Goal: Task Accomplishment & Management: Manage account settings

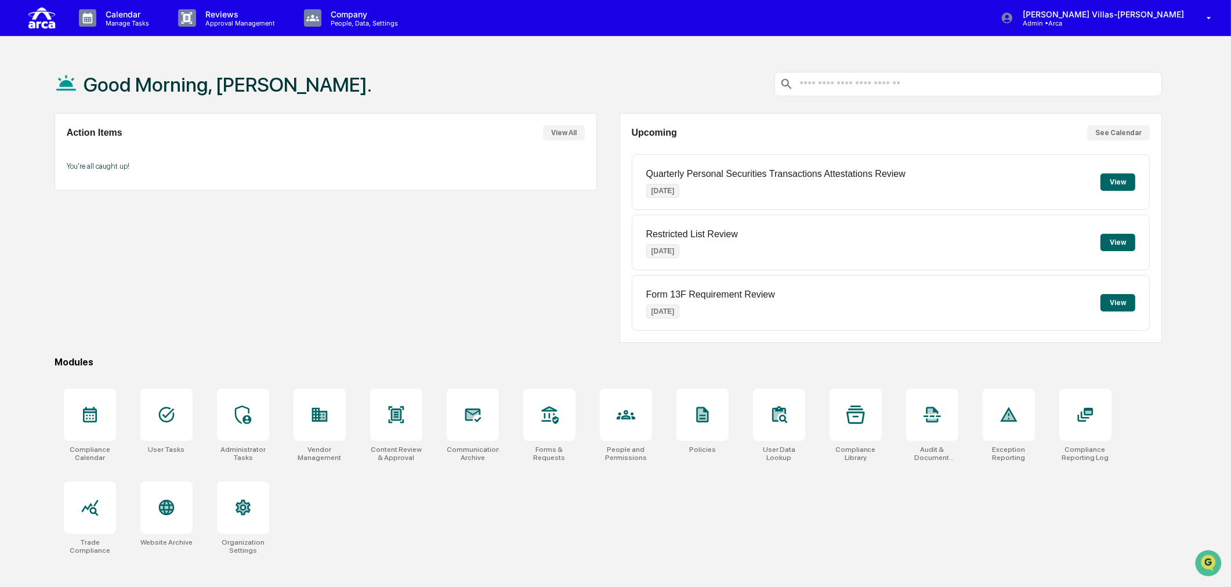
click at [343, 268] on div "Action Items View All You're all caught up!" at bounding box center [326, 228] width 543 height 230
click at [286, 244] on div "Action Items View All You're all caught up!" at bounding box center [326, 228] width 543 height 230
click at [364, 260] on div "Action Items View All You're all caught up!" at bounding box center [326, 228] width 543 height 230
click at [118, 17] on p "Calendar" at bounding box center [125, 14] width 59 height 10
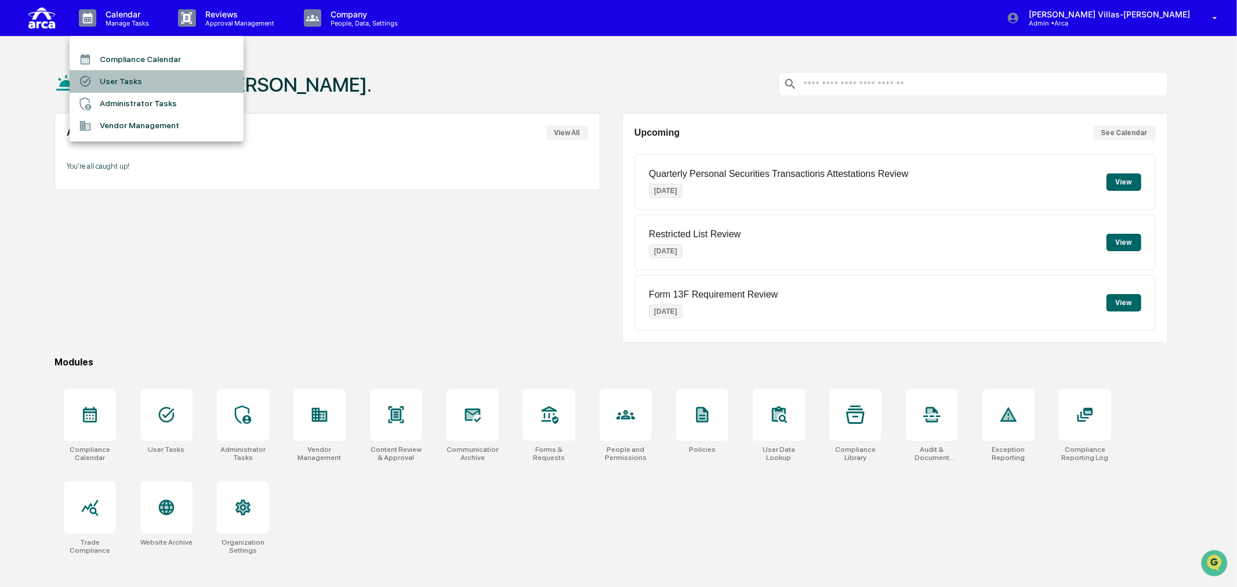
click at [107, 83] on li "User Tasks" at bounding box center [157, 81] width 174 height 22
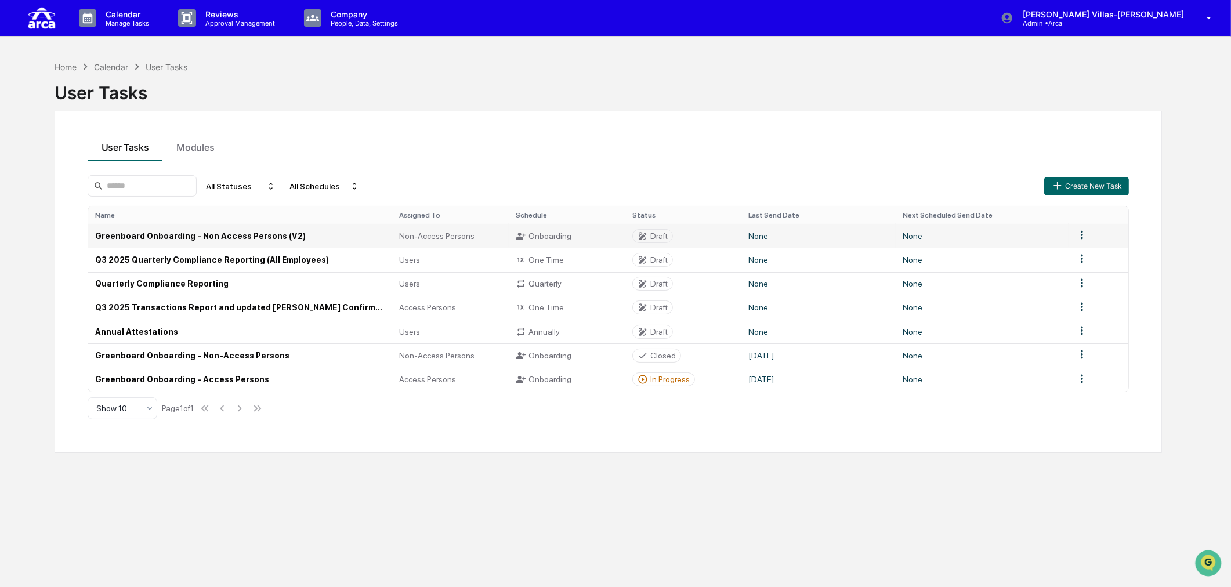
click at [279, 238] on td "Greenboard Onboarding - Non Access Persons (V2)" at bounding box center [240, 236] width 305 height 24
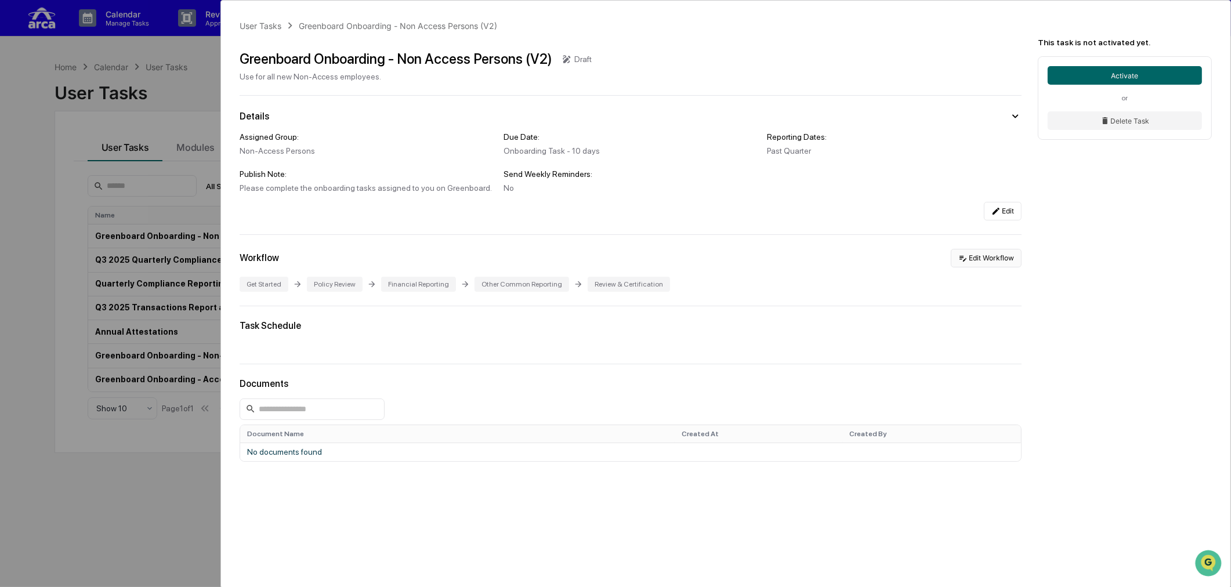
click at [969, 266] on button "Edit Workflow" at bounding box center [986, 258] width 71 height 19
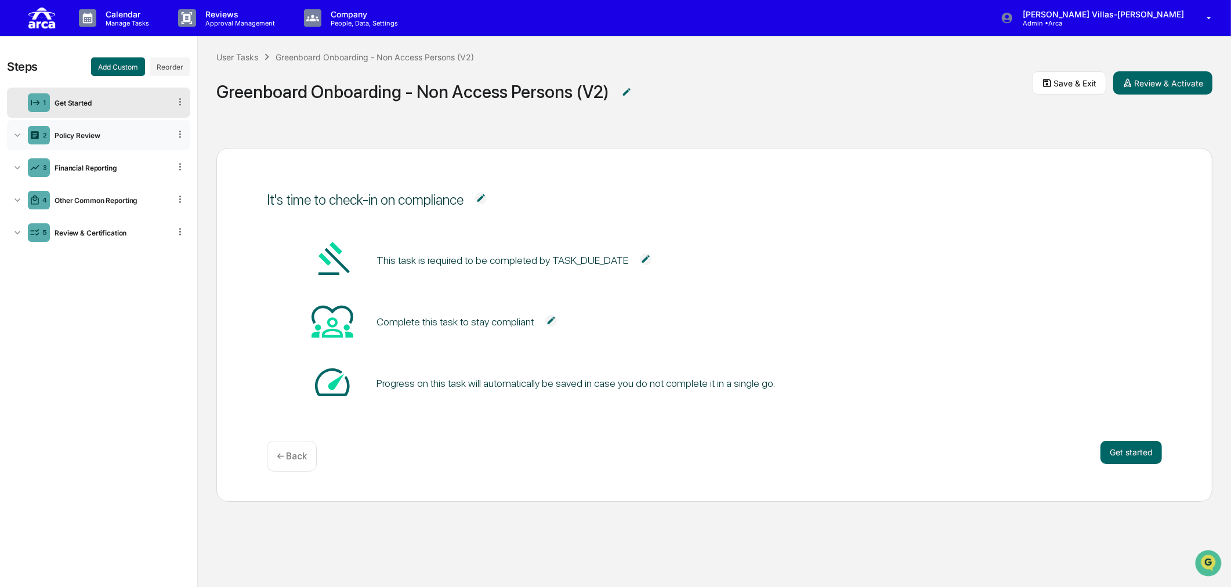
click at [16, 137] on icon at bounding box center [18, 135] width 12 height 12
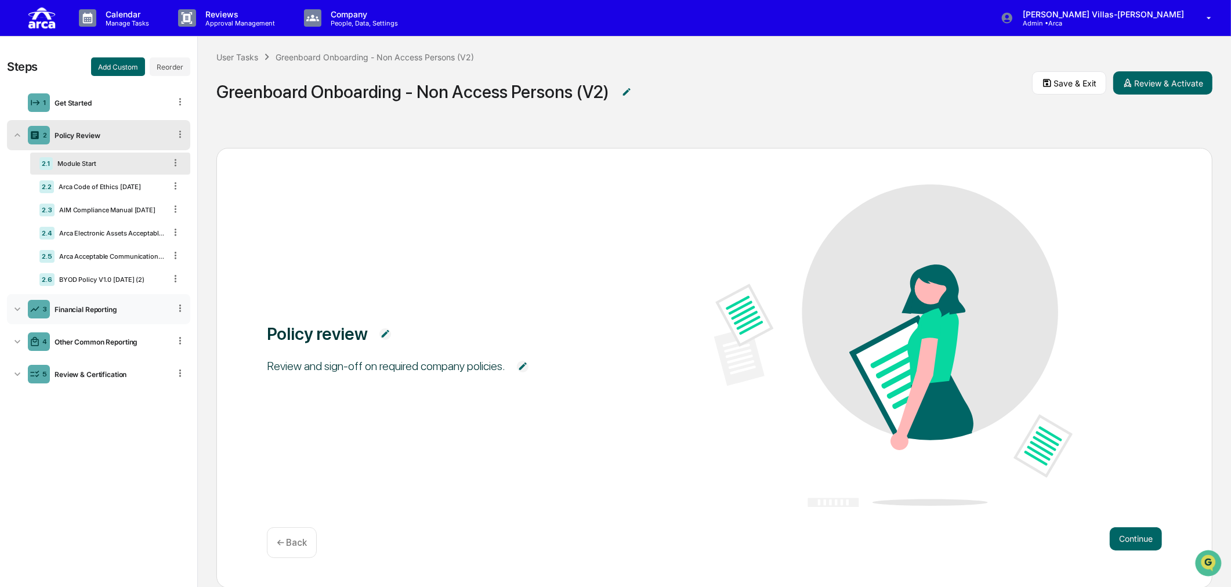
click at [12, 310] on icon at bounding box center [18, 309] width 12 height 12
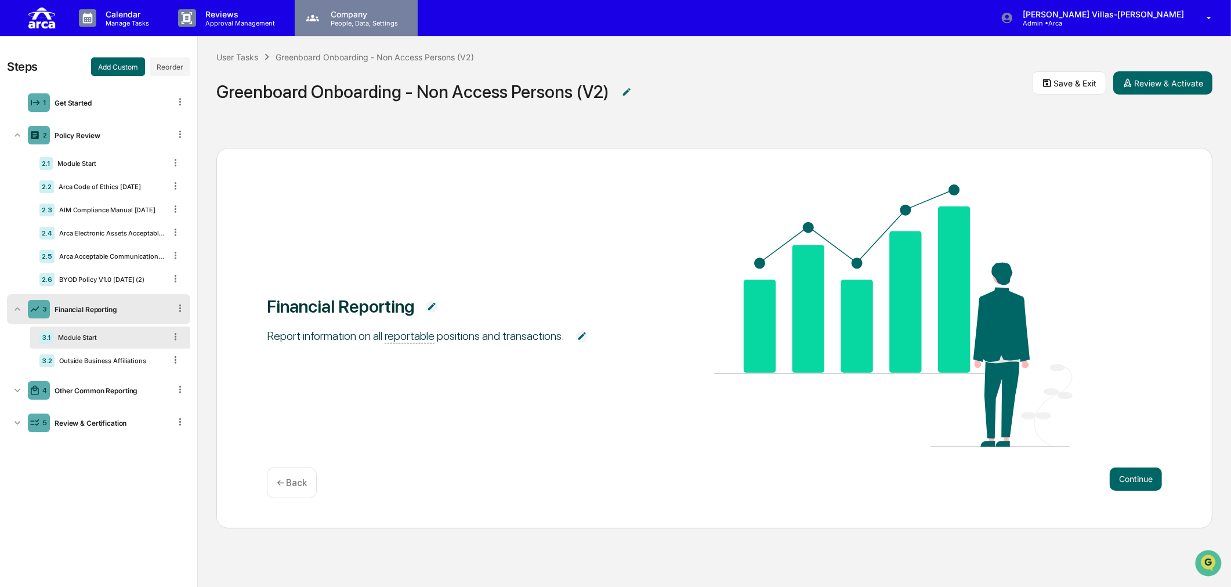
click at [336, 21] on p "People, Data, Settings" at bounding box center [362, 23] width 82 height 8
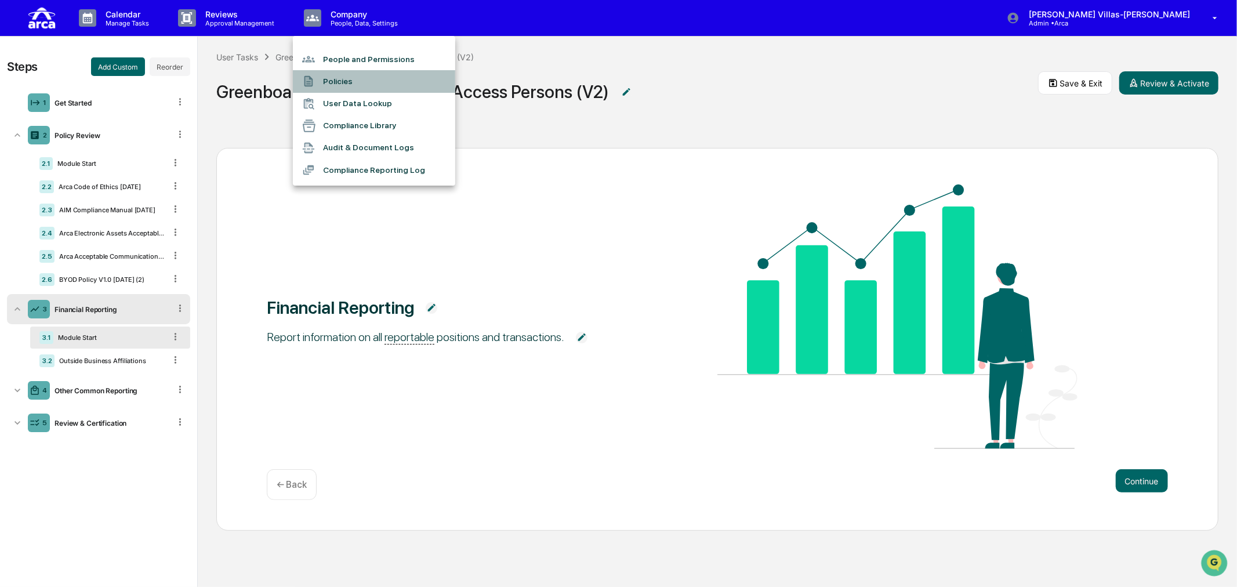
click at [341, 80] on li "Policies" at bounding box center [374, 81] width 162 height 22
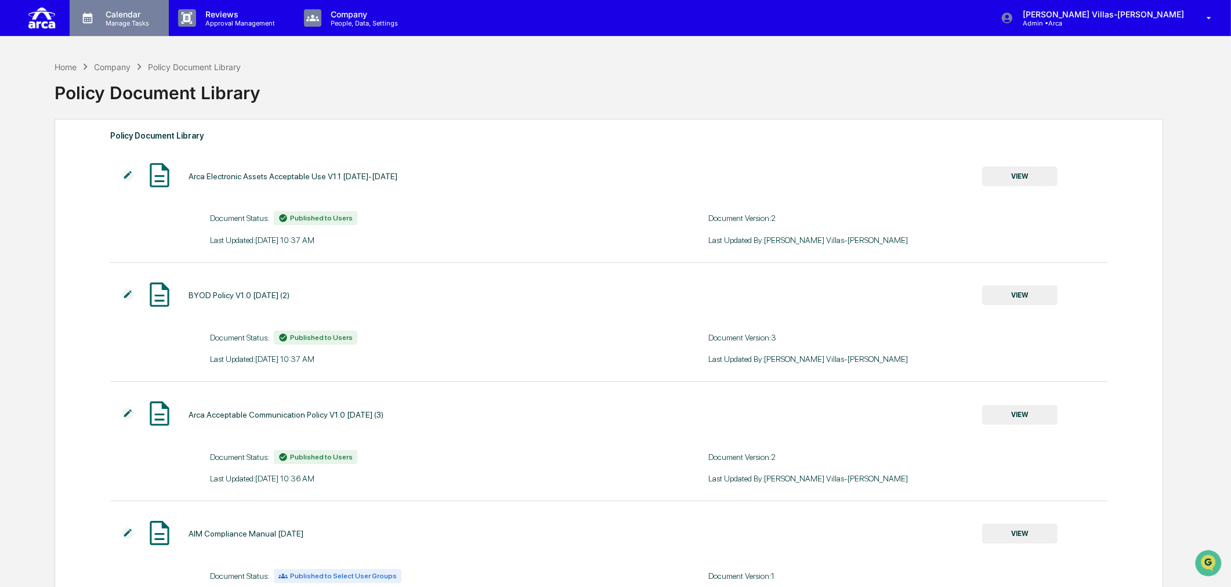
click at [136, 17] on p "Calendar" at bounding box center [125, 14] width 59 height 10
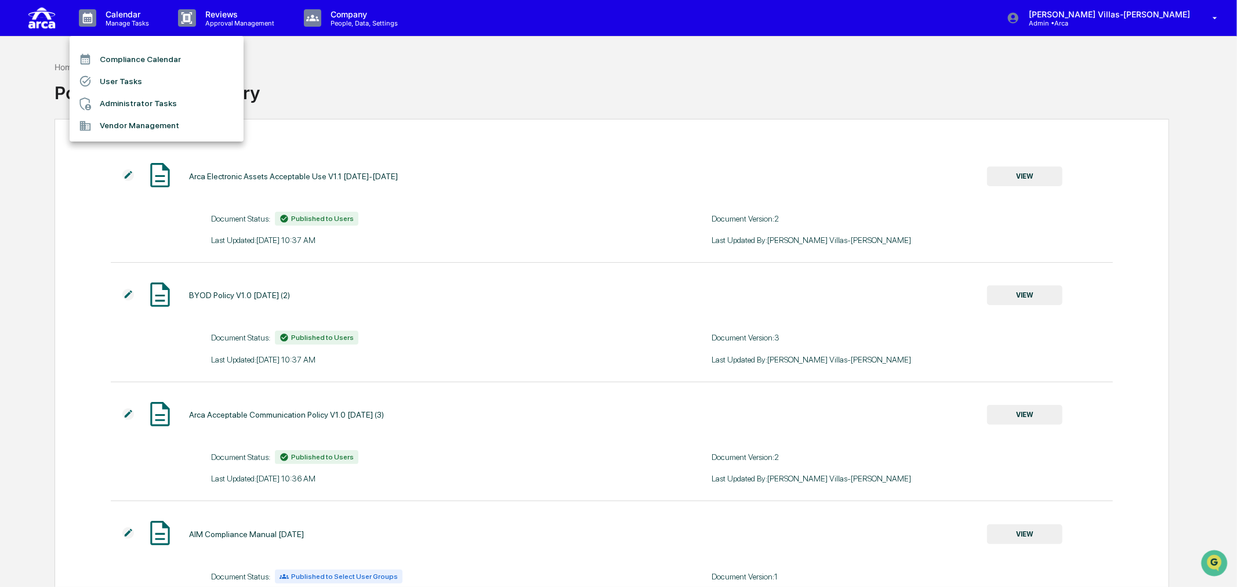
click at [131, 77] on li "User Tasks" at bounding box center [157, 81] width 174 height 22
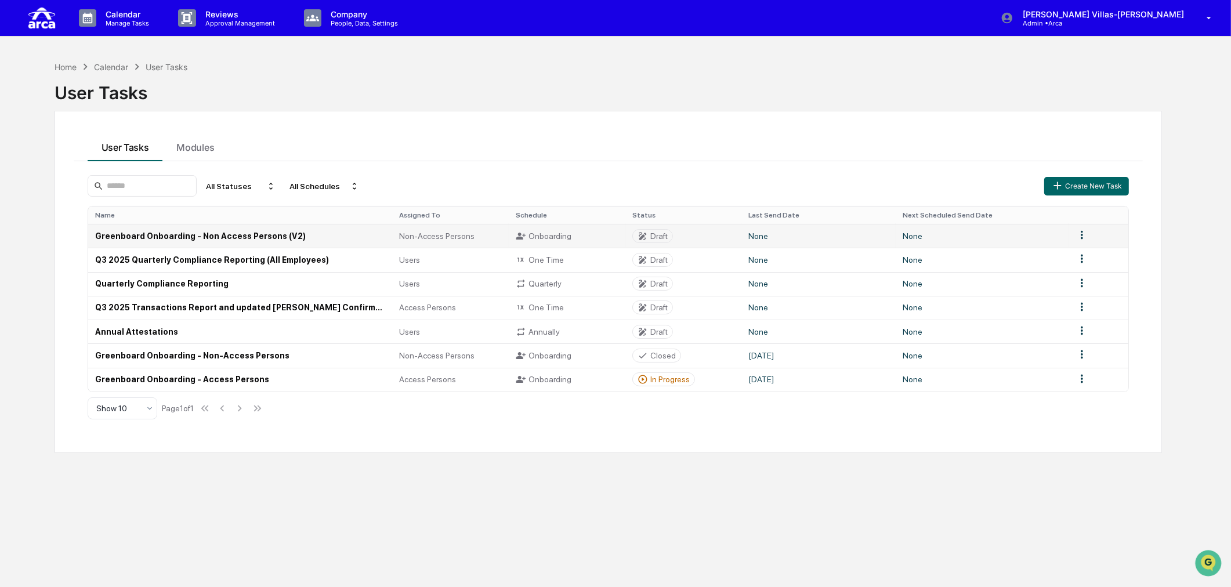
click at [211, 233] on td "Greenboard Onboarding - Non Access Persons (V2)" at bounding box center [240, 236] width 305 height 24
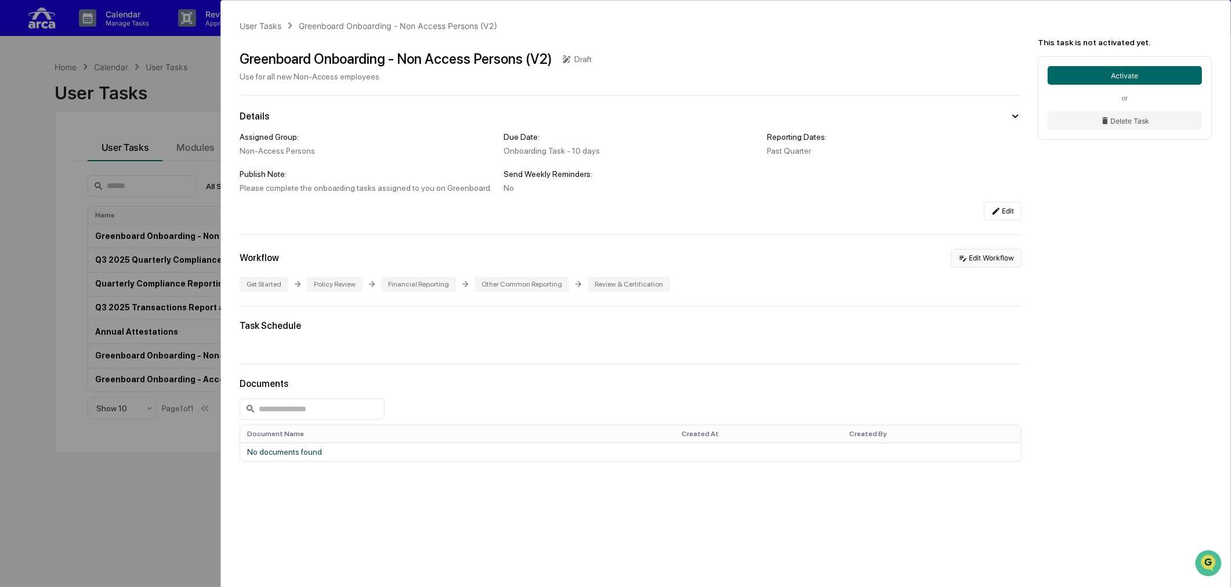
click at [969, 258] on button "Edit Workflow" at bounding box center [986, 258] width 71 height 19
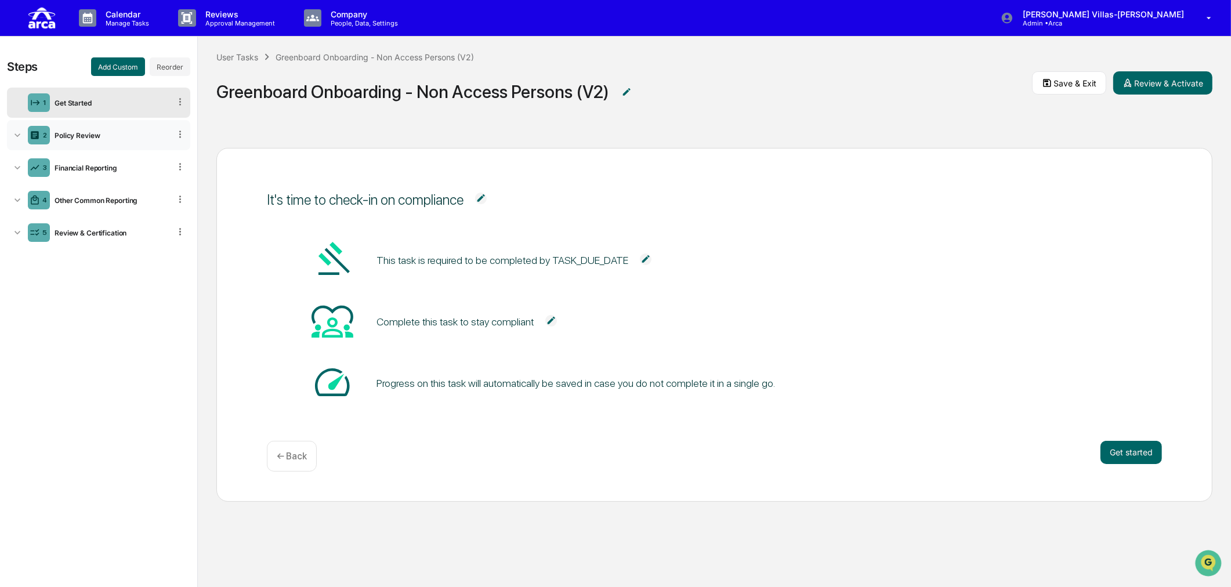
click at [16, 136] on icon at bounding box center [18, 134] width 6 height 3
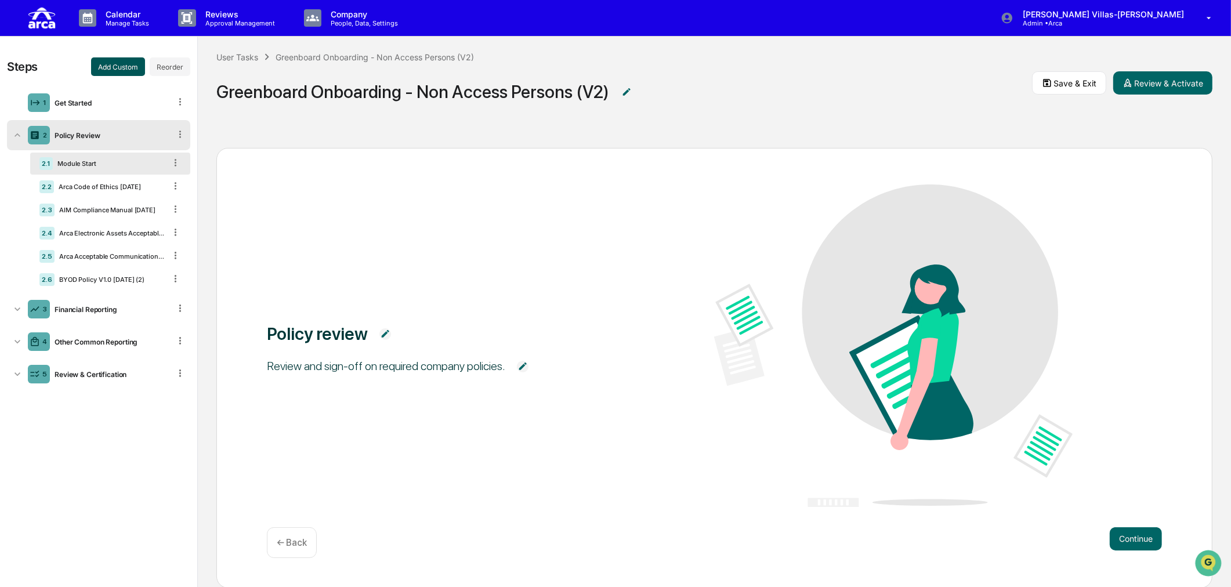
click at [106, 62] on button "Add Custom" at bounding box center [118, 66] width 54 height 19
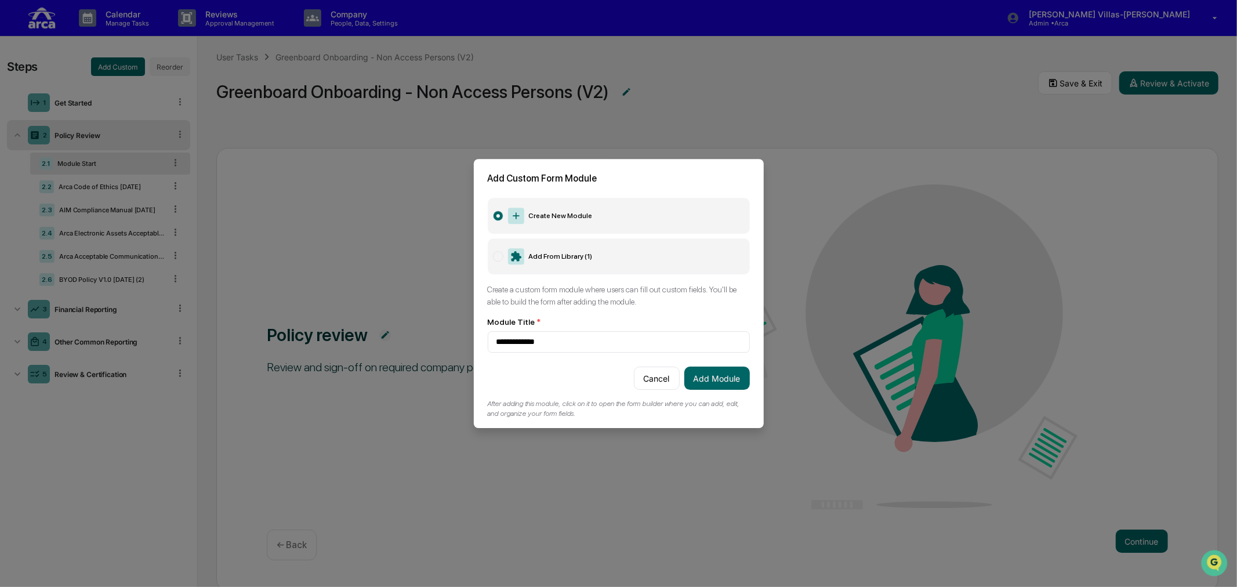
type input "**********"
click at [552, 251] on label "Add From Library ( 1 )" at bounding box center [619, 256] width 262 height 36
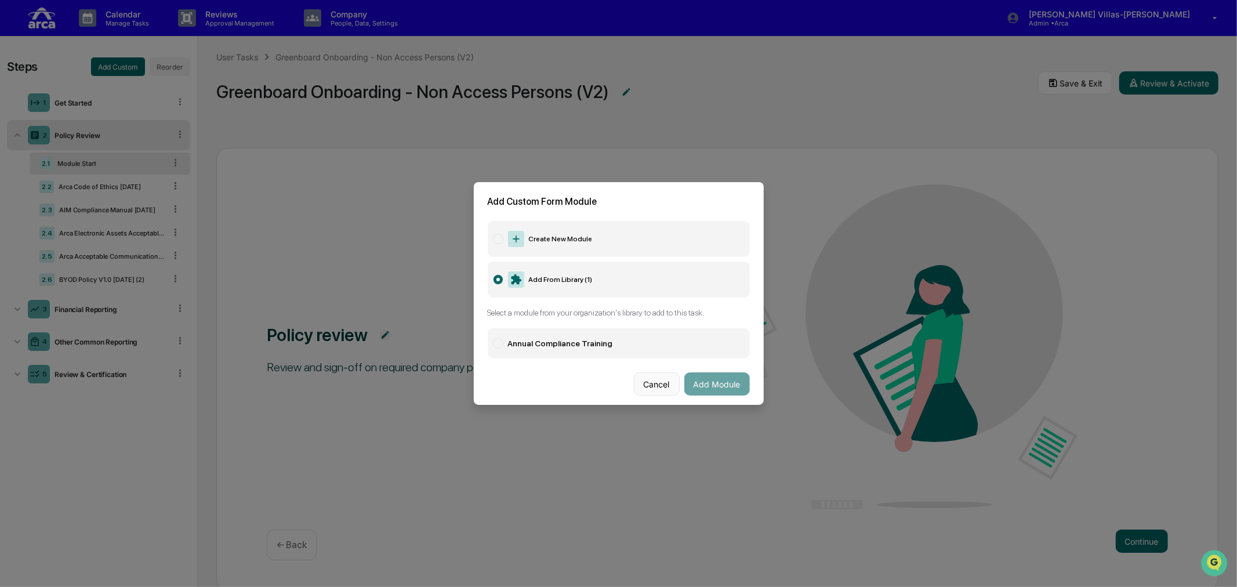
click at [647, 385] on button "Cancel" at bounding box center [657, 383] width 46 height 23
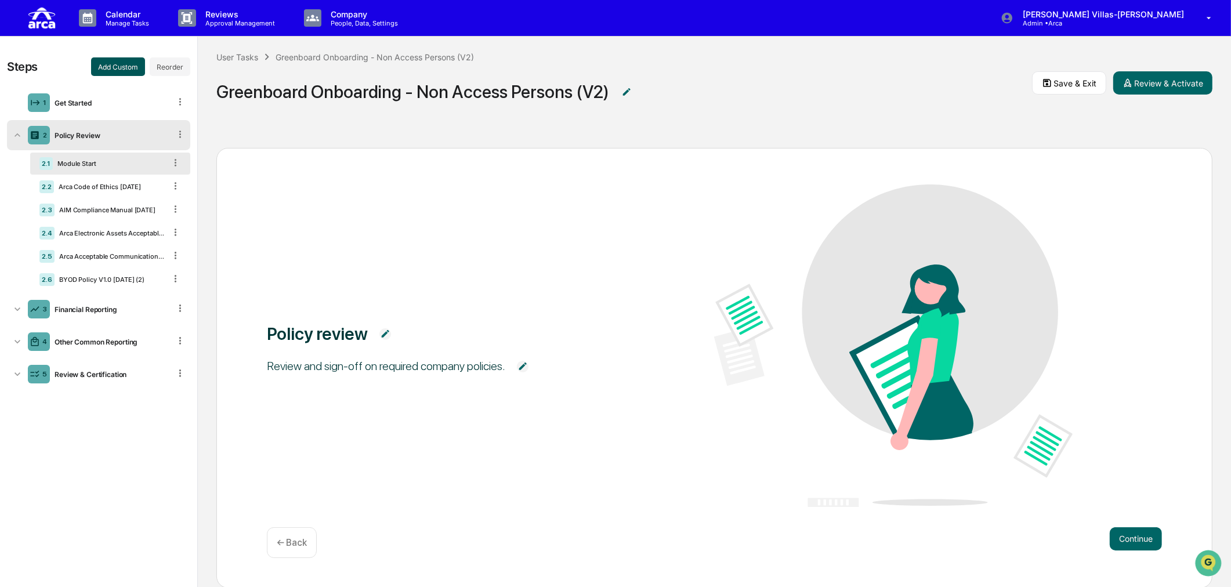
click at [106, 59] on button "Add Custom" at bounding box center [118, 66] width 54 height 19
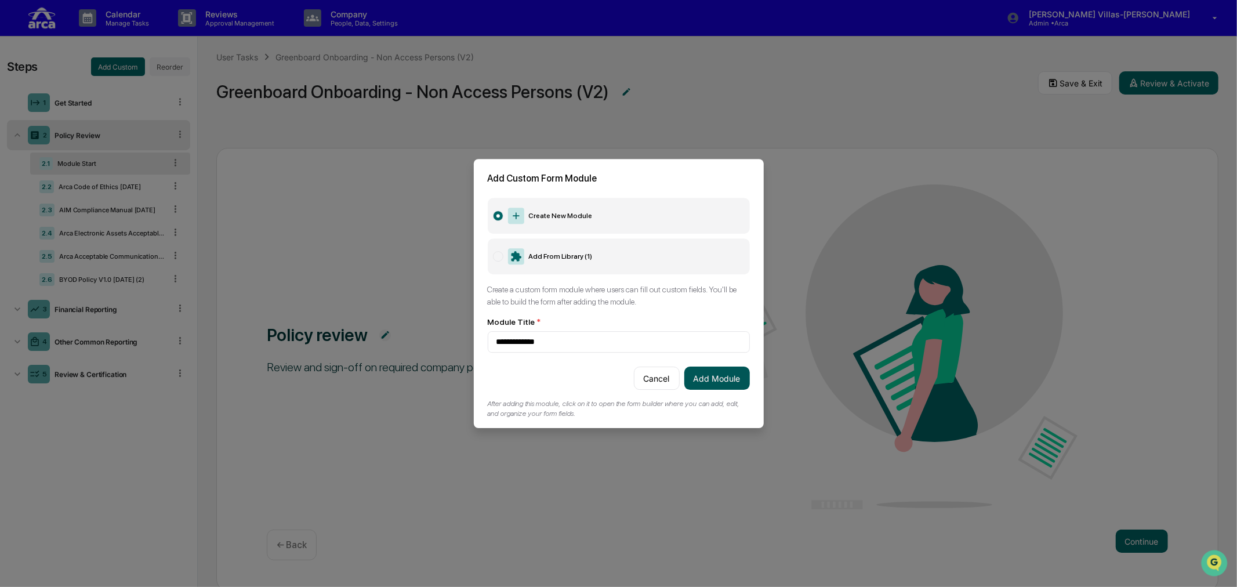
type input "**********"
click at [709, 378] on button "Add Module" at bounding box center [717, 378] width 66 height 23
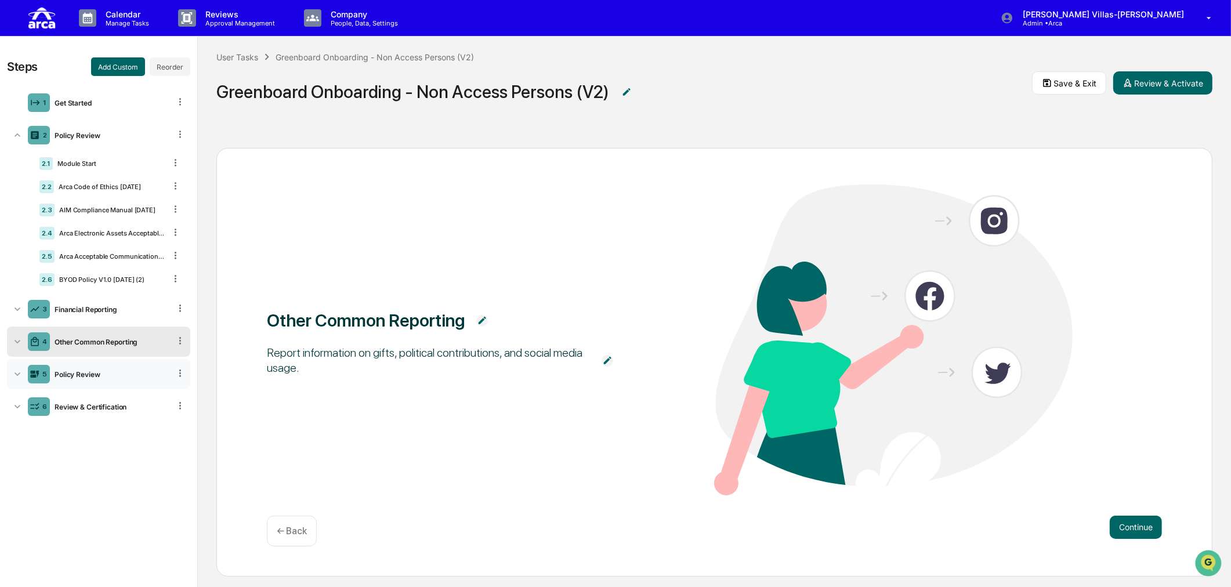
click at [20, 374] on icon at bounding box center [18, 374] width 12 height 12
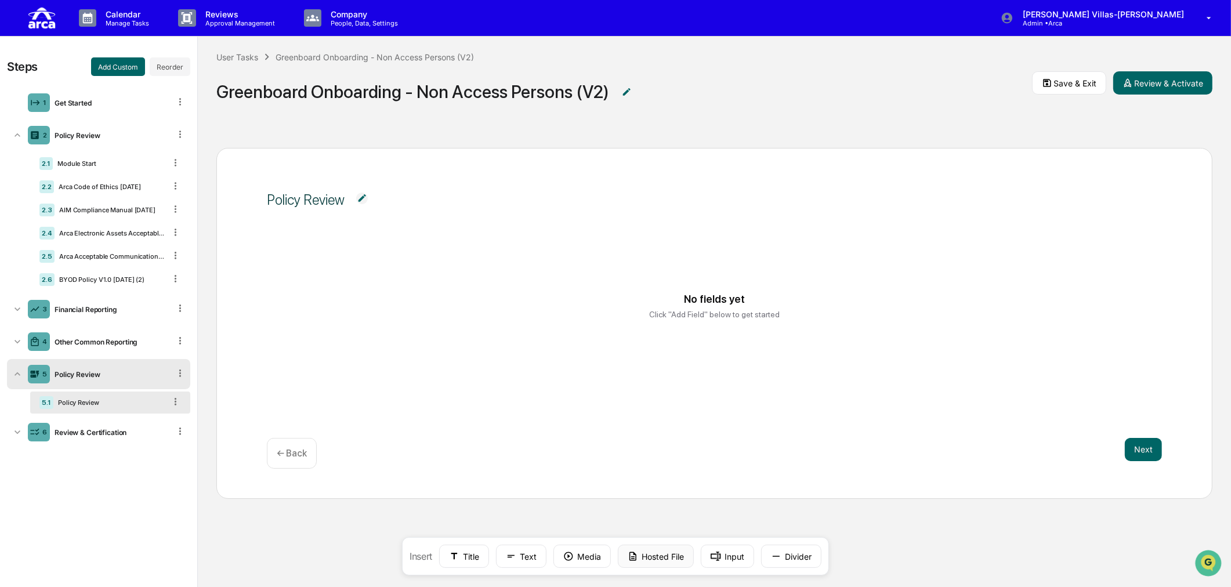
click at [631, 509] on icon at bounding box center [633, 556] width 10 height 10
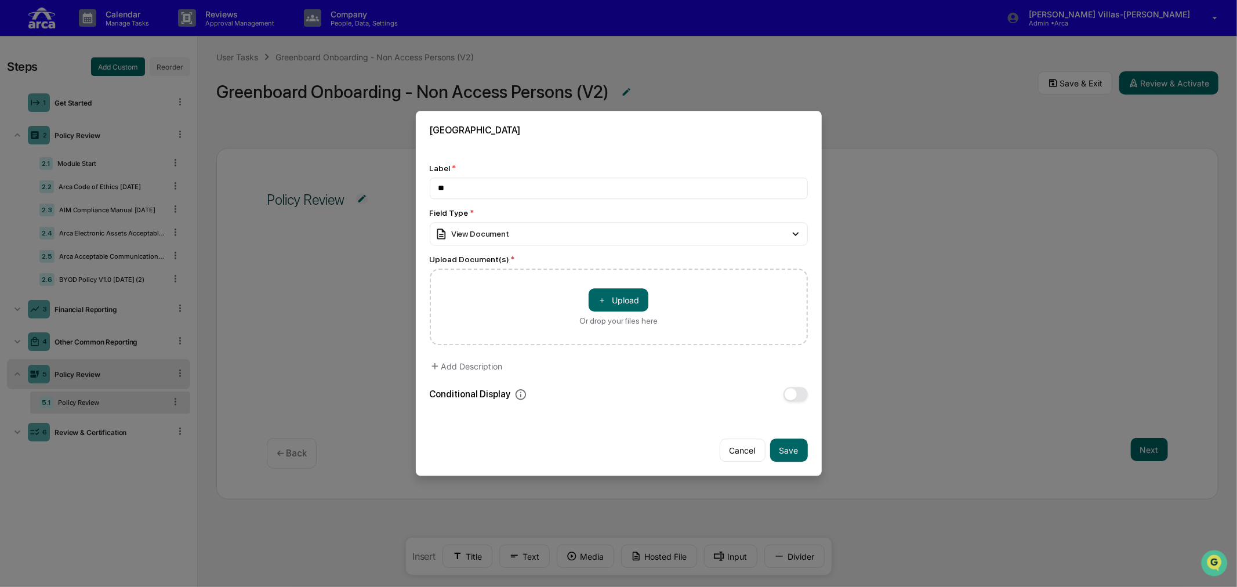
type input "*"
type input "**********"
click at [625, 299] on button "＋ Upload" at bounding box center [619, 300] width 60 height 23
click at [780, 444] on button "Save" at bounding box center [789, 450] width 38 height 23
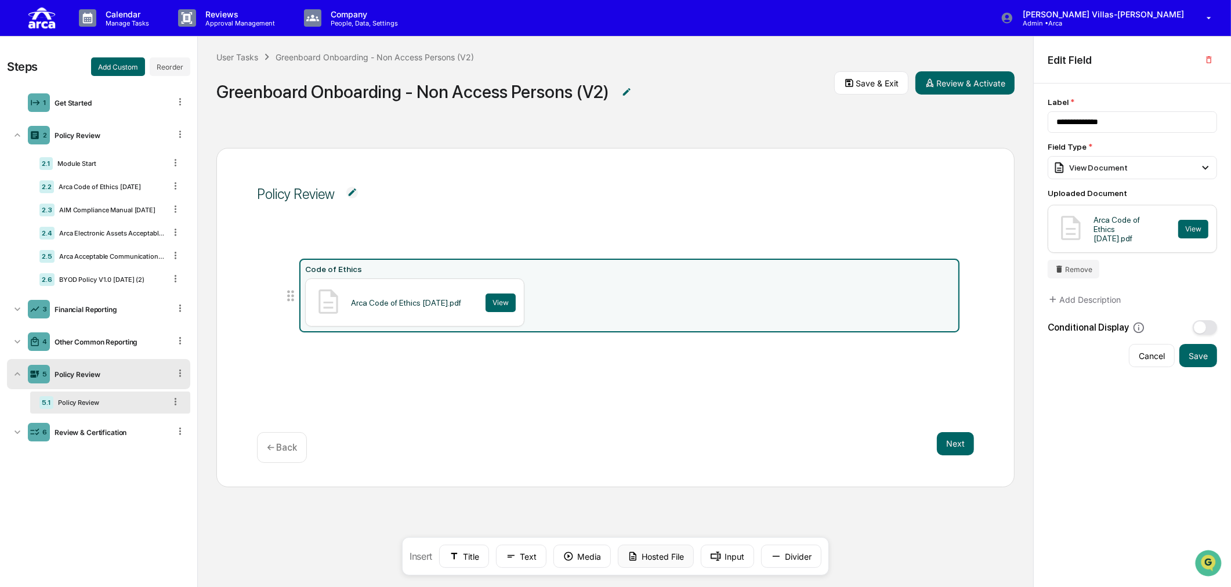
click at [650, 509] on button "Hosted File" at bounding box center [656, 556] width 76 height 23
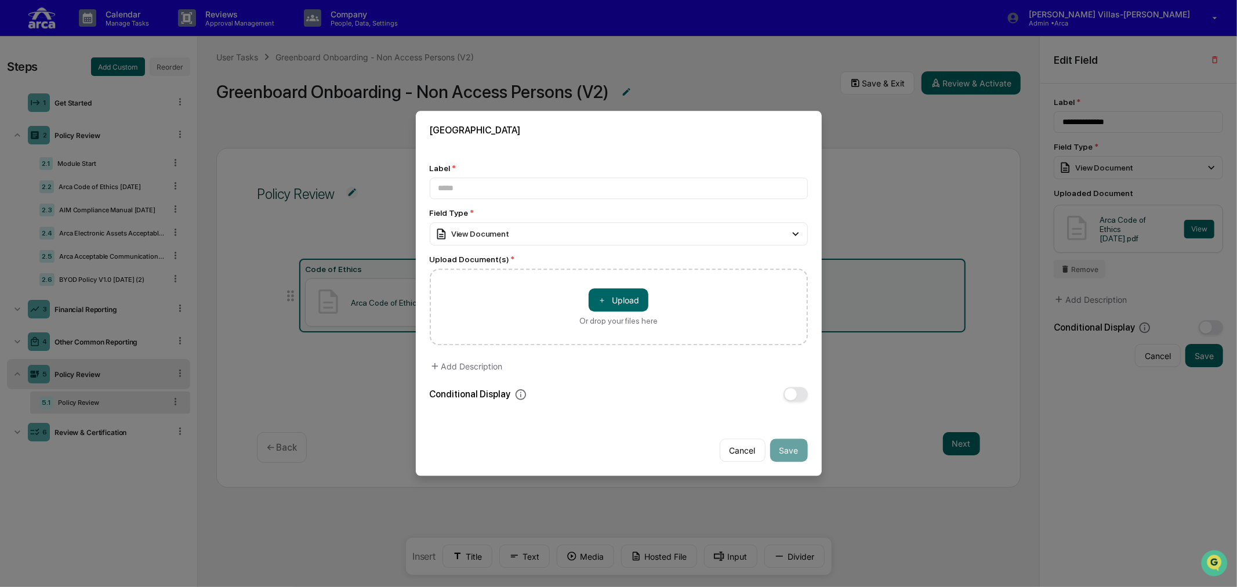
type input "*"
type input "**********"
click at [598, 300] on span "＋" at bounding box center [602, 300] width 8 height 11
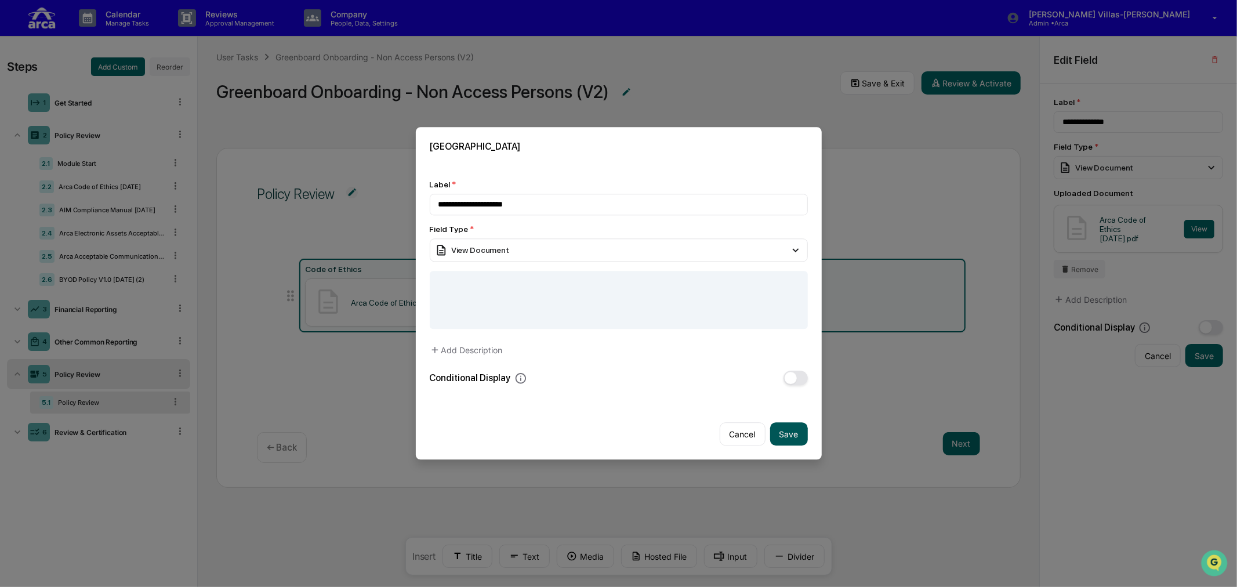
click at [772, 434] on button "Save" at bounding box center [789, 434] width 38 height 23
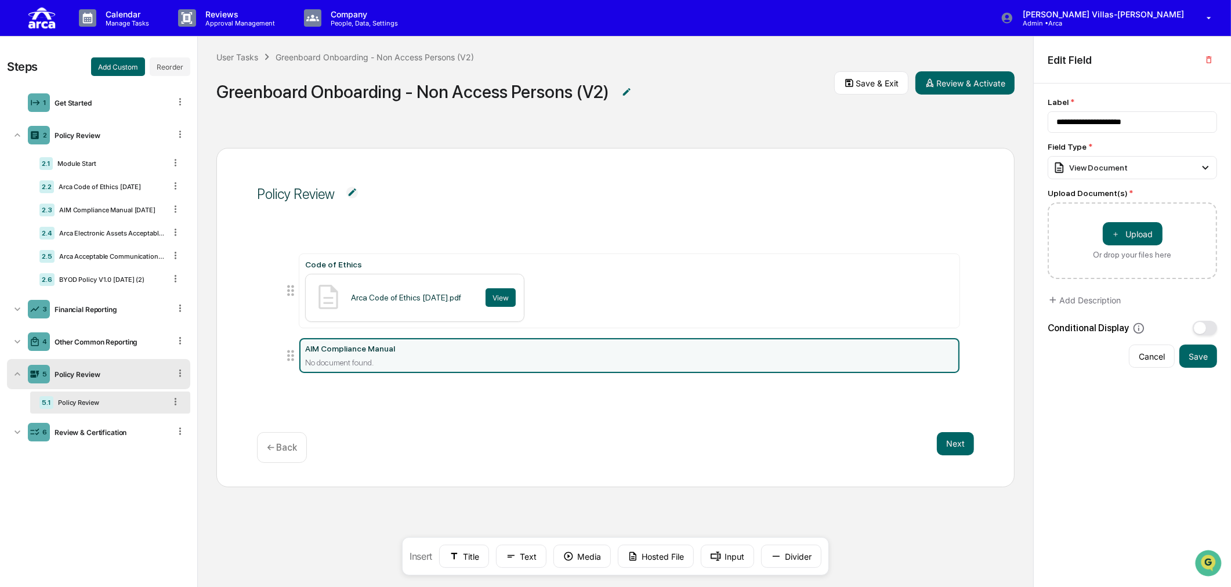
click at [384, 360] on div "No document found." at bounding box center [629, 362] width 649 height 9
click at [290, 360] on icon at bounding box center [290, 355] width 16 height 16
drag, startPoint x: 506, startPoint y: 350, endPoint x: 484, endPoint y: 366, distance: 27.8
click at [484, 366] on div "No document found." at bounding box center [629, 362] width 649 height 9
click at [659, 509] on button "Hosted File" at bounding box center [656, 556] width 76 height 23
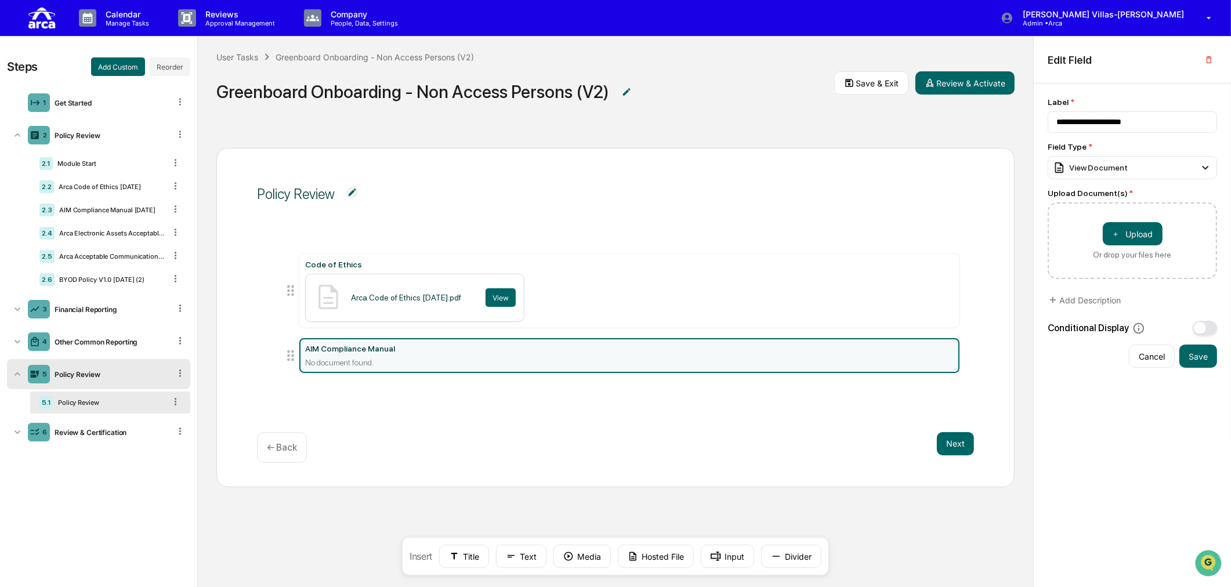
click at [291, 357] on icon at bounding box center [290, 355] width 16 height 16
click at [983, 58] on icon "button" at bounding box center [1208, 59] width 9 height 9
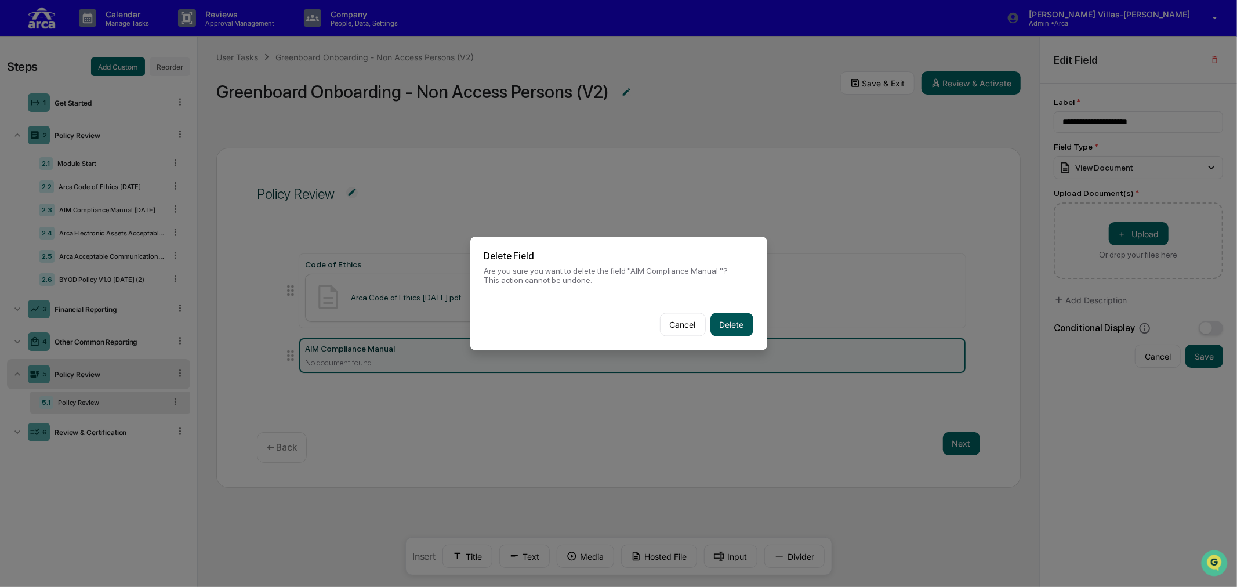
click at [713, 319] on button "Delete" at bounding box center [732, 324] width 43 height 23
type input "**********"
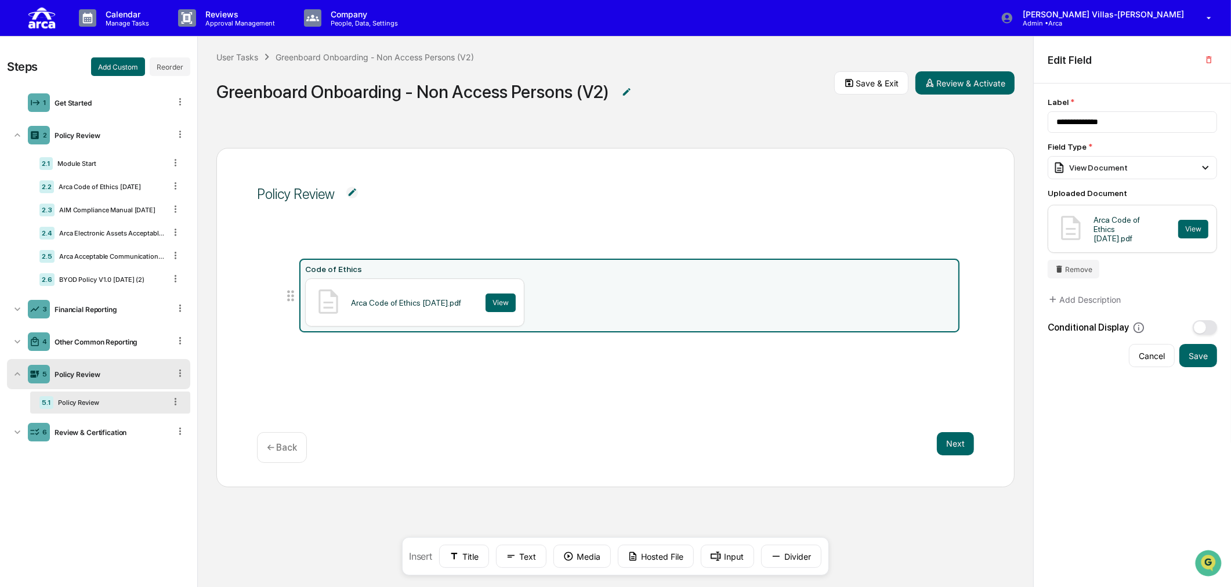
click at [513, 393] on div "Policy Review Code of Ethics Arca Code of Ethics [DATE].pdf View Next ← Back" at bounding box center [615, 317] width 798 height 339
drag, startPoint x: 466, startPoint y: 431, endPoint x: 500, endPoint y: 423, distance: 34.5
click at [467, 431] on div "Policy Review Code of Ethics Arca Code of Ethics [DATE].pdf View Next ← Back" at bounding box center [615, 317] width 798 height 339
click at [656, 509] on button "Hosted File" at bounding box center [656, 556] width 76 height 23
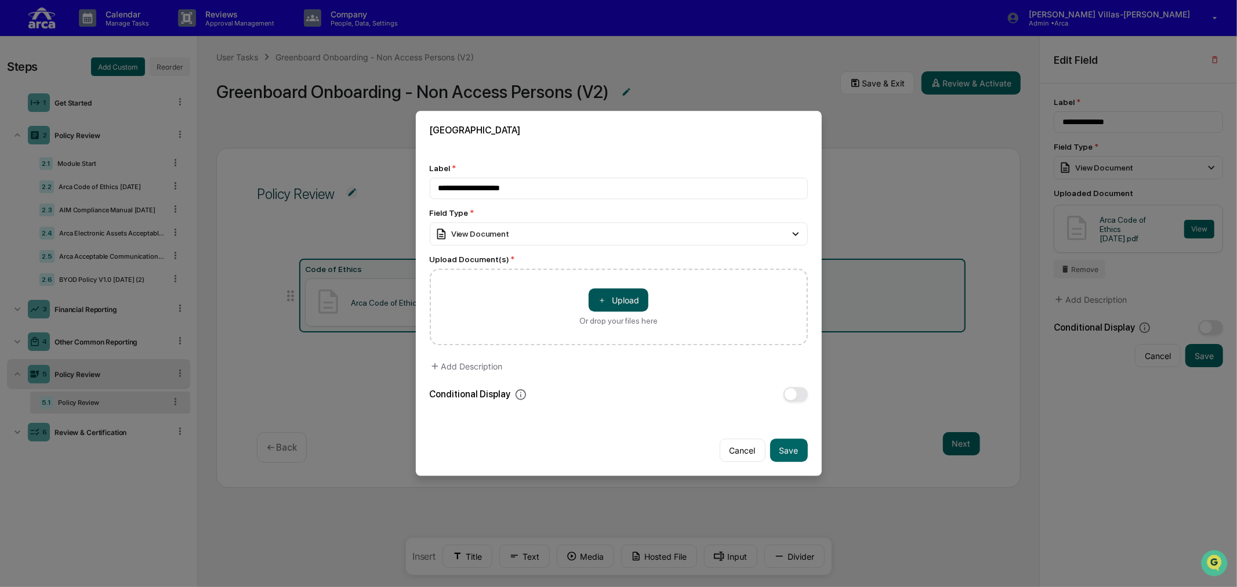
type input "**********"
click at [604, 297] on button "＋ Upload" at bounding box center [619, 300] width 60 height 23
click at [782, 443] on button "Save" at bounding box center [789, 450] width 38 height 23
type input "**********"
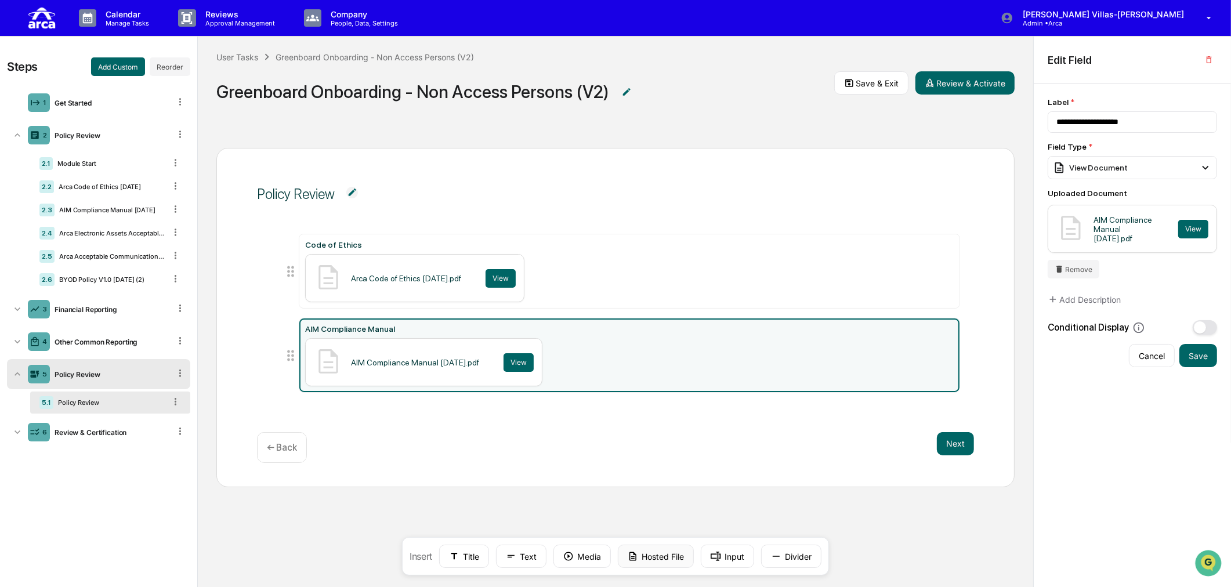
click at [661, 509] on button "Hosted File" at bounding box center [656, 556] width 76 height 23
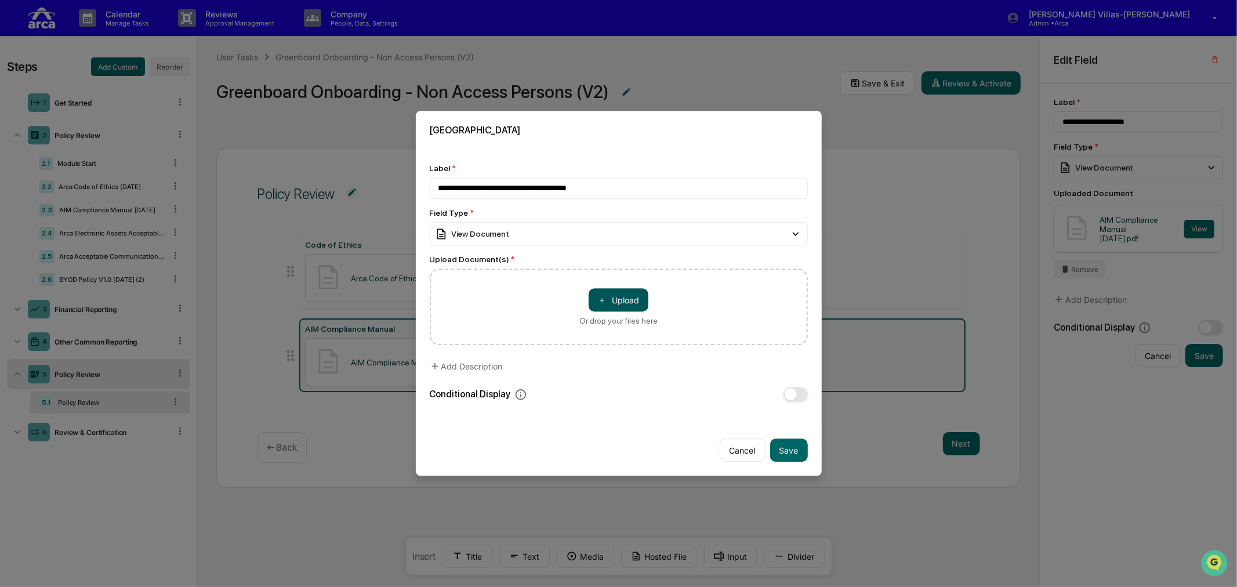
type input "**********"
click at [591, 289] on button "＋ Upload" at bounding box center [619, 300] width 60 height 23
click at [781, 451] on button "Save" at bounding box center [789, 450] width 38 height 23
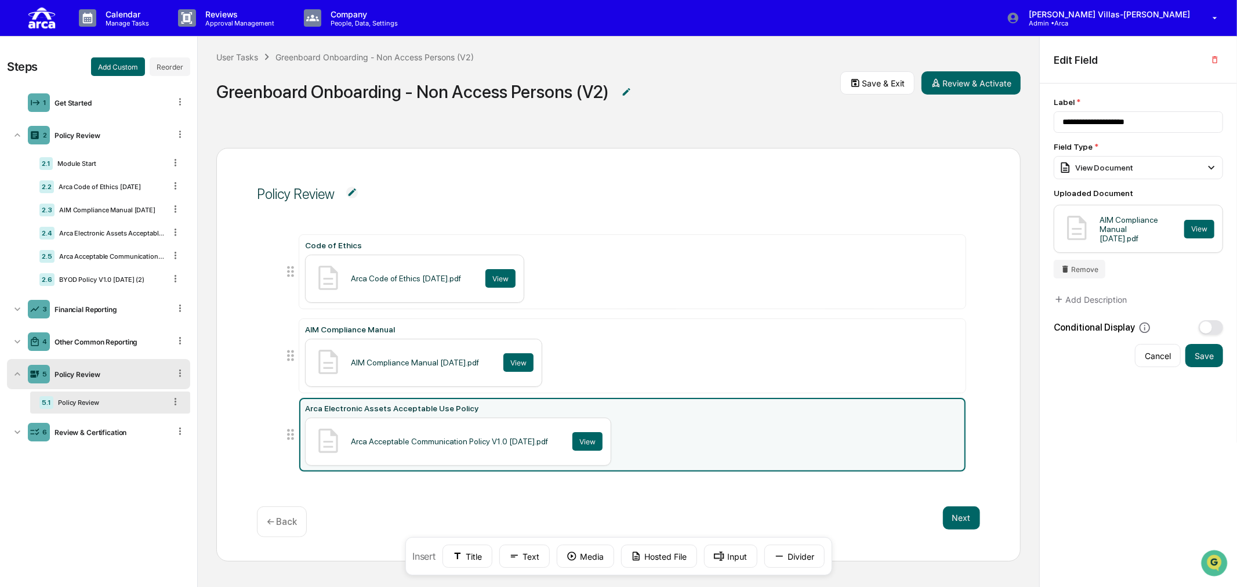
type input "**********"
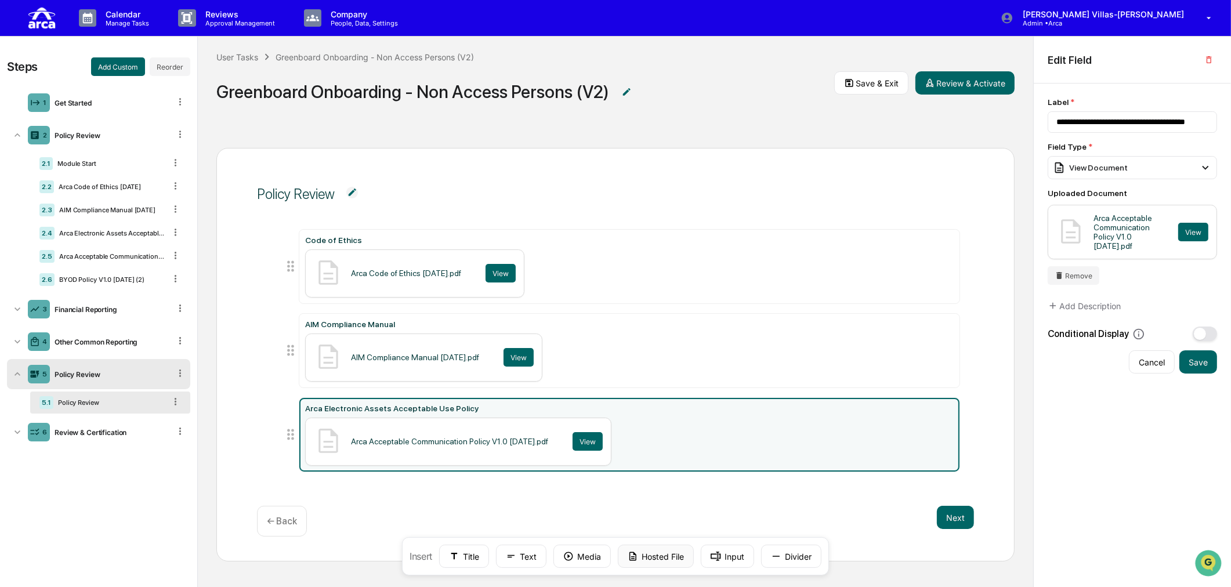
click at [647, 509] on button "Hosted File" at bounding box center [656, 556] width 76 height 23
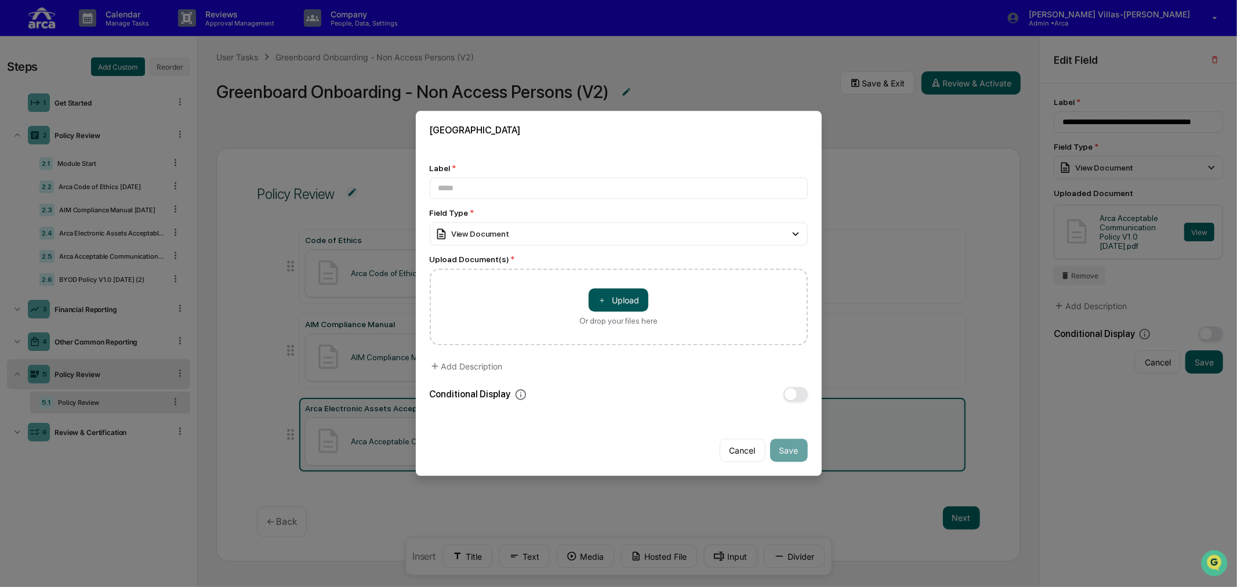
click at [606, 299] on button "＋ Upload" at bounding box center [619, 300] width 60 height 23
click at [481, 183] on input at bounding box center [619, 188] width 378 height 21
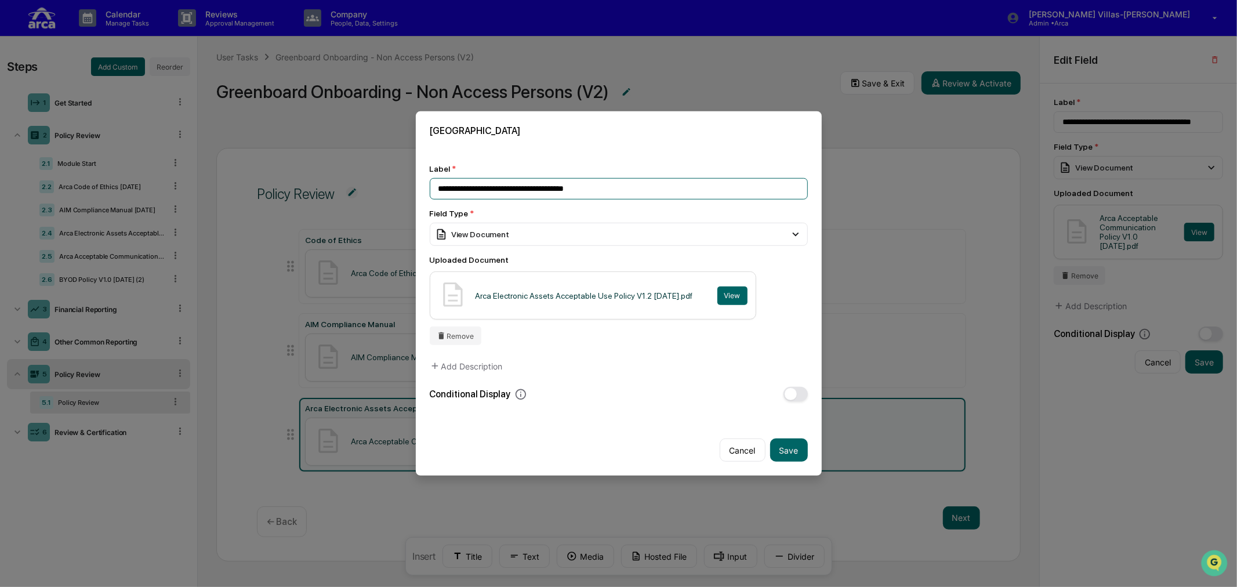
type input "**********"
drag, startPoint x: 597, startPoint y: 364, endPoint x: 617, endPoint y: 374, distance: 21.8
click at [610, 368] on div "**********" at bounding box center [619, 282] width 378 height 237
click at [783, 450] on button "Save" at bounding box center [789, 450] width 38 height 23
type input "**********"
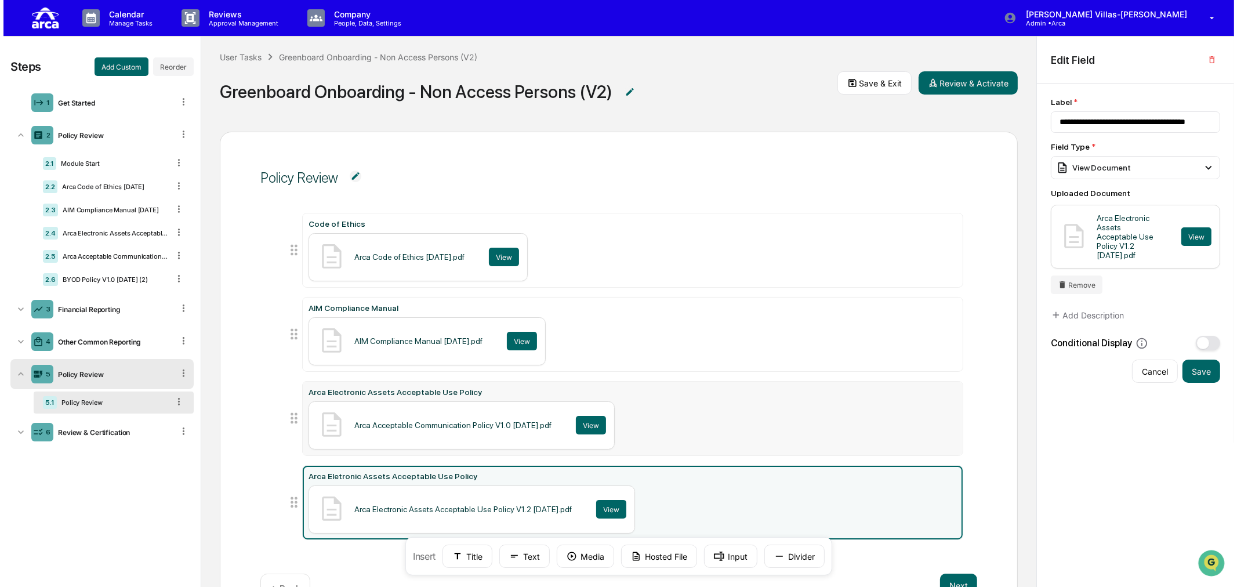
scroll to position [64, 0]
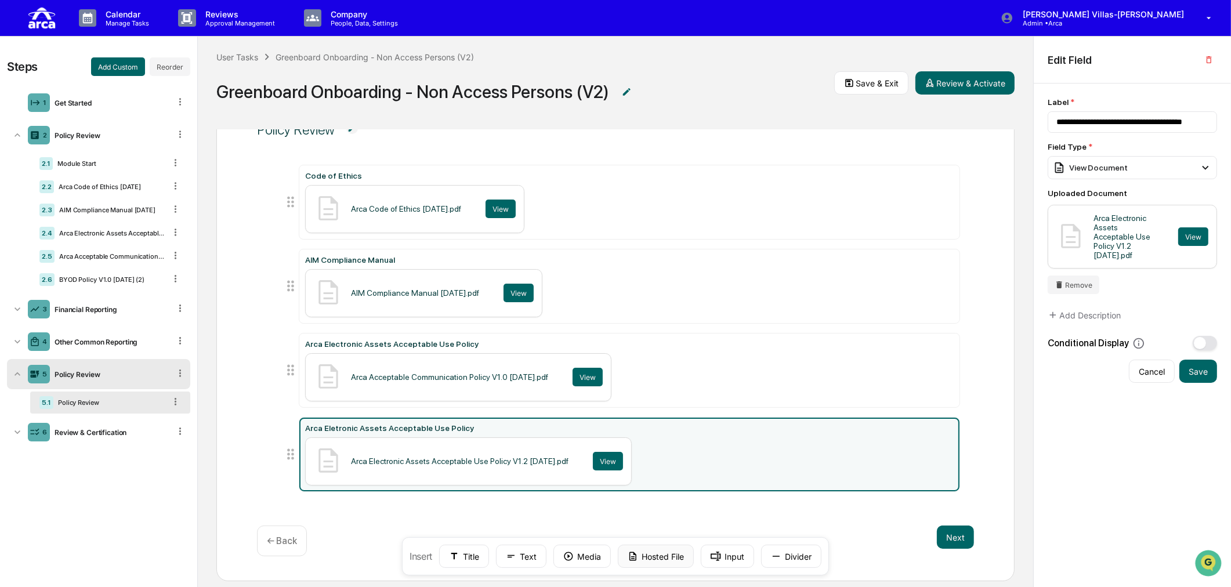
click at [650, 509] on button "Hosted File" at bounding box center [656, 556] width 76 height 23
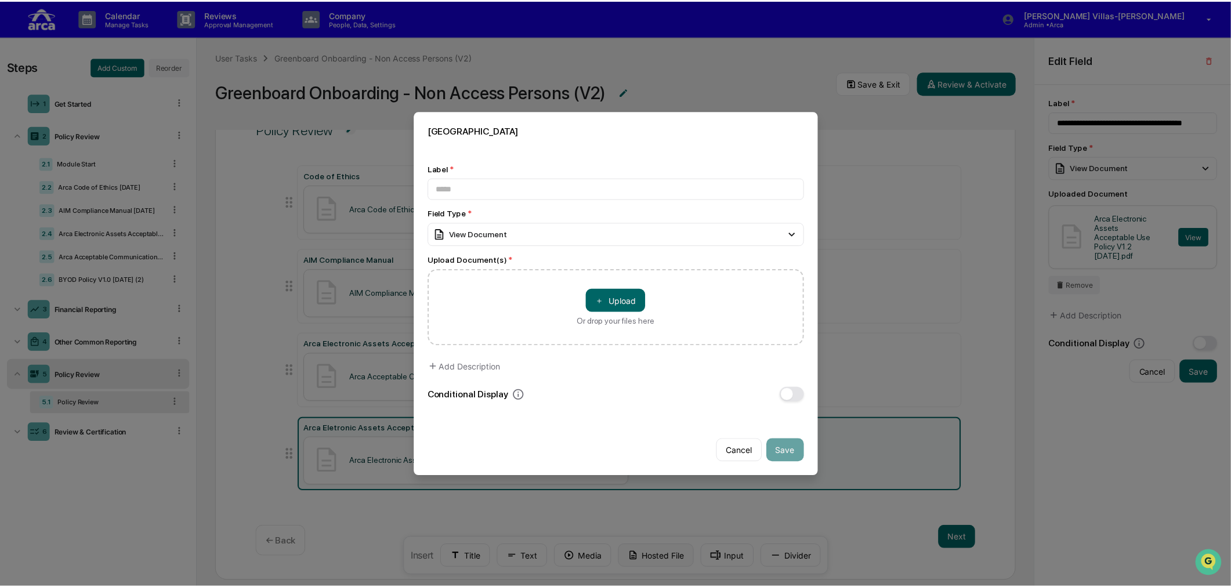
scroll to position [65, 0]
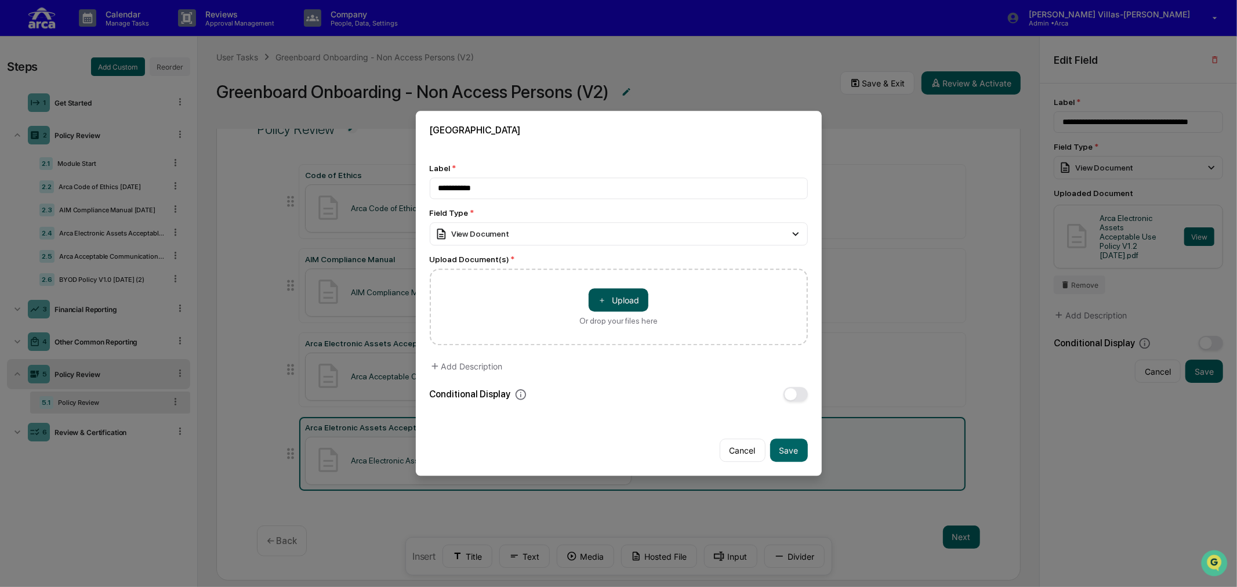
type input "**********"
click at [592, 298] on button "＋ Upload" at bounding box center [619, 300] width 60 height 23
click at [774, 444] on button "Save" at bounding box center [789, 450] width 38 height 23
type input "**********"
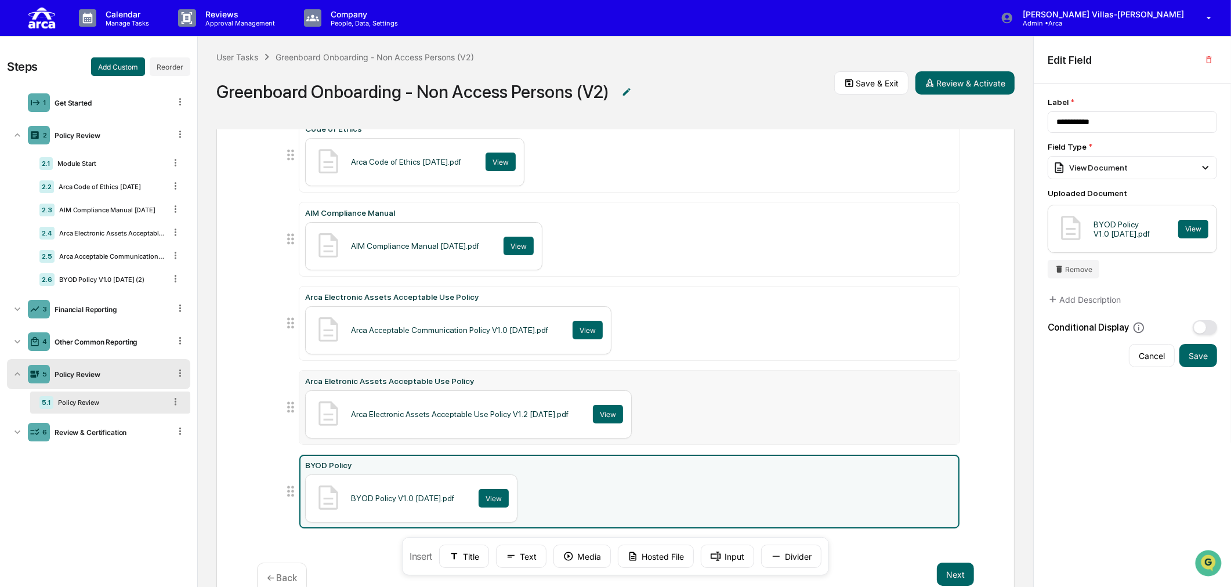
scroll to position [159, 0]
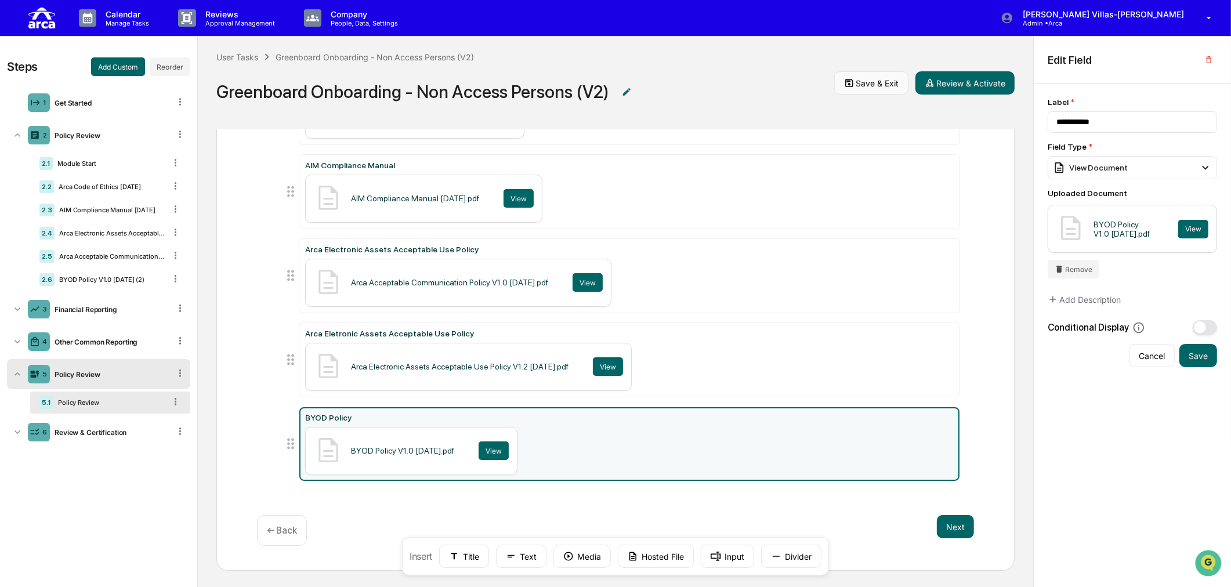
click at [848, 84] on icon at bounding box center [849, 83] width 10 height 10
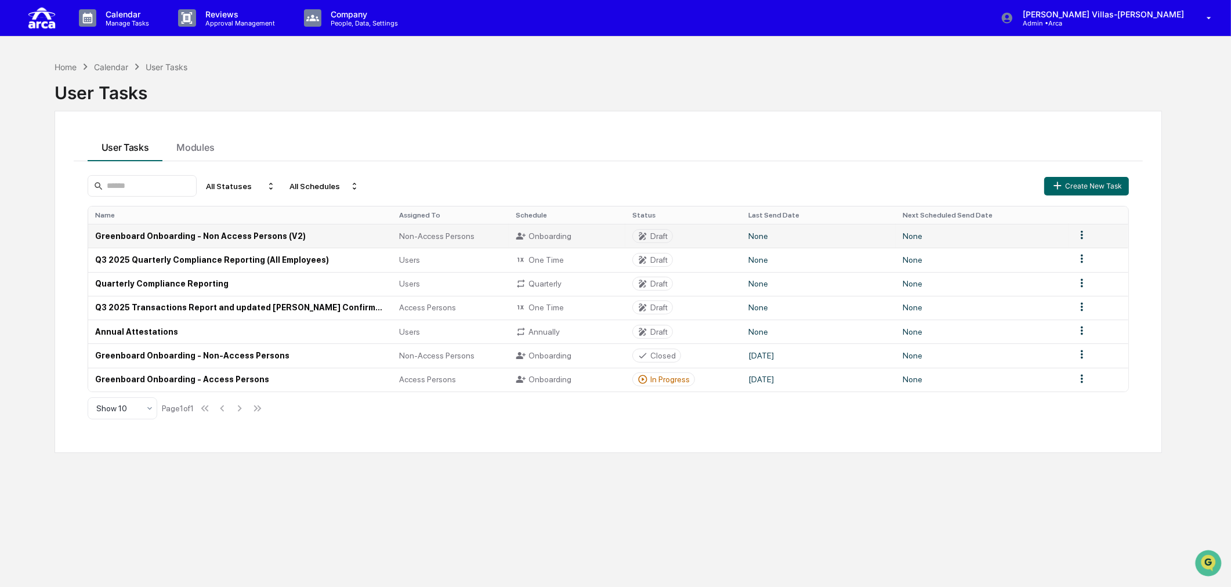
click at [219, 238] on td "Greenboard Onboarding - Non Access Persons (V2)" at bounding box center [240, 236] width 305 height 24
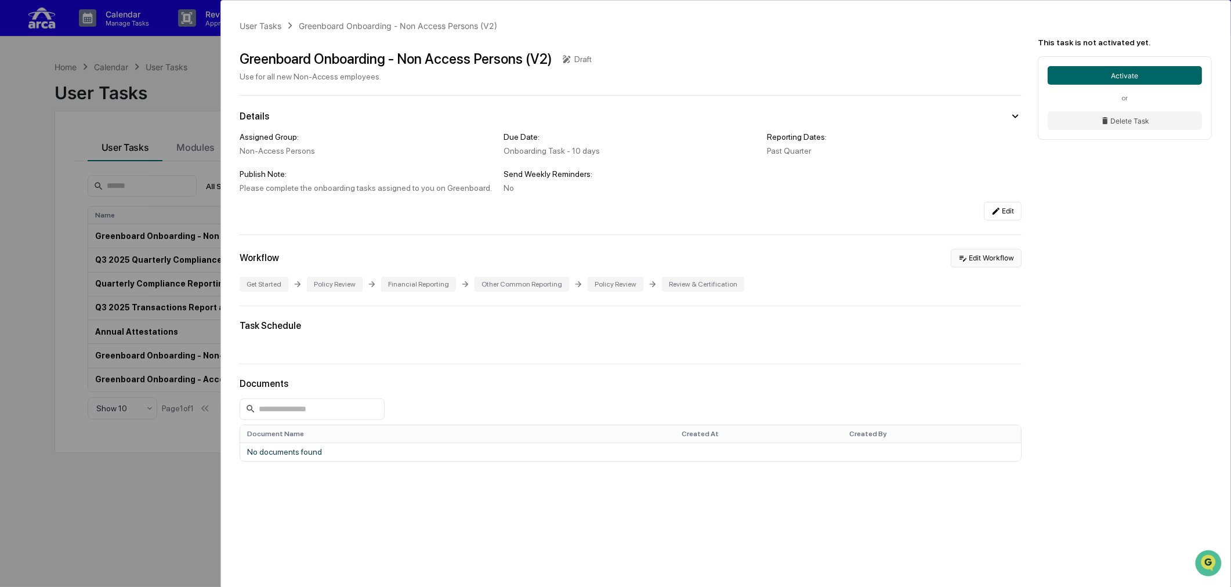
click at [976, 262] on button "Edit Workflow" at bounding box center [986, 258] width 71 height 19
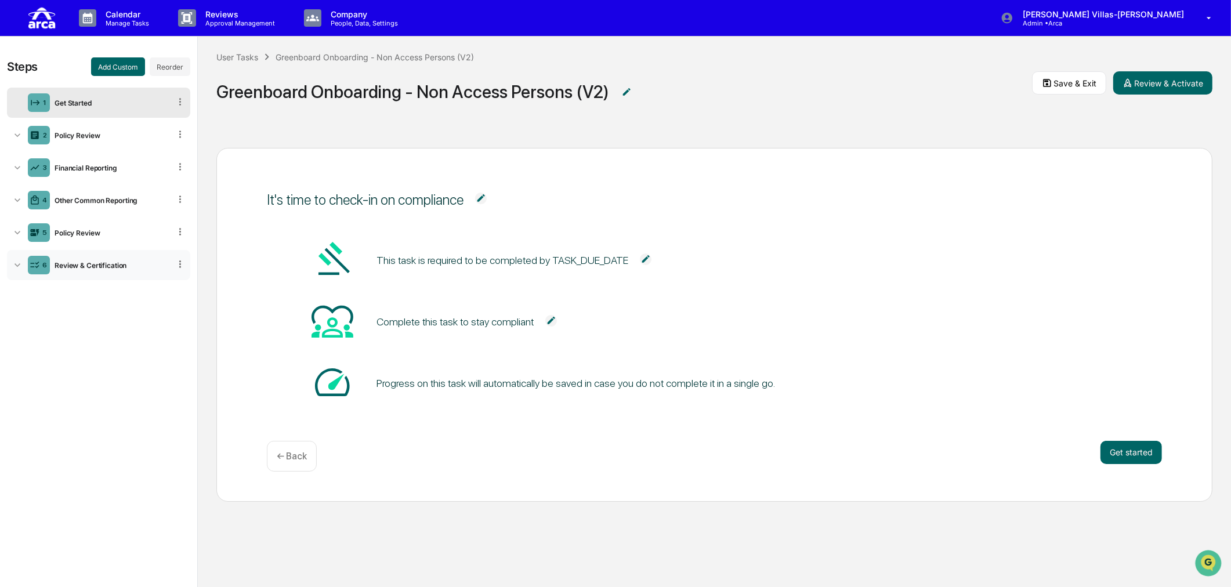
click at [19, 266] on icon at bounding box center [18, 265] width 12 height 12
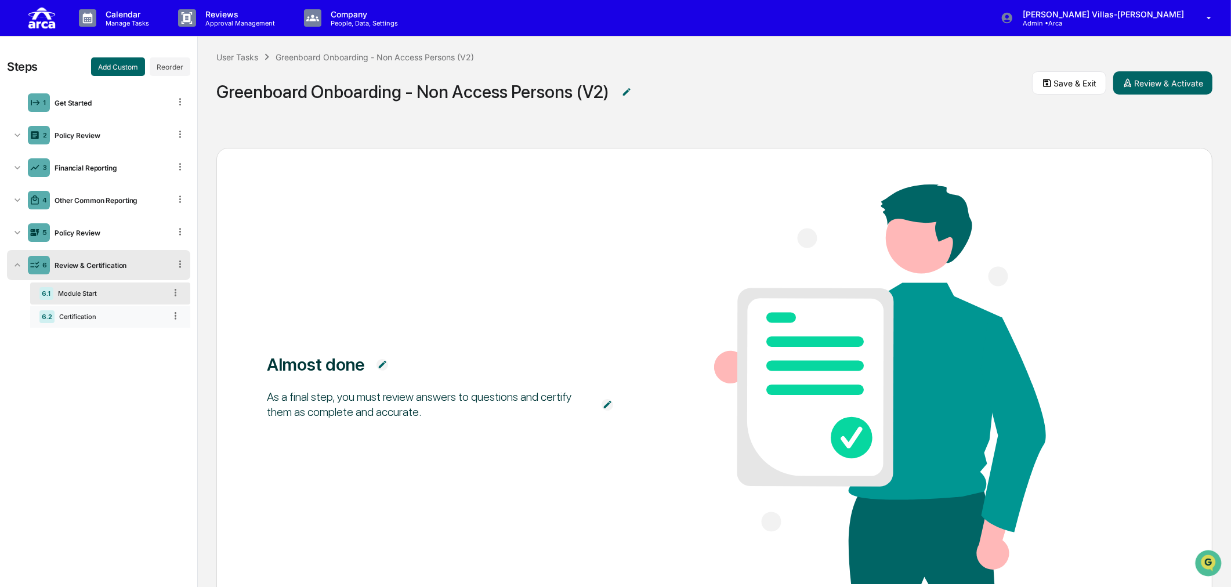
click at [77, 320] on div "Certification" at bounding box center [110, 317] width 111 height 8
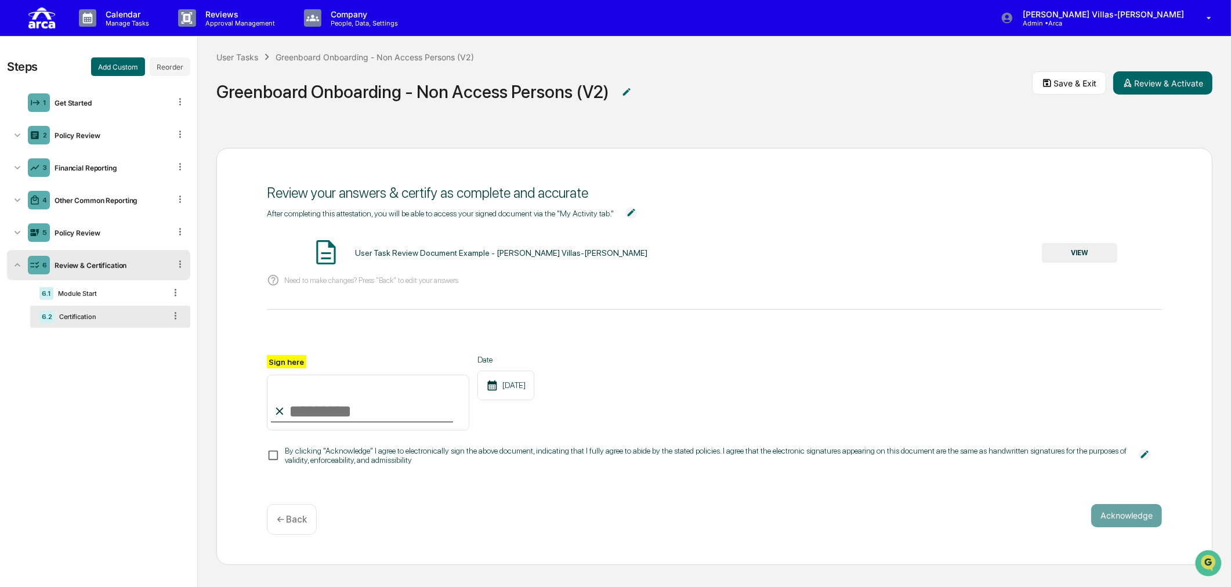
click at [983, 257] on button "VIEW" at bounding box center [1079, 253] width 75 height 20
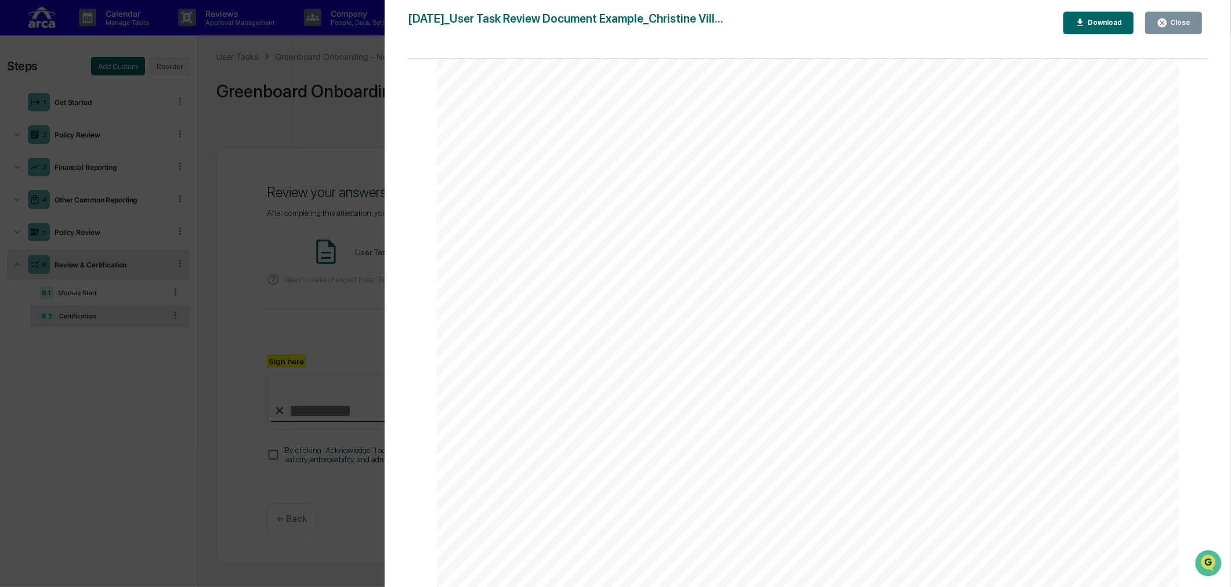
scroll to position [1290, 0]
click at [983, 22] on div "Close" at bounding box center [1179, 23] width 23 height 8
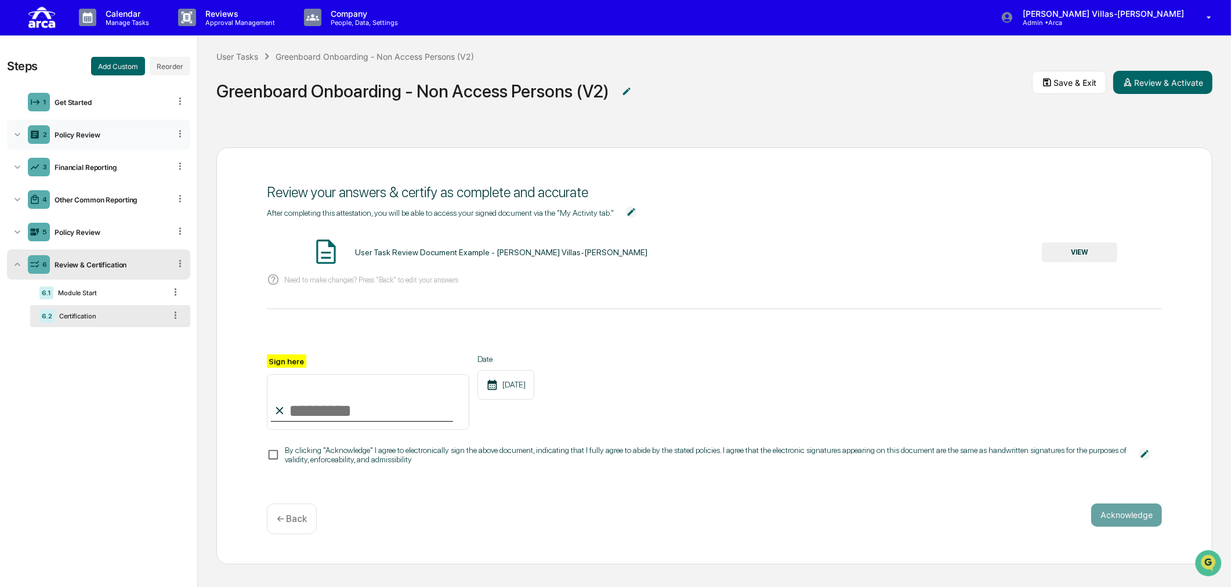
click at [74, 132] on div "Policy Review" at bounding box center [110, 135] width 120 height 9
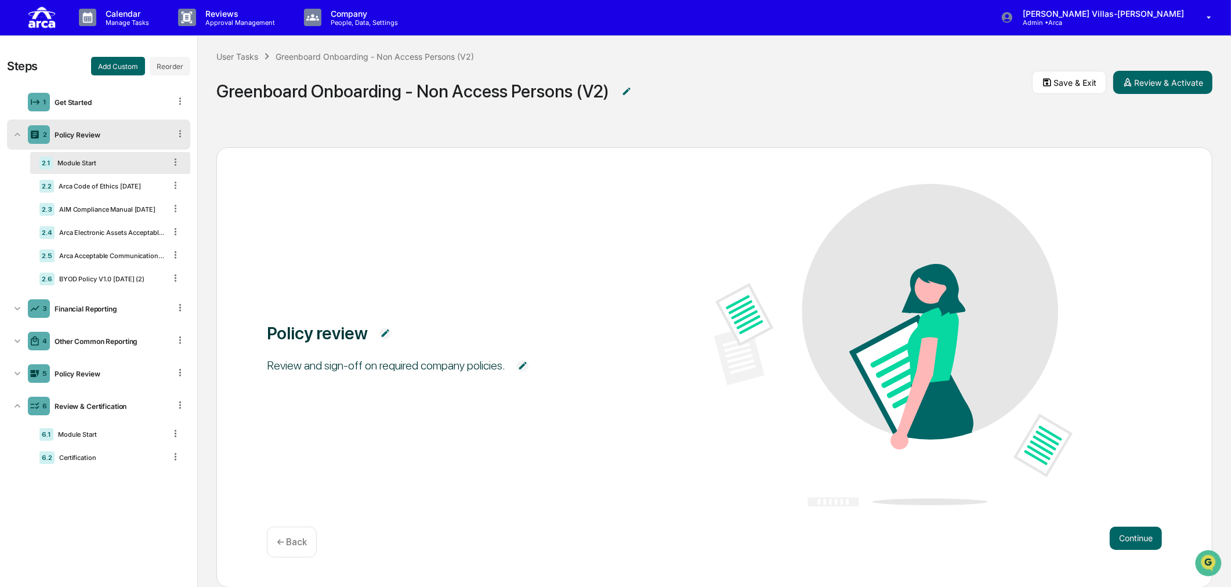
click at [181, 125] on div "2 Policy Review" at bounding box center [98, 134] width 183 height 30
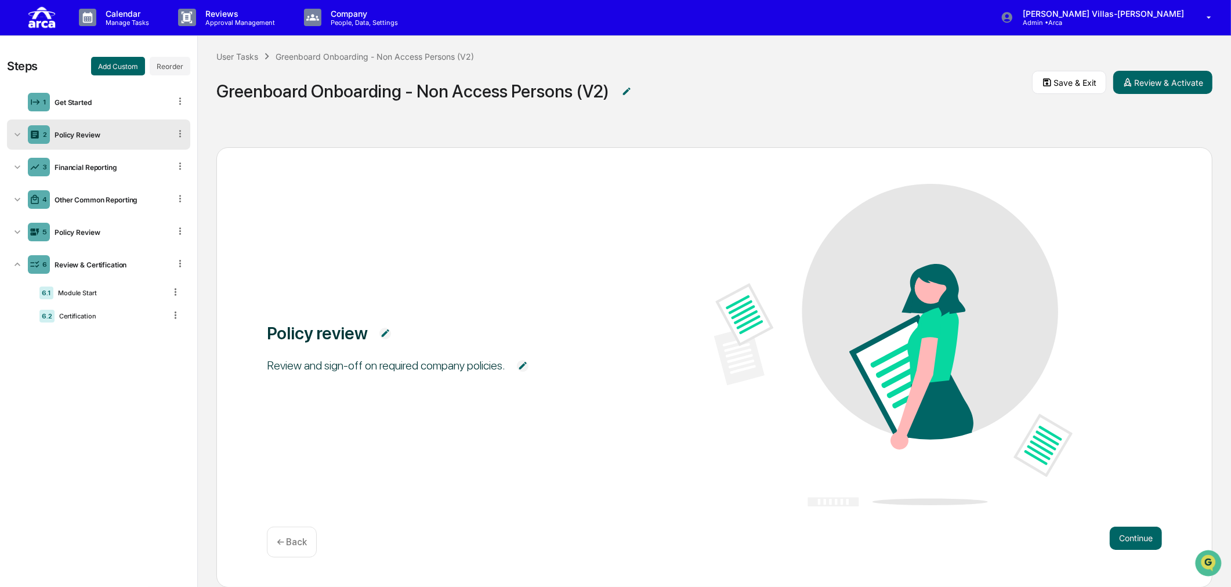
click at [152, 131] on div "Policy Review" at bounding box center [110, 135] width 120 height 9
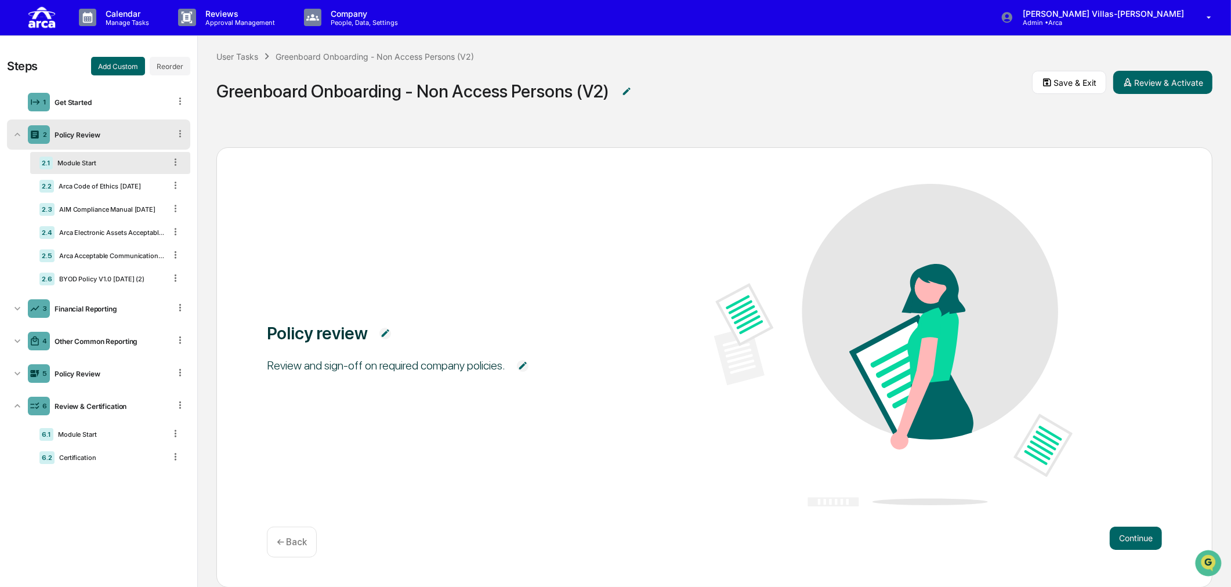
click at [180, 135] on icon at bounding box center [180, 133] width 11 height 11
click at [166, 147] on div "Delete" at bounding box center [166, 150] width 38 height 19
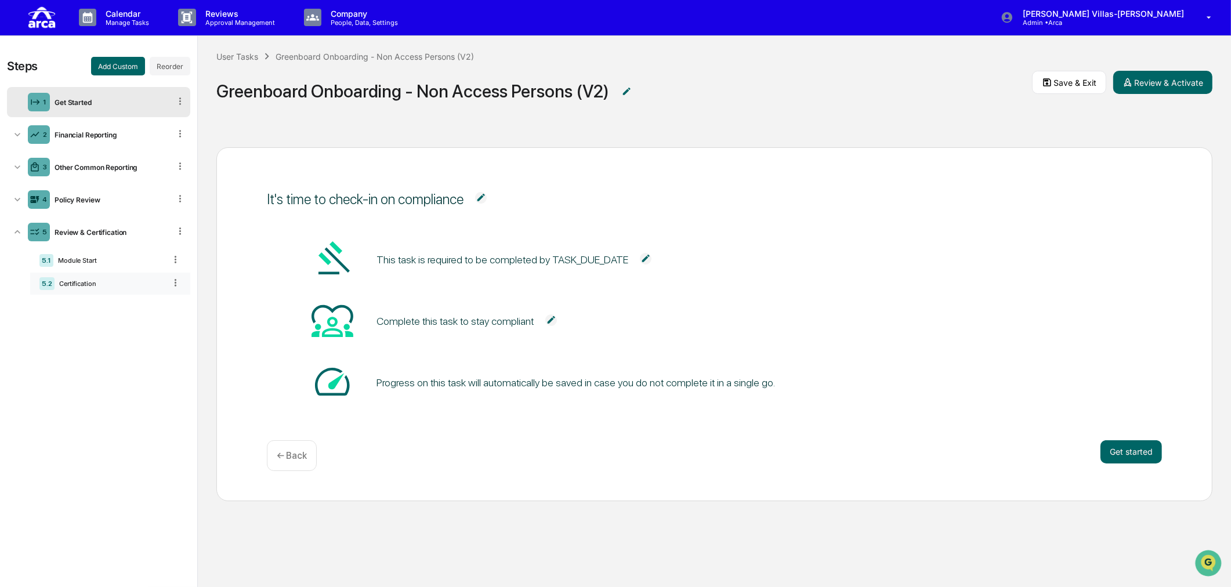
click at [80, 284] on div "Certification" at bounding box center [110, 284] width 111 height 8
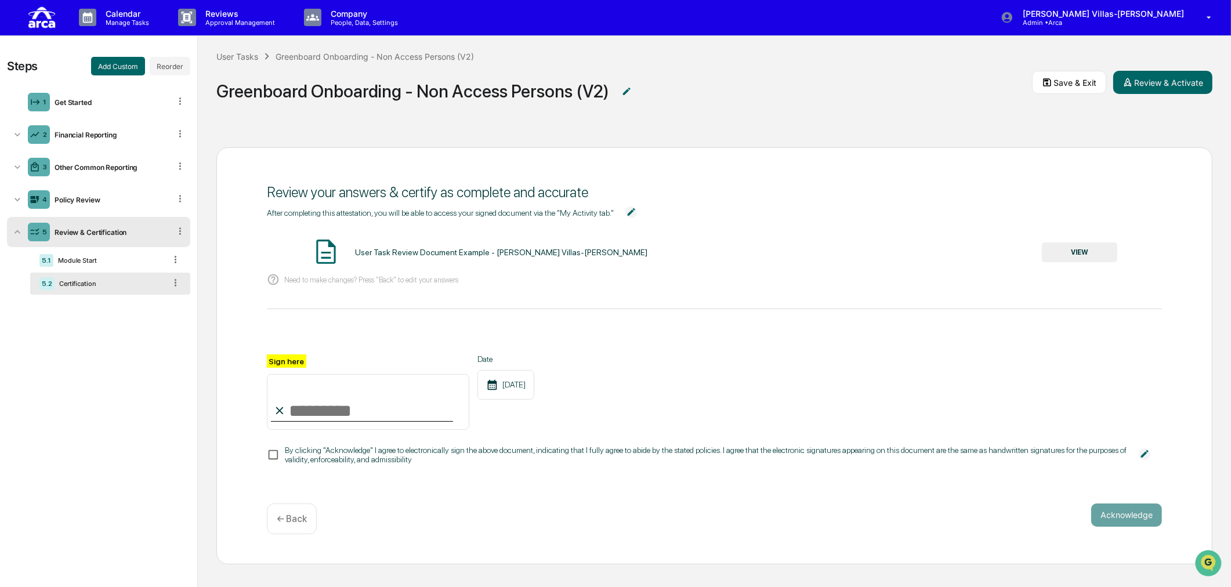
click at [983, 252] on button "VIEW" at bounding box center [1079, 252] width 75 height 20
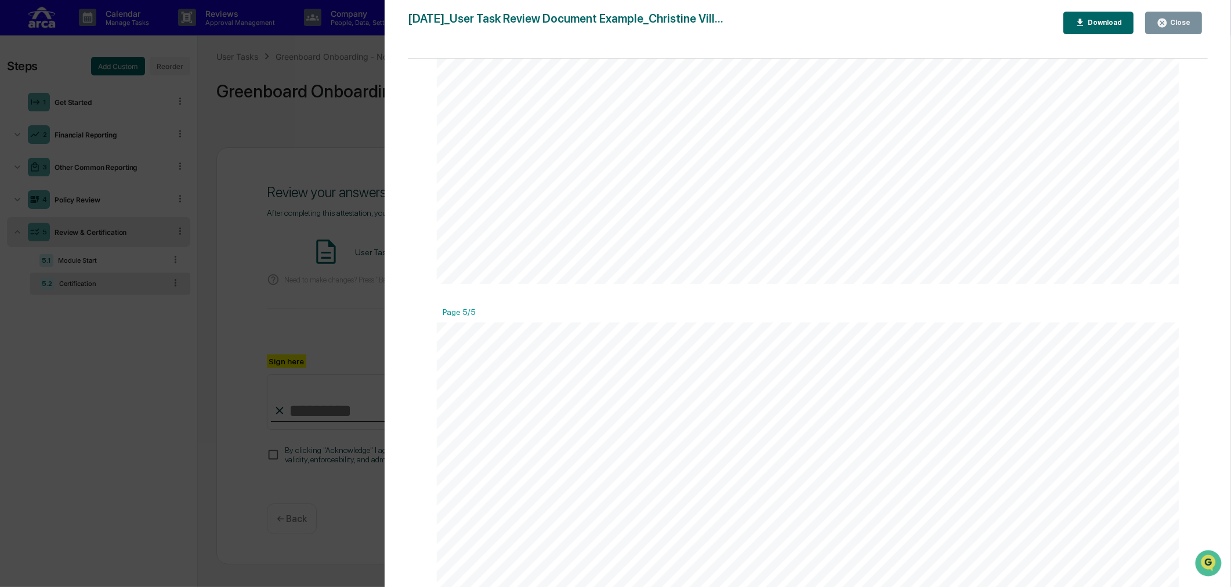
scroll to position [4254, 0]
click at [983, 26] on div "Close" at bounding box center [1179, 23] width 23 height 8
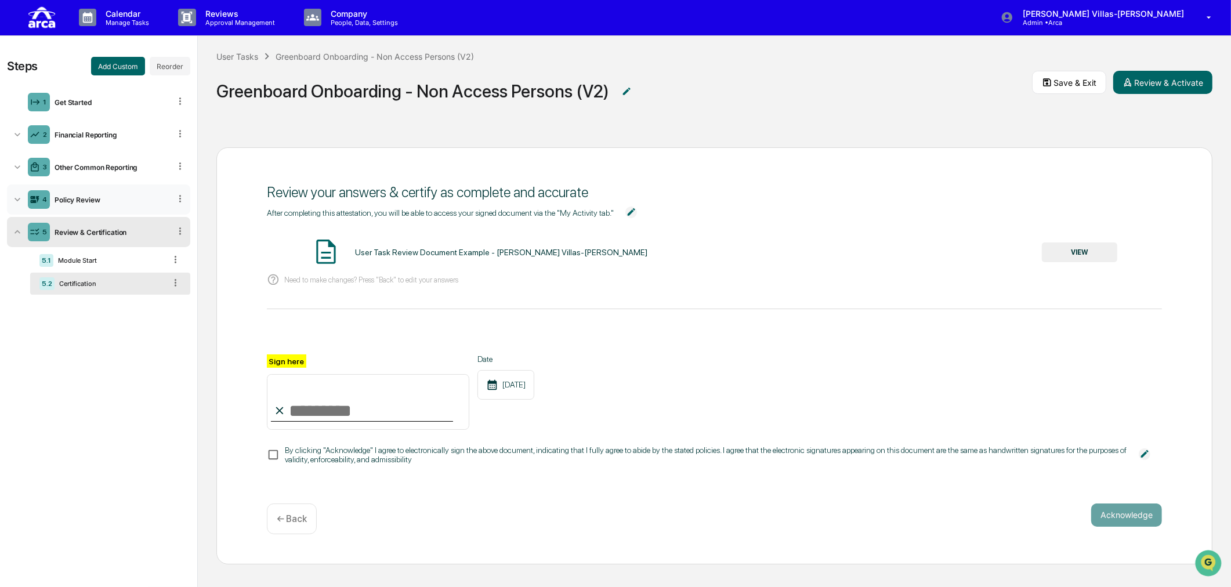
click at [15, 200] on icon at bounding box center [18, 200] width 12 height 12
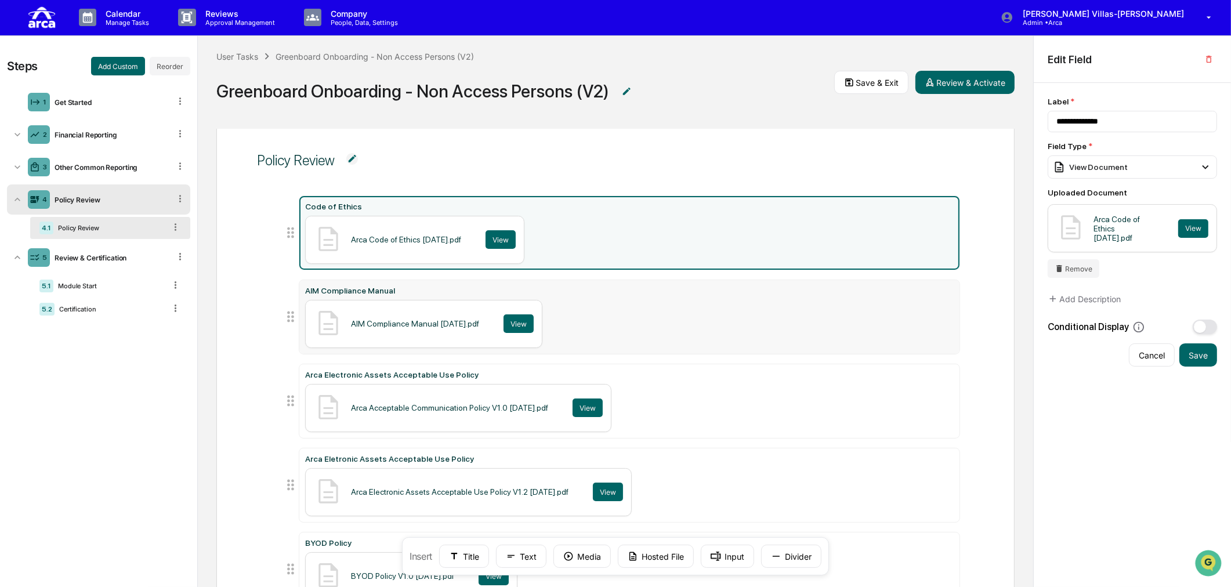
scroll to position [30, 0]
click at [16, 133] on icon at bounding box center [18, 135] width 12 height 12
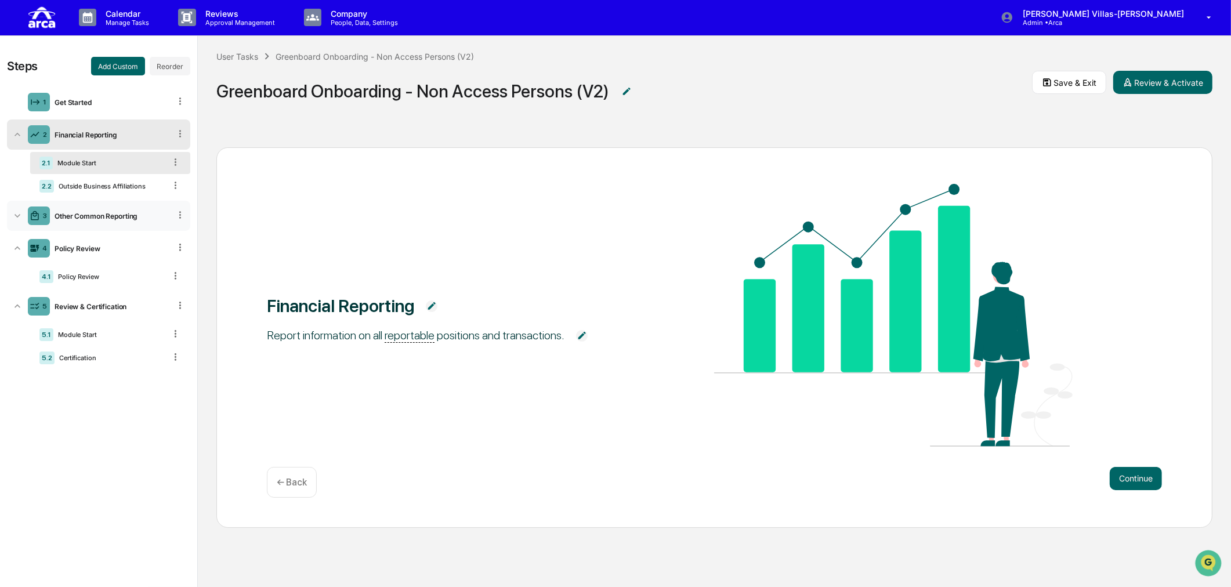
click at [19, 220] on icon at bounding box center [18, 216] width 12 height 12
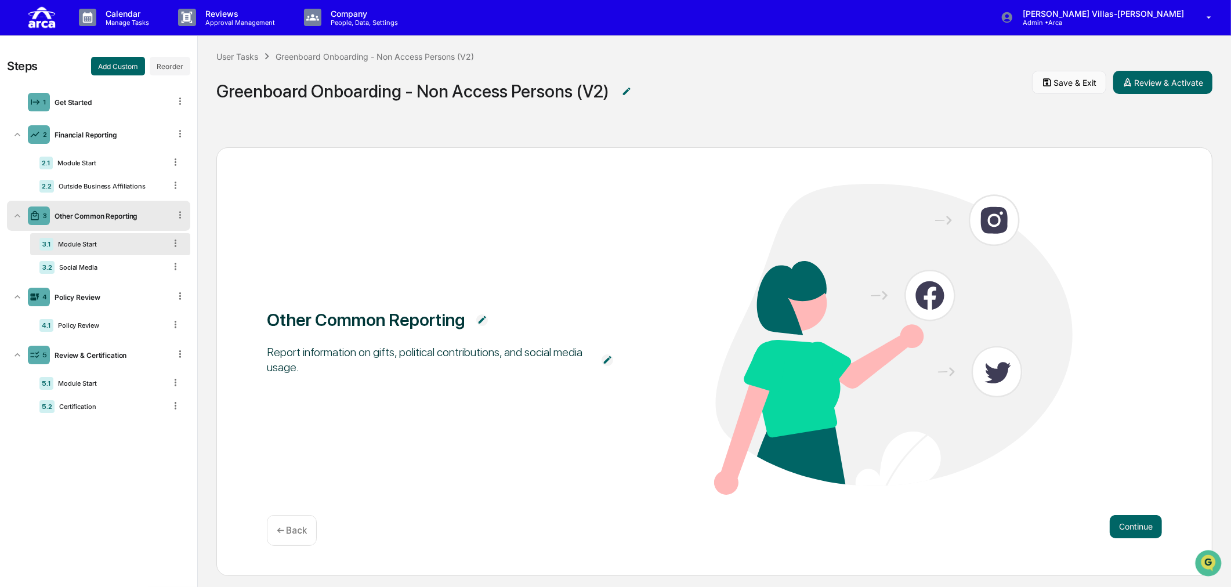
click at [983, 80] on button "Save & Exit" at bounding box center [1069, 82] width 74 height 23
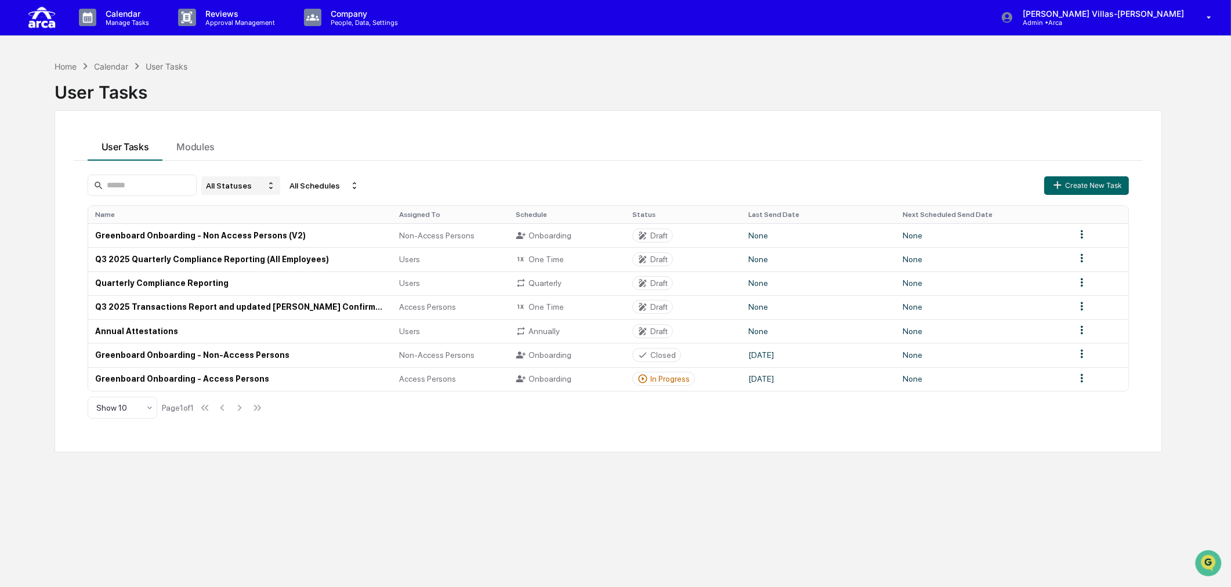
click at [226, 183] on div "All Statuses" at bounding box center [240, 185] width 79 height 19
click at [245, 276] on div "Deleted" at bounding box center [235, 271] width 28 height 9
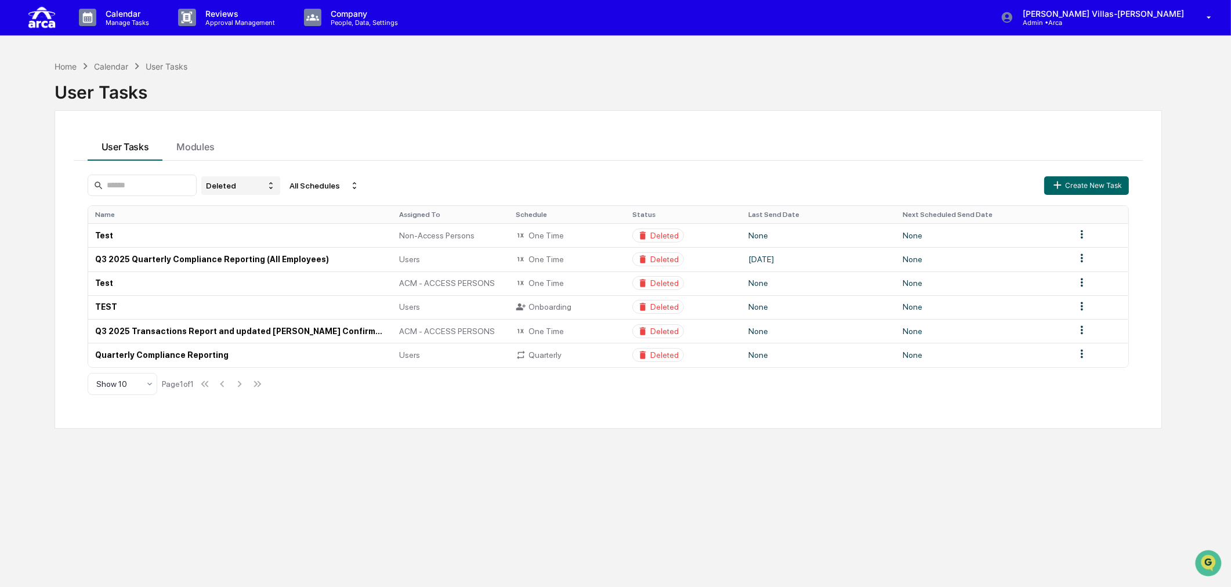
click at [234, 187] on div "Deleted" at bounding box center [240, 185] width 79 height 19
click at [237, 208] on div "All Statuses" at bounding box center [242, 206] width 42 height 9
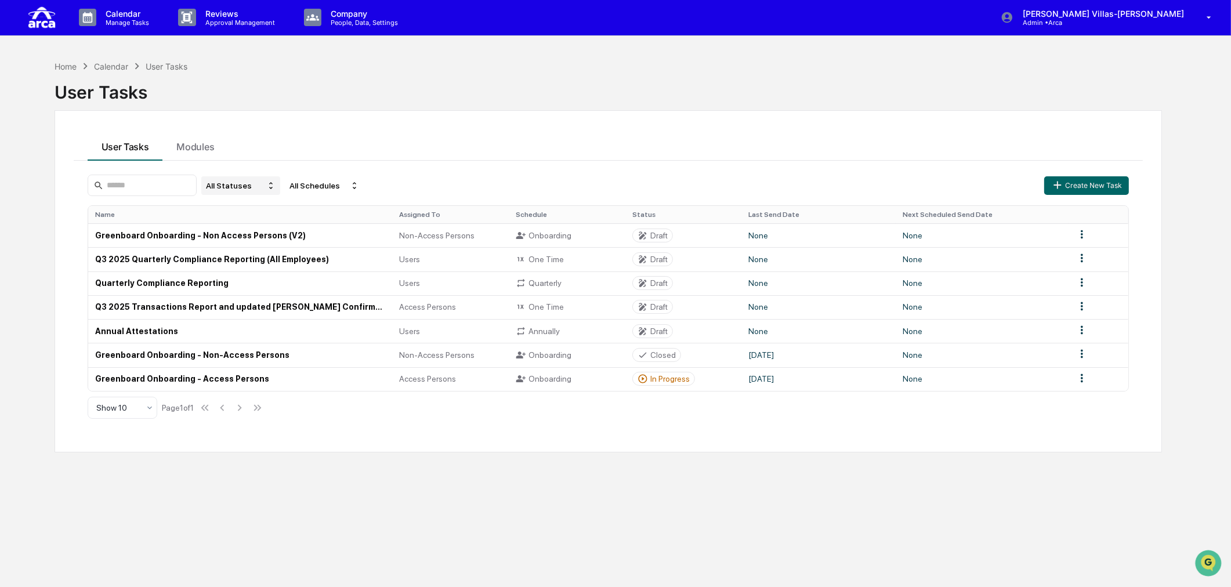
click at [231, 188] on div "All Statuses" at bounding box center [240, 185] width 79 height 19
click at [110, 147] on button "User Tasks" at bounding box center [125, 144] width 75 height 31
click at [131, 21] on p "Manage Tasks" at bounding box center [125, 23] width 59 height 8
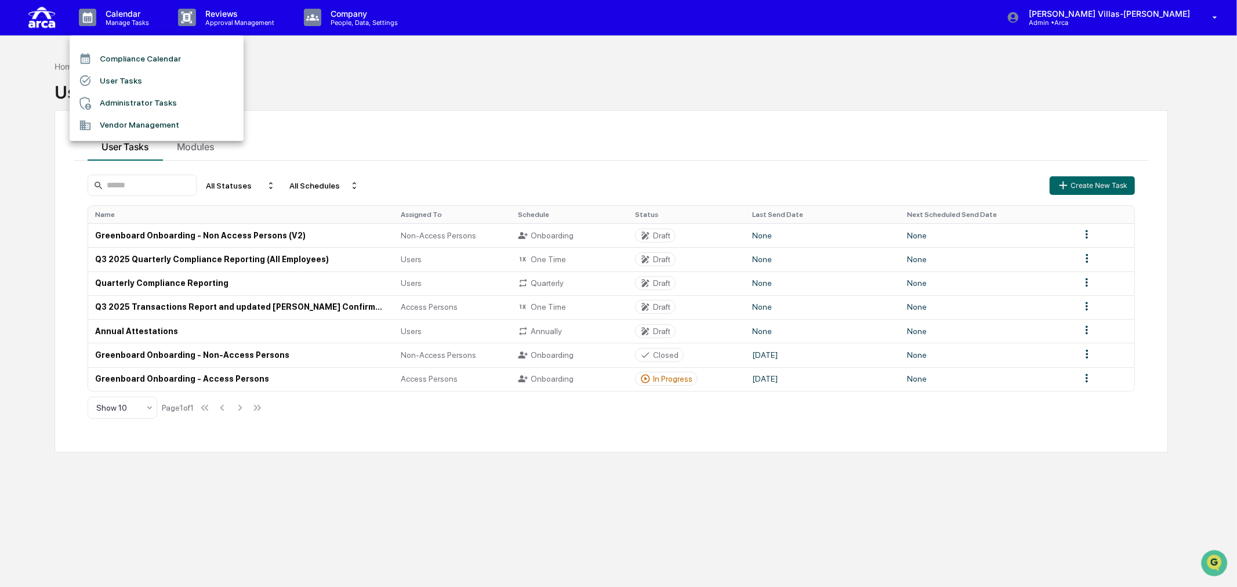
click at [354, 24] on div at bounding box center [618, 293] width 1237 height 587
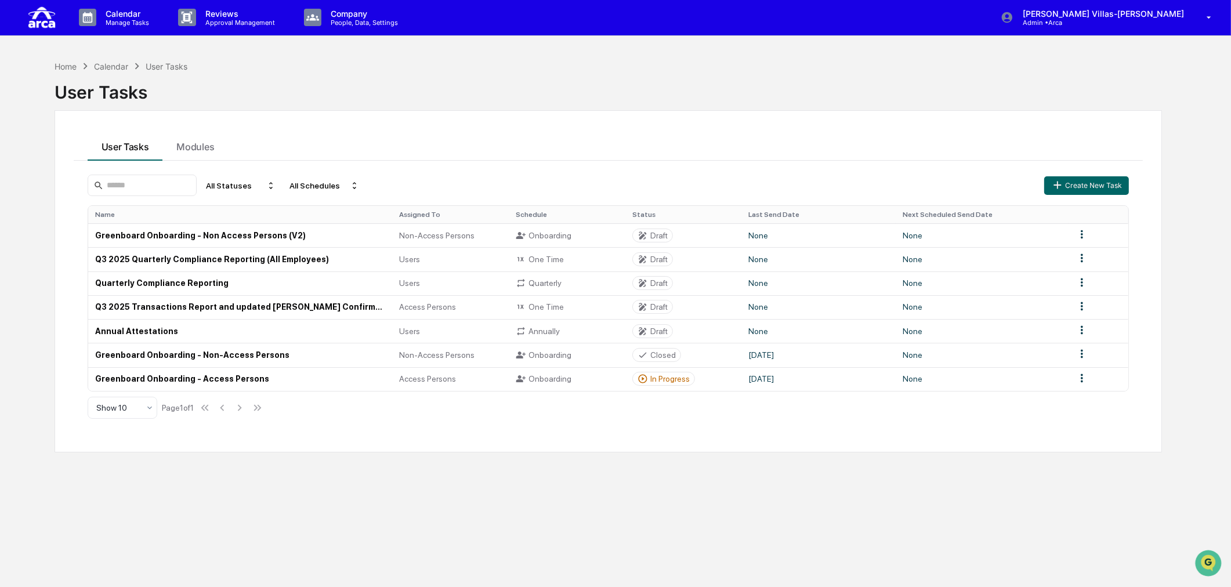
click at [354, 21] on p "People, Data, Settings" at bounding box center [362, 23] width 82 height 8
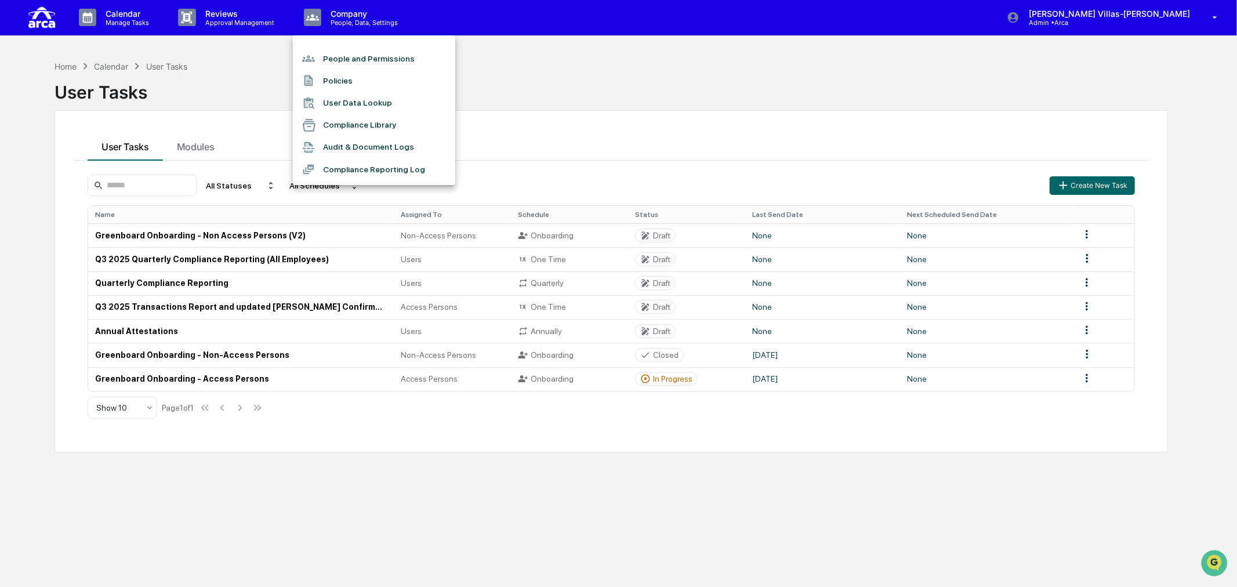
click at [351, 142] on li "Audit & Document Logs" at bounding box center [374, 147] width 162 height 22
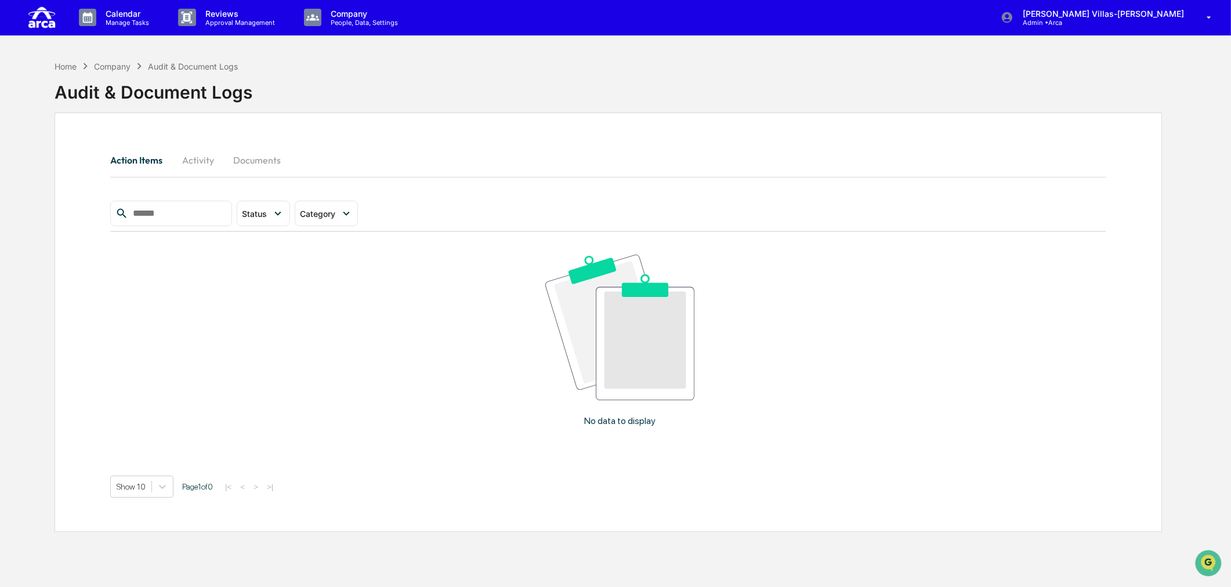
click at [201, 157] on button "Activity" at bounding box center [198, 160] width 52 height 28
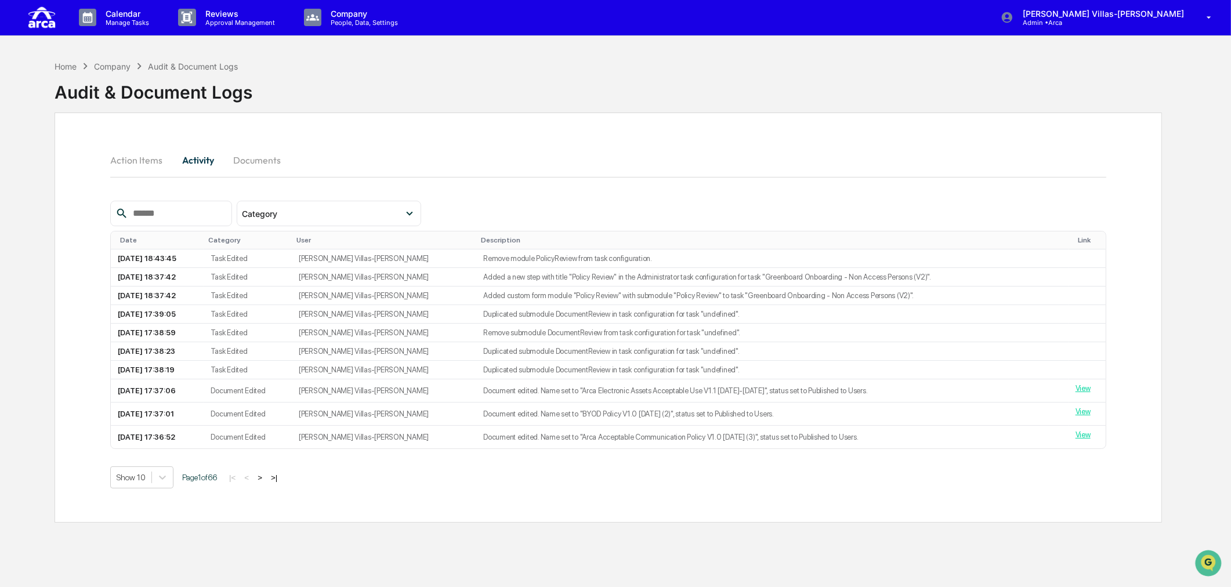
click at [262, 163] on button "Documents" at bounding box center [257, 160] width 66 height 28
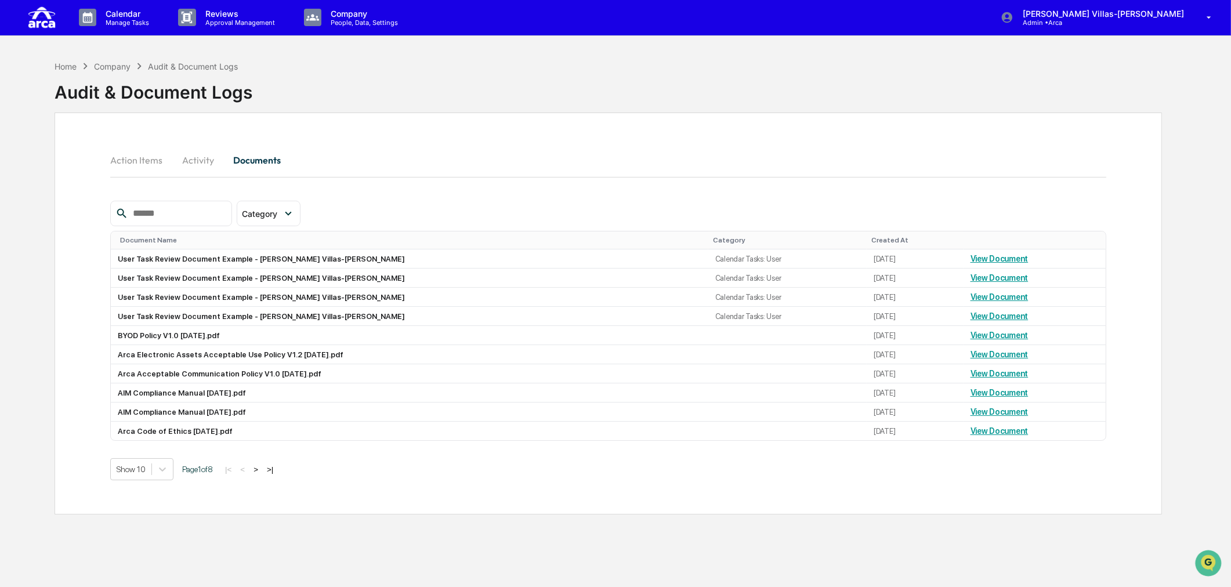
click at [125, 158] on button "Action Items" at bounding box center [140, 160] width 61 height 28
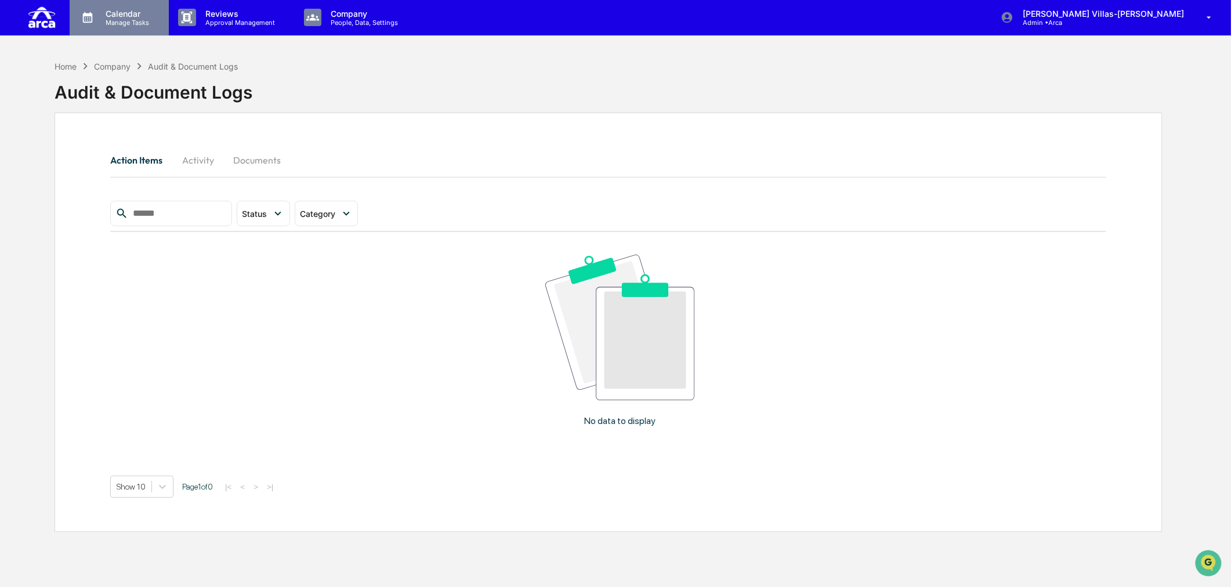
click at [113, 23] on p "Manage Tasks" at bounding box center [125, 23] width 59 height 8
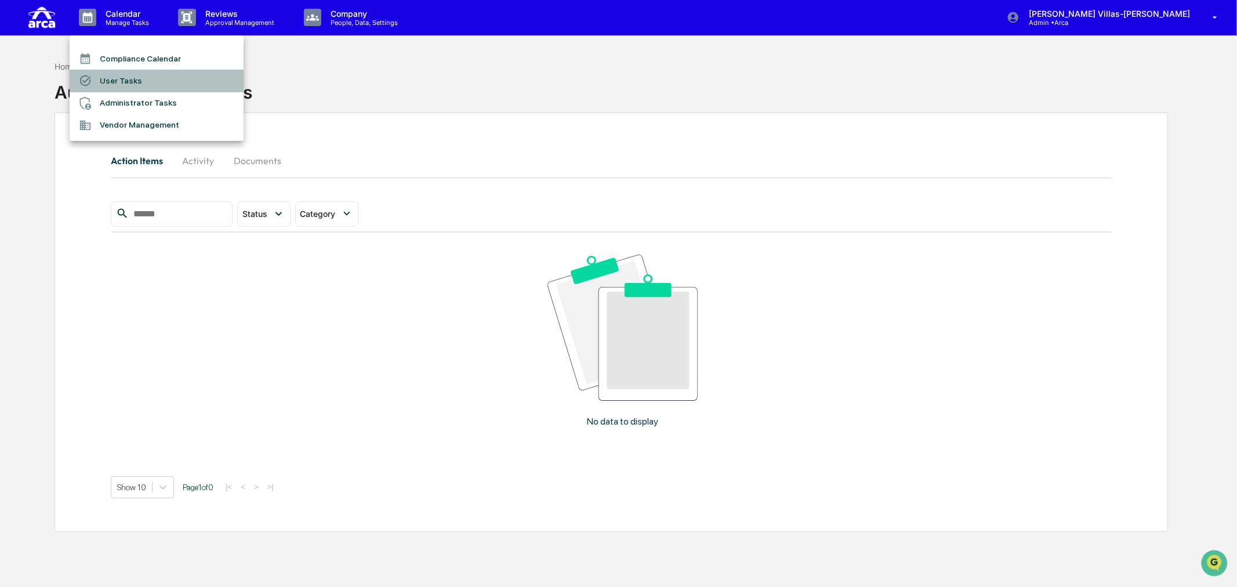
click at [126, 77] on li "User Tasks" at bounding box center [157, 81] width 174 height 22
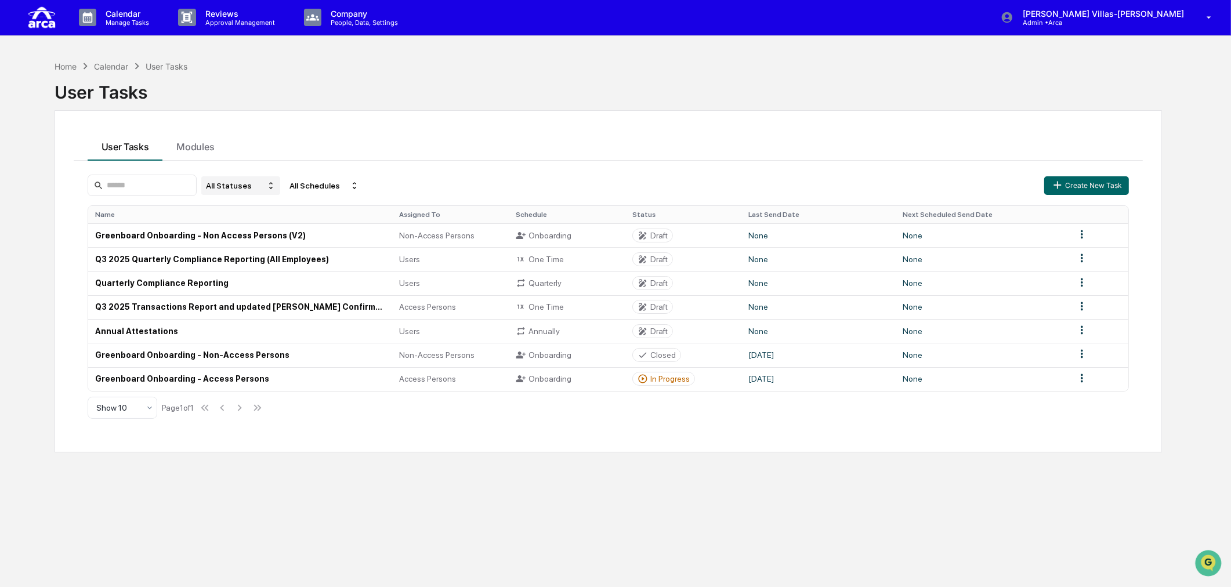
click at [253, 176] on div "All Statuses" at bounding box center [240, 185] width 79 height 19
click at [342, 476] on div "Home Calendar User Tasks User Tasks User Tasks Modules All Statuses All Schedul…" at bounding box center [608, 348] width 1143 height 587
click at [983, 356] on html "Calendar Manage Tasks Reviews Approval Management Company People, Data, Setting…" at bounding box center [615, 292] width 1231 height 587
click at [983, 396] on div "Delete" at bounding box center [1082, 394] width 74 height 19
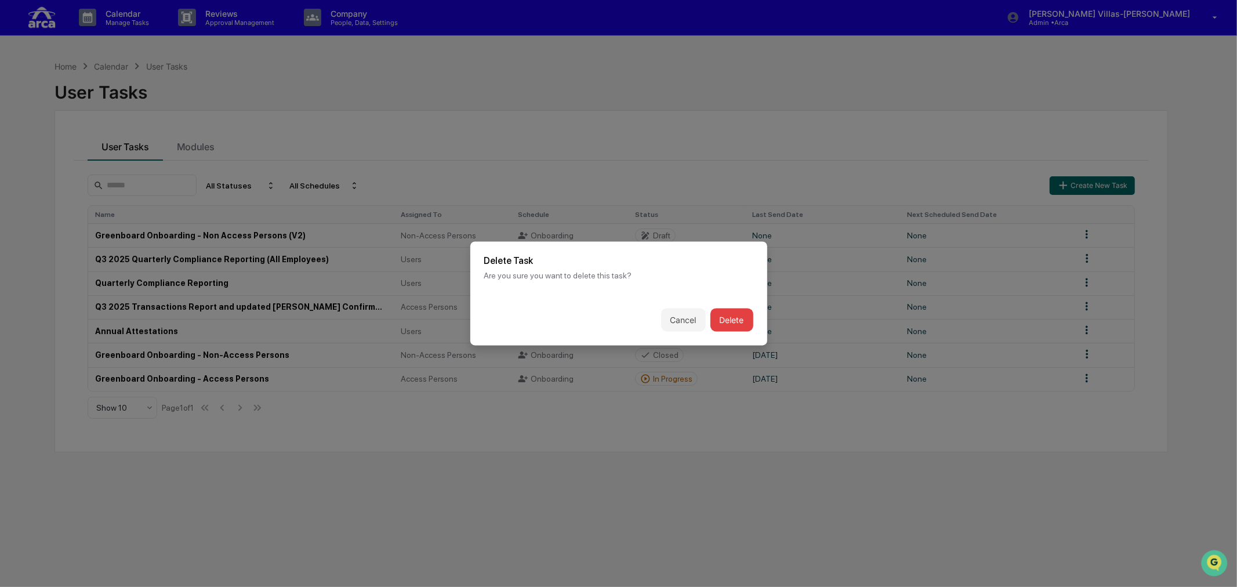
click at [723, 320] on button "Delete" at bounding box center [732, 320] width 43 height 23
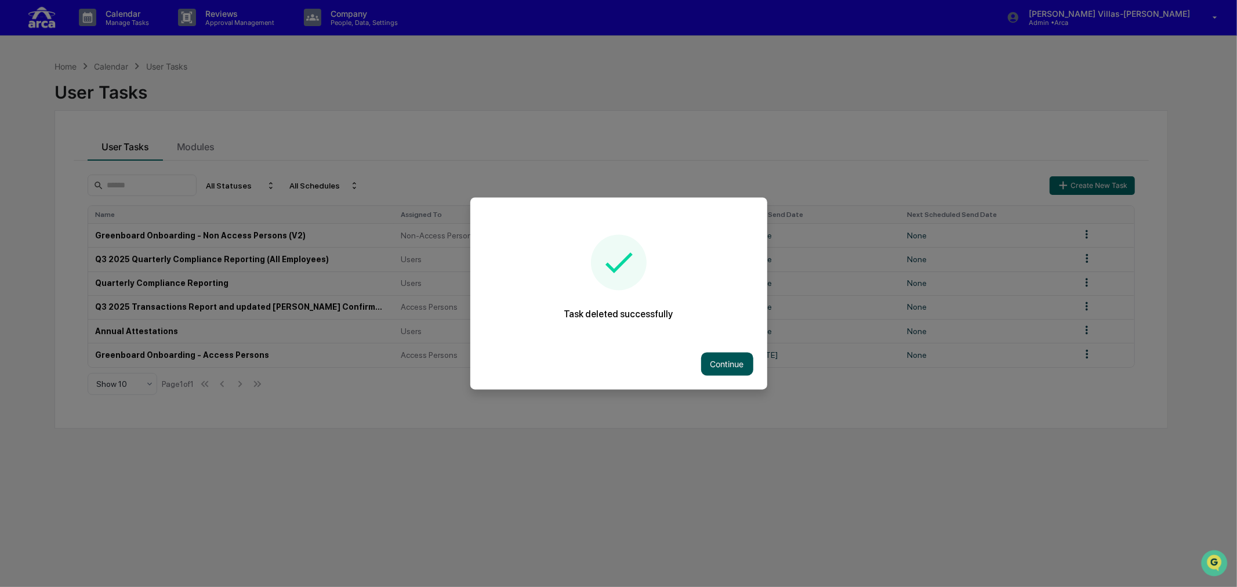
click at [724, 366] on button "Continue" at bounding box center [727, 364] width 52 height 23
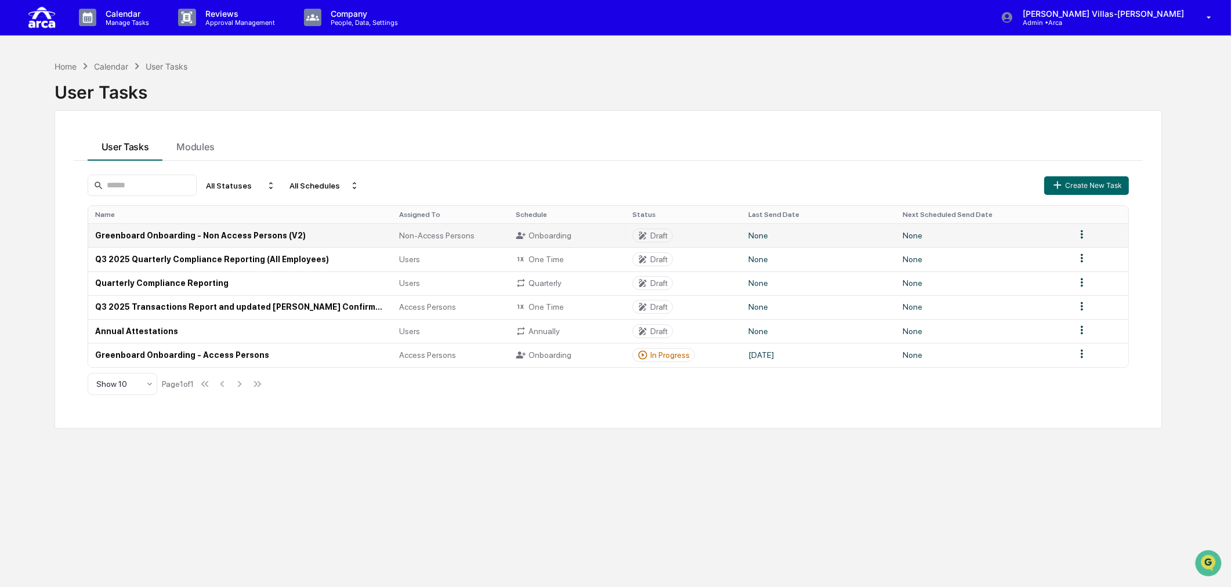
click at [276, 233] on td "Greenboard Onboarding - Non Access Persons (V2)" at bounding box center [240, 235] width 305 height 24
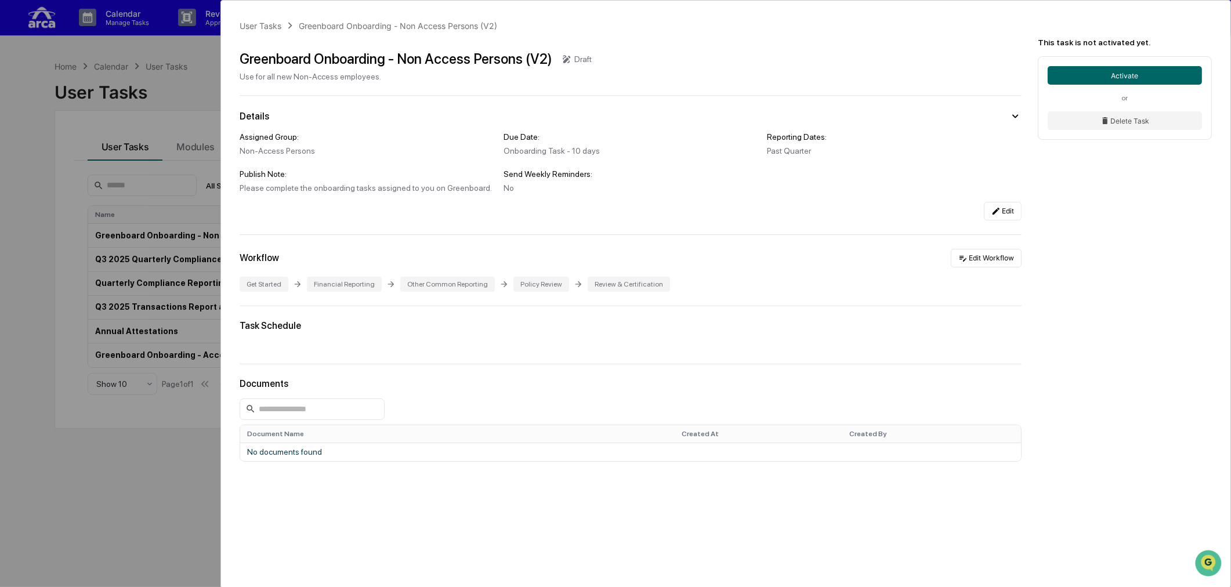
click at [563, 61] on icon at bounding box center [567, 59] width 8 height 8
click at [567, 58] on icon at bounding box center [567, 59] width 10 height 10
click at [472, 60] on div "Greenboard Onboarding - Non Access Persons (V2)" at bounding box center [396, 58] width 313 height 17
click at [979, 263] on button "Edit Workflow" at bounding box center [986, 258] width 71 height 19
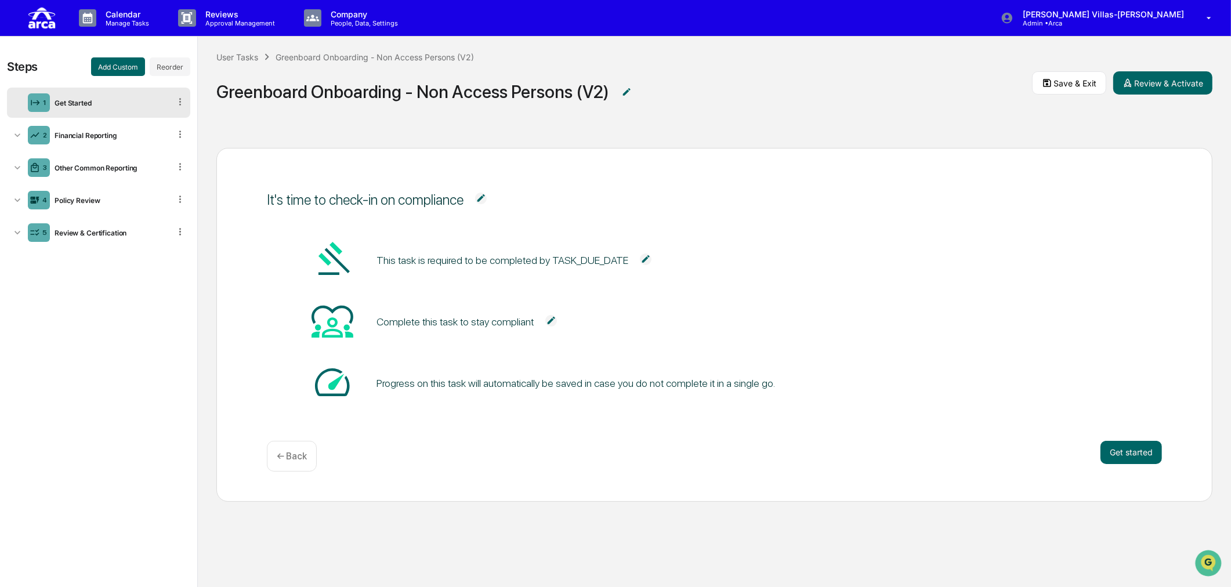
click at [621, 88] on img at bounding box center [627, 92] width 12 height 12
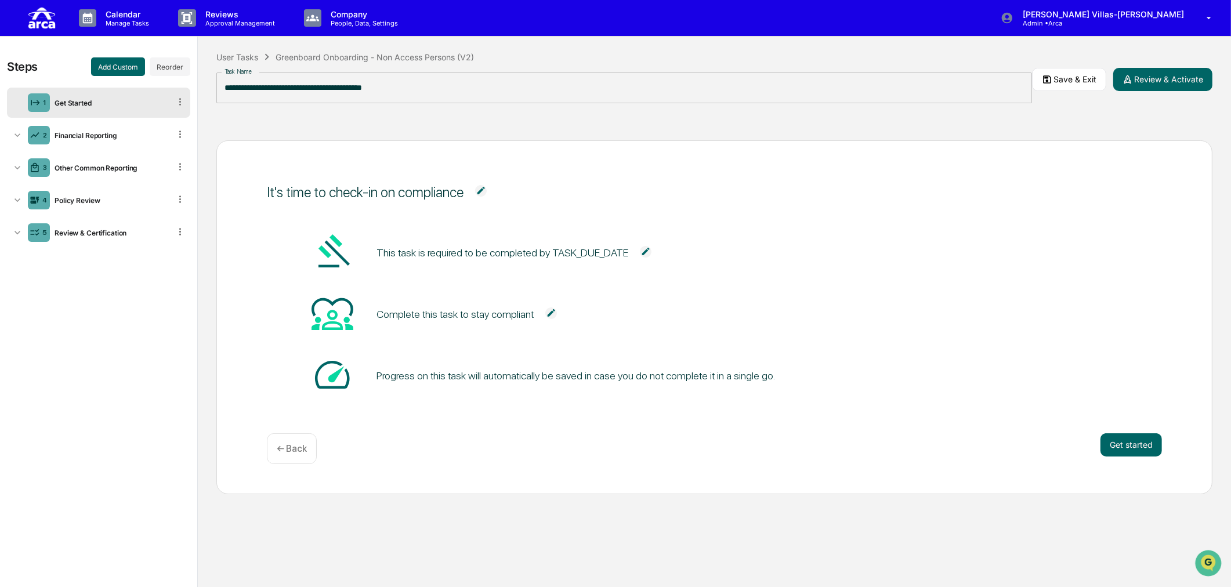
click at [424, 94] on input "**********" at bounding box center [624, 88] width 816 height 31
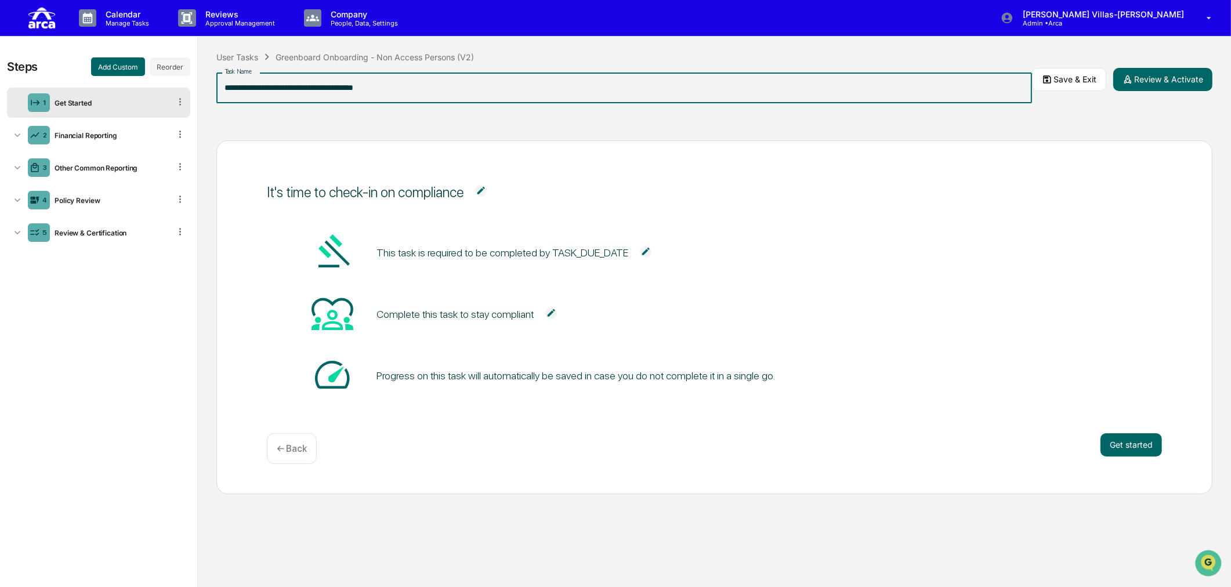
type input "**********"
click at [820, 132] on div "It's time to check-in on compliance This task is required to be completed by TA…" at bounding box center [714, 355] width 1033 height 466
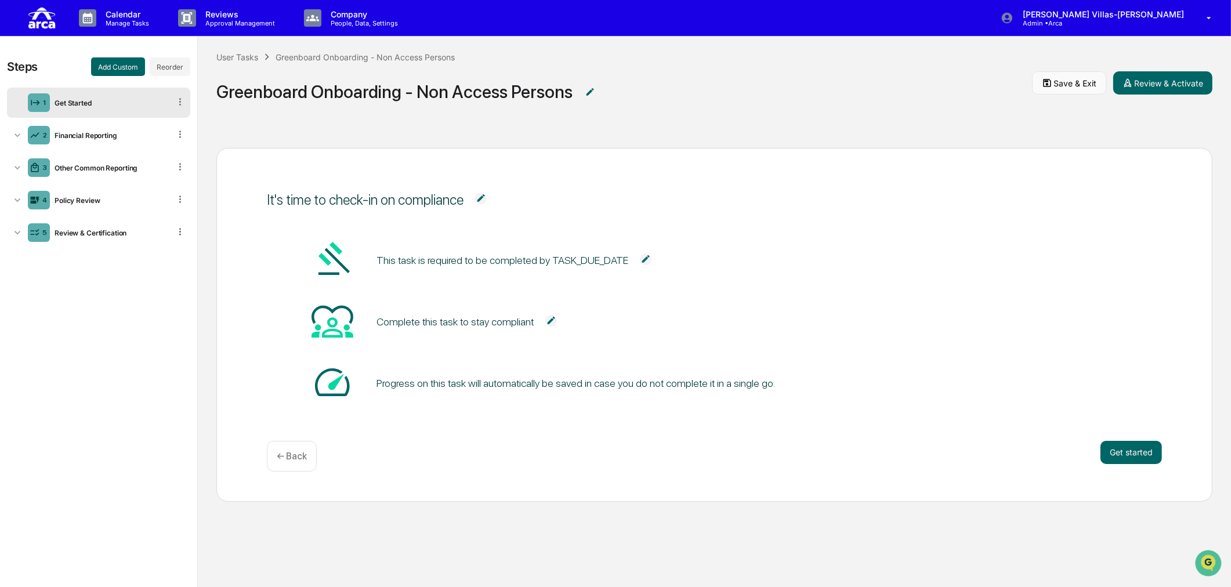
click at [983, 87] on button "Save & Exit" at bounding box center [1069, 82] width 74 height 23
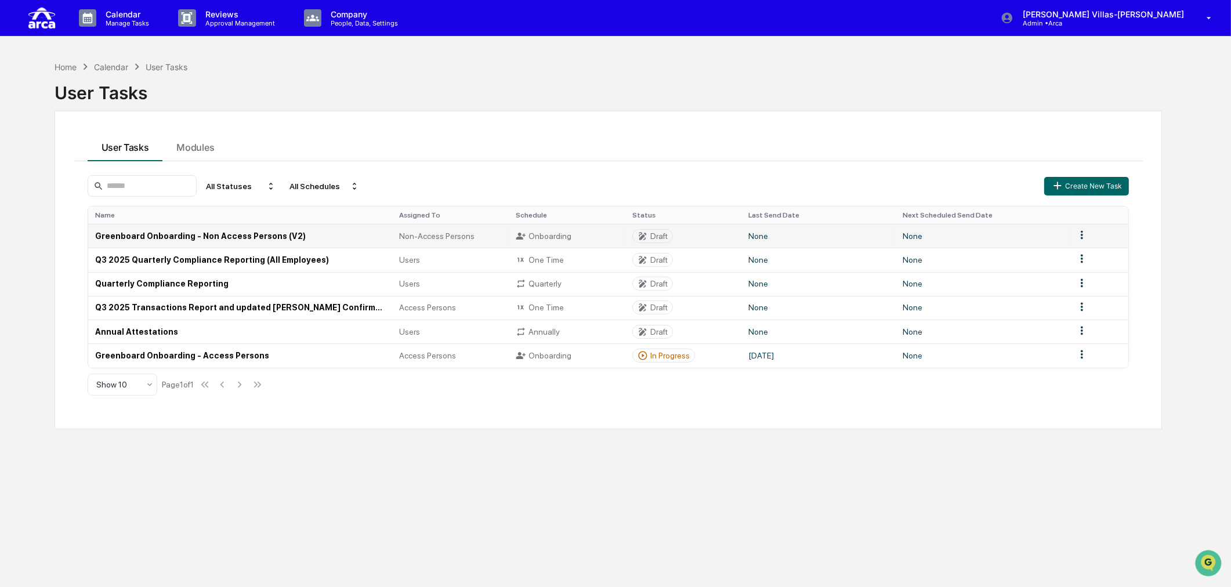
click at [175, 235] on td "Greenboard Onboarding - Non Access Persons (V2)" at bounding box center [240, 236] width 305 height 24
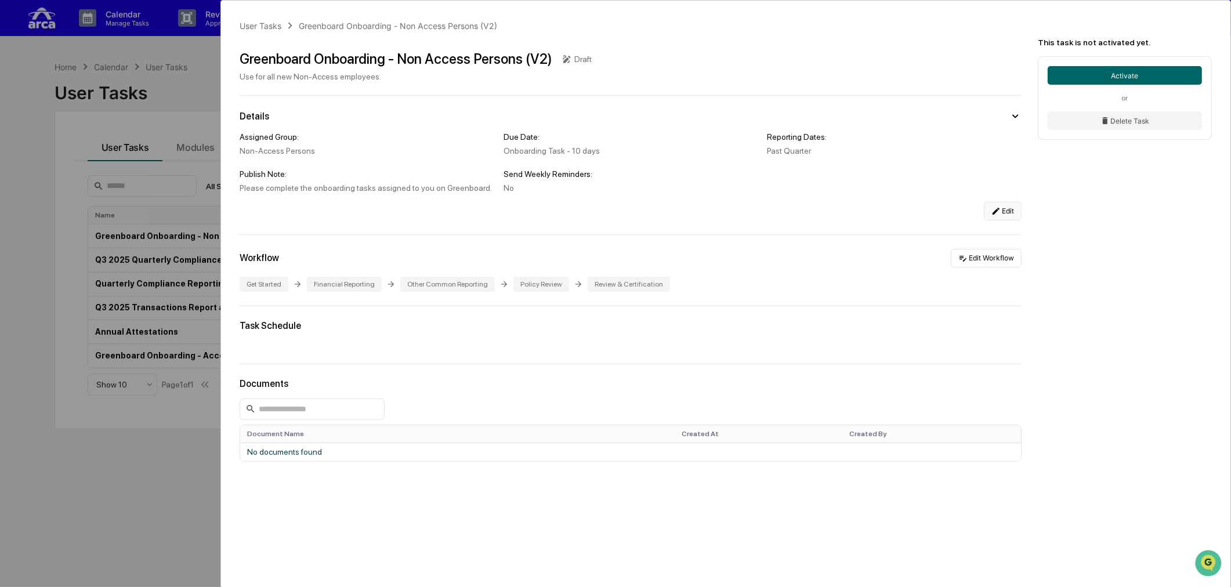
click at [983, 215] on icon at bounding box center [995, 211] width 9 height 9
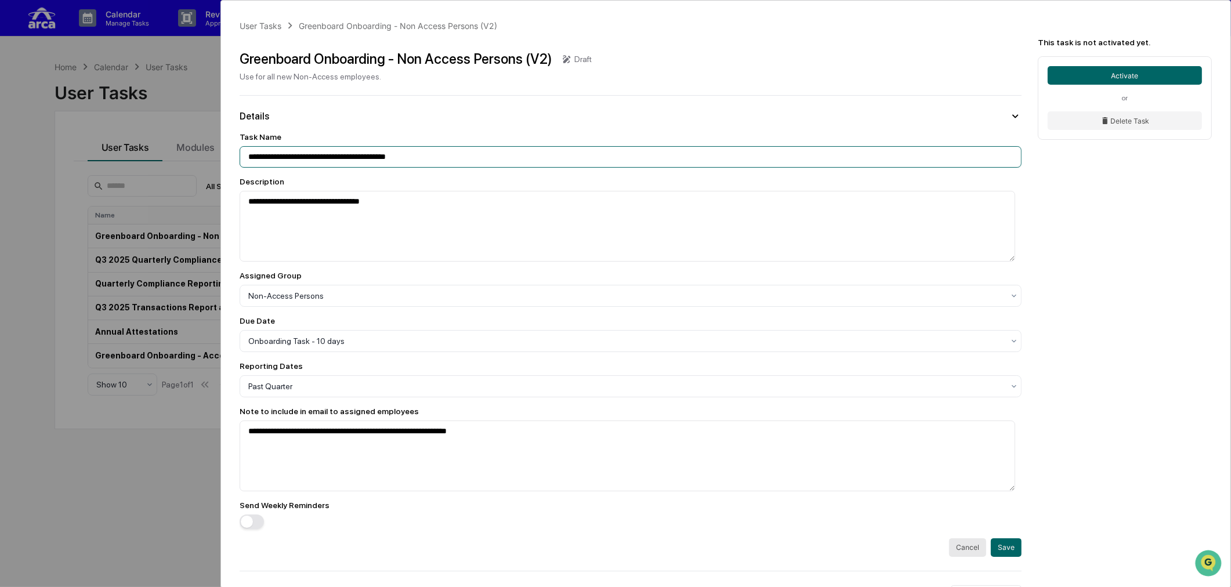
click at [473, 155] on input "**********" at bounding box center [631, 156] width 782 height 21
type input "**********"
click at [405, 230] on textarea "**********" at bounding box center [628, 226] width 776 height 71
click at [983, 509] on button "Save" at bounding box center [1006, 547] width 31 height 19
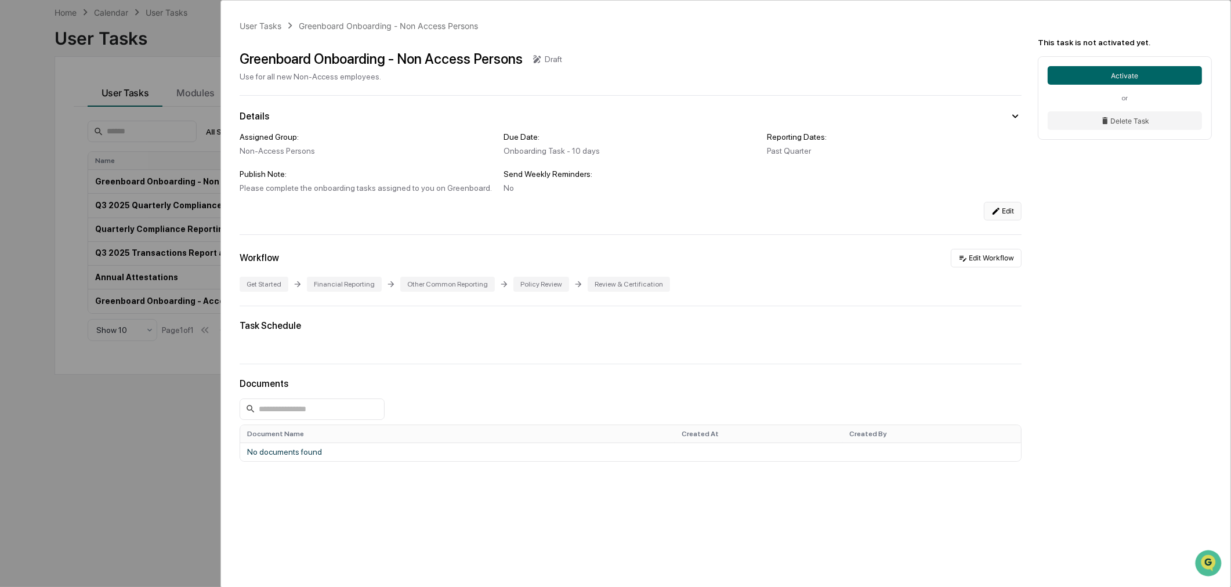
scroll to position [55, 0]
click at [973, 265] on button "Edit Workflow" at bounding box center [986, 258] width 71 height 19
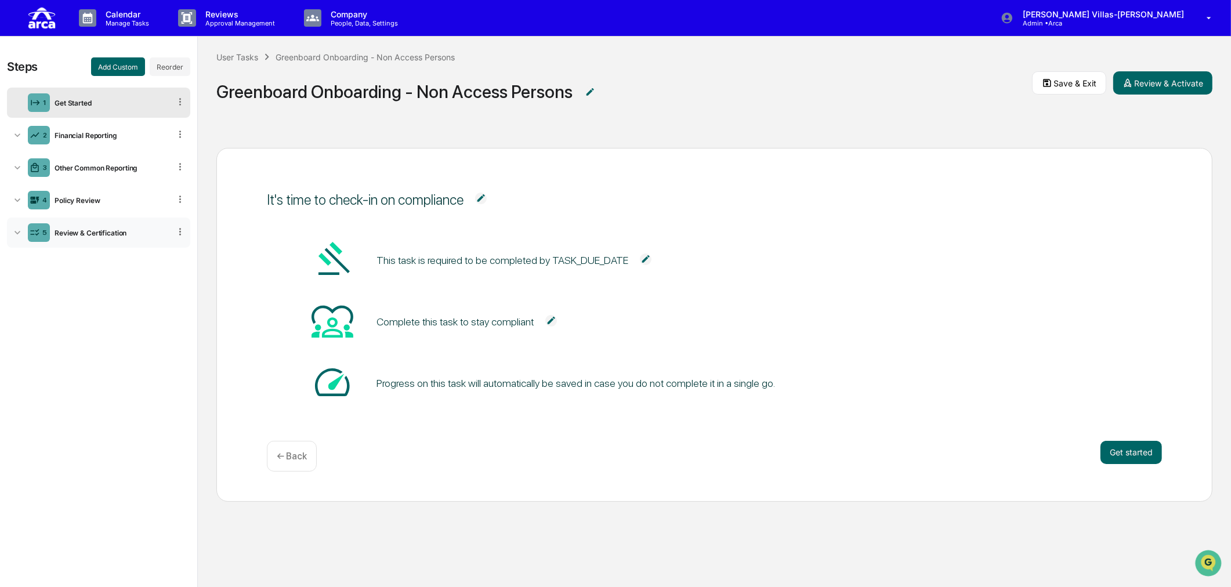
click at [16, 234] on icon at bounding box center [18, 233] width 12 height 12
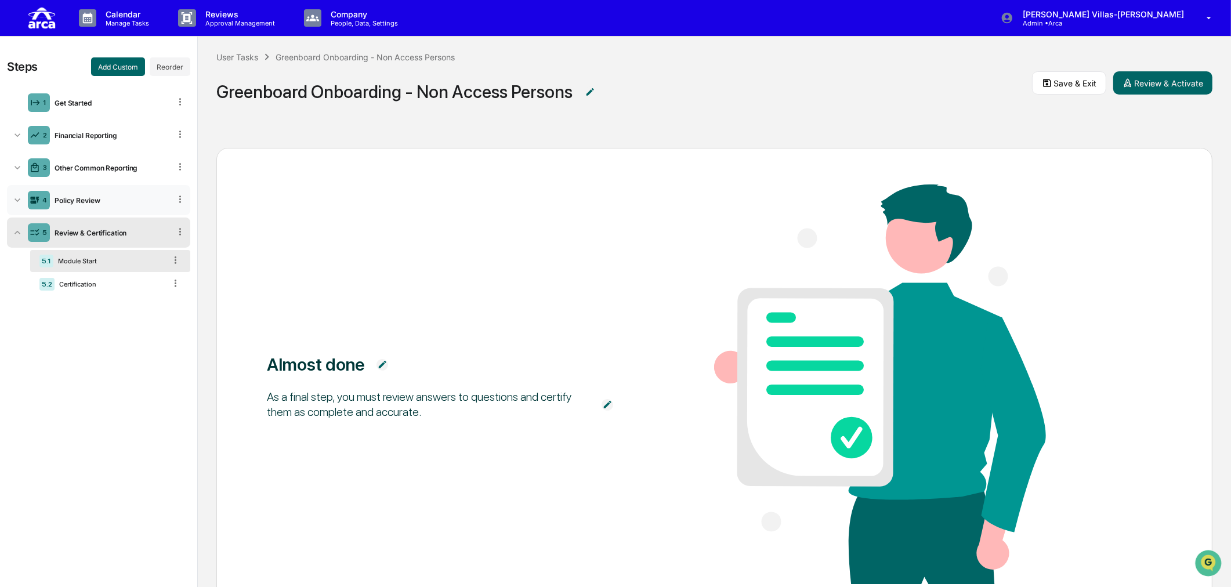
click at [16, 203] on icon at bounding box center [18, 200] width 12 height 12
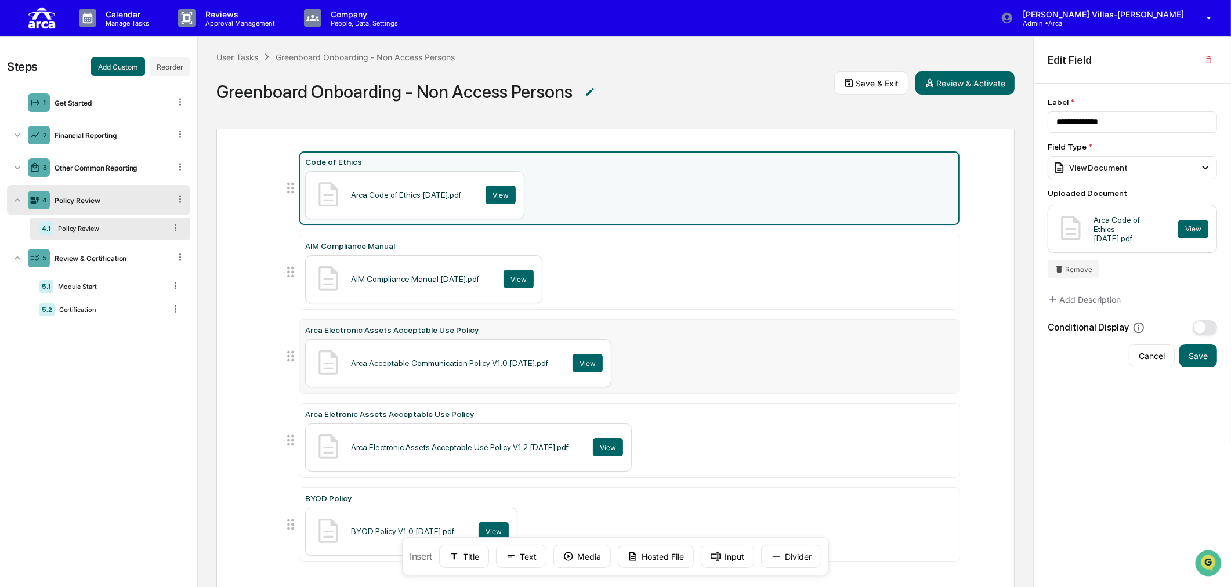
scroll to position [30, 0]
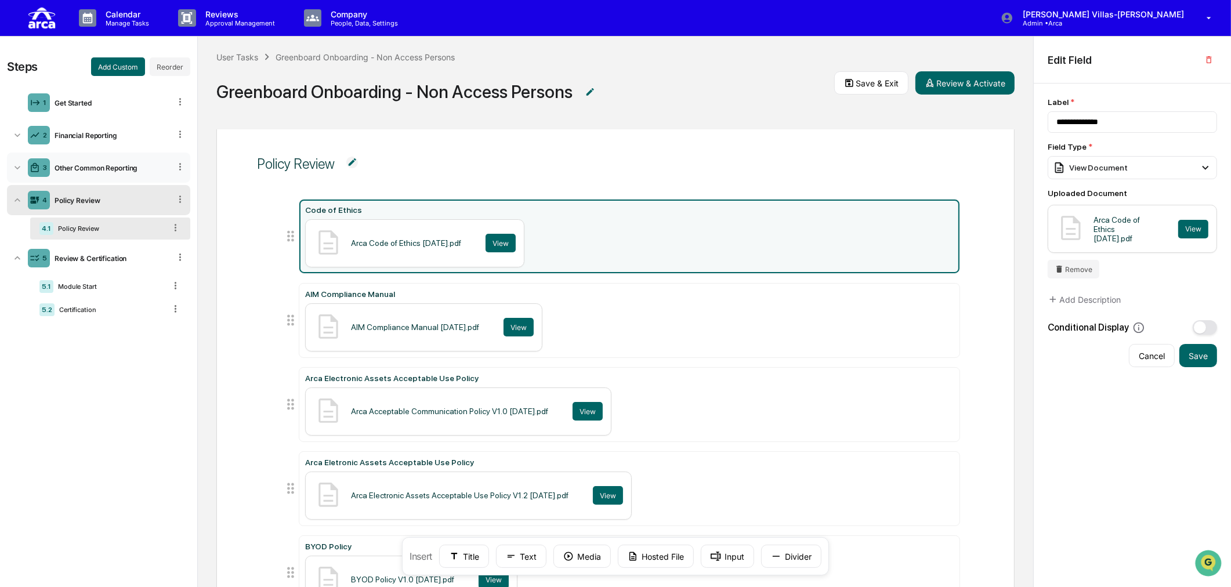
click at [15, 166] on icon at bounding box center [18, 168] width 12 height 12
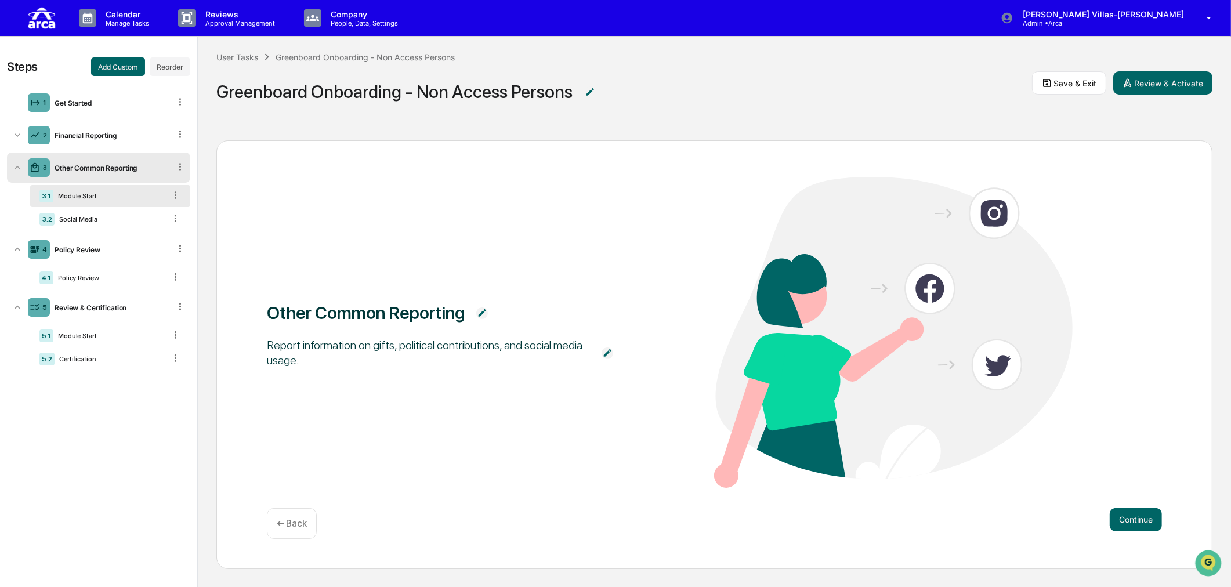
scroll to position [0, 0]
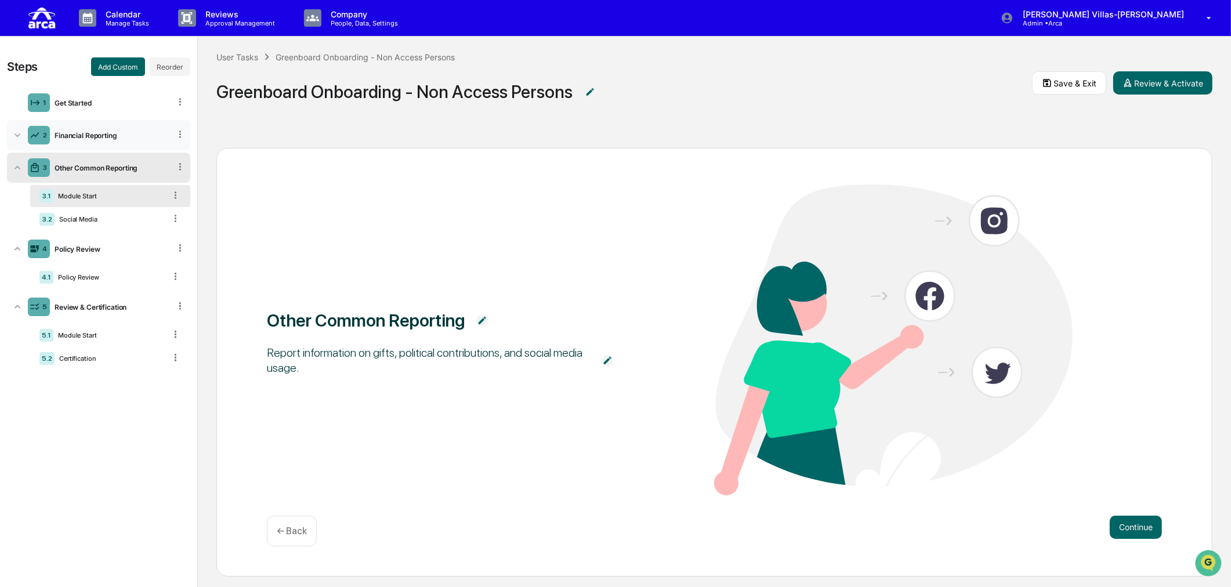
click at [18, 129] on icon at bounding box center [18, 135] width 12 height 12
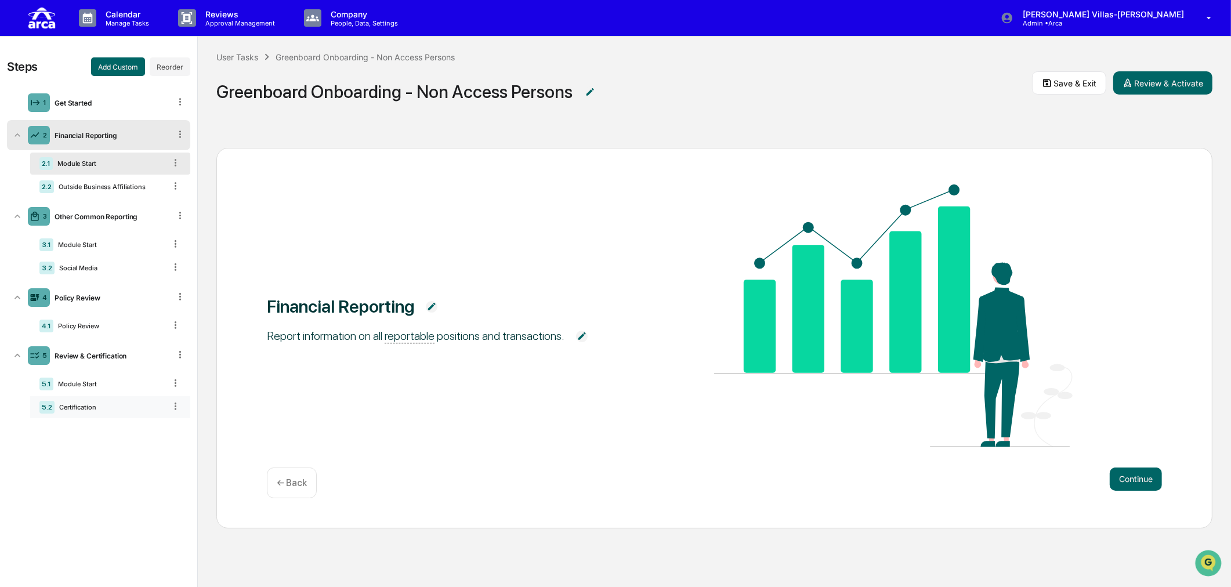
click at [102, 411] on div "Certification" at bounding box center [110, 407] width 111 height 8
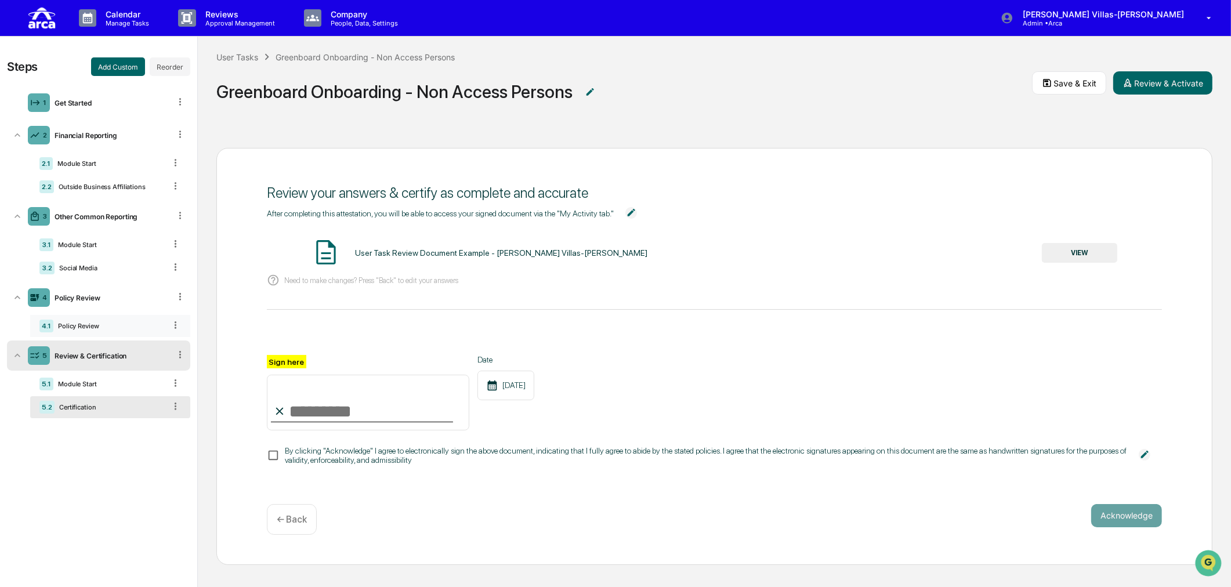
click at [97, 323] on div "Policy Review" at bounding box center [109, 326] width 112 height 8
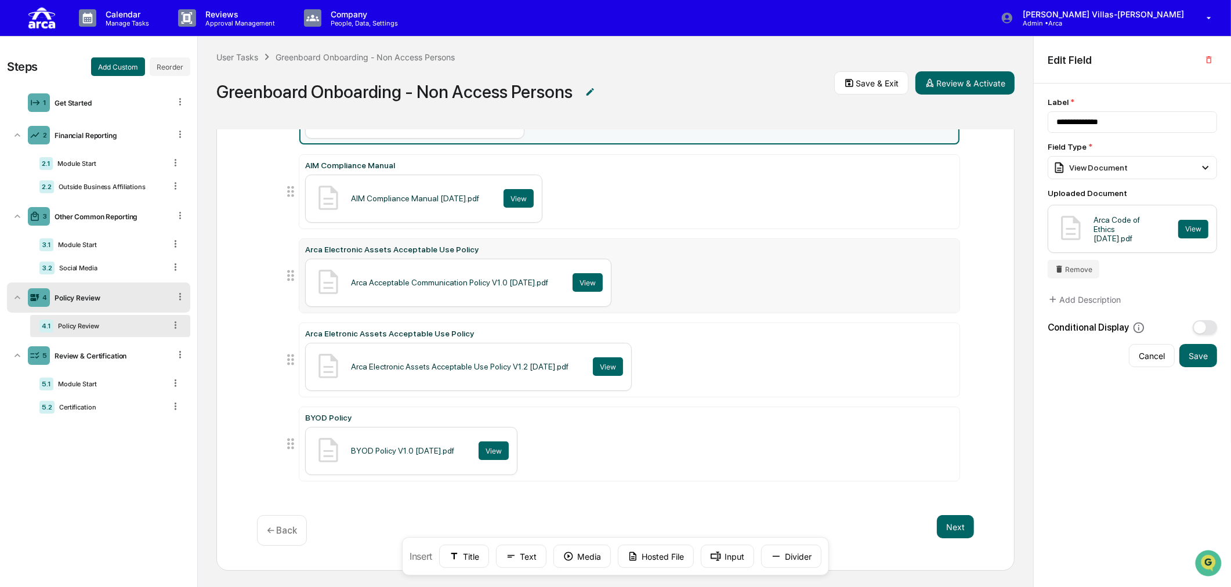
scroll to position [1, 0]
click at [72, 408] on div "Certification" at bounding box center [110, 407] width 111 height 8
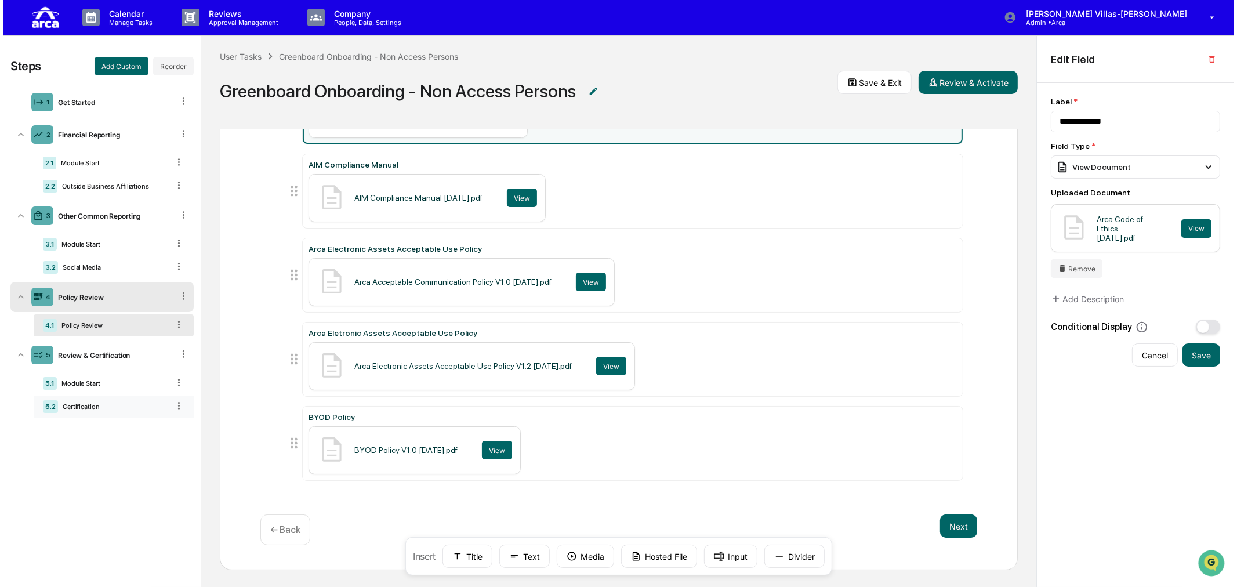
scroll to position [0, 0]
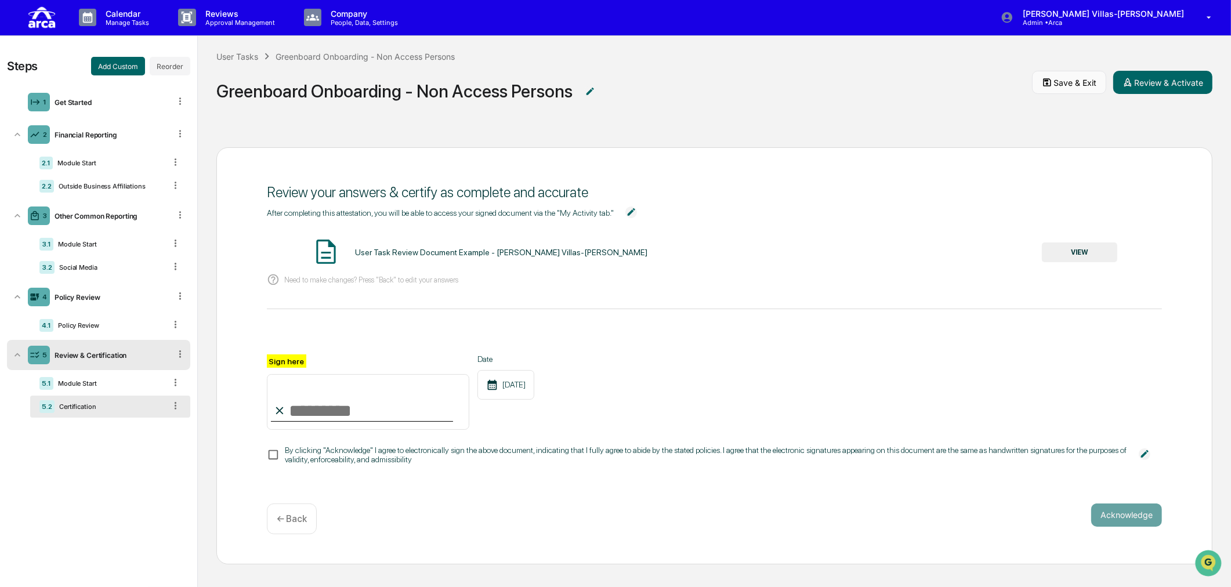
click at [983, 83] on button "Save & Exit" at bounding box center [1069, 82] width 74 height 23
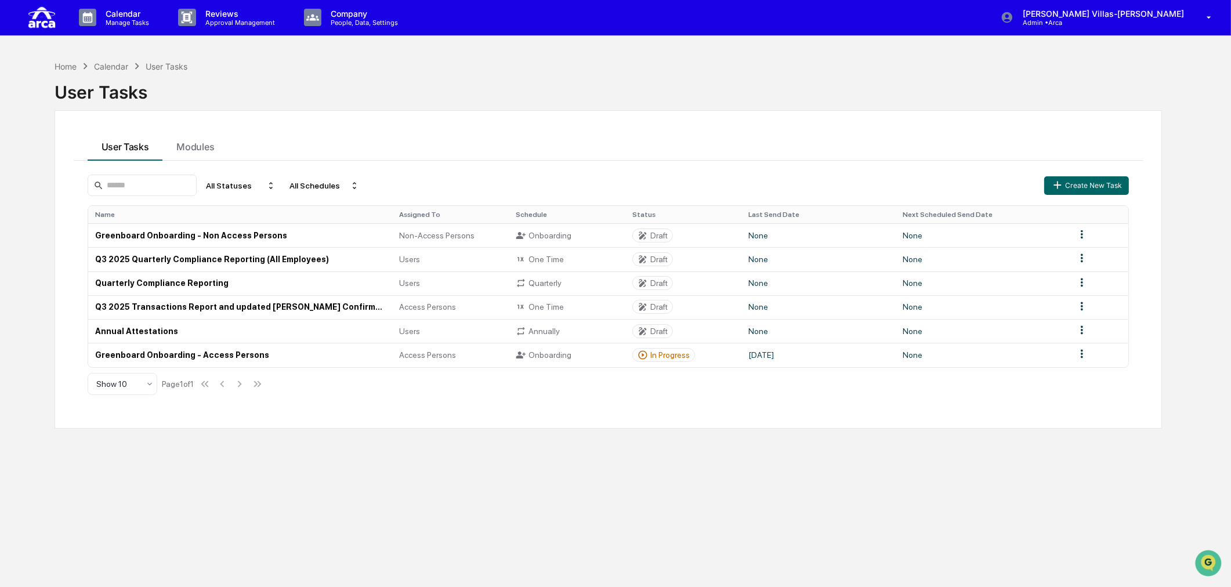
click at [323, 439] on div "Home Calendar User Tasks User Tasks User Tasks Modules All Statuses All Schedul…" at bounding box center [608, 348] width 1143 height 587
click at [132, 13] on p "Calendar" at bounding box center [125, 14] width 59 height 10
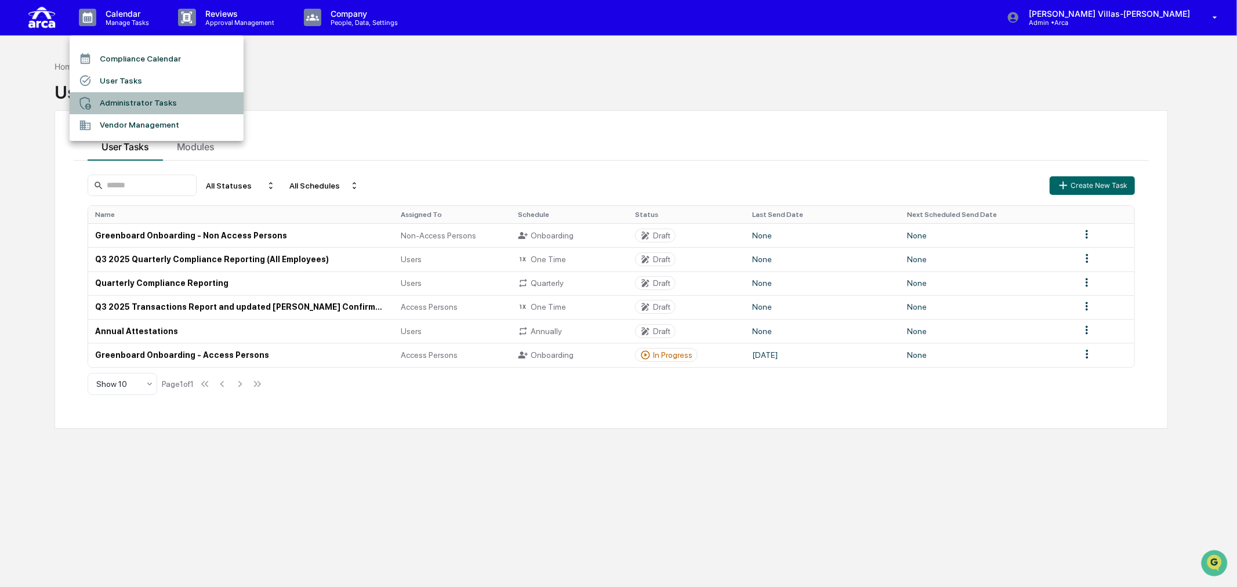
click at [118, 102] on li "Administrator Tasks" at bounding box center [157, 103] width 174 height 22
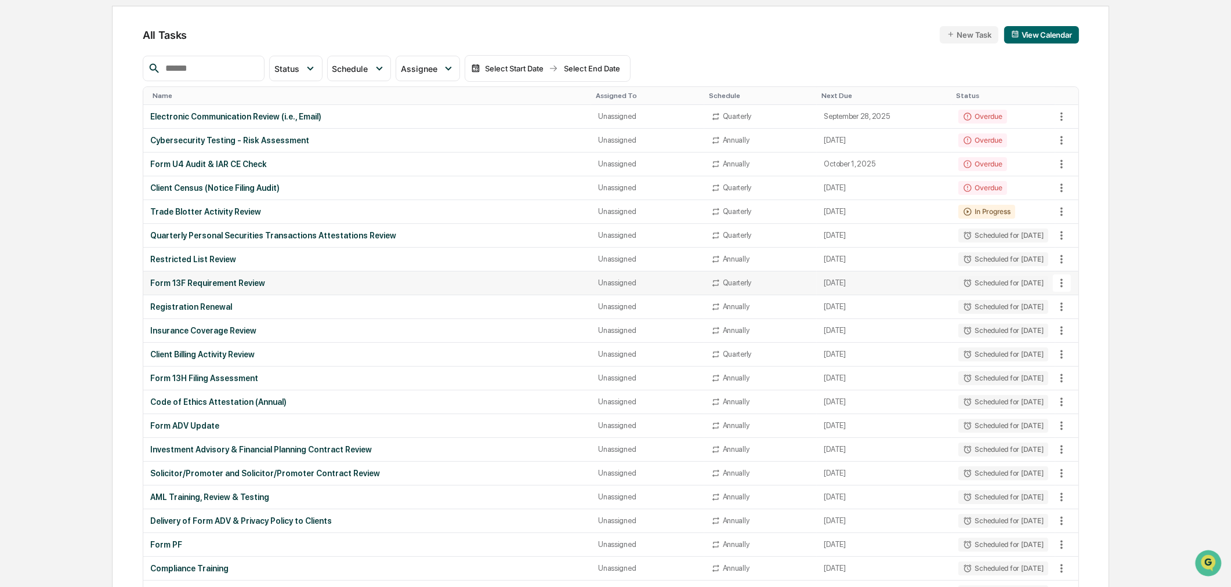
scroll to position [95, 0]
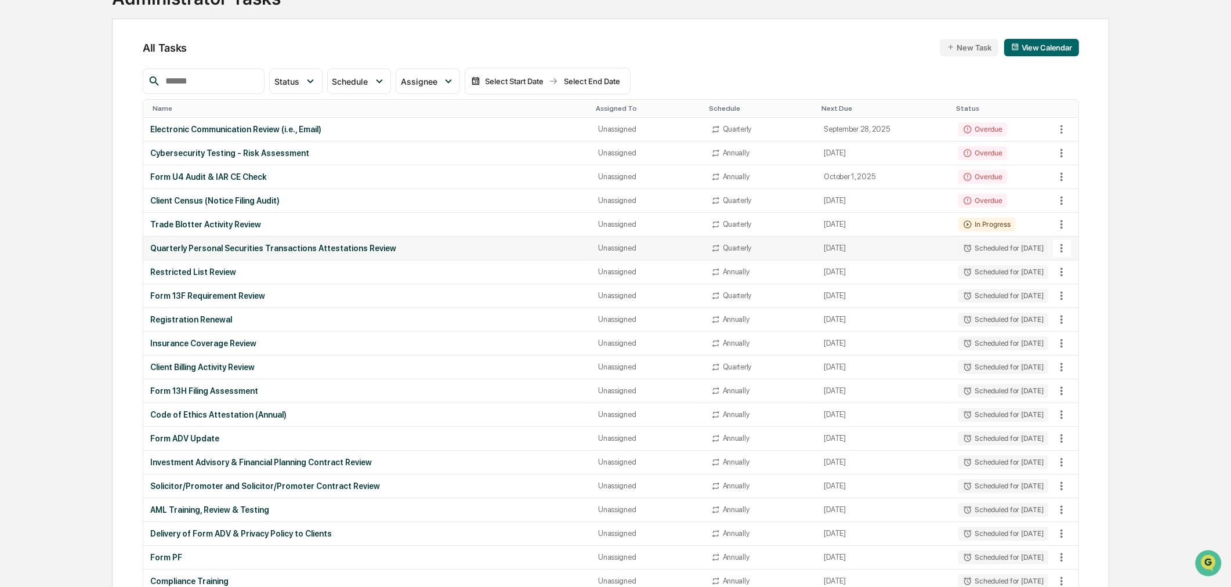
click at [204, 249] on div "Quarterly Personal Securities Transactions Attestations Review" at bounding box center [367, 248] width 434 height 9
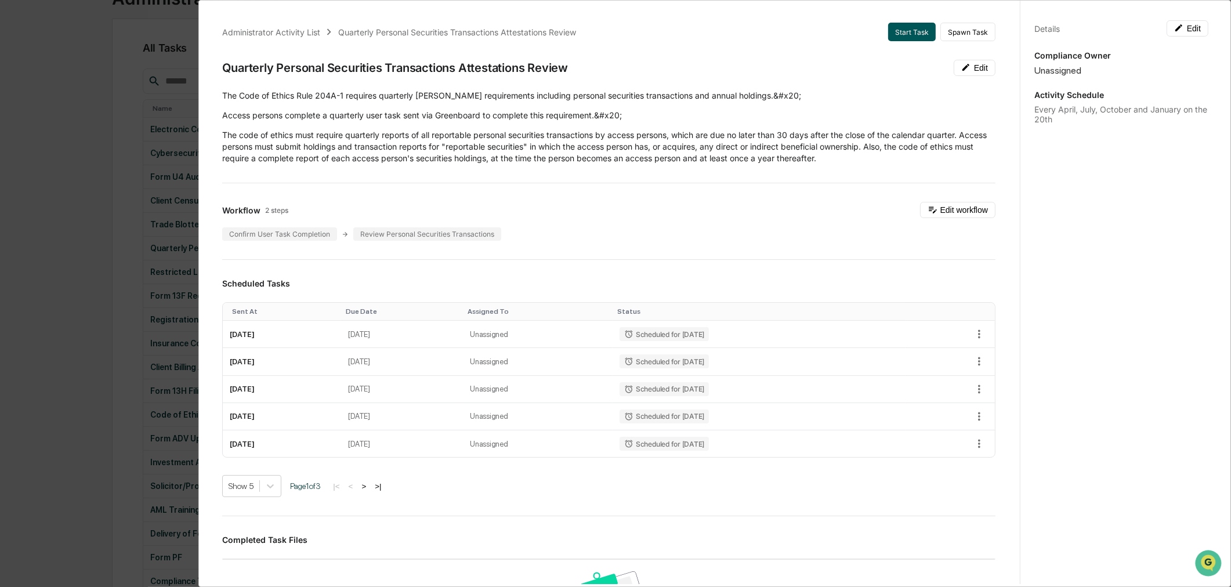
click at [889, 30] on button "Start Task" at bounding box center [912, 32] width 48 height 19
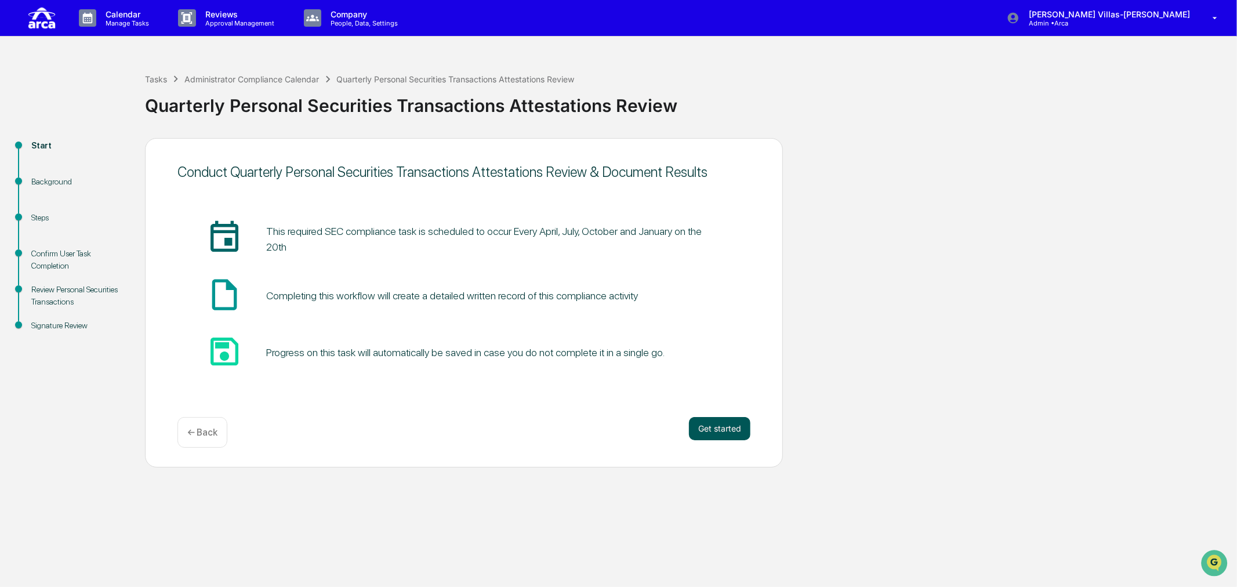
click at [726, 429] on button "Get started" at bounding box center [719, 428] width 61 height 23
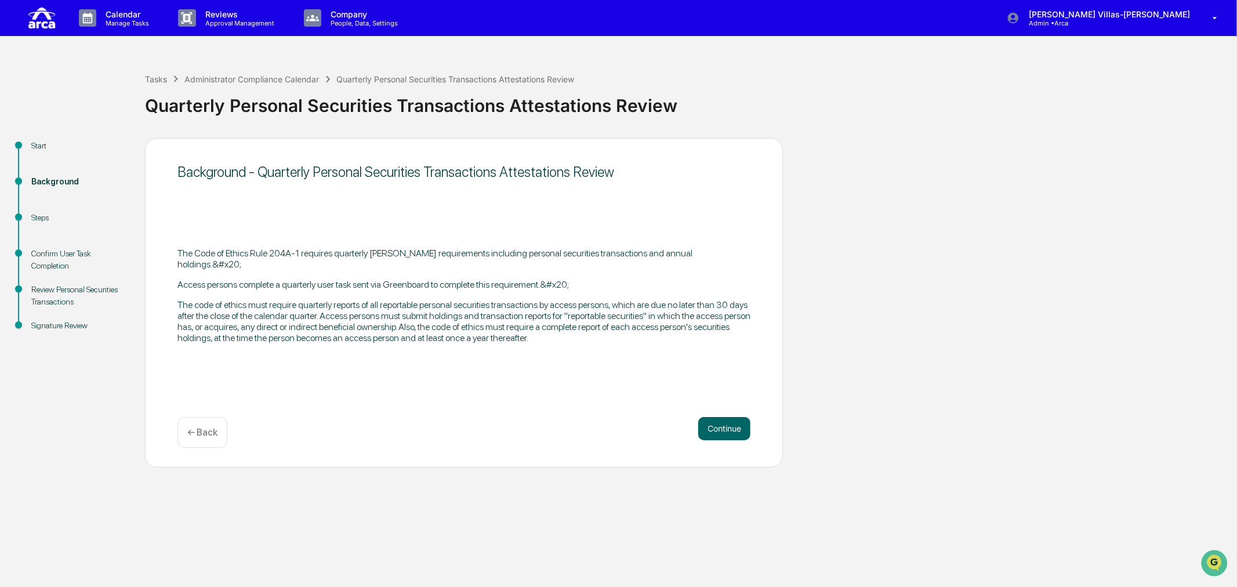
click at [726, 429] on button "Continue" at bounding box center [724, 428] width 52 height 23
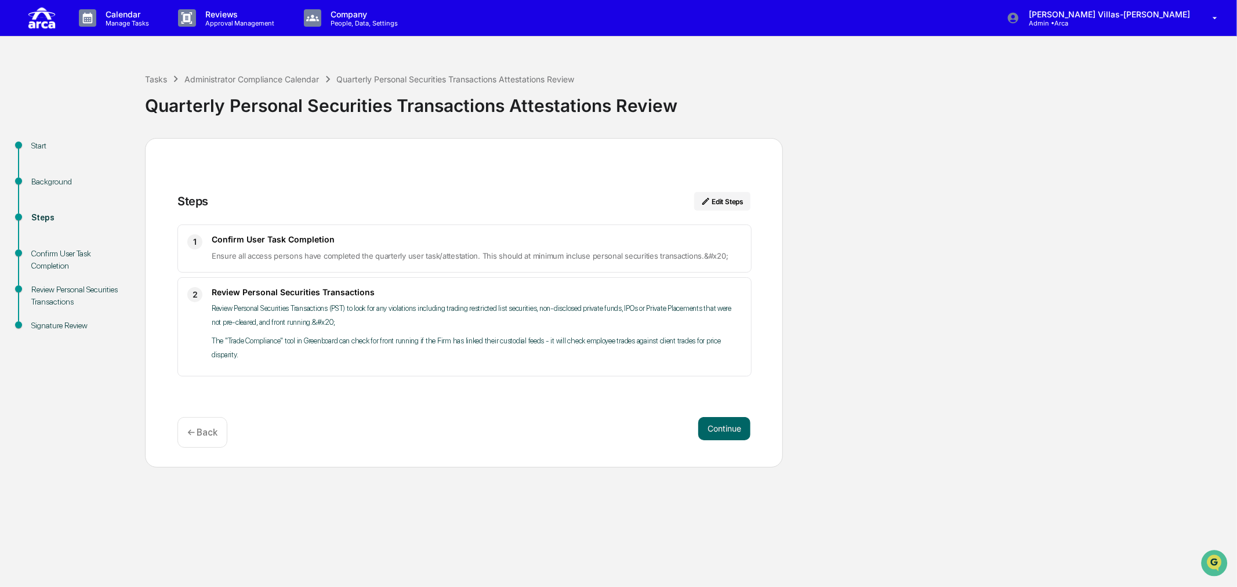
click at [726, 429] on button "Continue" at bounding box center [724, 428] width 52 height 23
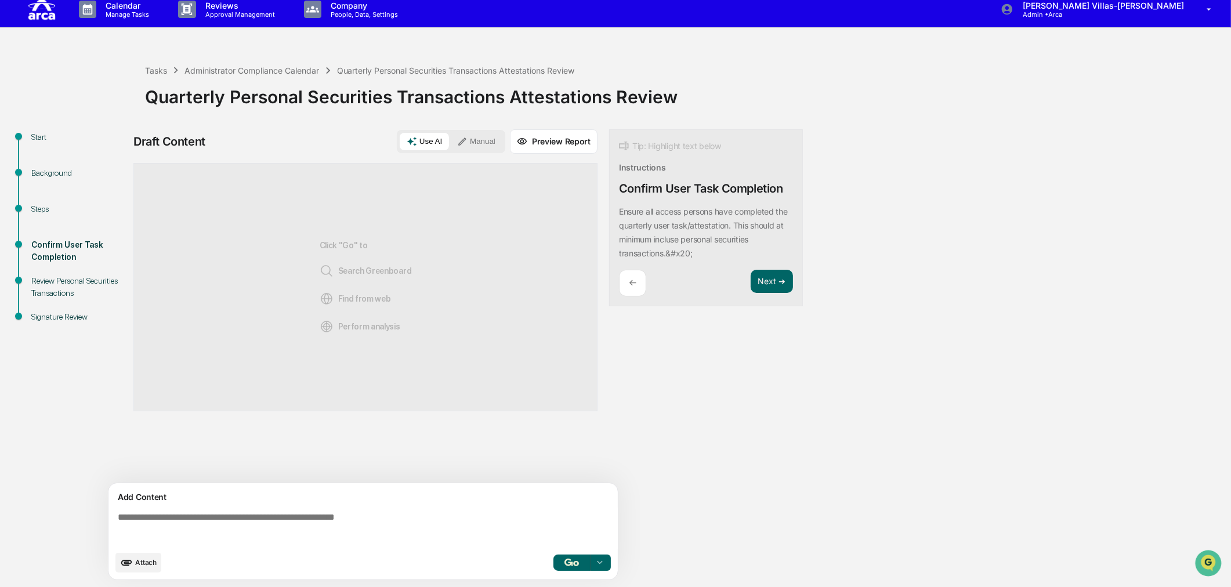
scroll to position [9, 0]
click at [134, 509] on button "Attach" at bounding box center [138, 563] width 46 height 20
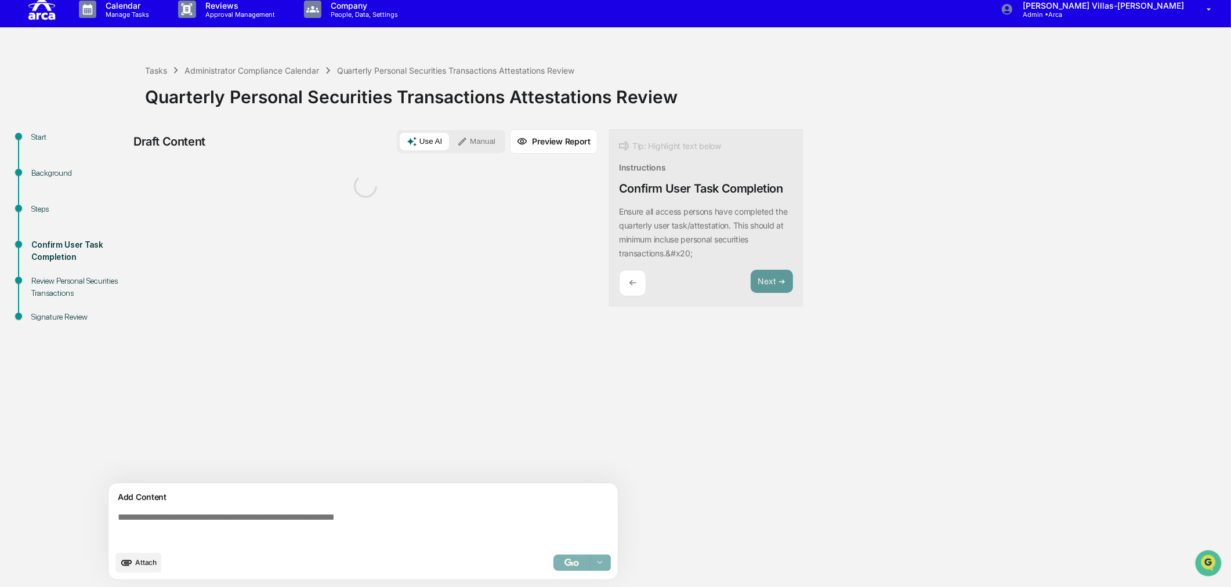
click at [303, 509] on textarea at bounding box center [365, 529] width 505 height 42
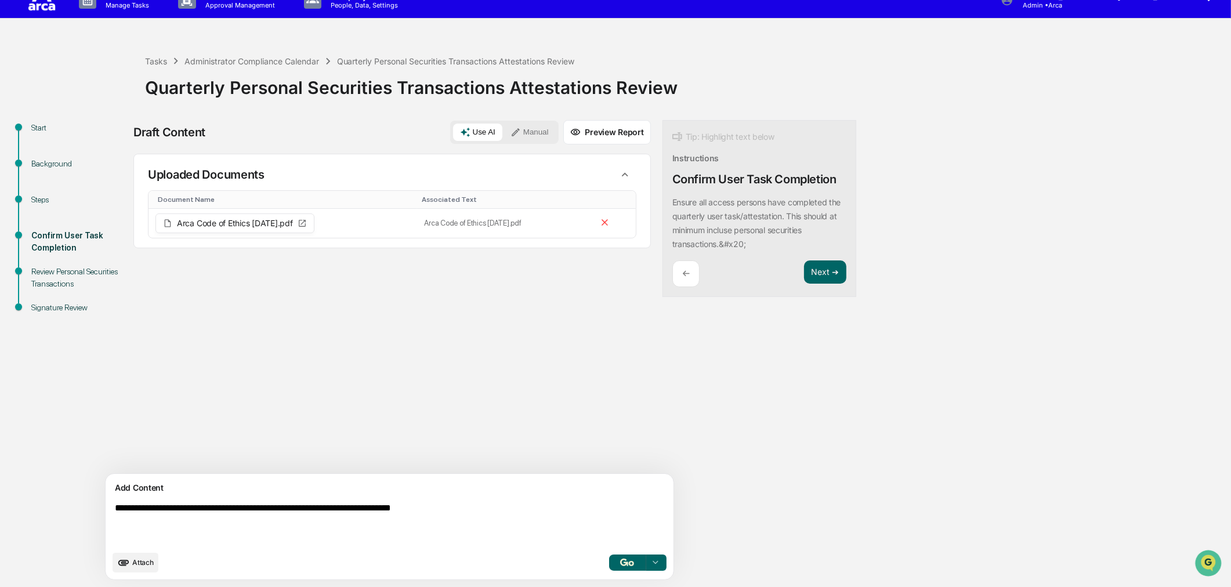
scroll to position [19, 0]
type textarea "**********"
click at [609, 509] on button "button" at bounding box center [627, 563] width 37 height 16
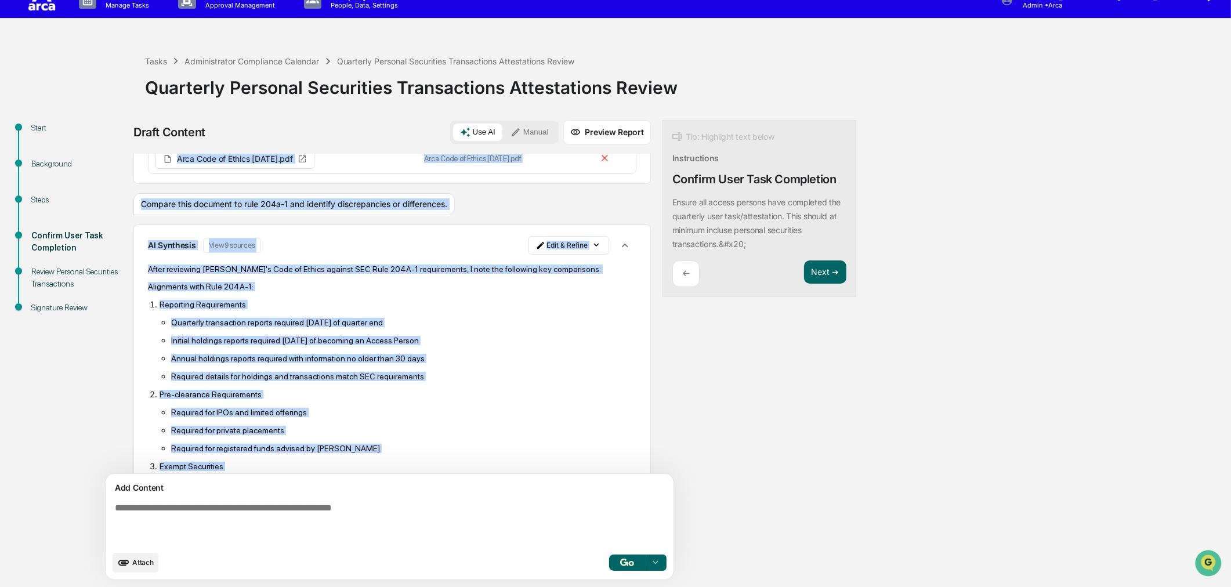
scroll to position [49, 0]
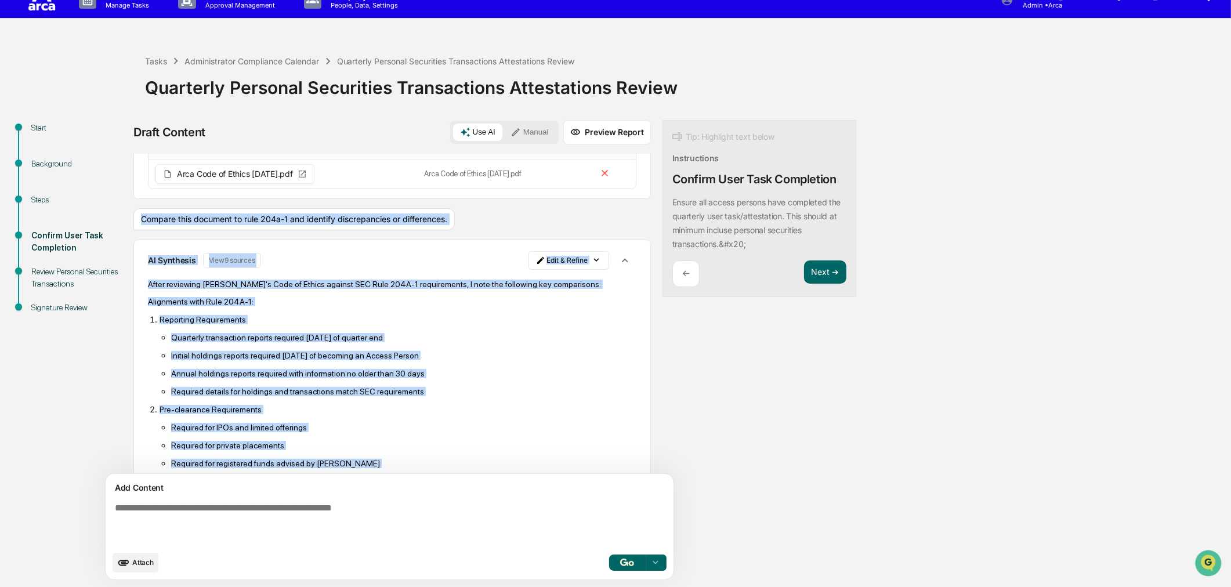
drag, startPoint x: 196, startPoint y: 441, endPoint x: 139, endPoint y: 218, distance: 230.4
click at [139, 218] on div "Uploaded Documents Document Name Associated Text Arca Code of Ethics [DATE].pdf…" at bounding box center [391, 314] width 517 height 320
copy div "Compare this document to rule 204a-1 and identify discrepancies or differences.…"
click at [404, 317] on p "Reporting Requirements" at bounding box center [398, 319] width 477 height 9
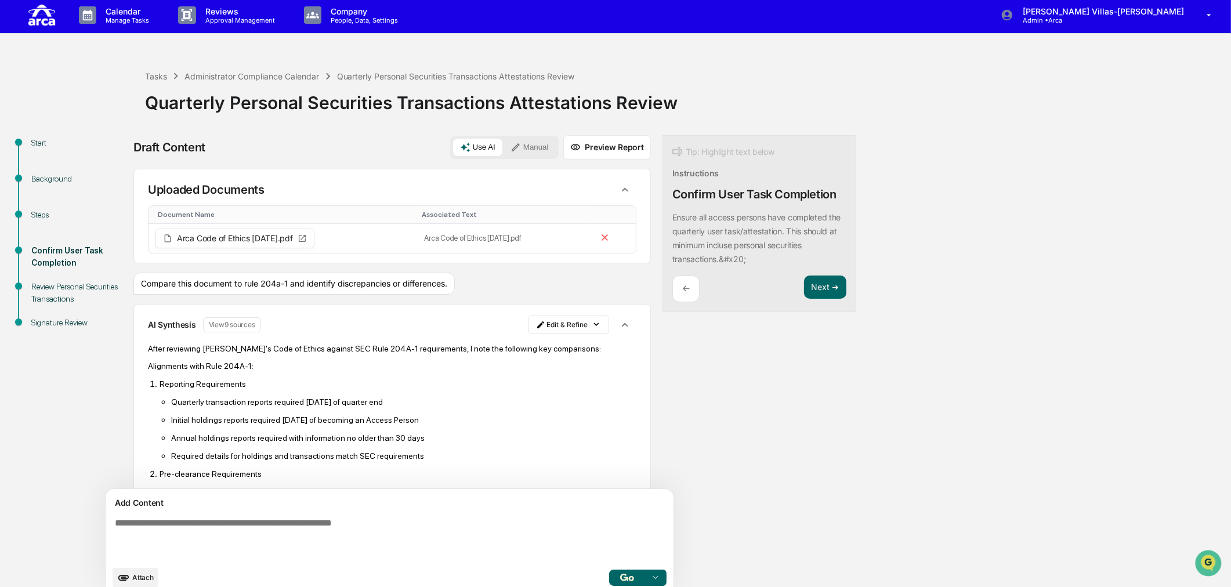
scroll to position [0, 0]
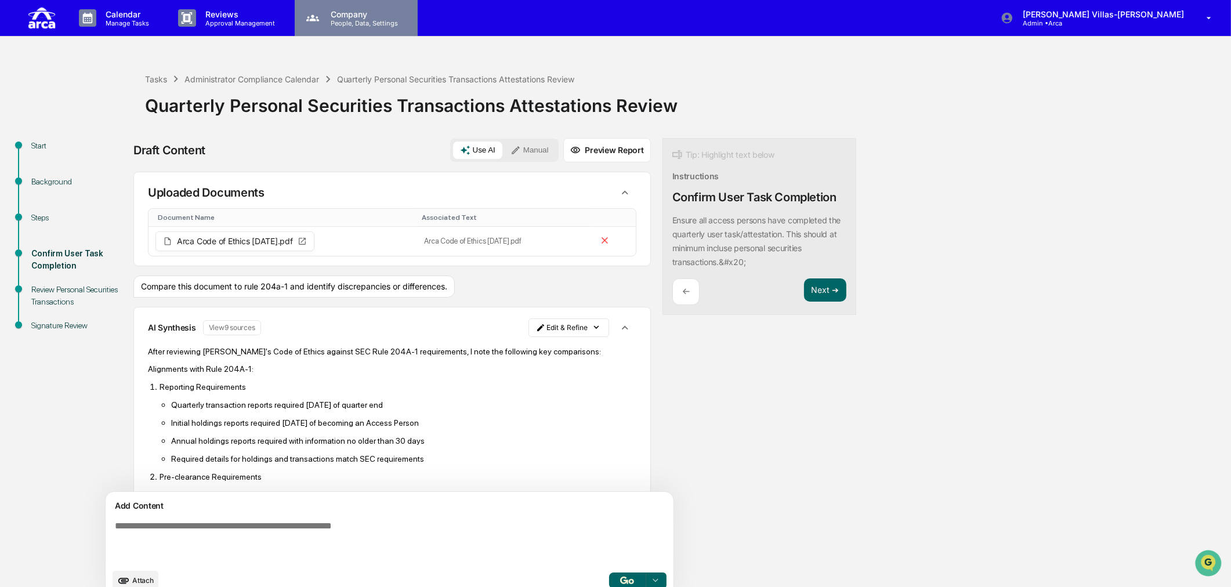
click at [318, 12] on icon at bounding box center [312, 17] width 17 height 17
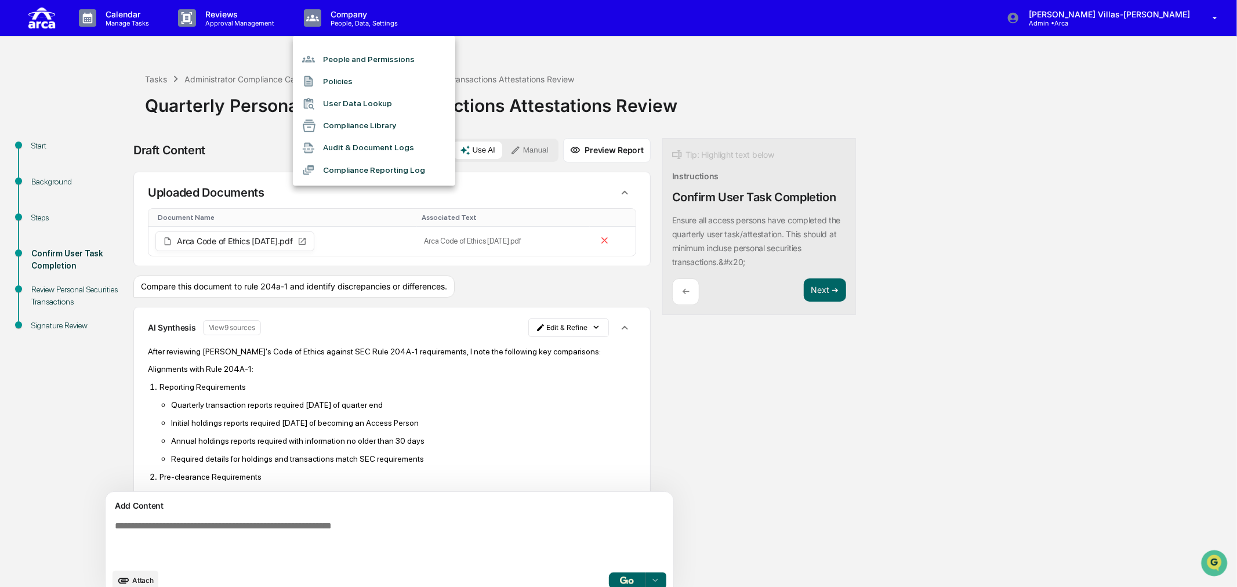
click at [220, 14] on div at bounding box center [618, 293] width 1237 height 587
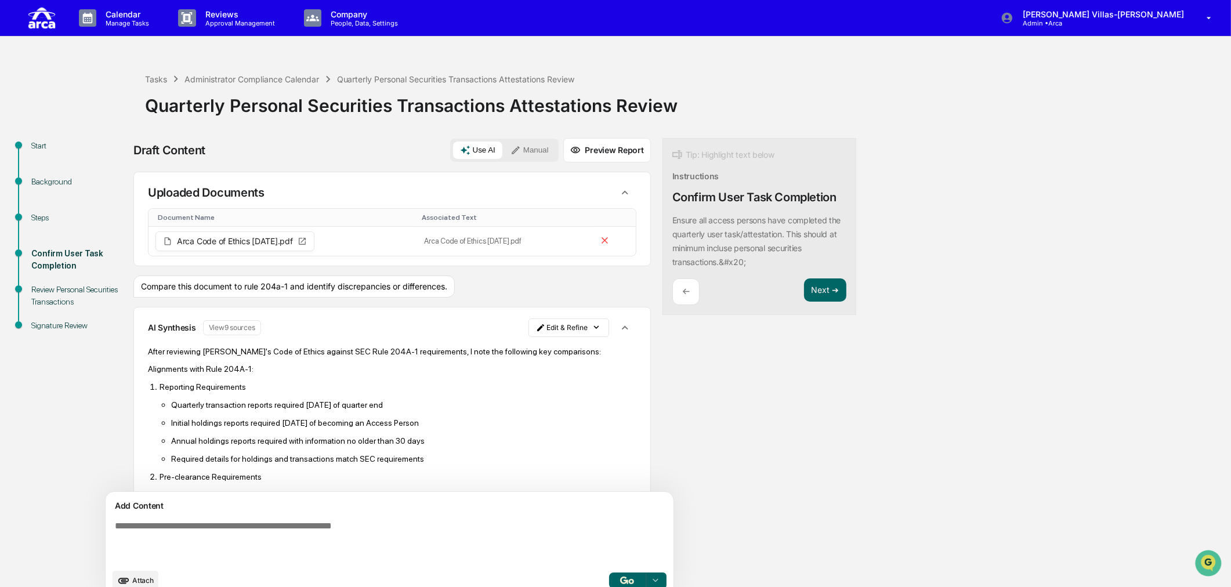
click at [218, 21] on p "Approval Management" at bounding box center [238, 23] width 85 height 8
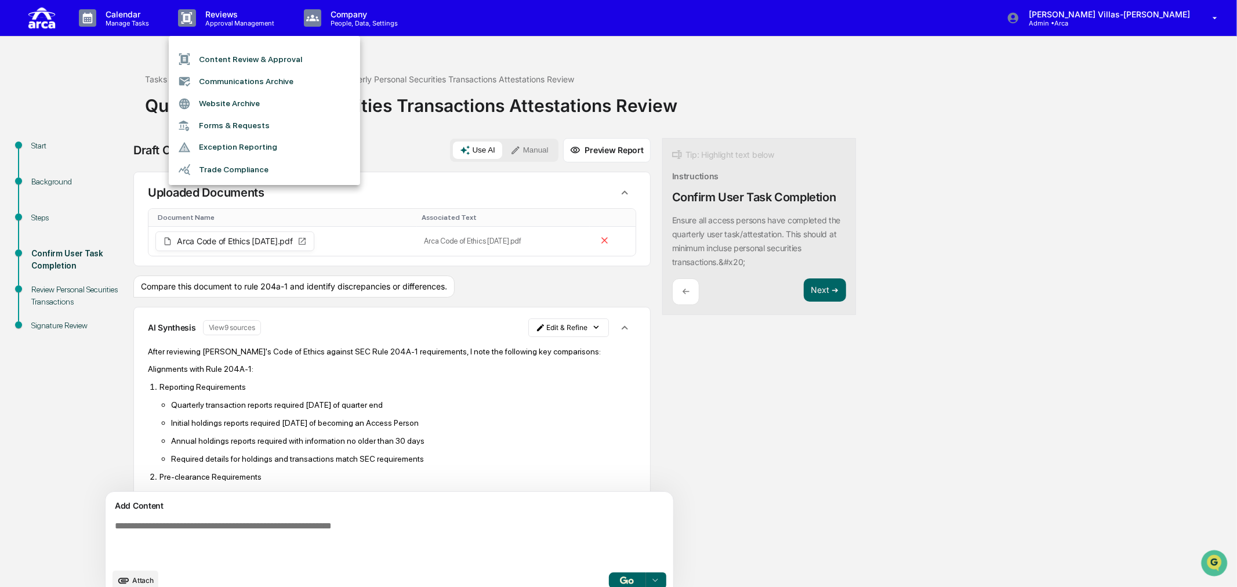
click at [217, 77] on li "Communications Archive" at bounding box center [264, 81] width 191 height 22
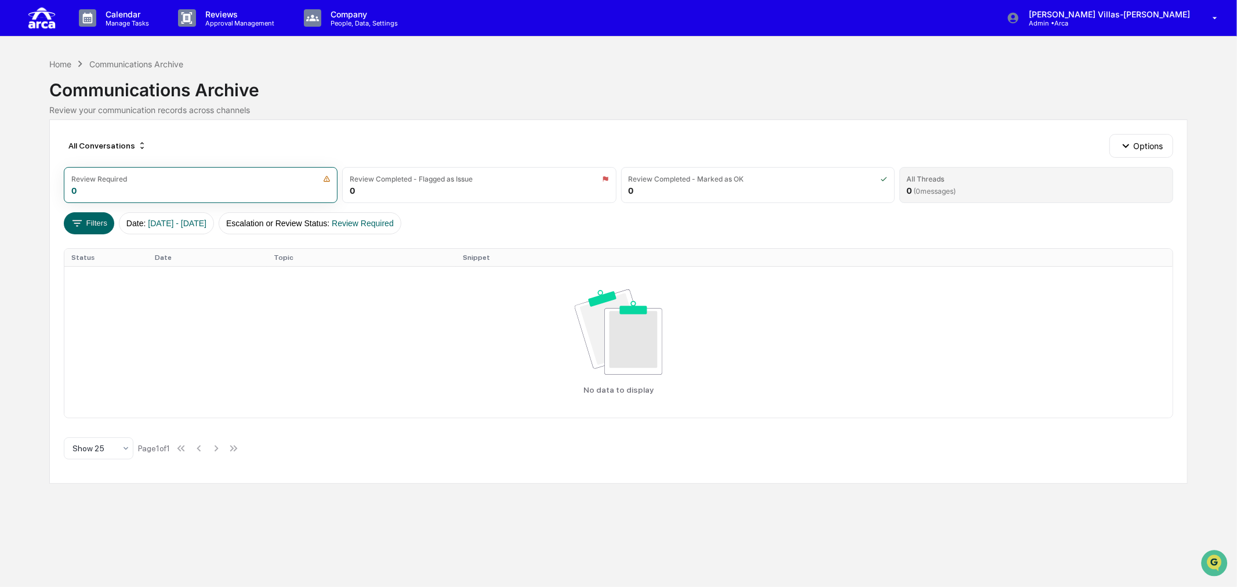
click at [929, 183] on div "All Threads" at bounding box center [926, 179] width 38 height 9
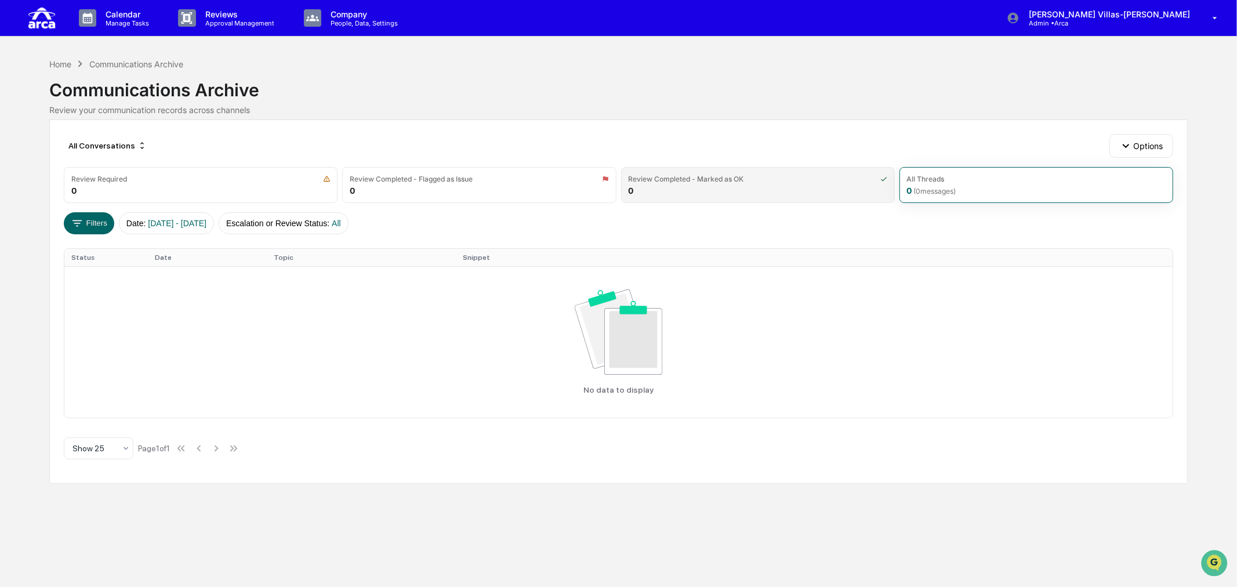
click at [725, 183] on div "Review Completed - Marked as OK 0" at bounding box center [758, 185] width 274 height 36
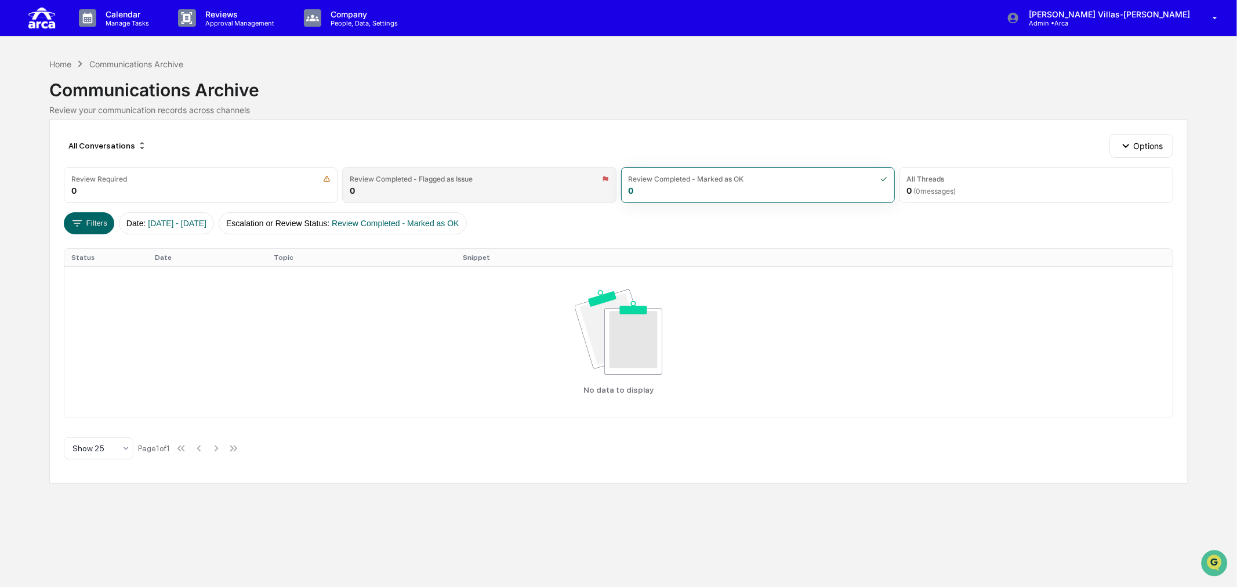
click at [504, 183] on div "Review Completed - Flagged as Issue" at bounding box center [479, 179] width 259 height 9
click at [983, 143] on button "Options" at bounding box center [1141, 145] width 63 height 23
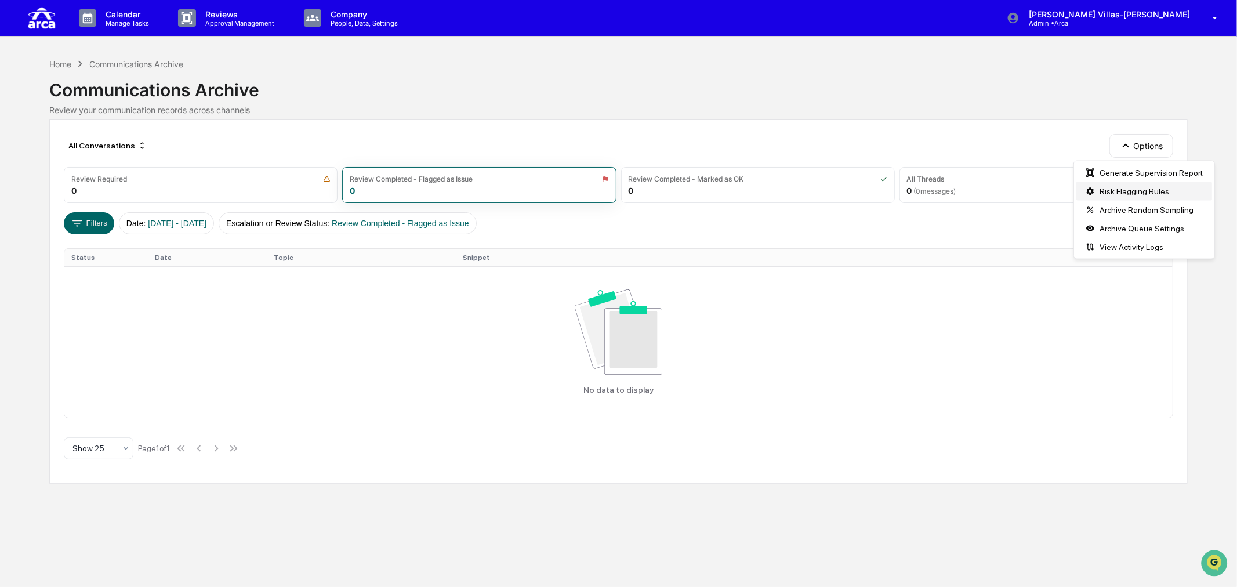
click at [983, 187] on div "Risk Flagging Rules" at bounding box center [1145, 191] width 136 height 19
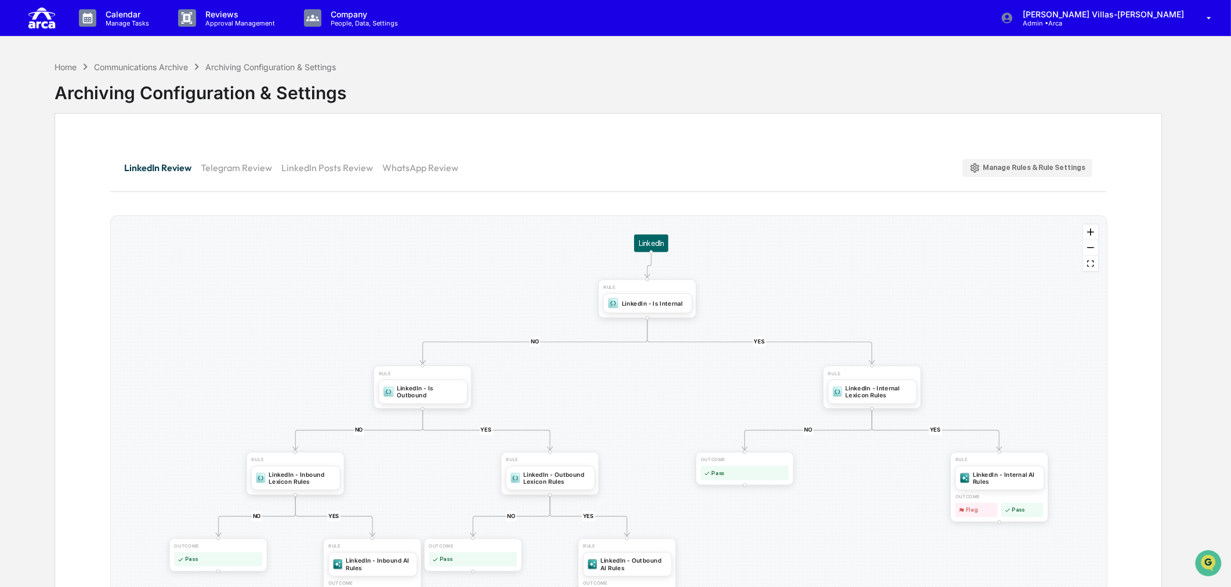
click at [983, 172] on div "Manage Rules & Rule Settings" at bounding box center [1027, 167] width 116 height 11
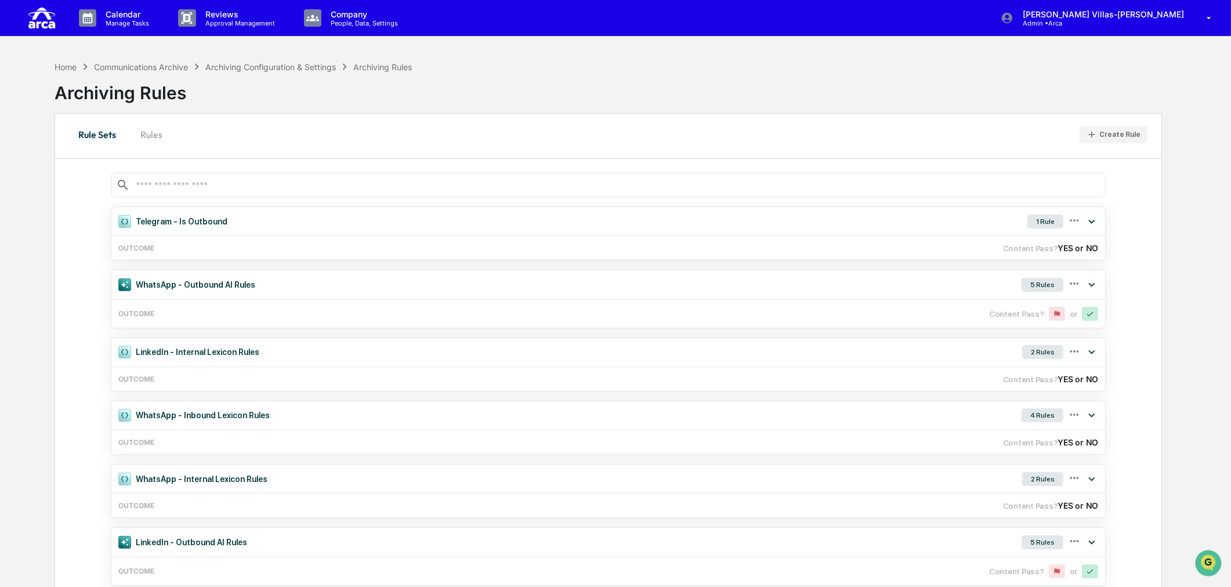
click at [155, 134] on button "Rules" at bounding box center [151, 135] width 52 height 28
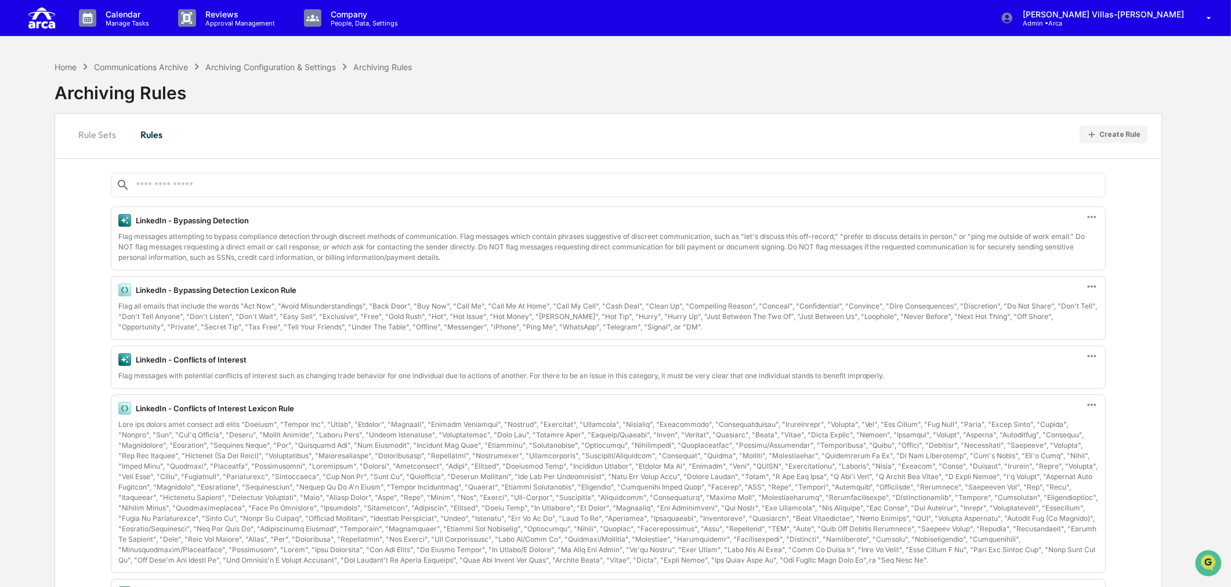
click at [153, 180] on input "text" at bounding box center [618, 185] width 966 height 11
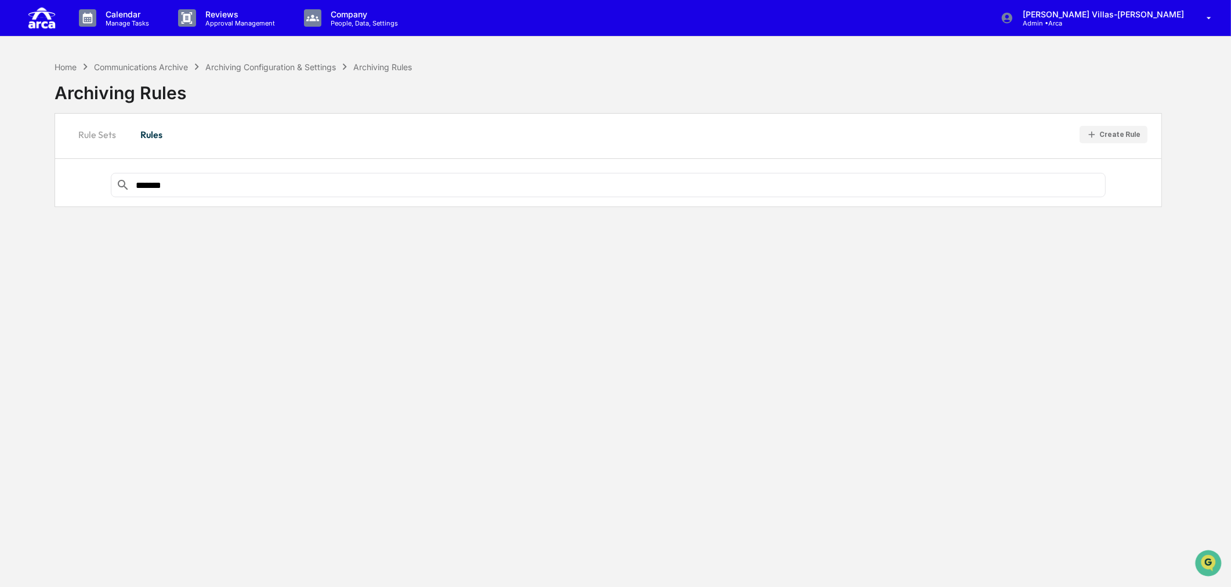
click at [227, 187] on input "*******" at bounding box center [618, 185] width 966 height 11
type input "*******"
click at [122, 187] on icon at bounding box center [123, 185] width 14 height 14
click at [166, 183] on input "*******" at bounding box center [618, 185] width 966 height 11
click at [172, 180] on input "*******" at bounding box center [618, 185] width 966 height 11
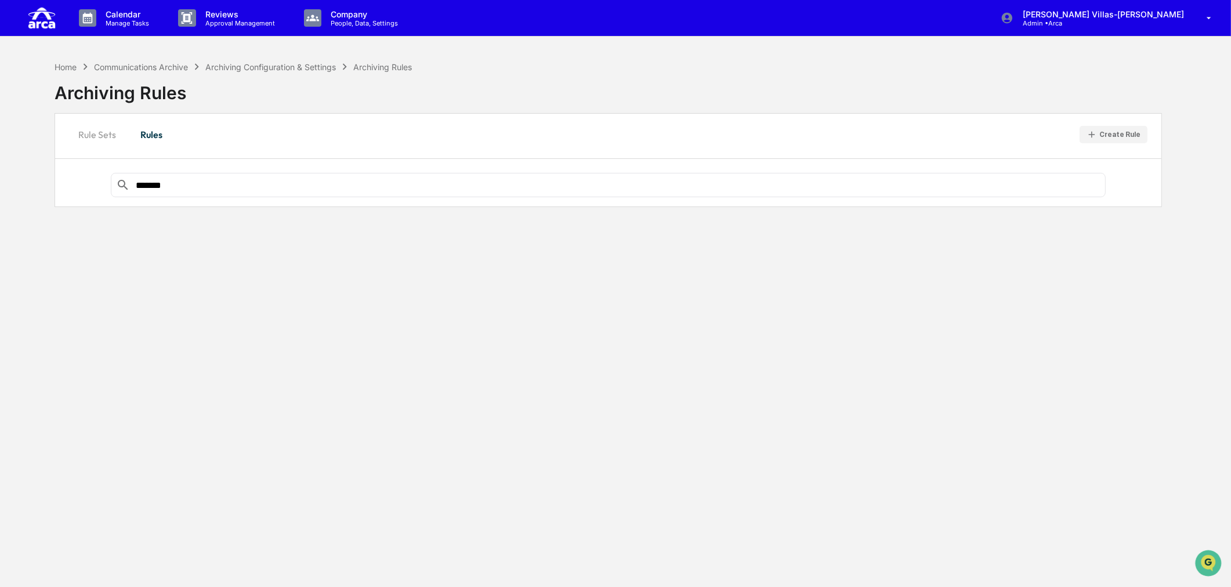
click at [124, 182] on icon at bounding box center [123, 185] width 10 height 10
click at [110, 135] on button "Rule Sets" at bounding box center [97, 135] width 56 height 28
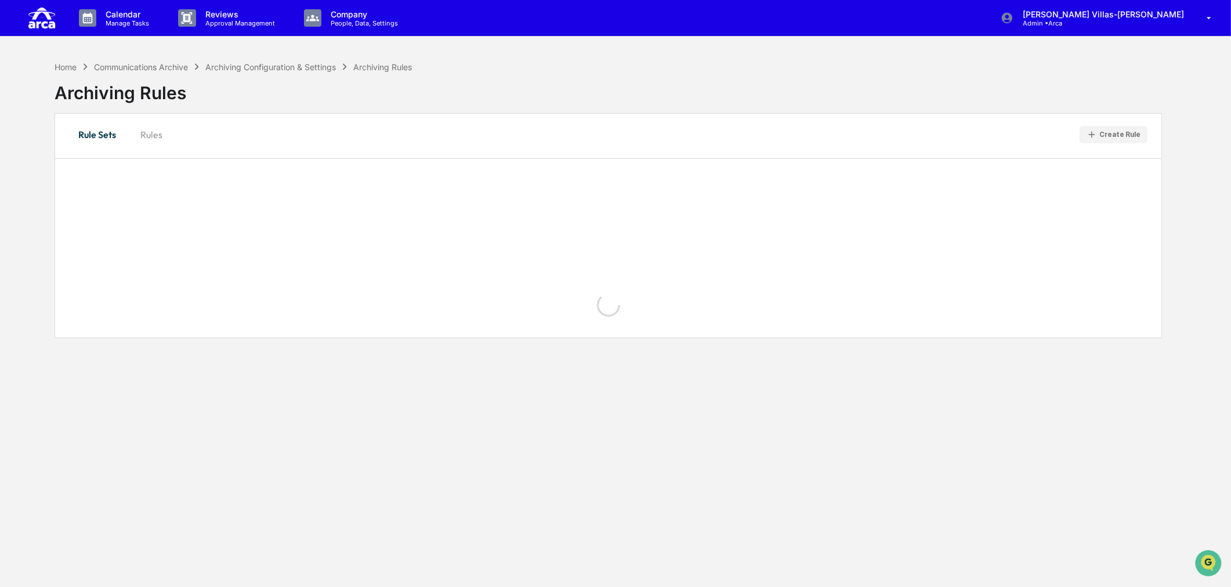
click at [165, 134] on button "Rules" at bounding box center [151, 135] width 52 height 28
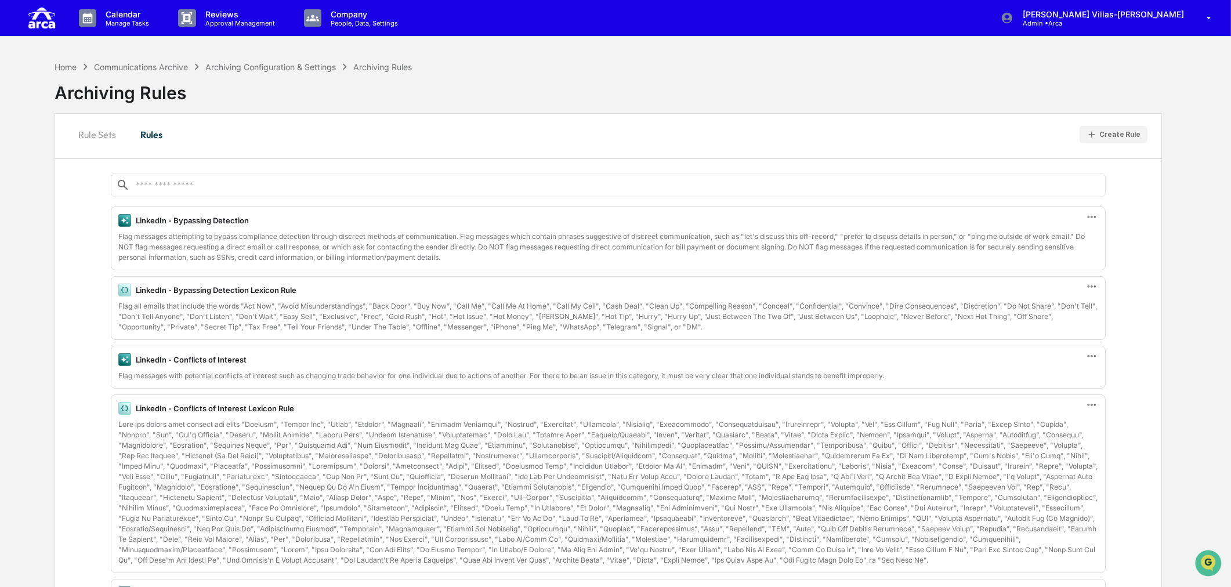
click at [182, 181] on input "text" at bounding box center [618, 185] width 966 height 11
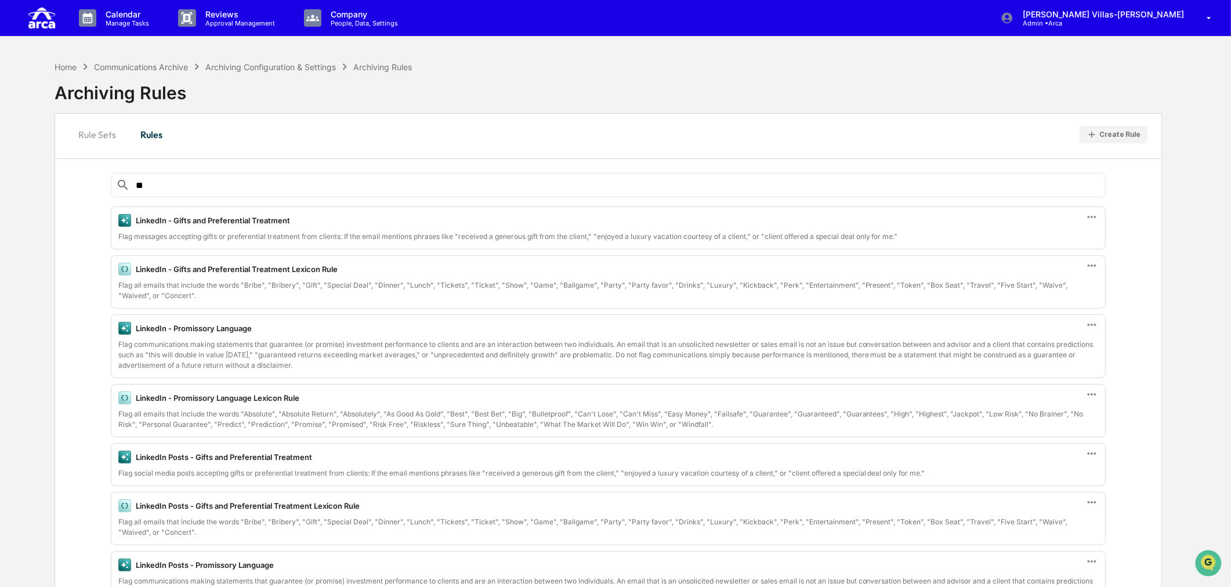
type input "*"
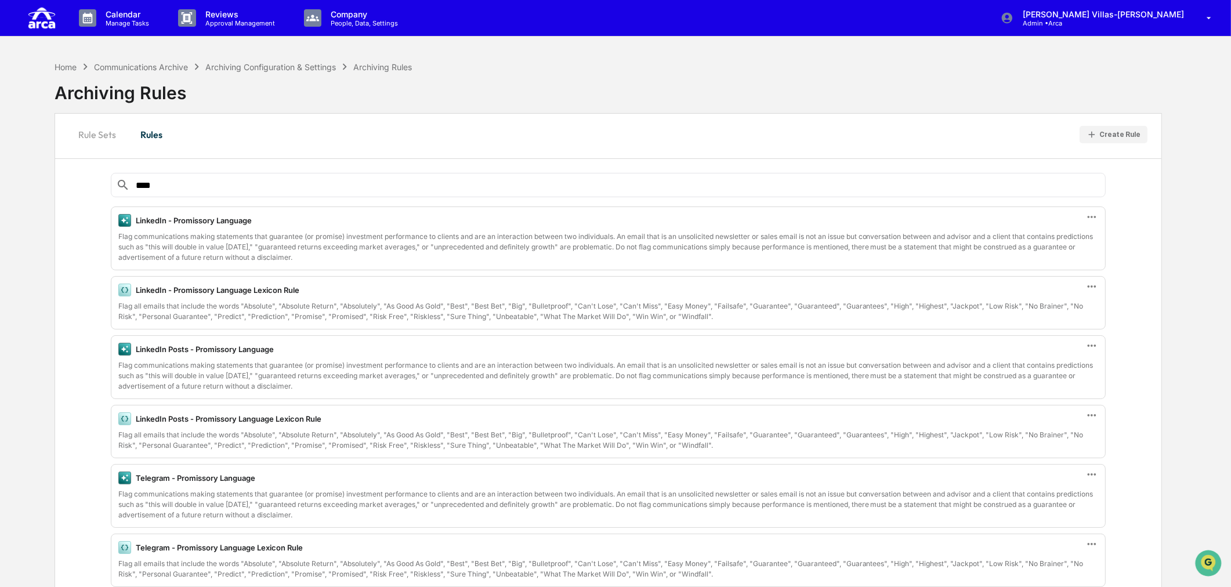
drag, startPoint x: 207, startPoint y: 187, endPoint x: 60, endPoint y: 198, distance: 146.6
click at [60, 198] on div "**** LinkedIn - Promissory Language Flag communications making statements that …" at bounding box center [608, 453] width 1107 height 543
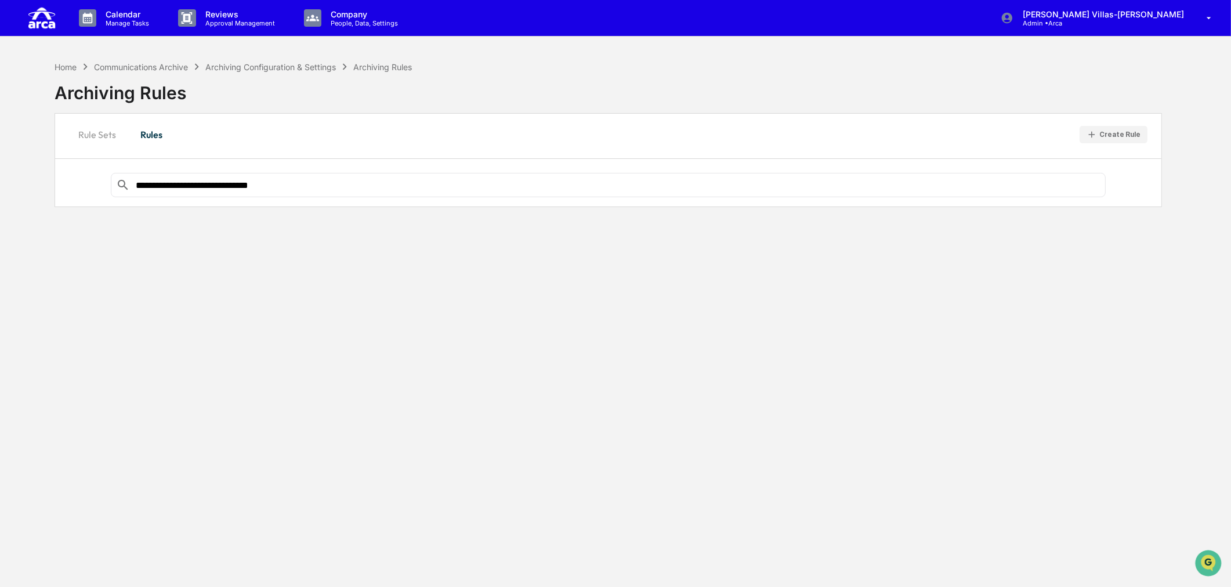
type input "**********"
click at [983, 131] on div "Create Rule" at bounding box center [1119, 135] width 41 height 8
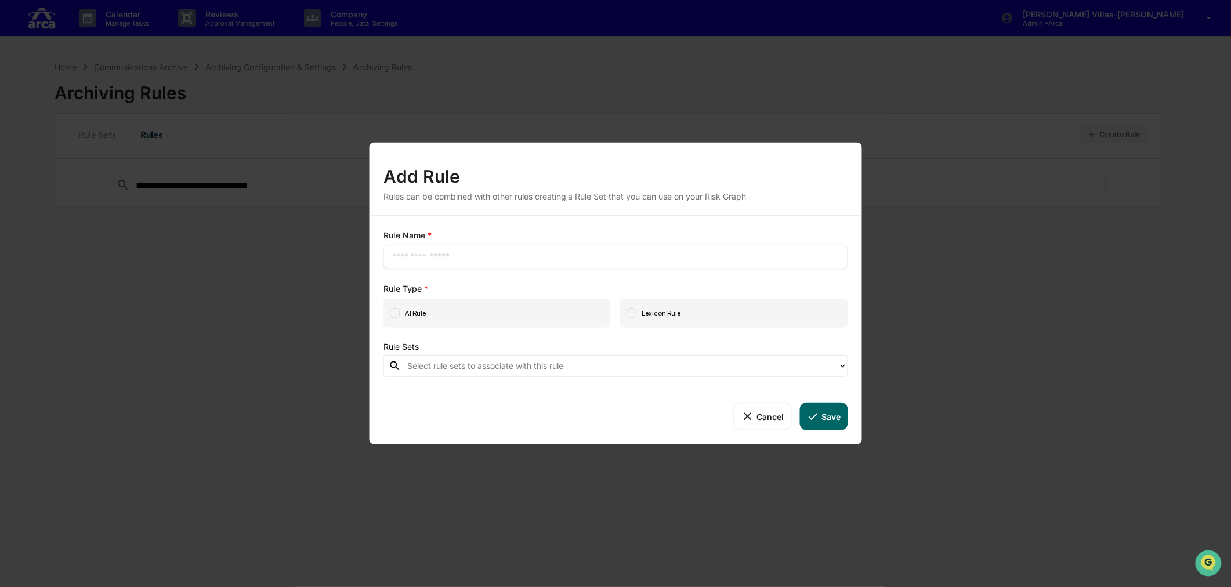
click at [466, 256] on input "text" at bounding box center [615, 257] width 447 height 12
type input "**********"
click at [539, 313] on span "AI Rule" at bounding box center [496, 313] width 227 height 29
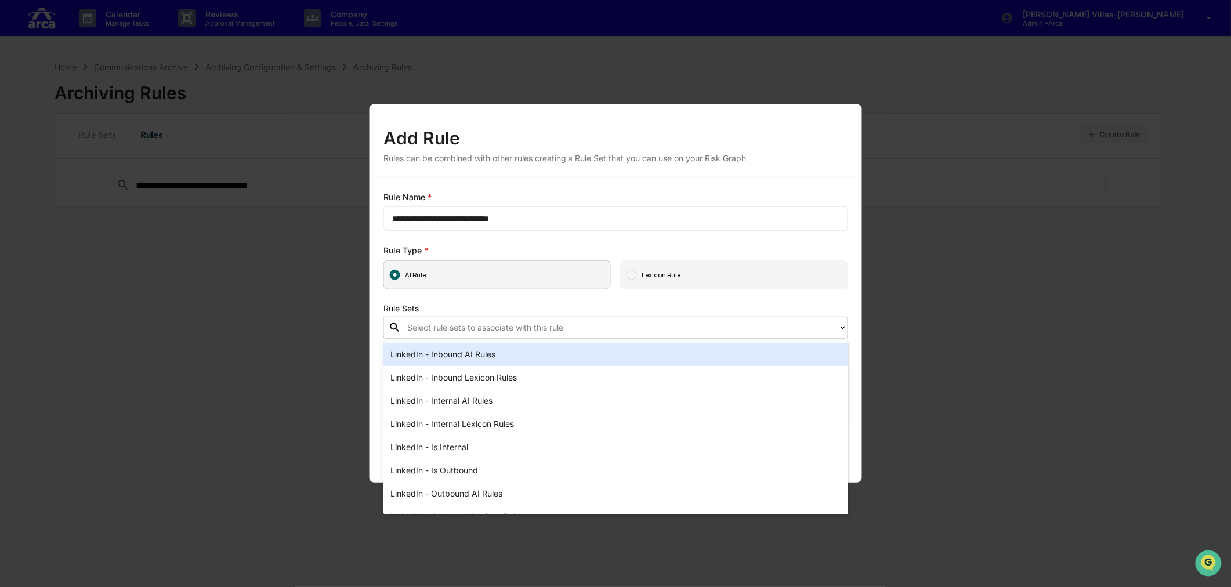
click at [436, 329] on div at bounding box center [619, 327] width 425 height 13
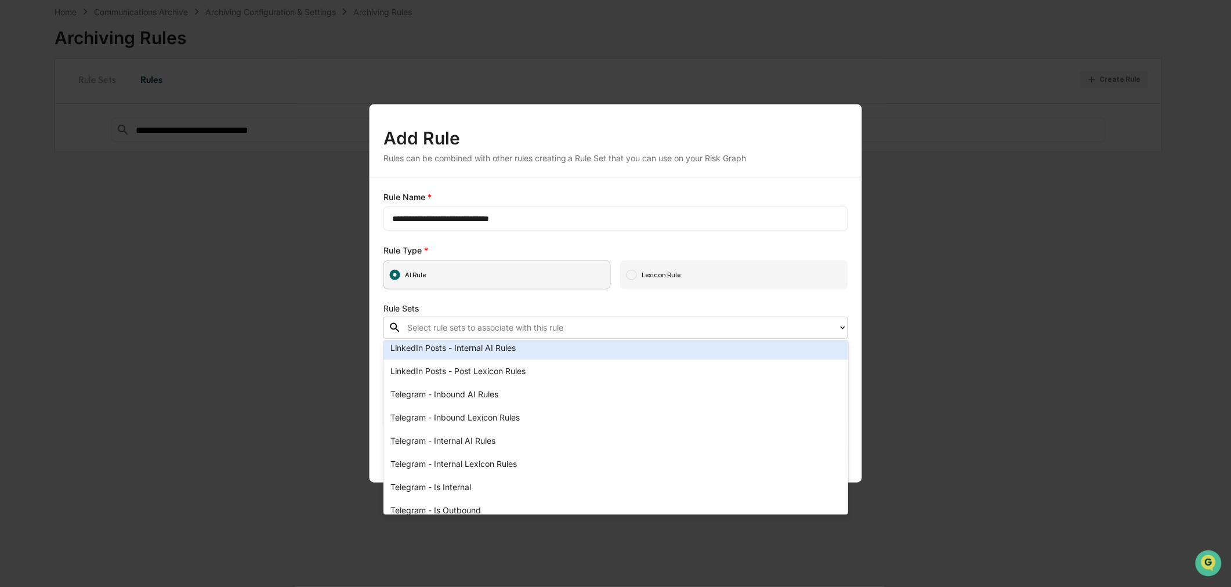
scroll to position [111, 0]
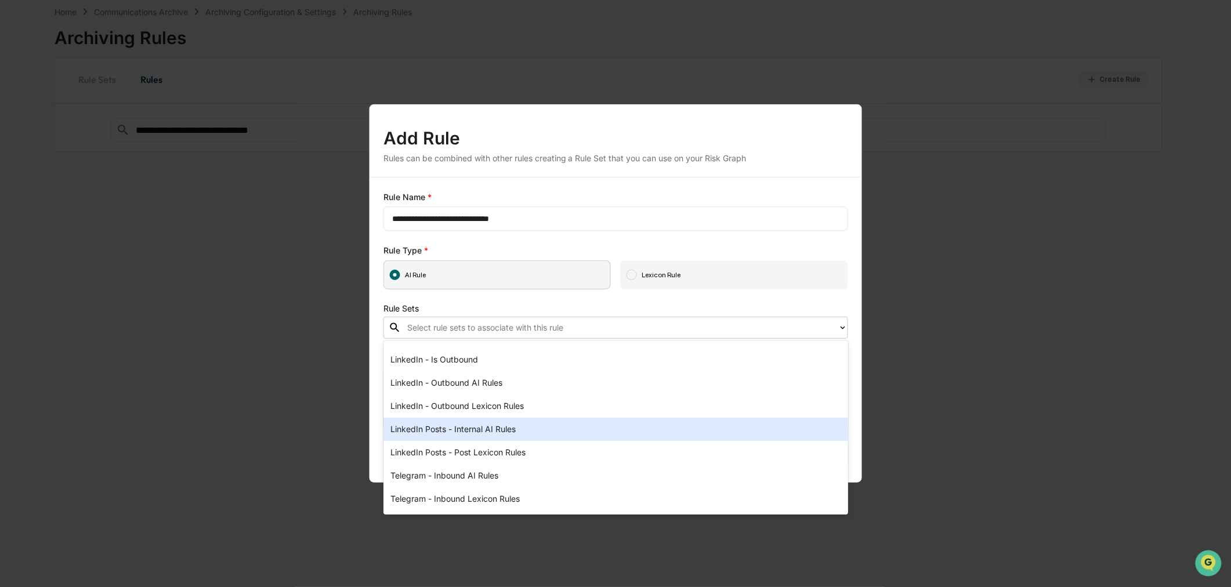
click at [466, 302] on div "**********" at bounding box center [615, 310] width 465 height 238
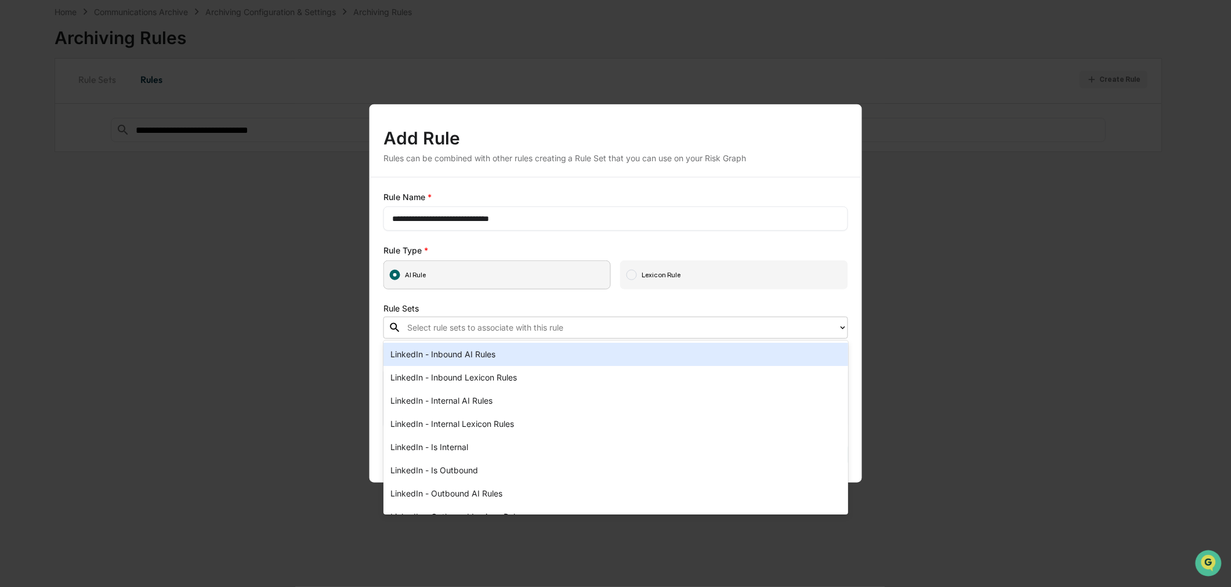
click at [441, 329] on div at bounding box center [619, 327] width 425 height 13
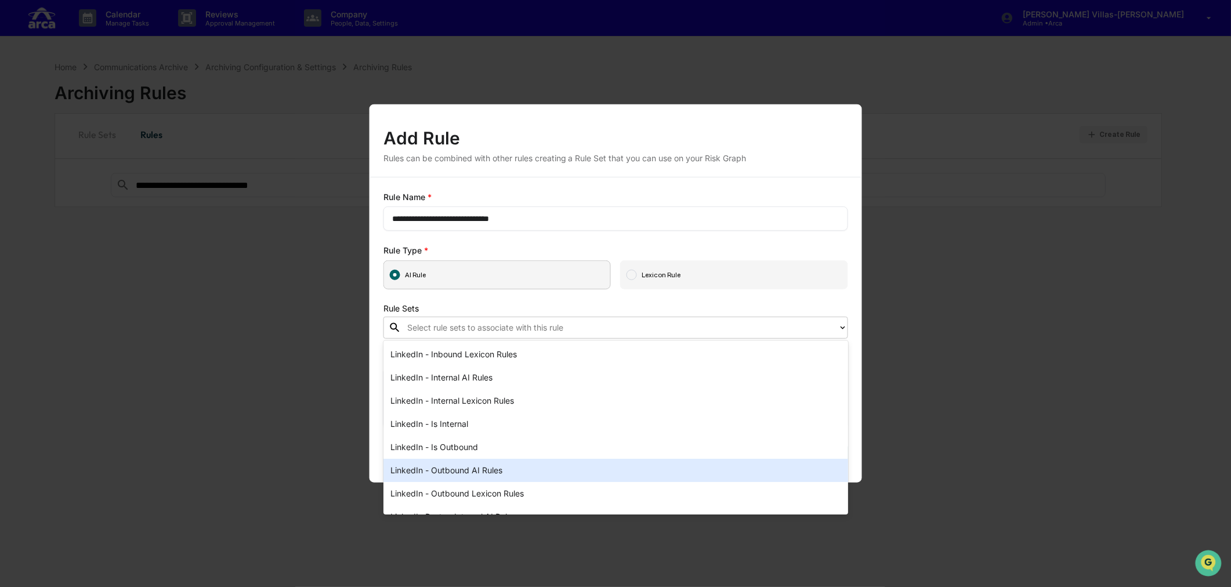
scroll to position [0, 0]
click at [425, 472] on div "LinkedIn - Is Outbound" at bounding box center [615, 470] width 465 height 23
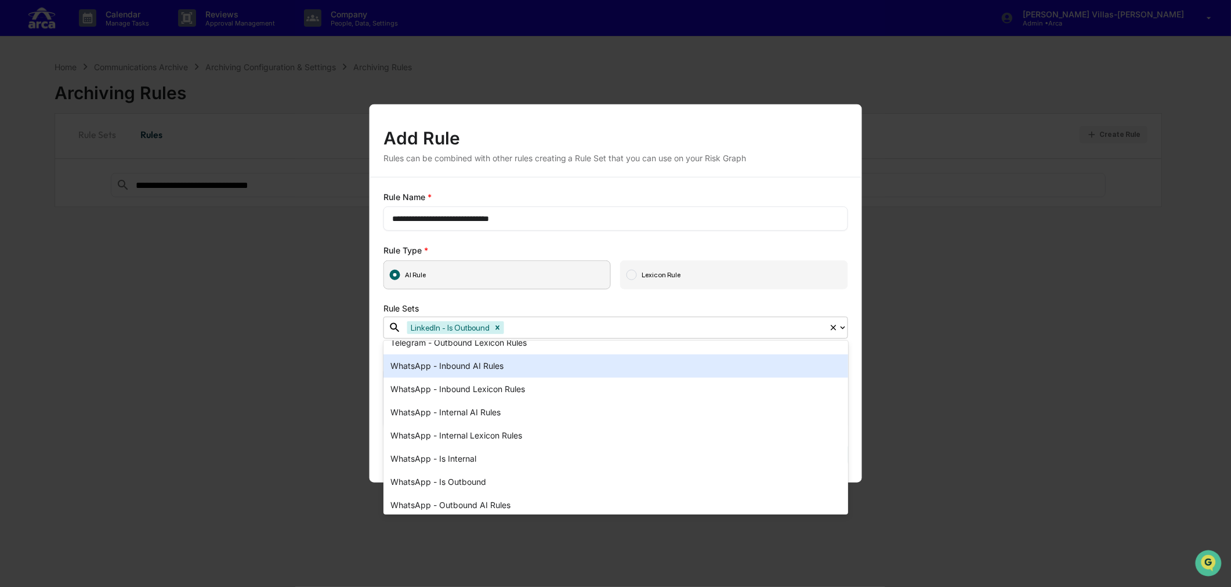
scroll to position [410, 0]
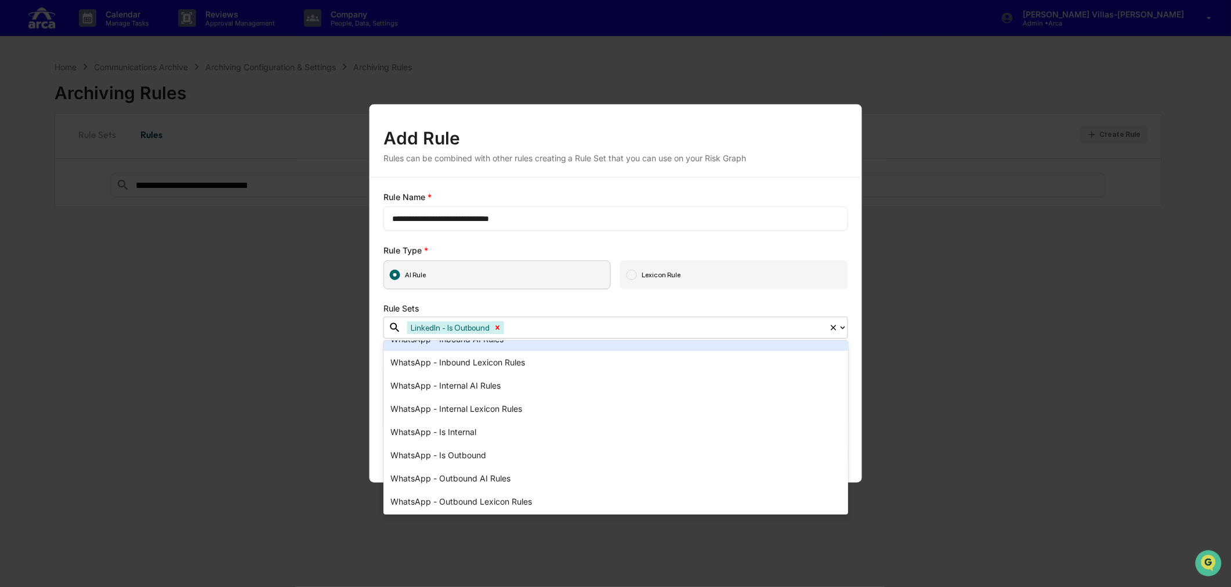
click at [496, 328] on icon "Remove LinkedIn - Is Outbound" at bounding box center [498, 327] width 4 height 4
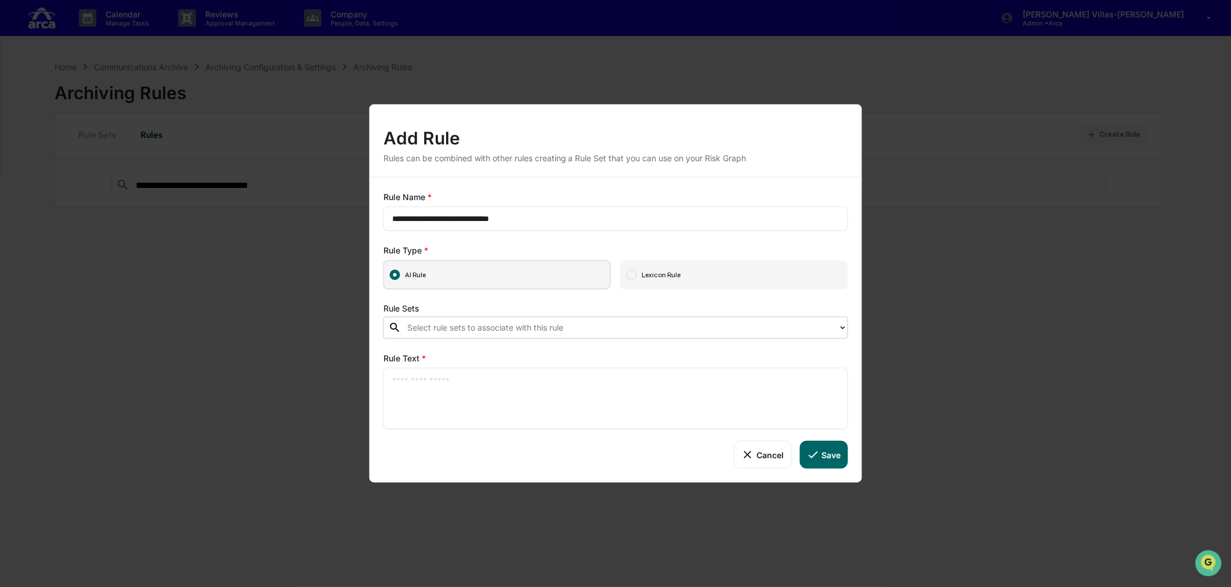
drag, startPoint x: 741, startPoint y: 455, endPoint x: 758, endPoint y: 470, distance: 22.2
click at [742, 455] on icon at bounding box center [747, 454] width 13 height 13
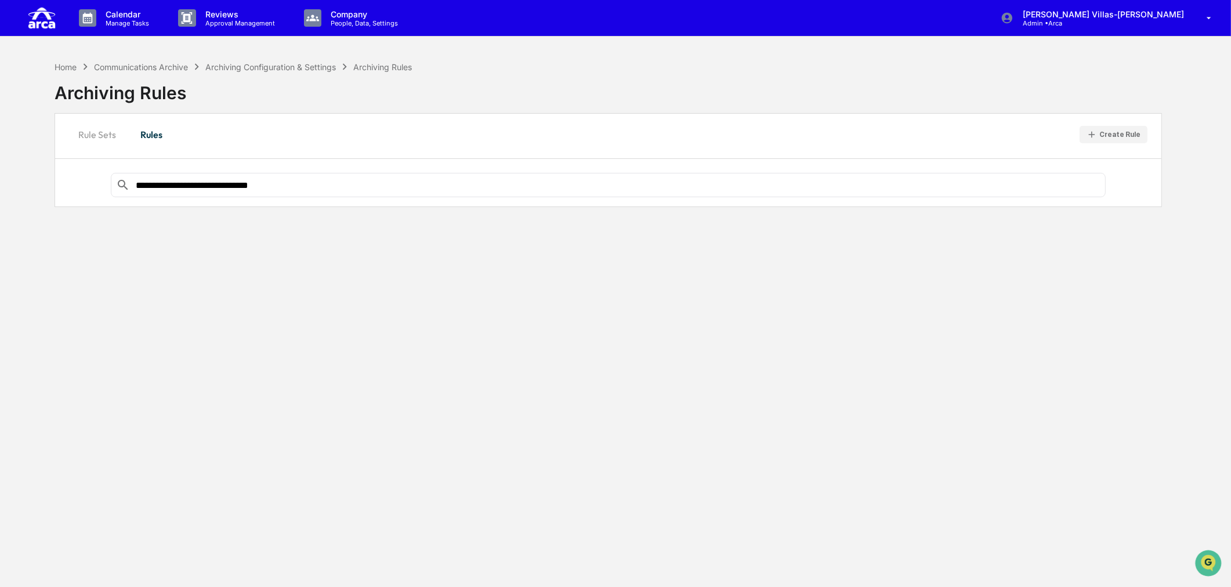
click at [287, 356] on div "**********" at bounding box center [608, 348] width 1143 height 587
click at [89, 137] on button "Rule Sets" at bounding box center [97, 135] width 56 height 28
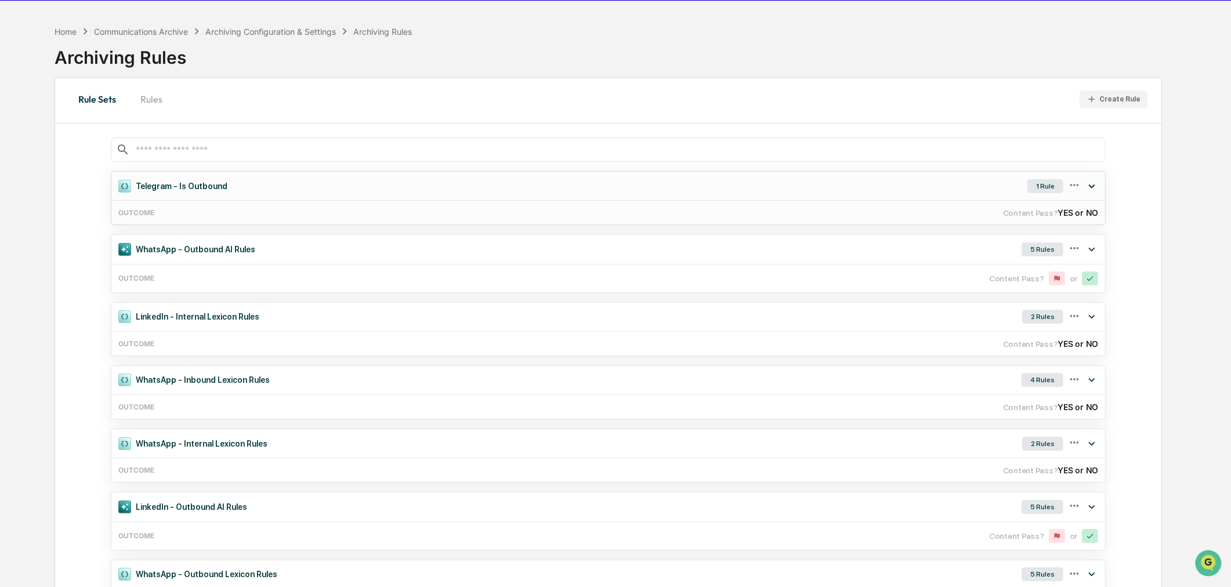
scroll to position [0, 0]
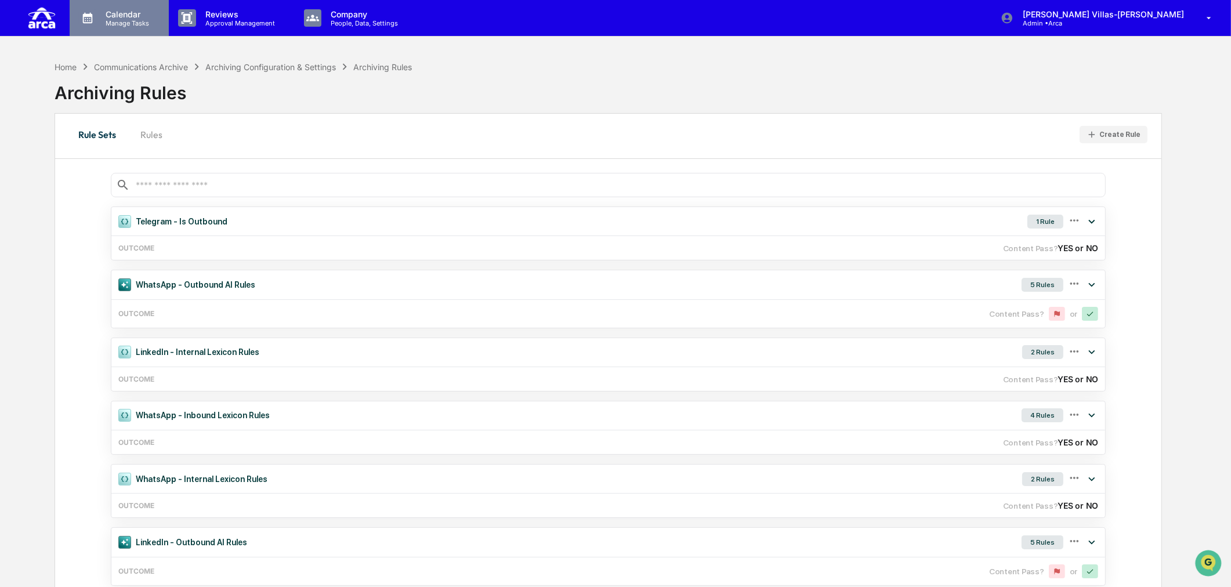
click at [131, 24] on p "Manage Tasks" at bounding box center [125, 23] width 59 height 8
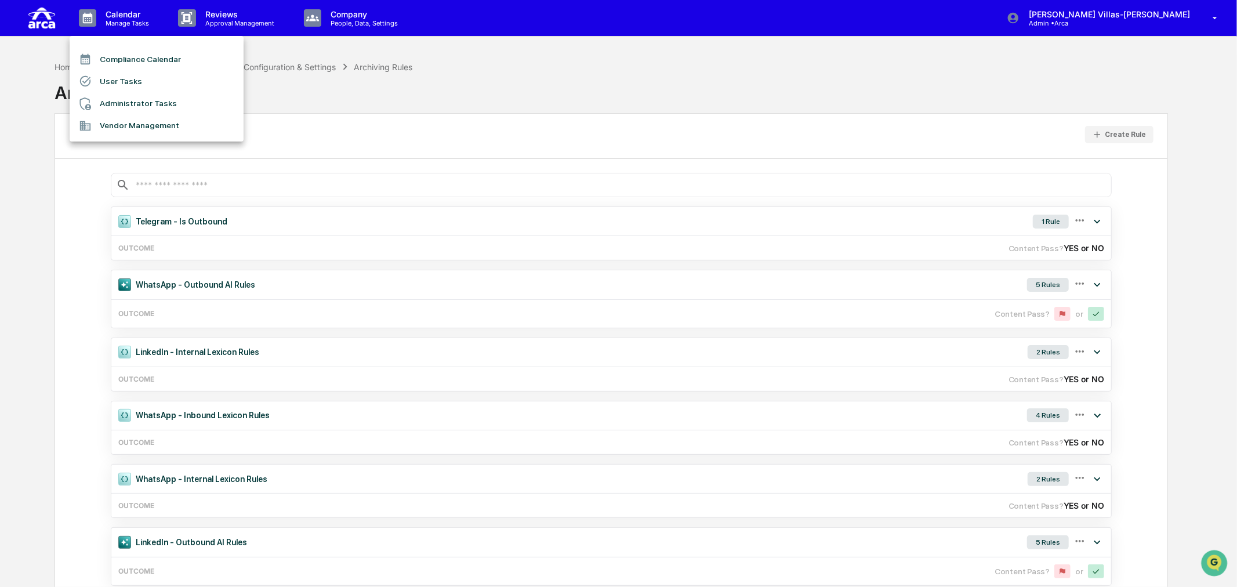
click at [226, 24] on div at bounding box center [618, 293] width 1237 height 587
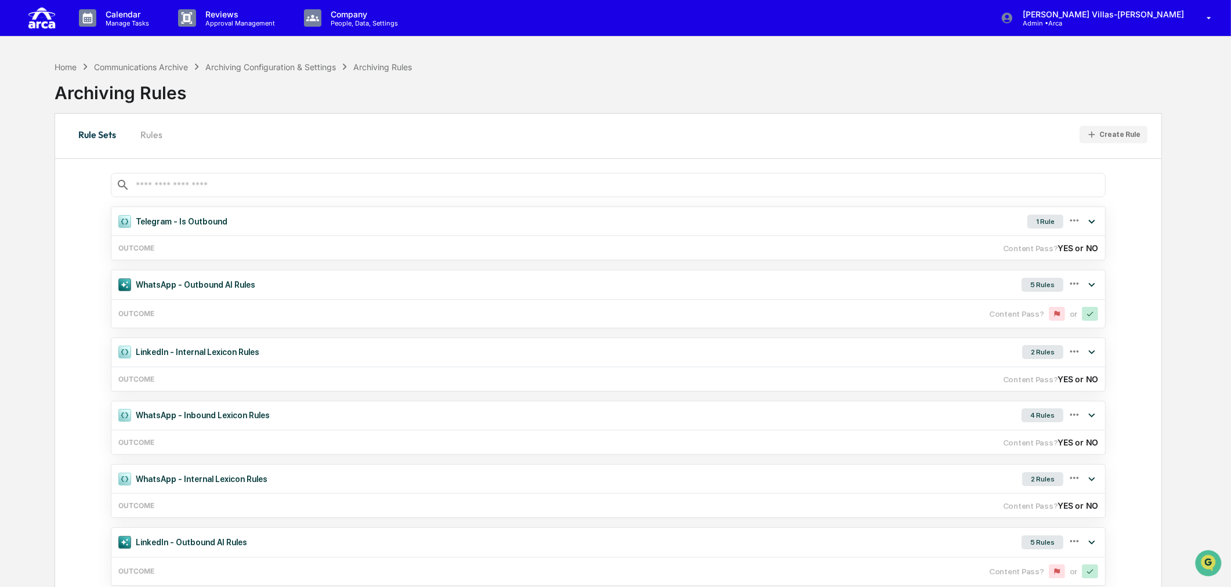
click at [224, 15] on p "Reviews" at bounding box center [238, 14] width 85 height 10
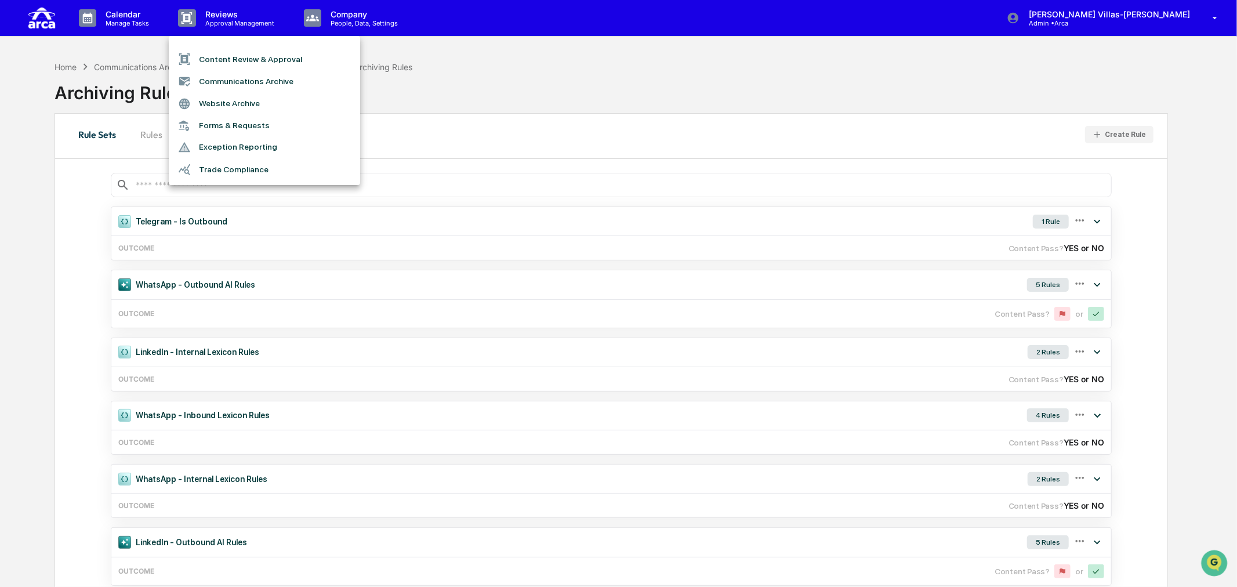
click at [657, 100] on div at bounding box center [618, 293] width 1237 height 587
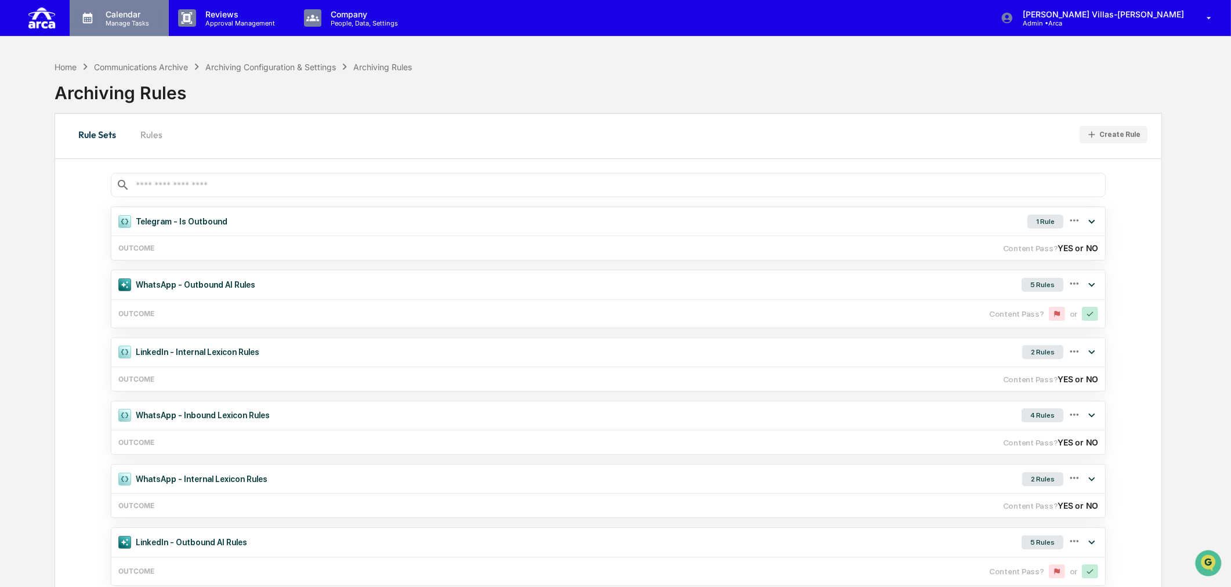
click at [125, 16] on p "Calendar" at bounding box center [125, 14] width 59 height 10
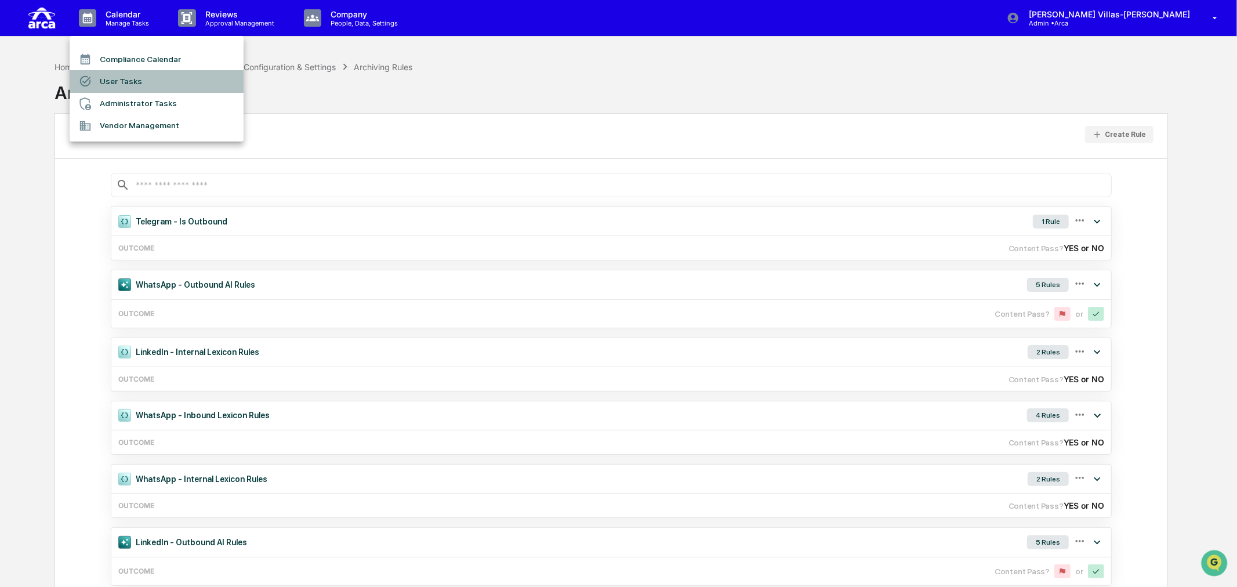
click at [121, 79] on li "User Tasks" at bounding box center [157, 81] width 174 height 22
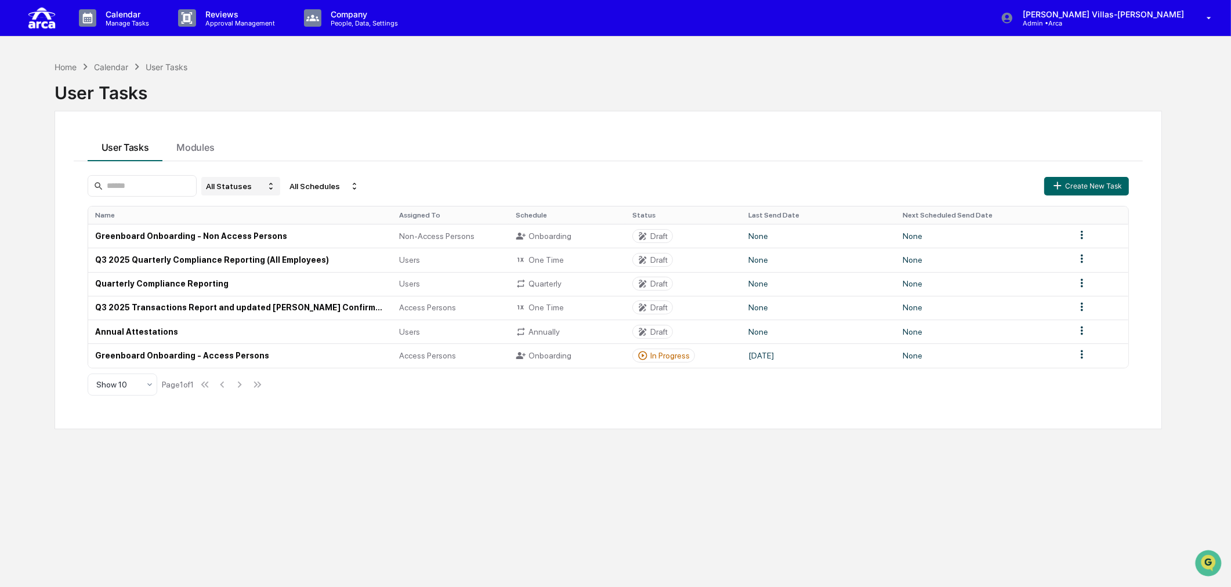
click at [253, 184] on div "All Statuses" at bounding box center [240, 186] width 79 height 19
click at [250, 271] on div "Deleted" at bounding box center [260, 272] width 88 height 14
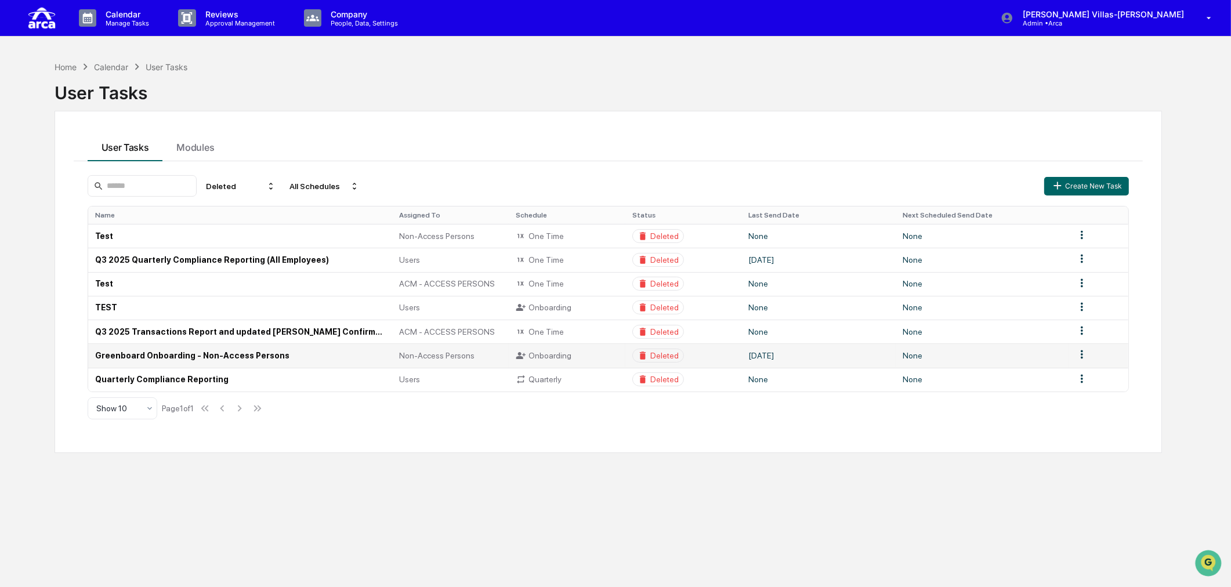
click at [188, 356] on td "Greenboard Onboarding - Non-Access Persons" at bounding box center [240, 355] width 305 height 24
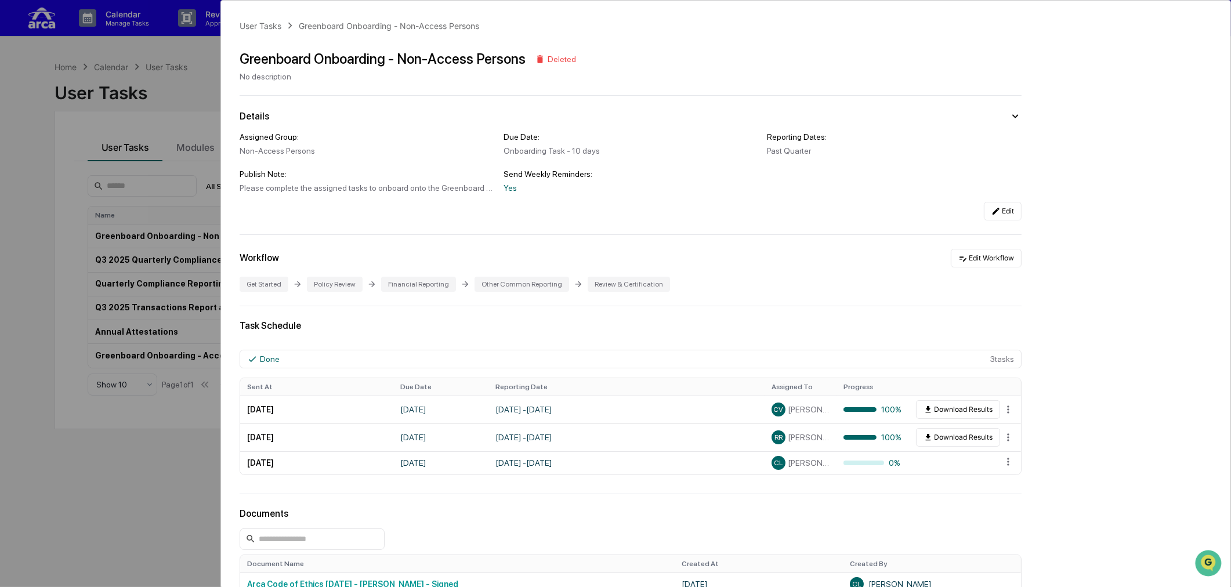
click at [176, 172] on div "User Tasks Greenboard Onboarding - Non-Access Persons Greenboard Onboarding - N…" at bounding box center [615, 293] width 1231 height 587
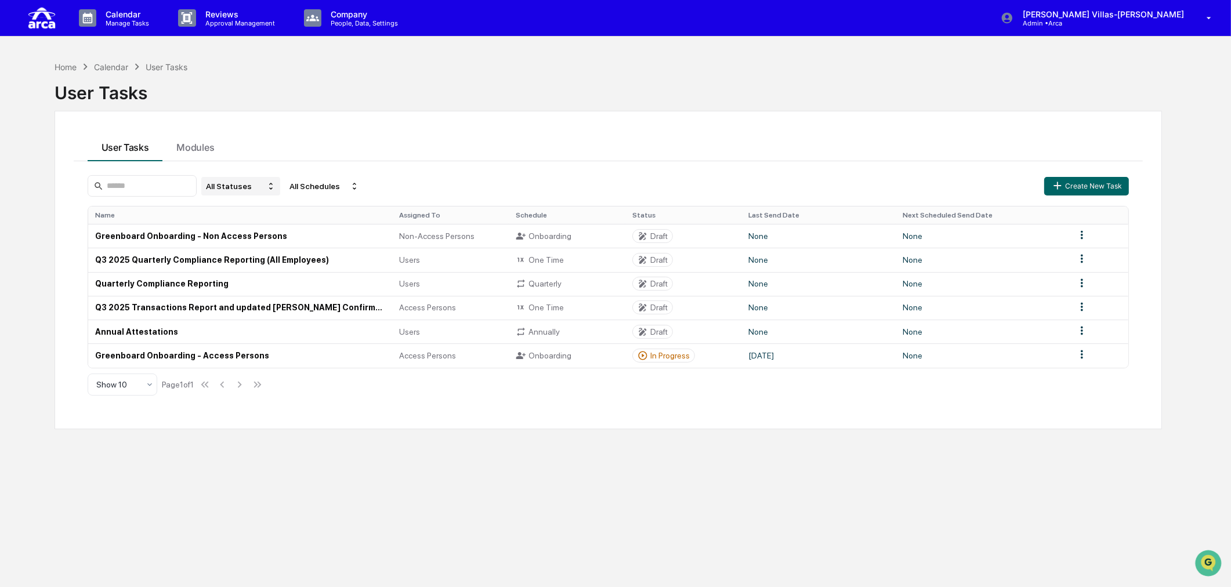
click at [242, 184] on div "All Statuses" at bounding box center [240, 186] width 79 height 19
click at [219, 357] on td "Greenboard Onboarding - Access Persons" at bounding box center [240, 355] width 305 height 24
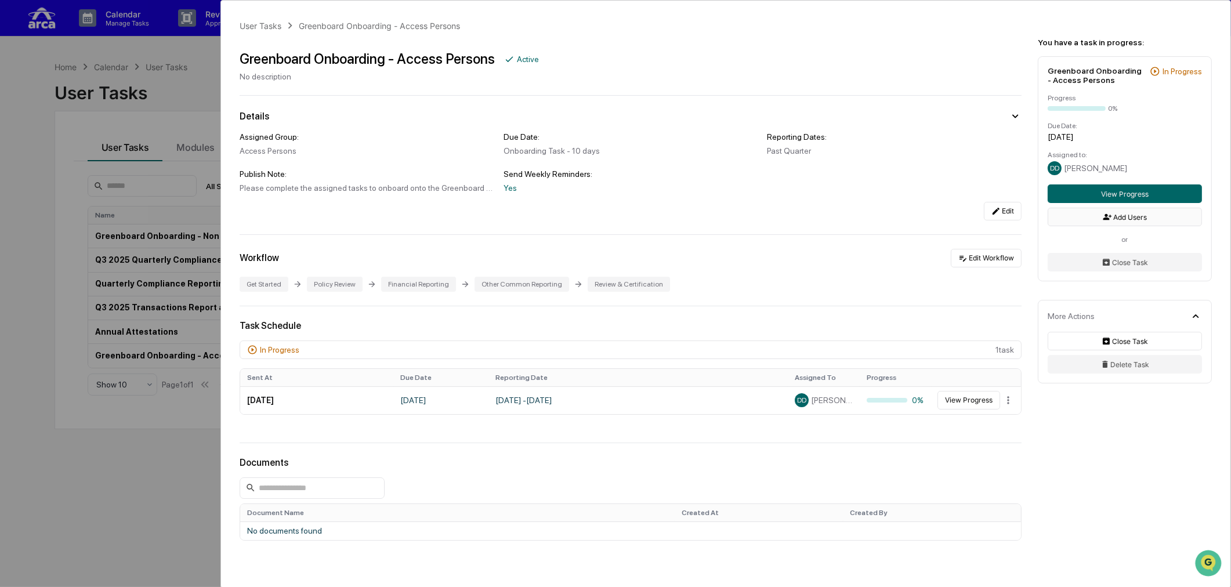
click at [983, 223] on button "Add Users" at bounding box center [1125, 217] width 154 height 19
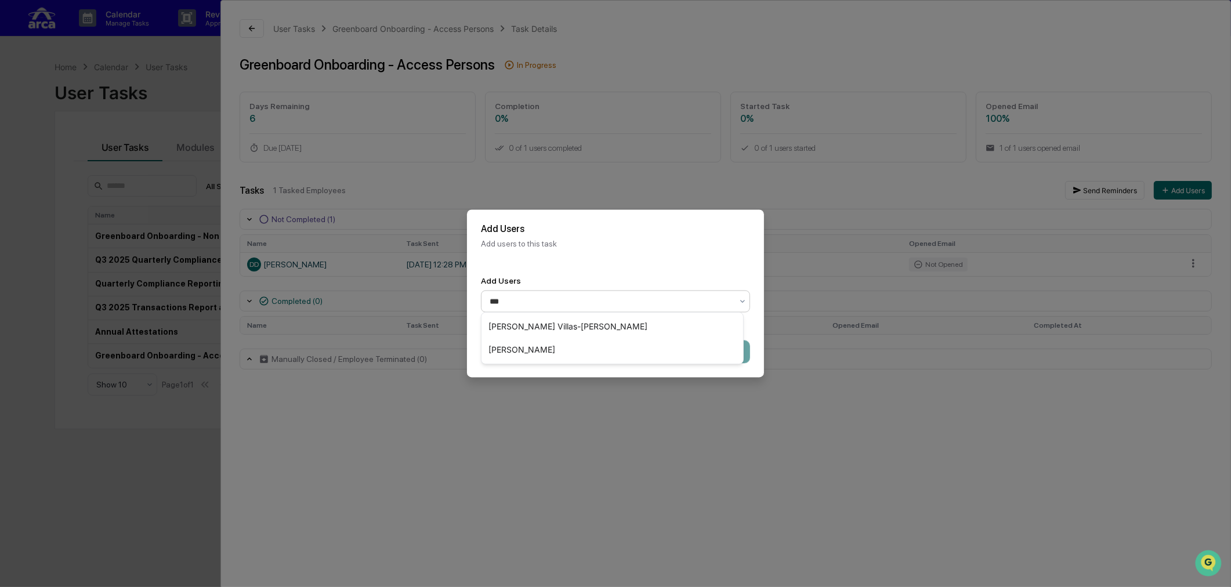
type input "****"
click at [526, 356] on div "[PERSON_NAME]" at bounding box center [612, 349] width 262 height 23
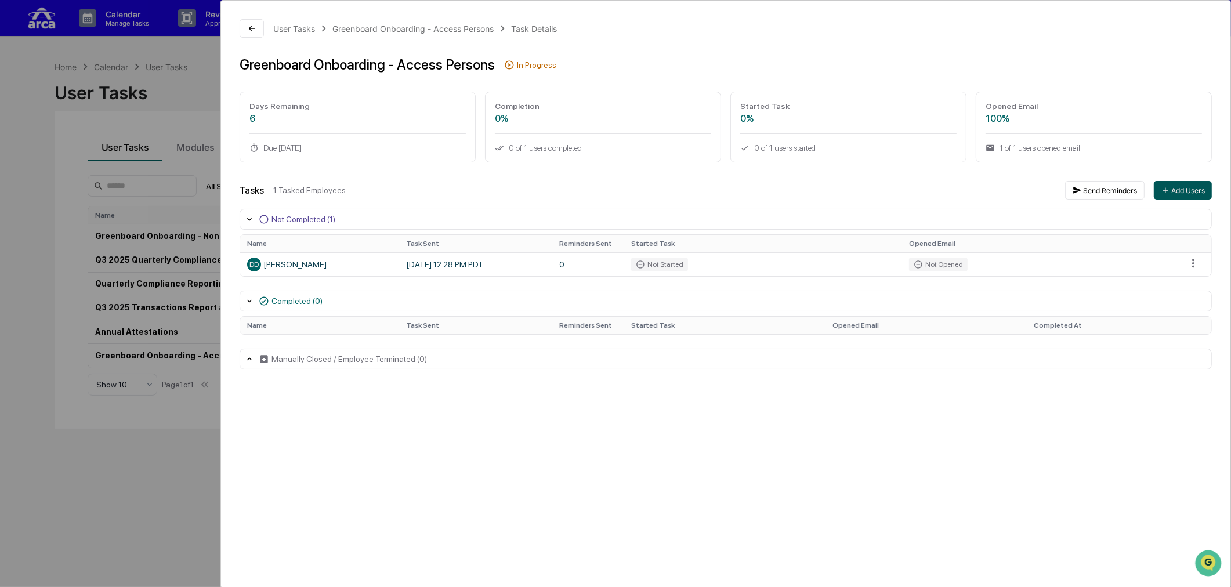
click at [983, 191] on button "Add Users" at bounding box center [1183, 190] width 58 height 19
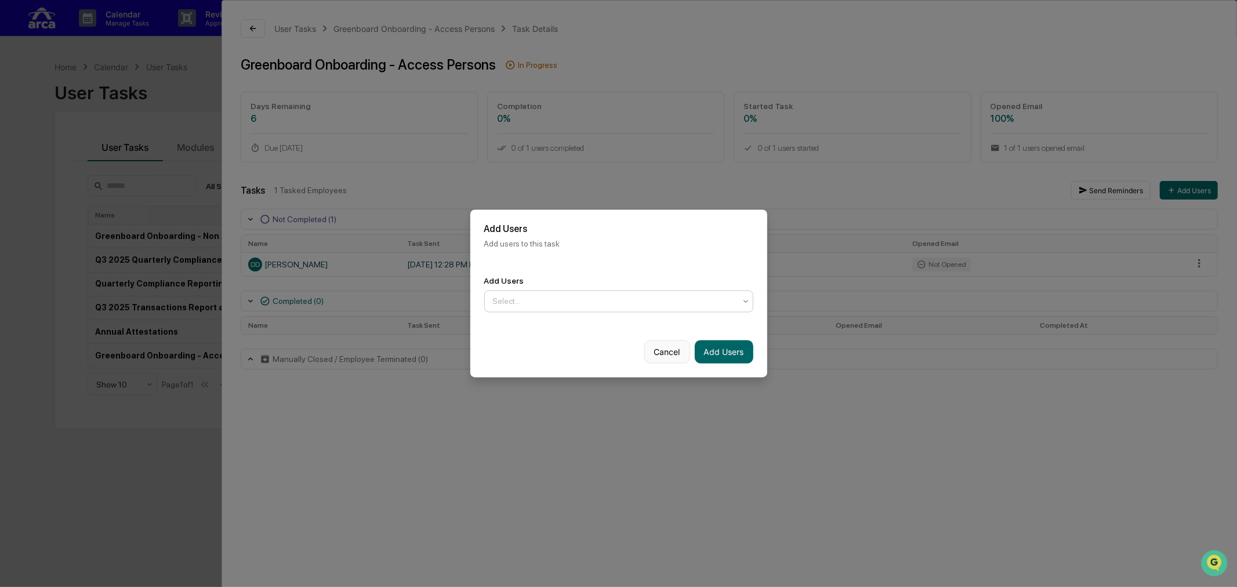
click at [650, 345] on button "Cancel" at bounding box center [667, 352] width 46 height 23
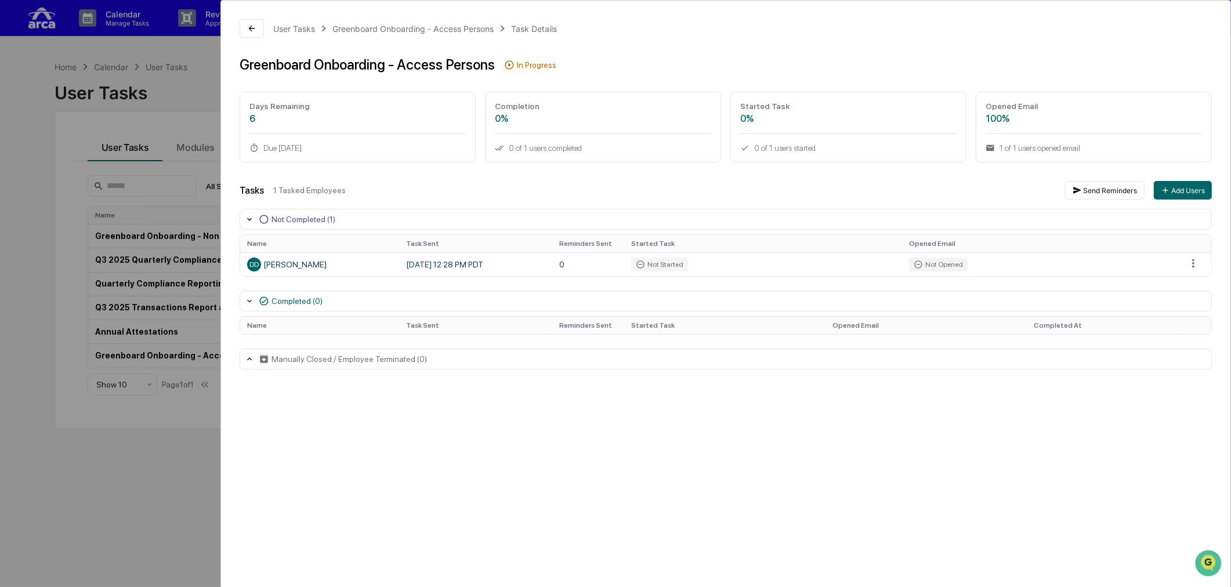
click at [547, 457] on div "User Tasks Greenboard Onboarding - Access Persons Task Details Greenboard Onboa…" at bounding box center [725, 294] width 1010 height 588
click at [208, 455] on div "User Tasks Greenboard Onboarding - Access Persons Task Details Greenboard Onboa…" at bounding box center [615, 293] width 1231 height 587
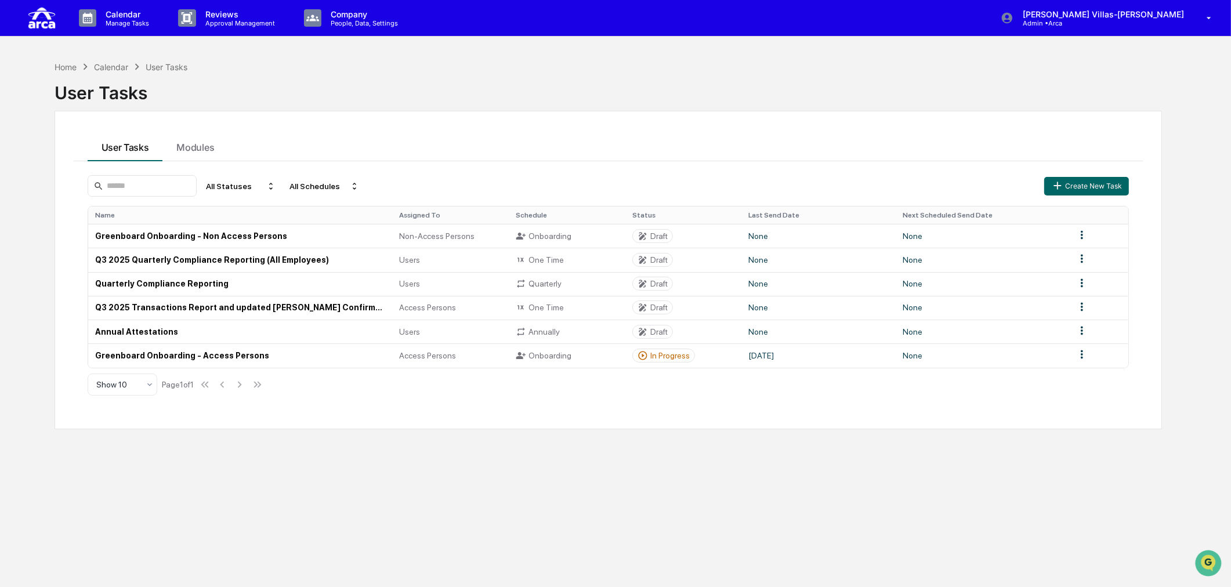
click at [480, 111] on div "User Tasks Modules All Statuses All Schedules Create New Task Name Assigned To …" at bounding box center [609, 270] width 1108 height 318
click at [126, 147] on button "User Tasks" at bounding box center [125, 145] width 75 height 31
click at [392, 485] on div "Home Calendar User Tasks User Tasks User Tasks Modules All Statuses All Schedul…" at bounding box center [608, 348] width 1143 height 587
click at [144, 352] on td "Greenboard Onboarding - Access Persons" at bounding box center [240, 355] width 305 height 24
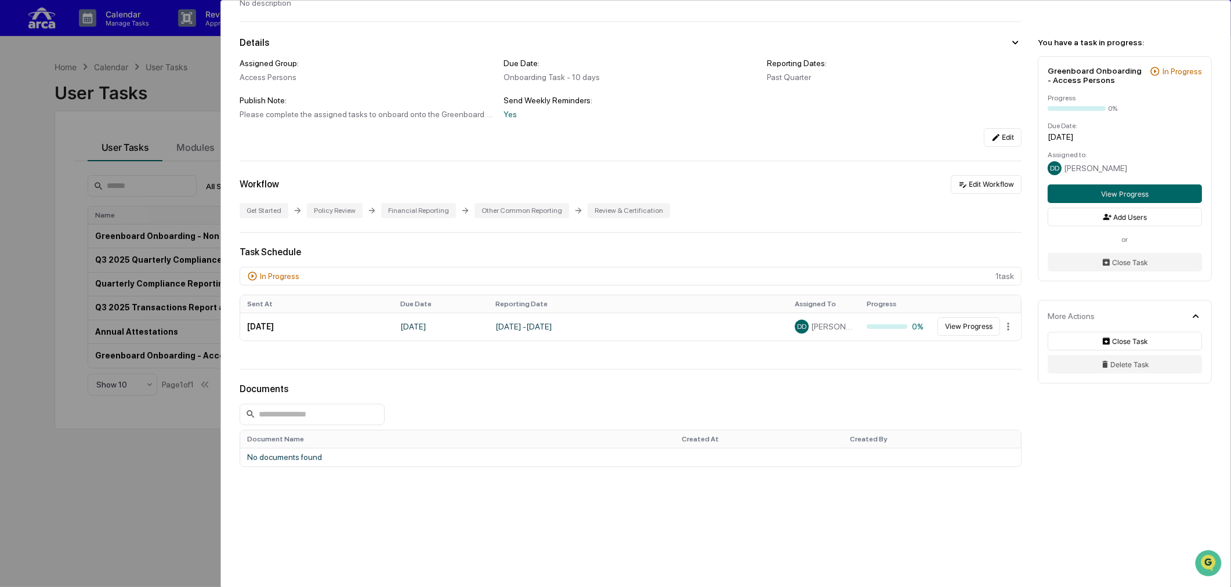
scroll to position [77, 0]
click at [983, 343] on button "Close Task" at bounding box center [1125, 341] width 154 height 19
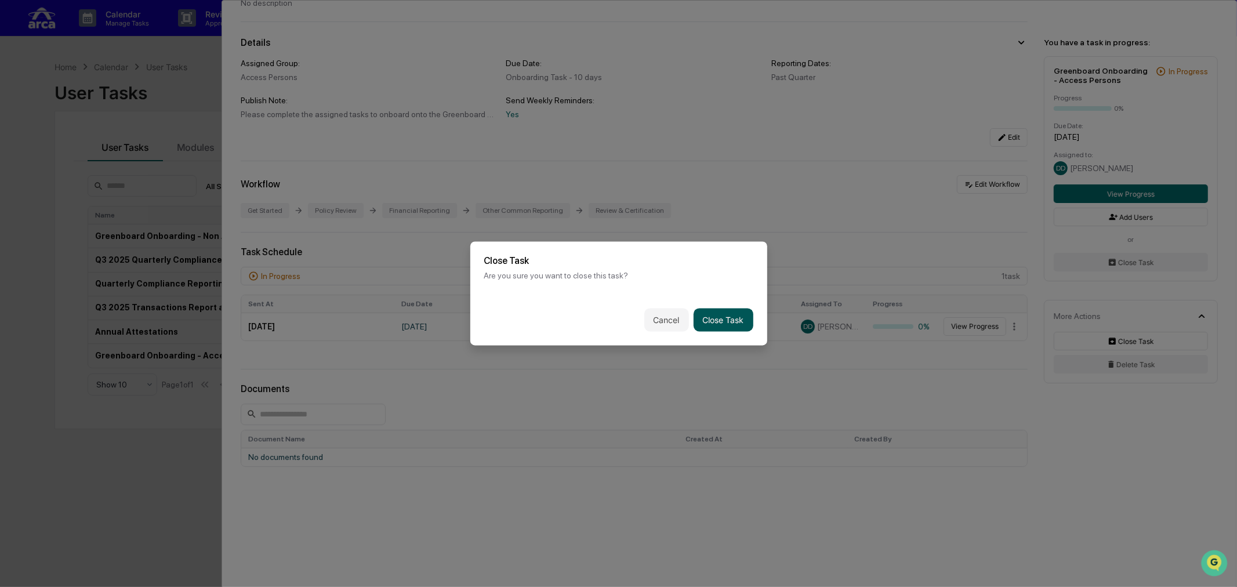
click at [723, 316] on button "Close Task" at bounding box center [724, 320] width 60 height 23
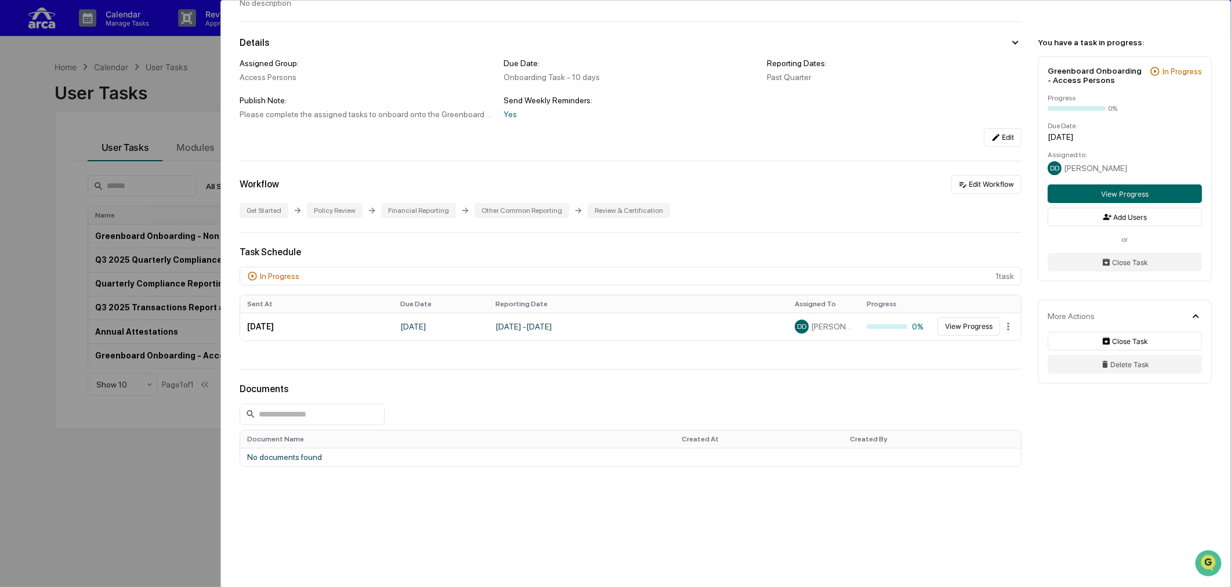
scroll to position [44, 0]
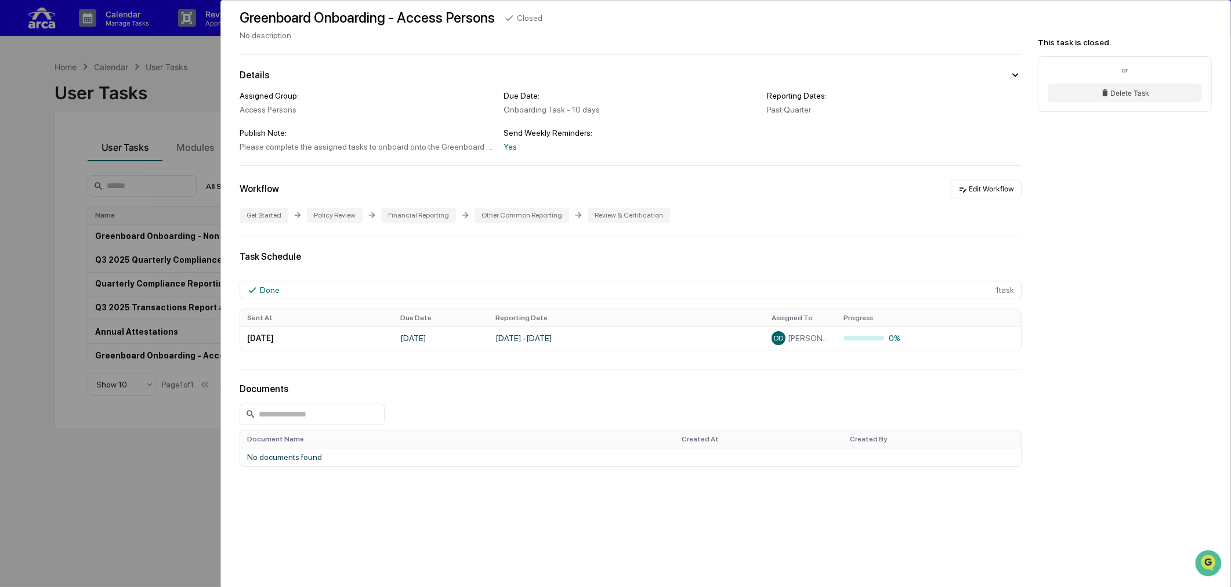
click at [168, 490] on div "User Tasks Greenboard Onboarding - Access Persons Greenboard Onboarding - Acces…" at bounding box center [615, 293] width 1231 height 587
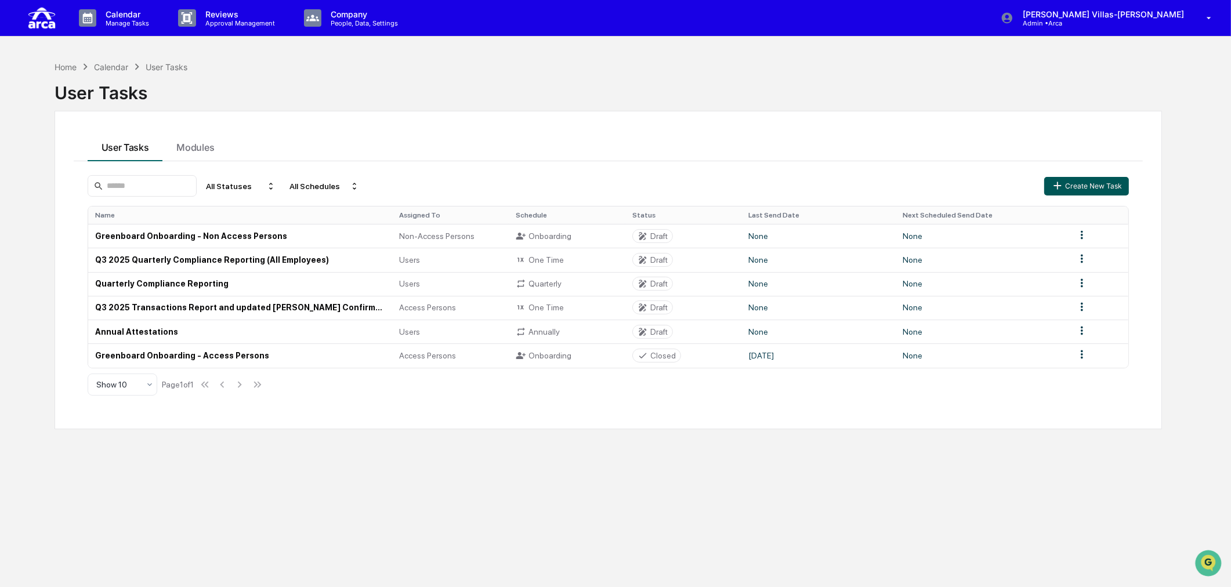
click at [983, 187] on button "Create New Task" at bounding box center [1086, 186] width 85 height 19
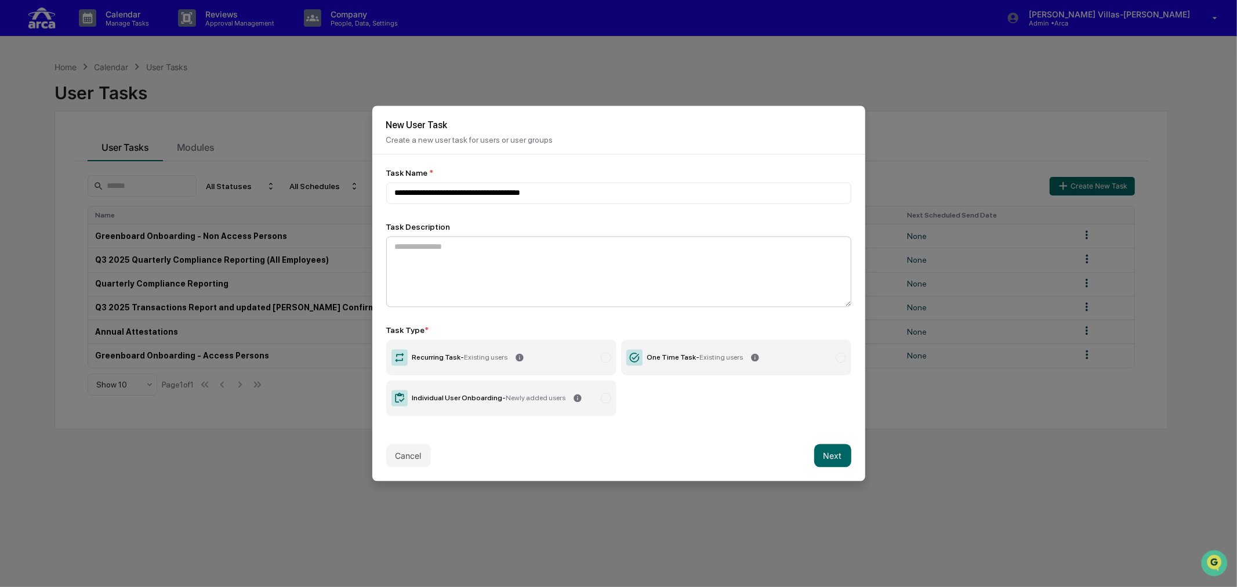
type input "**********"
click at [428, 239] on textarea at bounding box center [618, 272] width 465 height 71
type textarea "**********"
click at [679, 426] on div "**********" at bounding box center [618, 292] width 493 height 276
click at [445, 399] on div "Individual User Onboarding - Newly added users" at bounding box center [489, 398] width 154 height 8
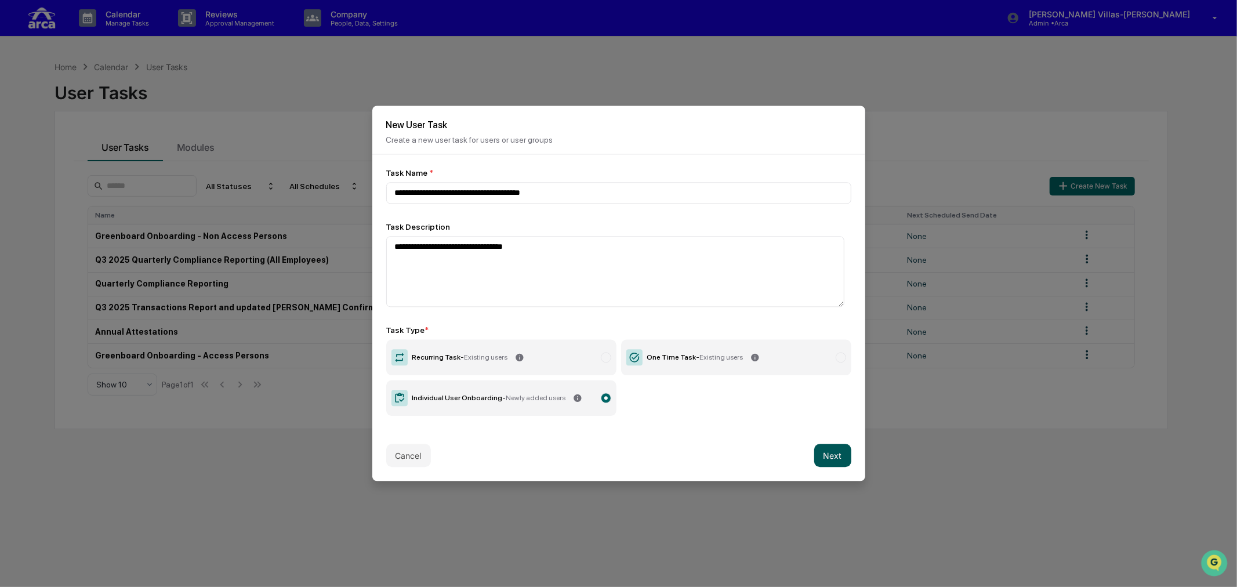
click at [824, 452] on button "Next" at bounding box center [832, 455] width 37 height 23
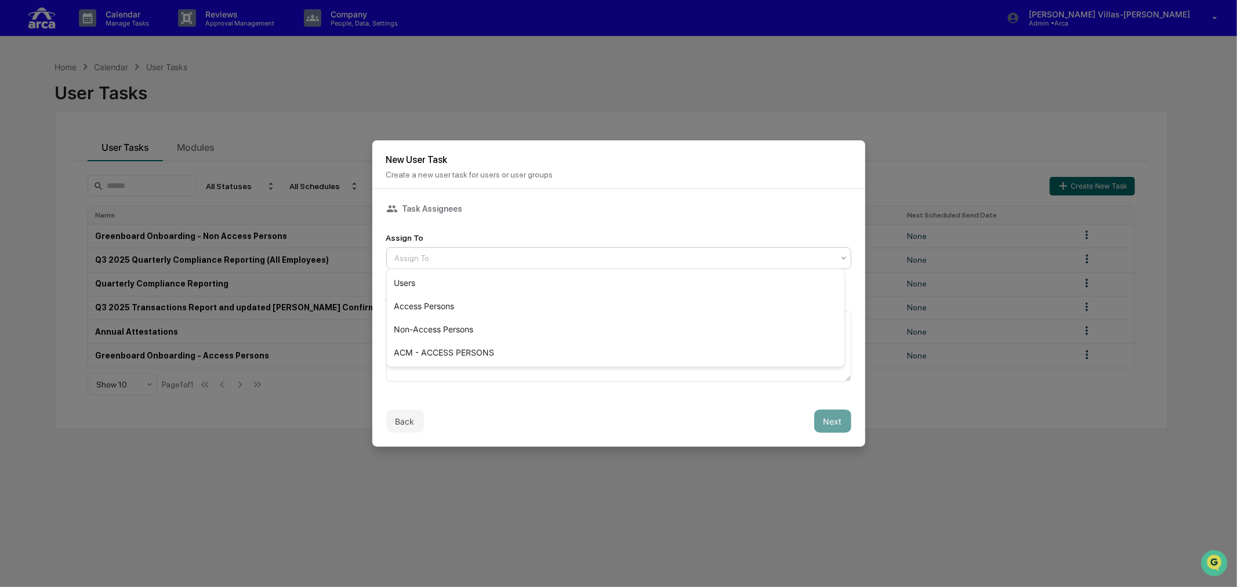
click at [436, 256] on div at bounding box center [614, 258] width 439 height 12
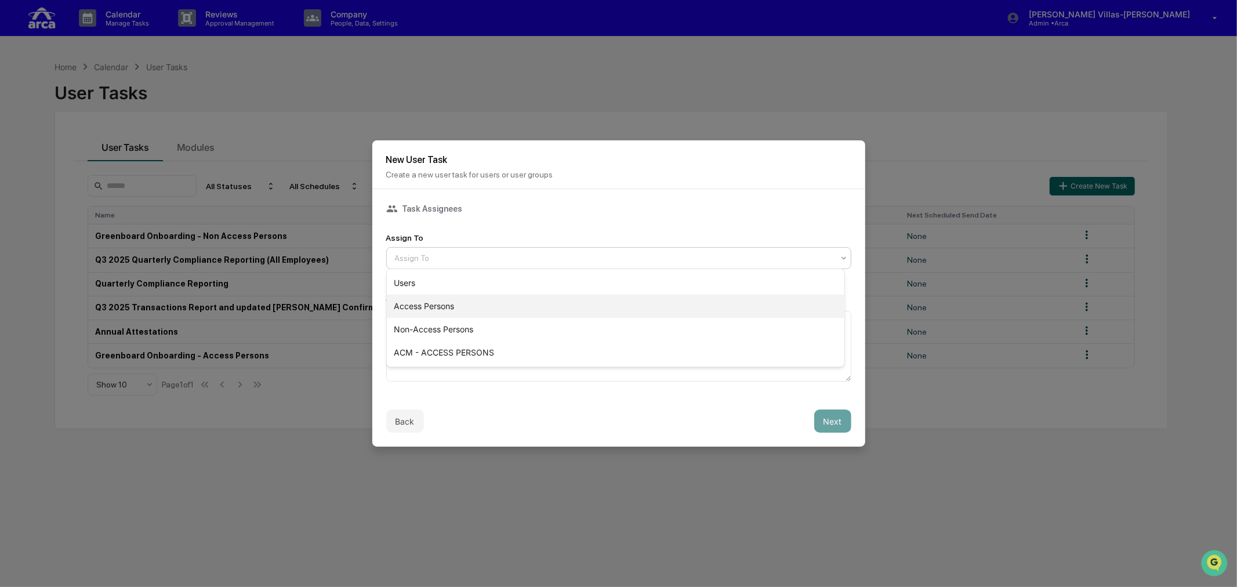
click at [411, 302] on div "Access Persons" at bounding box center [616, 306] width 458 height 23
click at [412, 331] on textarea at bounding box center [618, 346] width 465 height 71
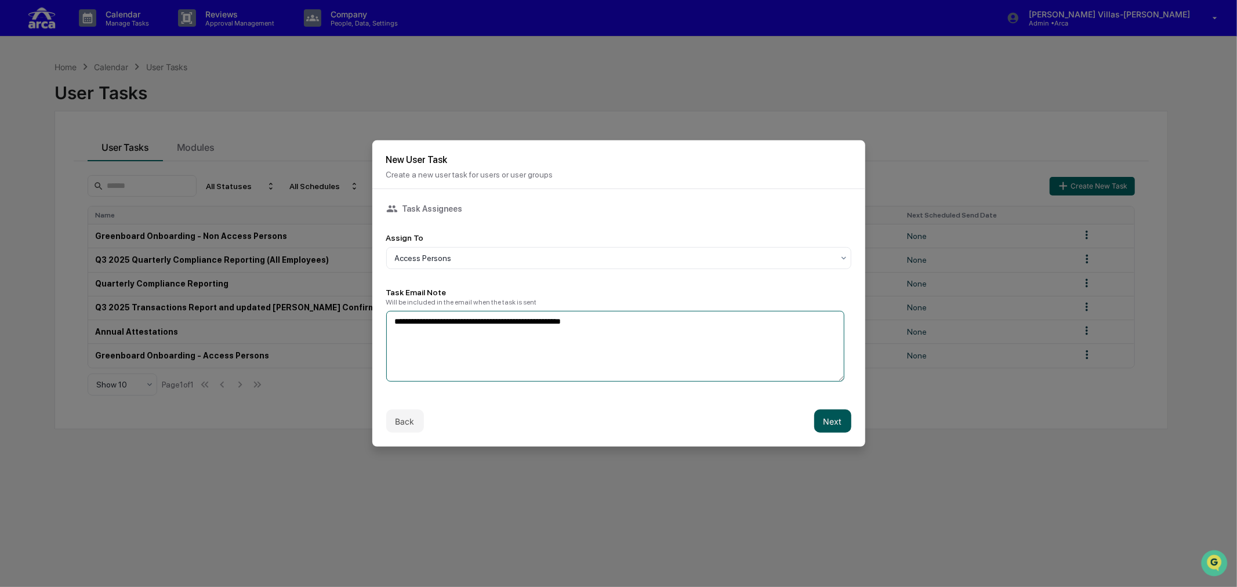
type textarea "**********"
click at [814, 420] on button "Next" at bounding box center [832, 421] width 37 height 23
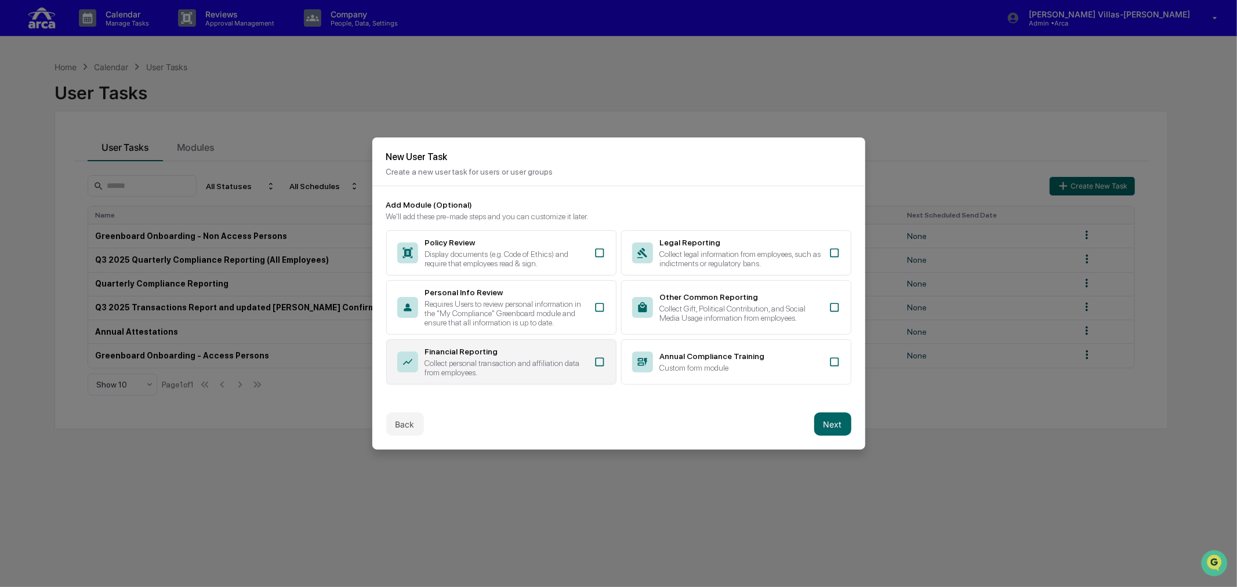
click at [564, 361] on div "Collect personal transaction and affiliation data from employees." at bounding box center [506, 367] width 162 height 19
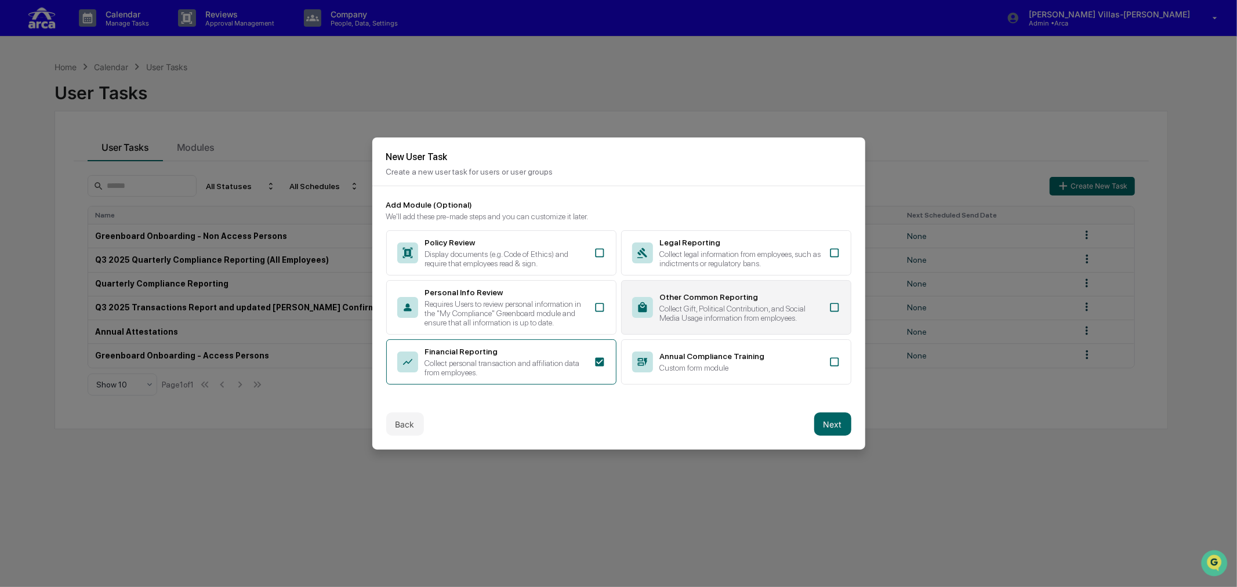
click at [710, 305] on div "Collect Gift, Political Contribution, and Social Media Usage information from e…" at bounding box center [741, 313] width 162 height 19
click at [821, 419] on button "Next" at bounding box center [832, 423] width 37 height 23
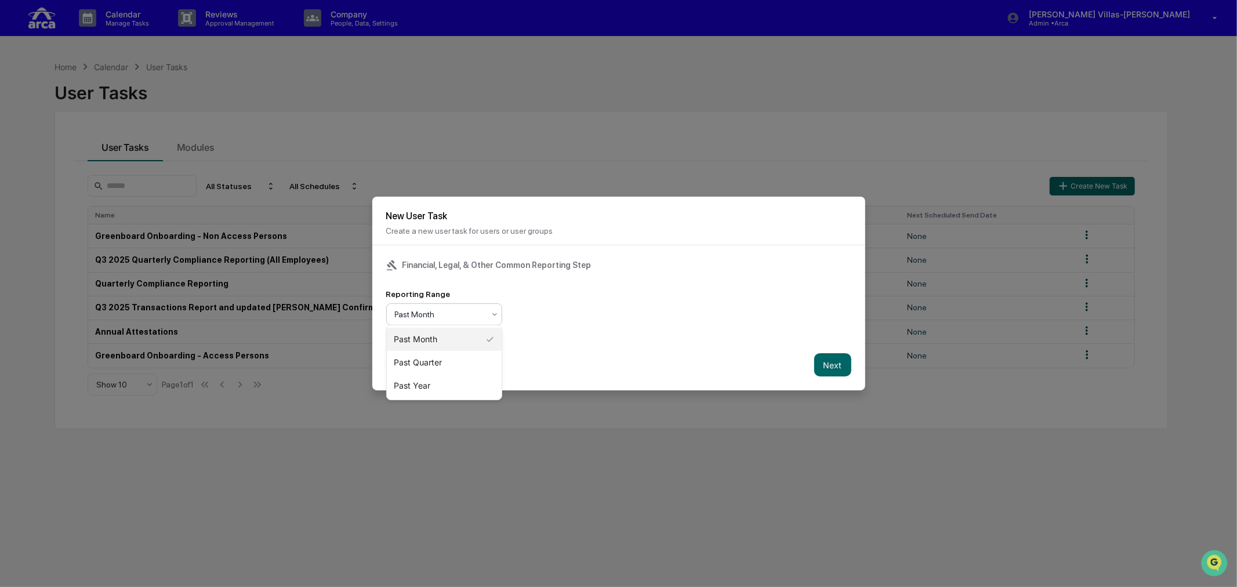
click at [459, 310] on div at bounding box center [439, 315] width 89 height 12
click at [433, 363] on div "Past Quarter" at bounding box center [444, 362] width 115 height 23
click at [815, 360] on button "Next" at bounding box center [832, 364] width 37 height 23
click at [473, 315] on div at bounding box center [454, 315] width 118 height 12
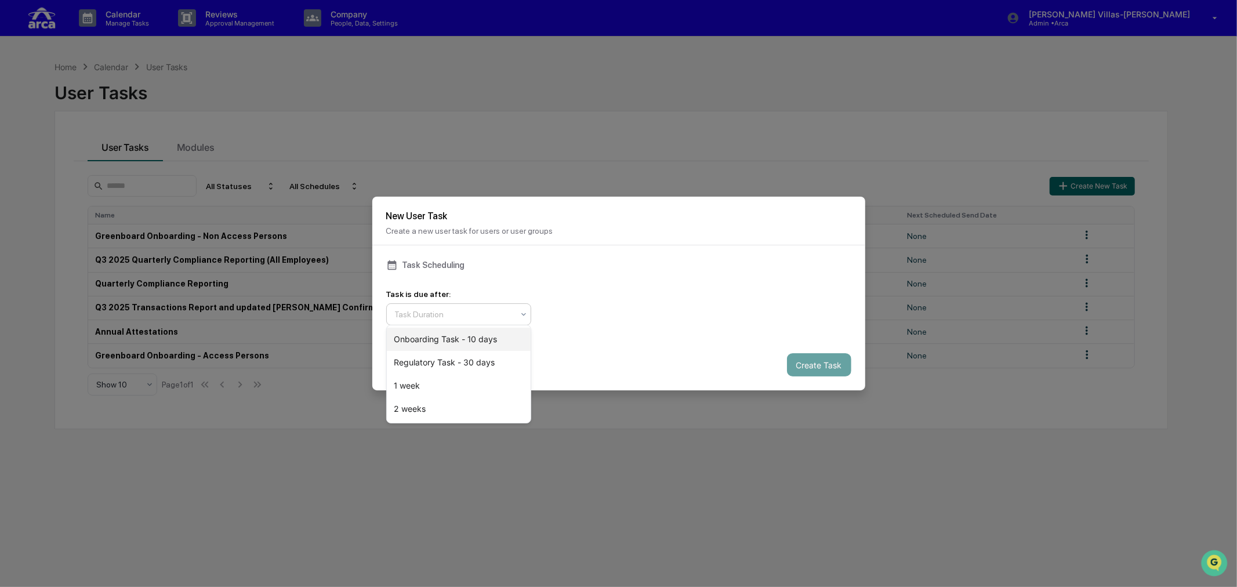
click at [454, 338] on div "Onboarding Task - 10 days" at bounding box center [459, 339] width 144 height 23
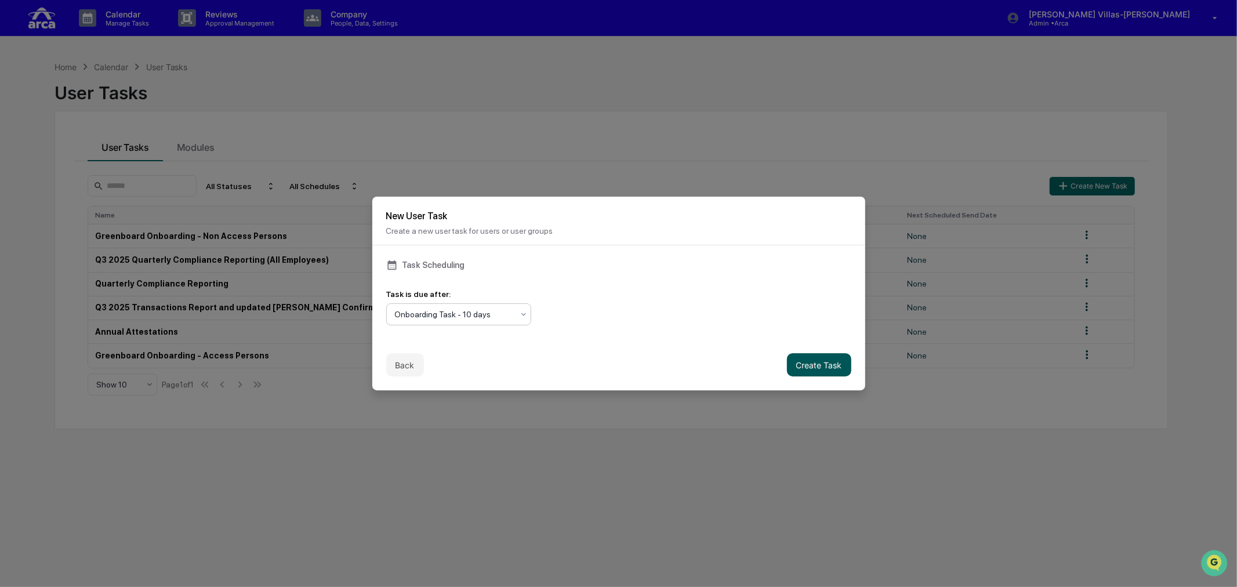
click at [828, 367] on button "Create Task" at bounding box center [819, 364] width 64 height 23
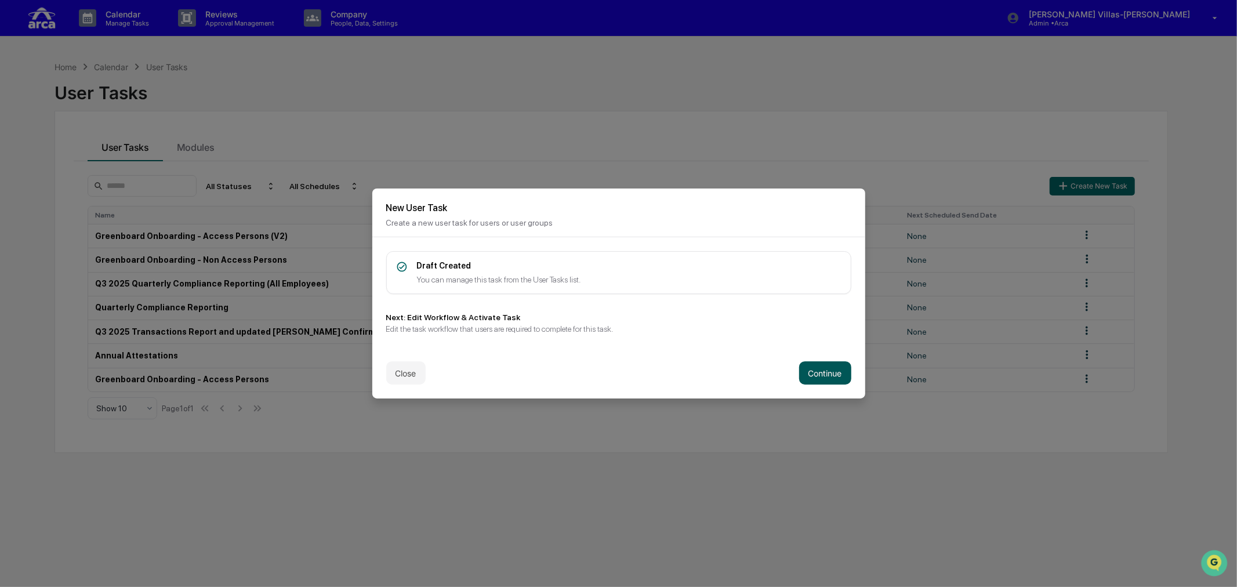
click at [833, 372] on button "Continue" at bounding box center [825, 372] width 52 height 23
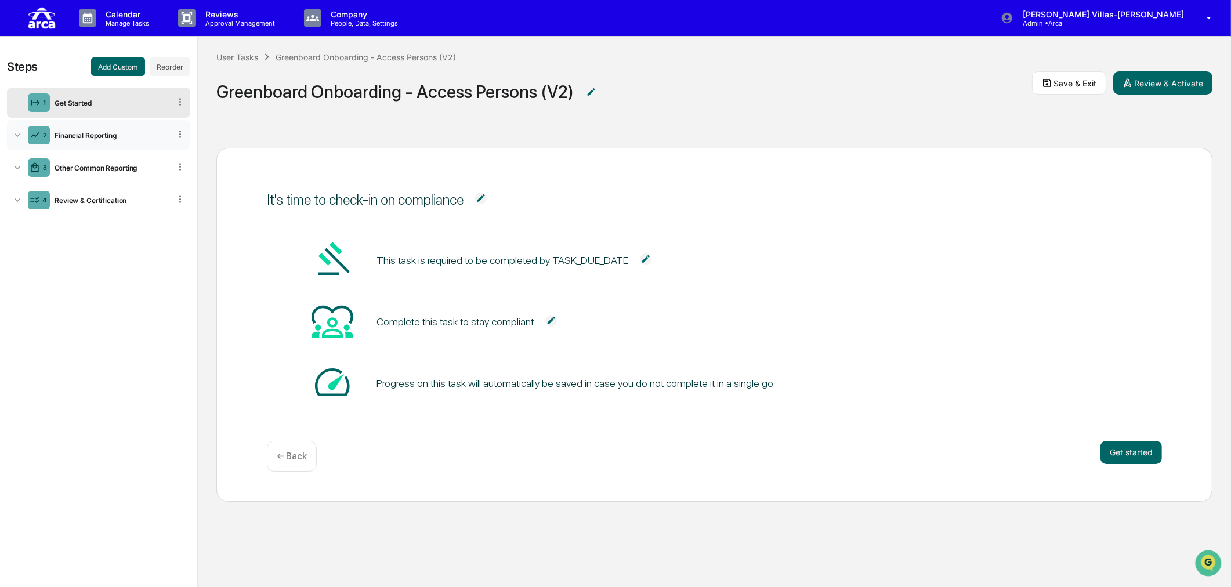
click at [14, 134] on icon at bounding box center [18, 135] width 12 height 12
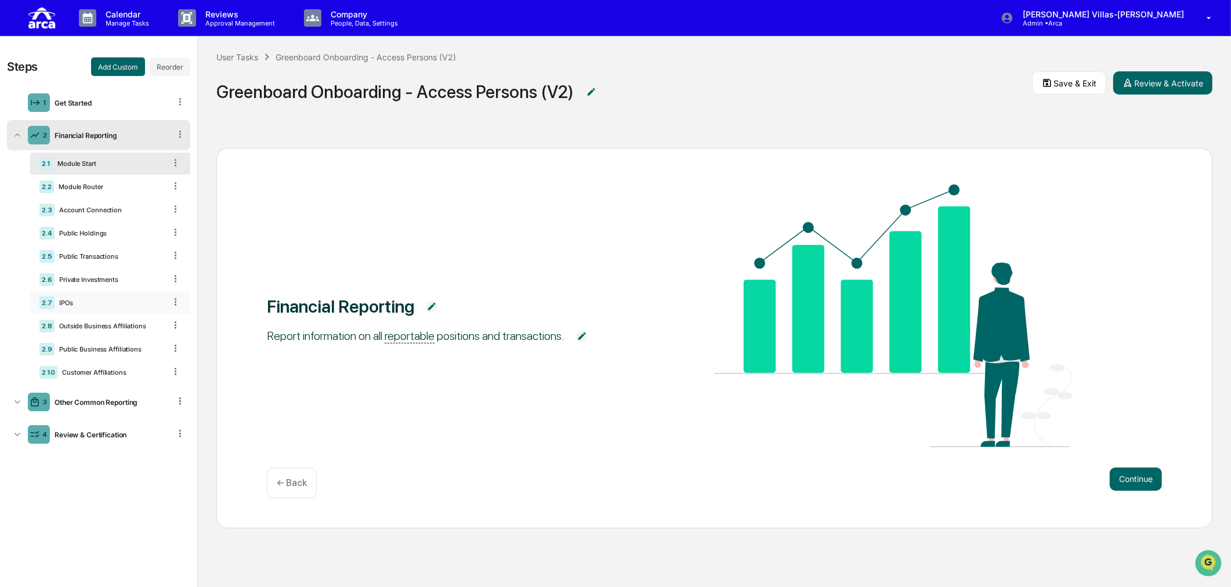
click at [66, 306] on div "IPOs" at bounding box center [110, 303] width 111 height 8
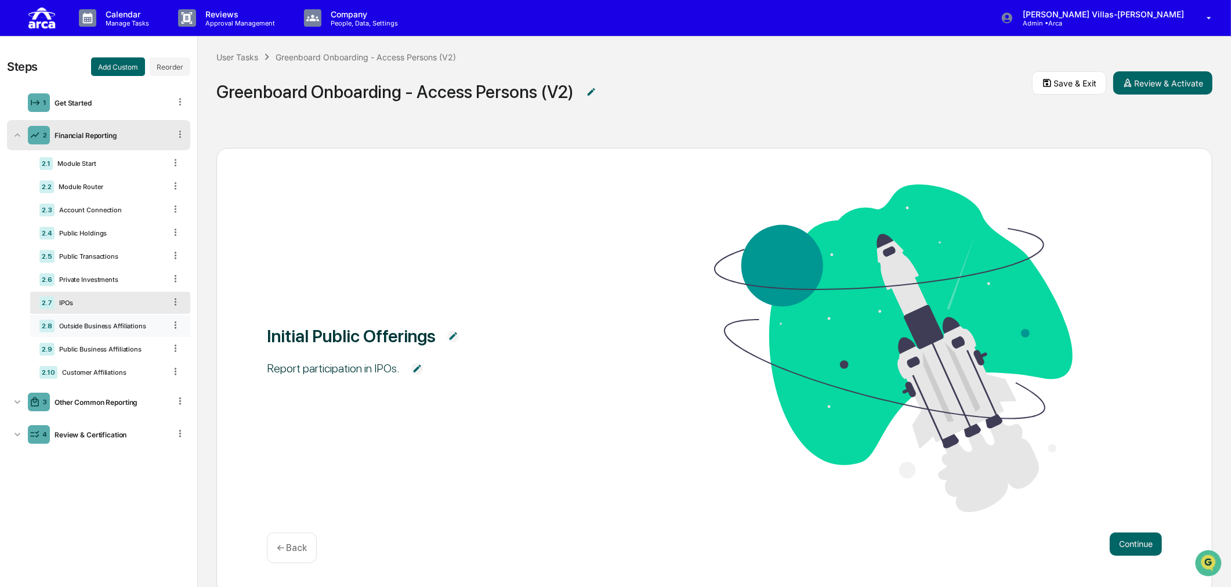
click at [70, 330] on div "Outside Business Affiliations" at bounding box center [110, 326] width 111 height 8
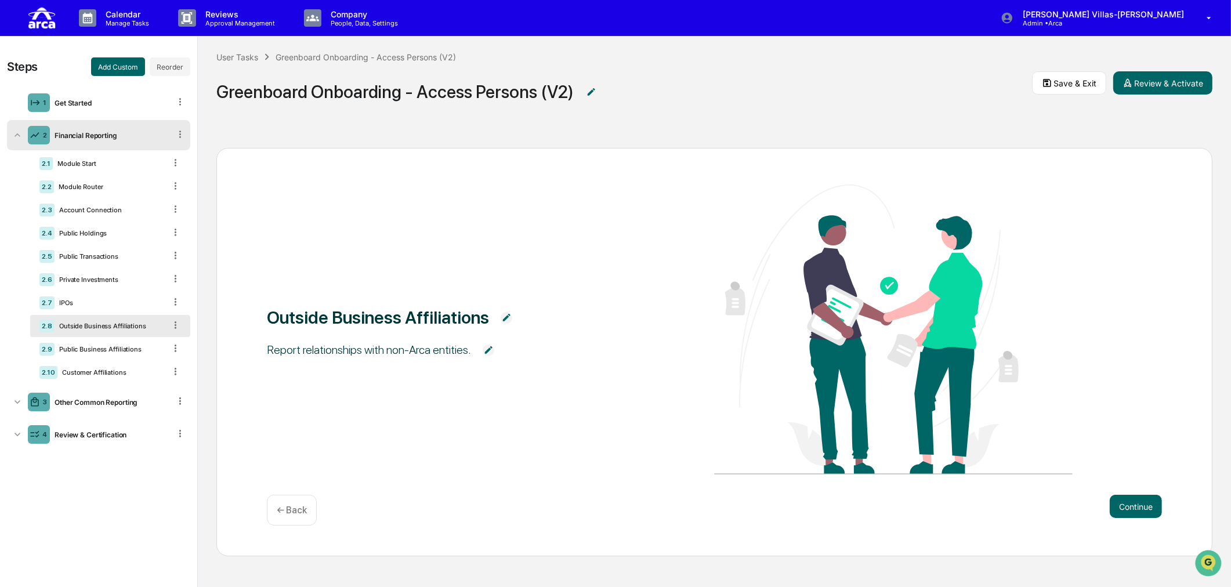
click at [501, 318] on img at bounding box center [507, 318] width 12 height 12
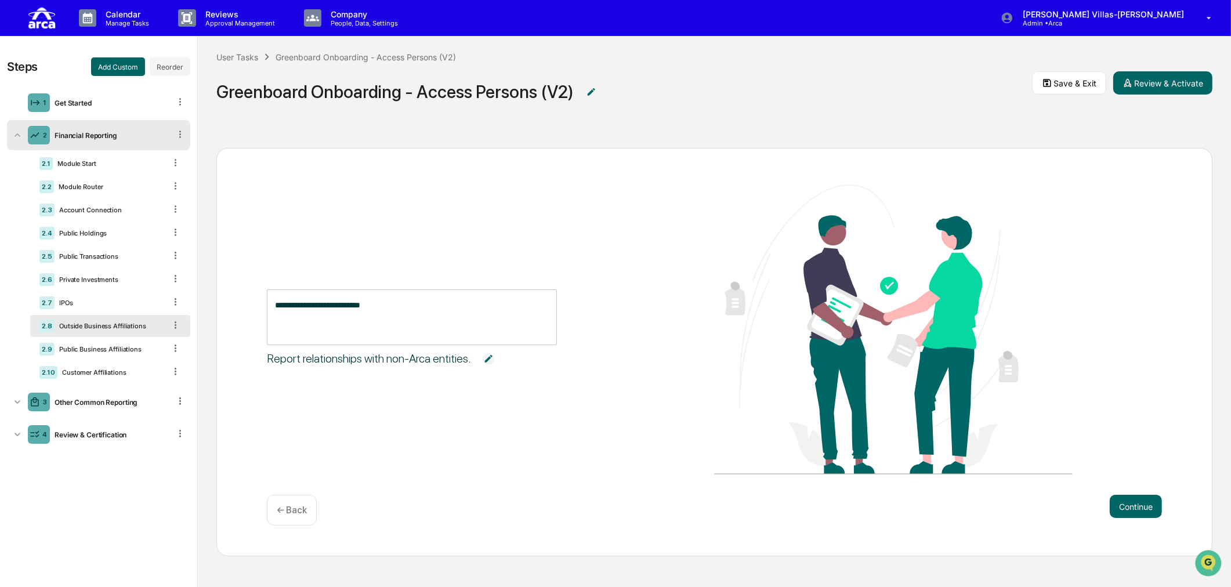
click at [399, 305] on textarea "**********" at bounding box center [412, 317] width 274 height 37
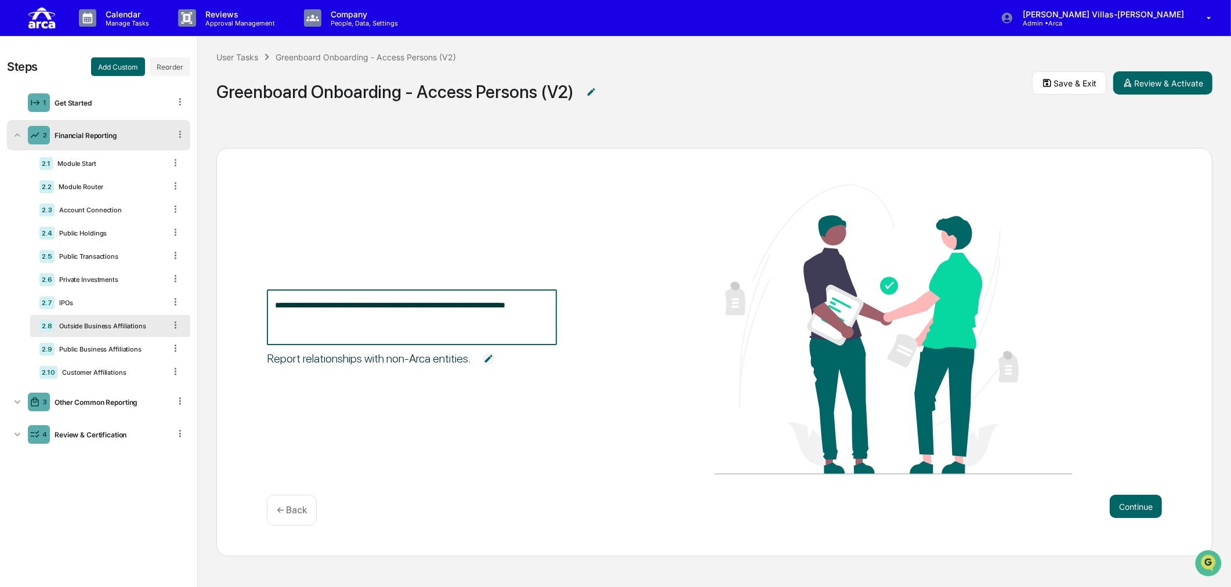
click at [386, 329] on textarea "**********" at bounding box center [412, 317] width 274 height 37
click at [397, 305] on textarea "**********" at bounding box center [412, 317] width 274 height 37
drag, startPoint x: 398, startPoint y: 307, endPoint x: 545, endPoint y: 311, distance: 147.4
click at [545, 311] on textarea "**********" at bounding box center [412, 317] width 274 height 37
type textarea "**********"
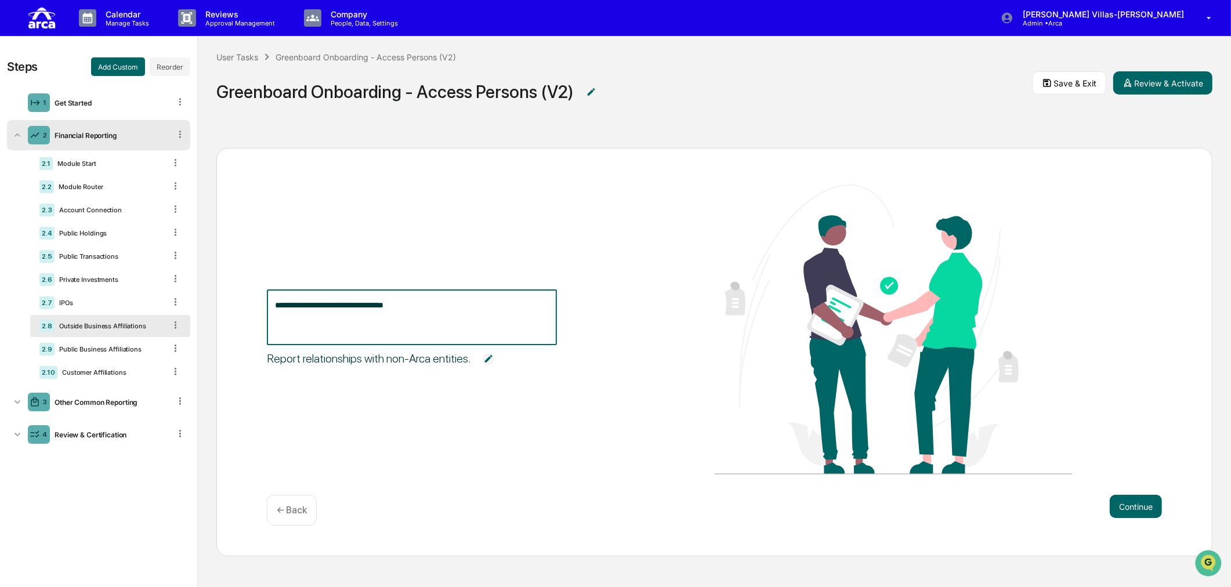
click at [483, 361] on span "Report relationships with non-Arca entities." at bounding box center [446, 358] width 358 height 27
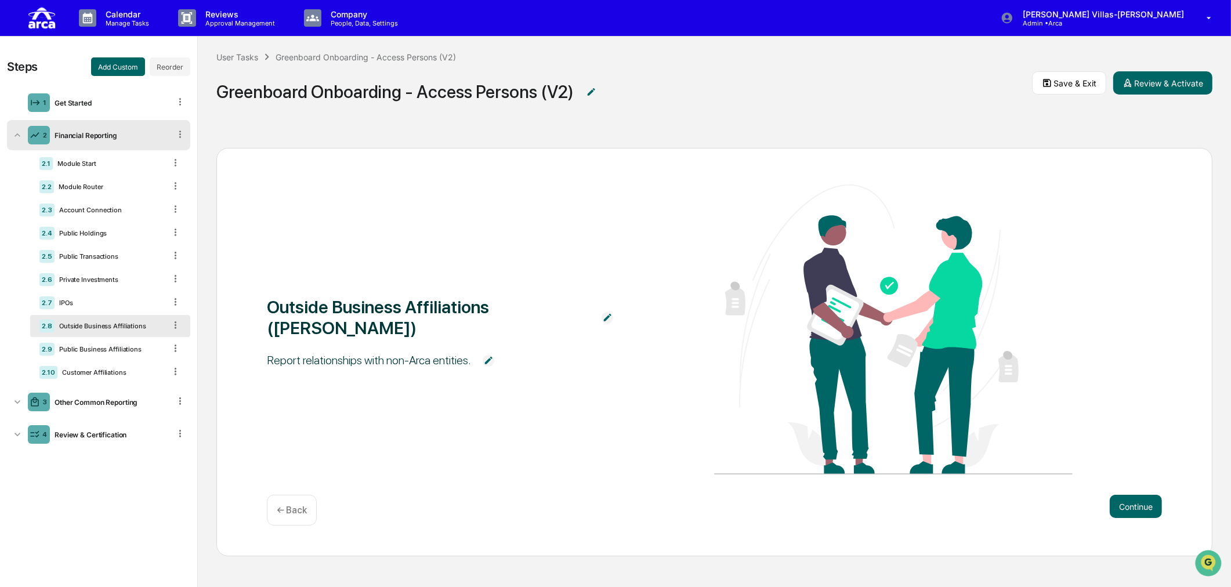
click at [485, 355] on img at bounding box center [489, 361] width 12 height 12
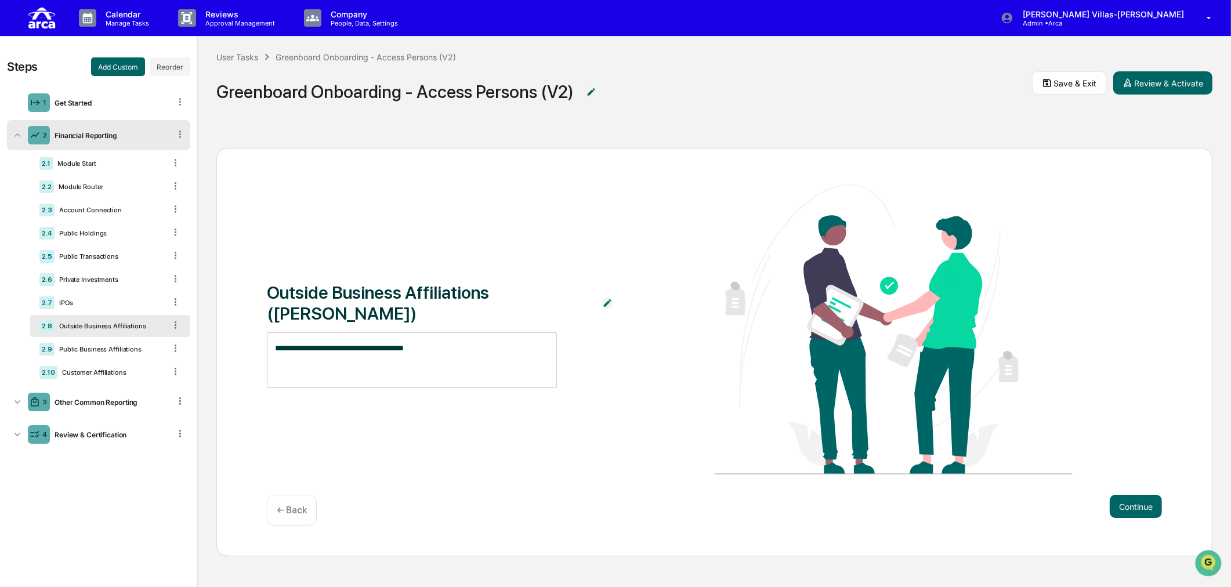
click at [275, 342] on textarea "**********" at bounding box center [412, 360] width 274 height 37
click at [434, 342] on textarea "**********" at bounding box center [412, 360] width 274 height 37
paste textarea "**********"
click at [350, 349] on textarea "**********" at bounding box center [412, 360] width 274 height 37
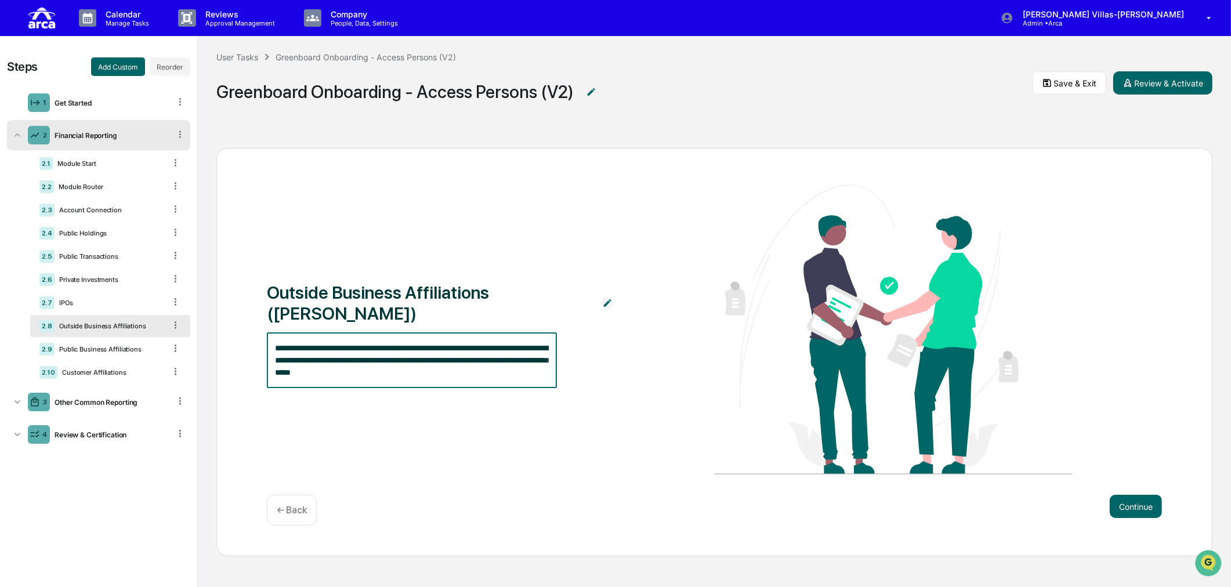
click at [455, 352] on textarea "**********" at bounding box center [412, 360] width 274 height 37
click at [466, 350] on textarea "**********" at bounding box center [412, 360] width 274 height 37
drag, startPoint x: 469, startPoint y: 351, endPoint x: 489, endPoint y: 340, distance: 23.1
click at [470, 351] on textarea "**********" at bounding box center [412, 360] width 274 height 37
type textarea "**********"
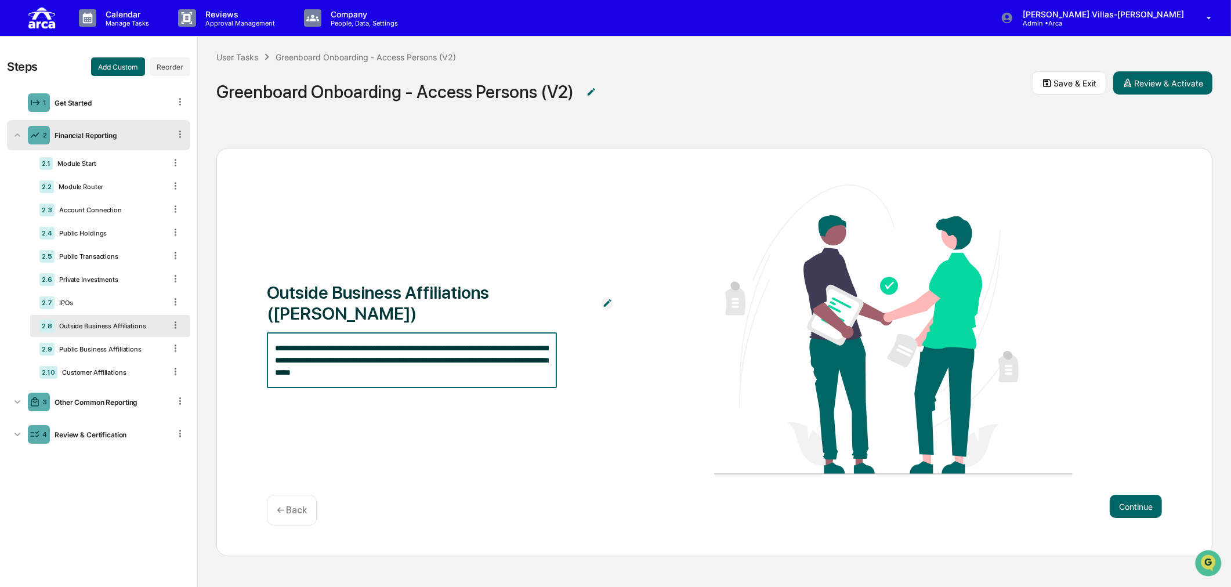
click at [390, 361] on textarea "**********" at bounding box center [412, 360] width 274 height 37
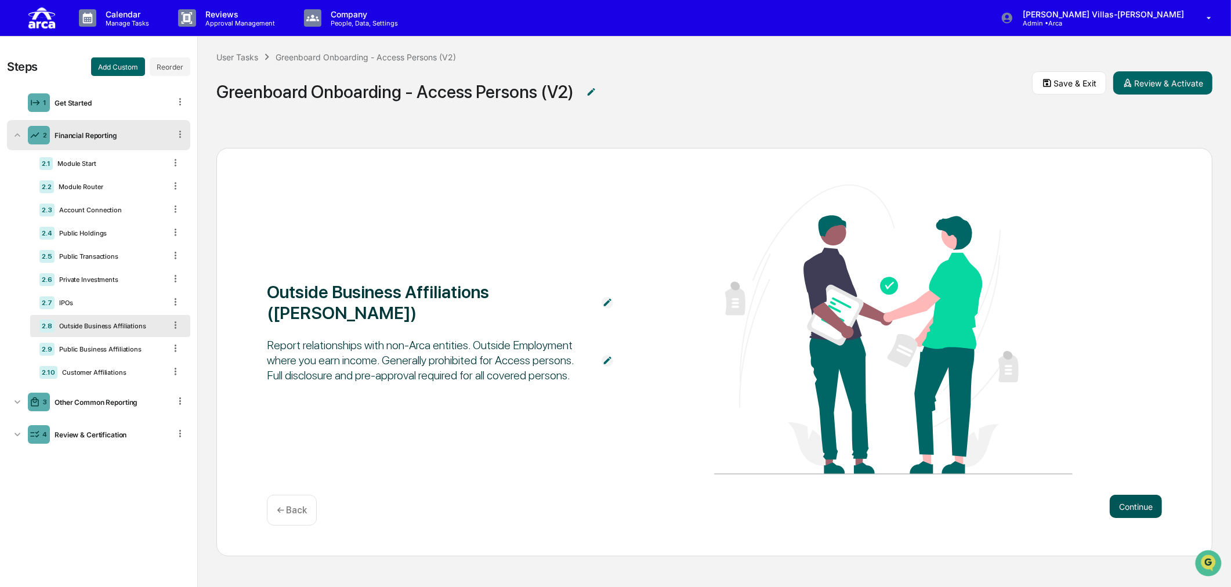
click at [983, 504] on button "Continue" at bounding box center [1136, 506] width 52 height 23
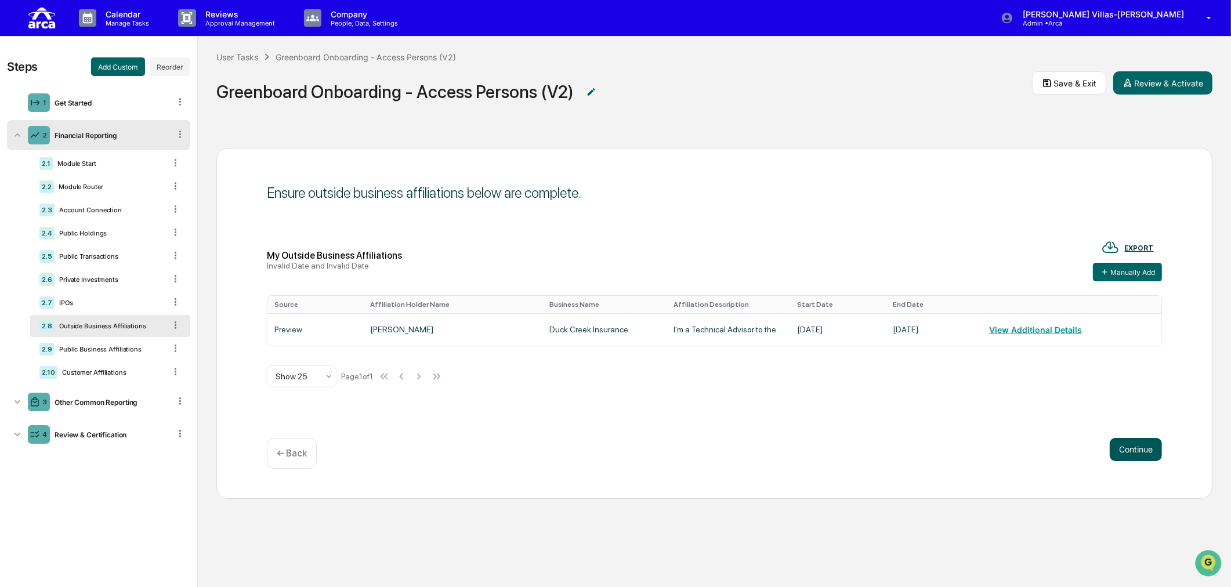
click at [983, 451] on button "Continue" at bounding box center [1136, 449] width 52 height 23
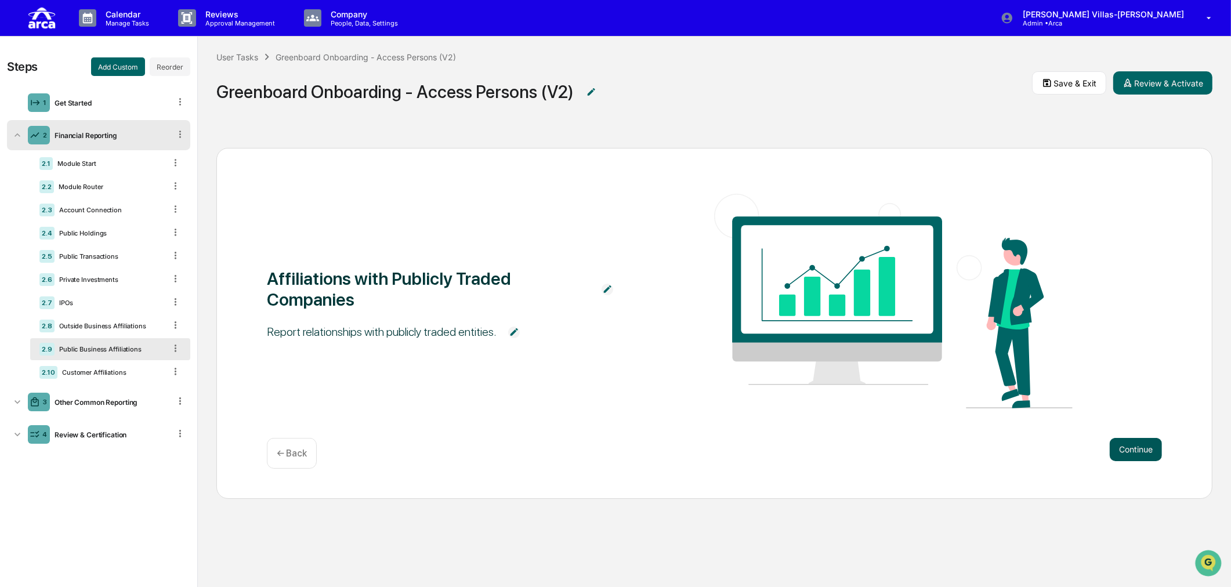
click at [983, 450] on button "Continue" at bounding box center [1136, 449] width 52 height 23
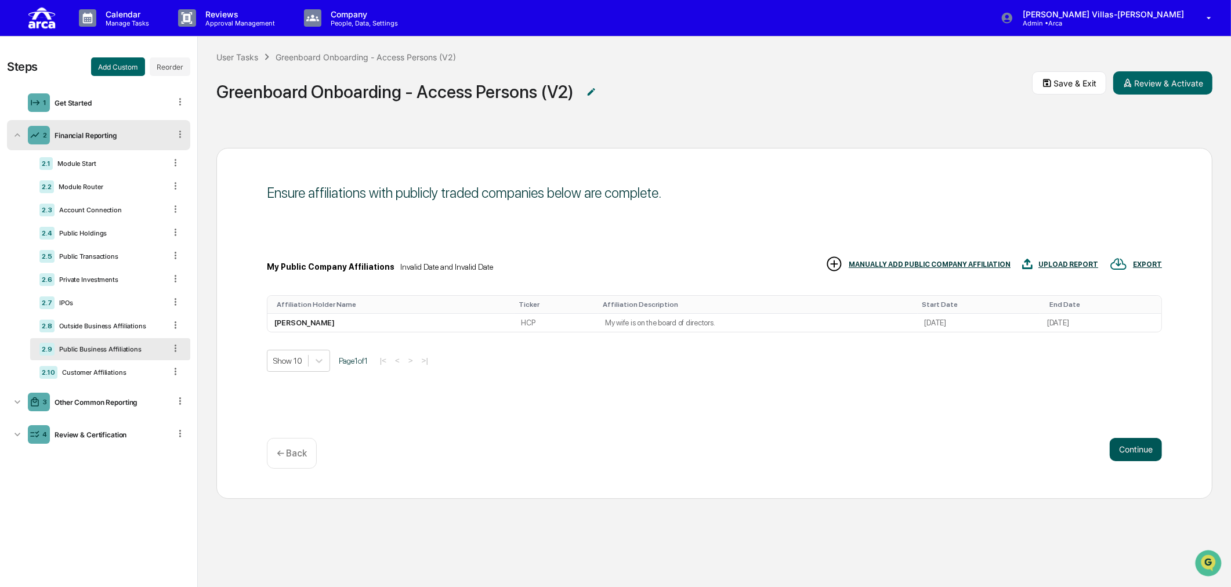
click at [983, 450] on button "Continue" at bounding box center [1136, 449] width 52 height 23
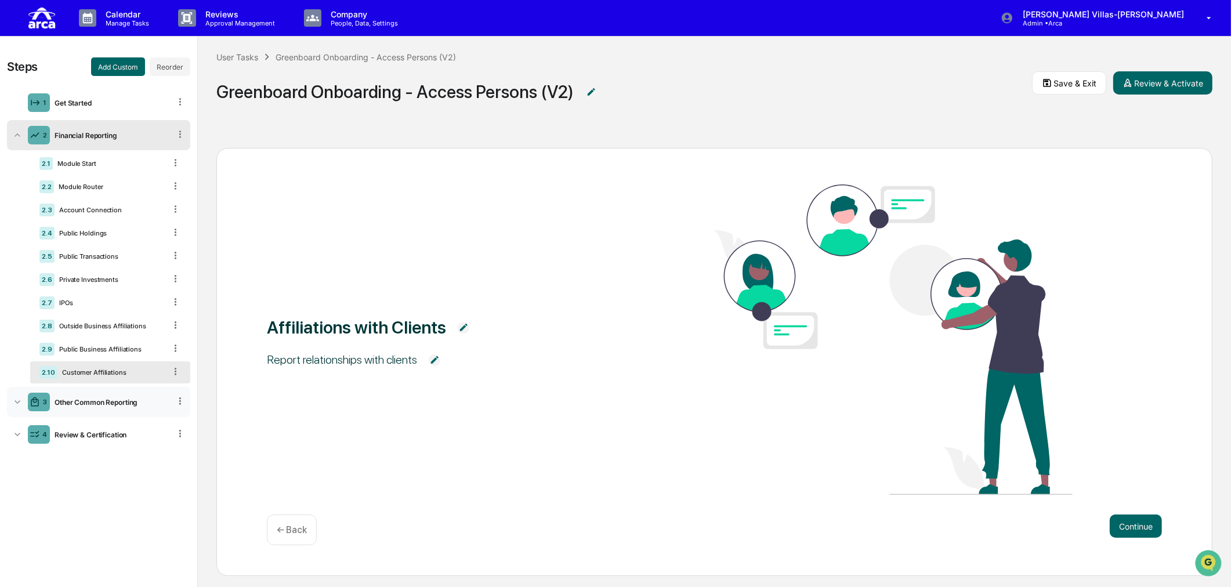
click at [94, 403] on div "Other Common Reporting" at bounding box center [110, 402] width 120 height 9
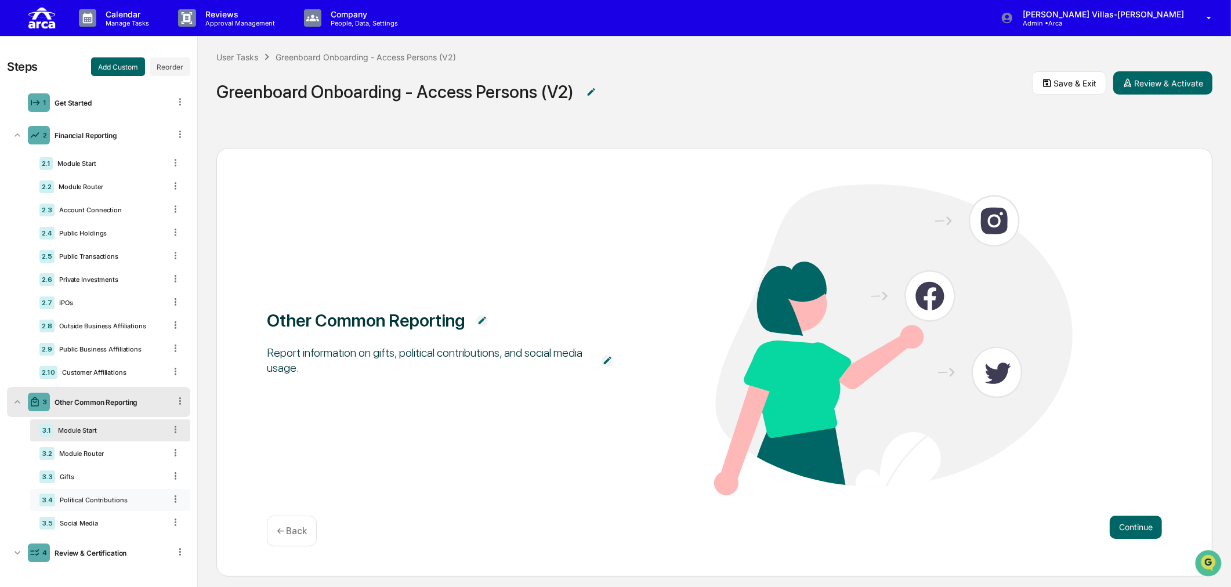
scroll to position [6, 0]
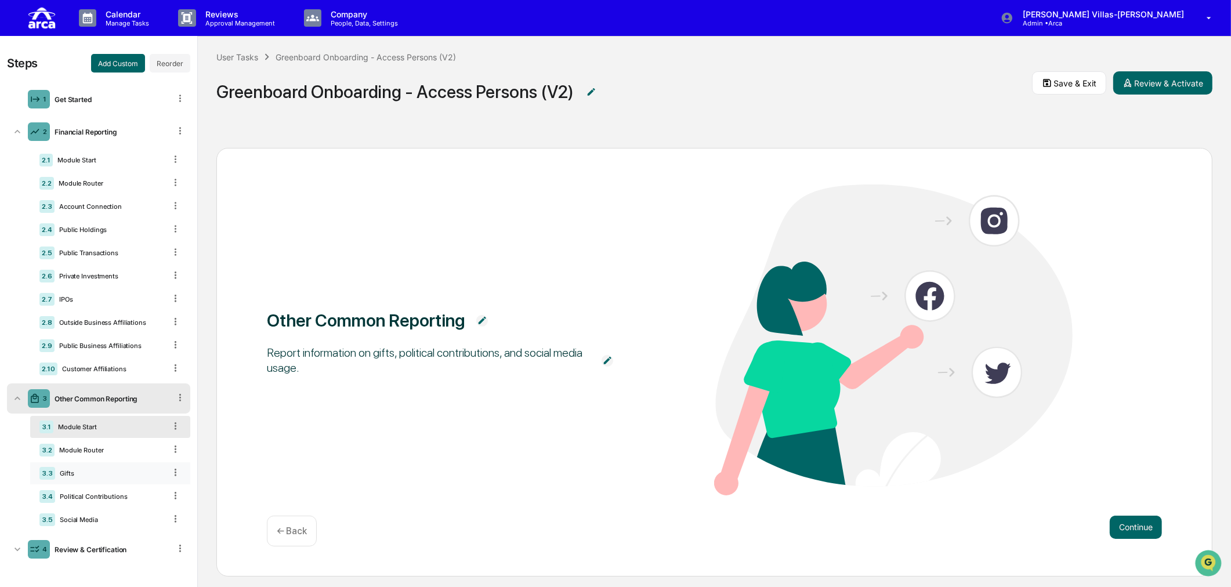
click at [170, 472] on icon at bounding box center [175, 472] width 11 height 11
click at [158, 489] on div "Delete" at bounding box center [162, 489] width 38 height 19
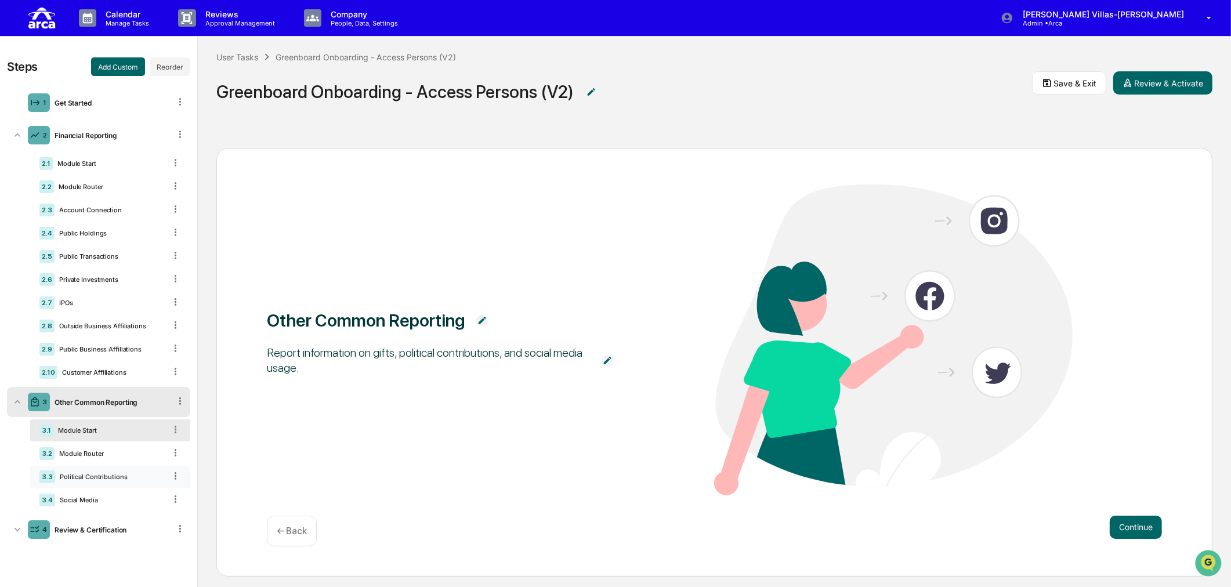
click at [173, 480] on icon at bounding box center [175, 475] width 11 height 11
click at [169, 494] on div "Delete" at bounding box center [162, 492] width 38 height 19
click at [95, 491] on div "4 Review & Certification" at bounding box center [98, 483] width 183 height 30
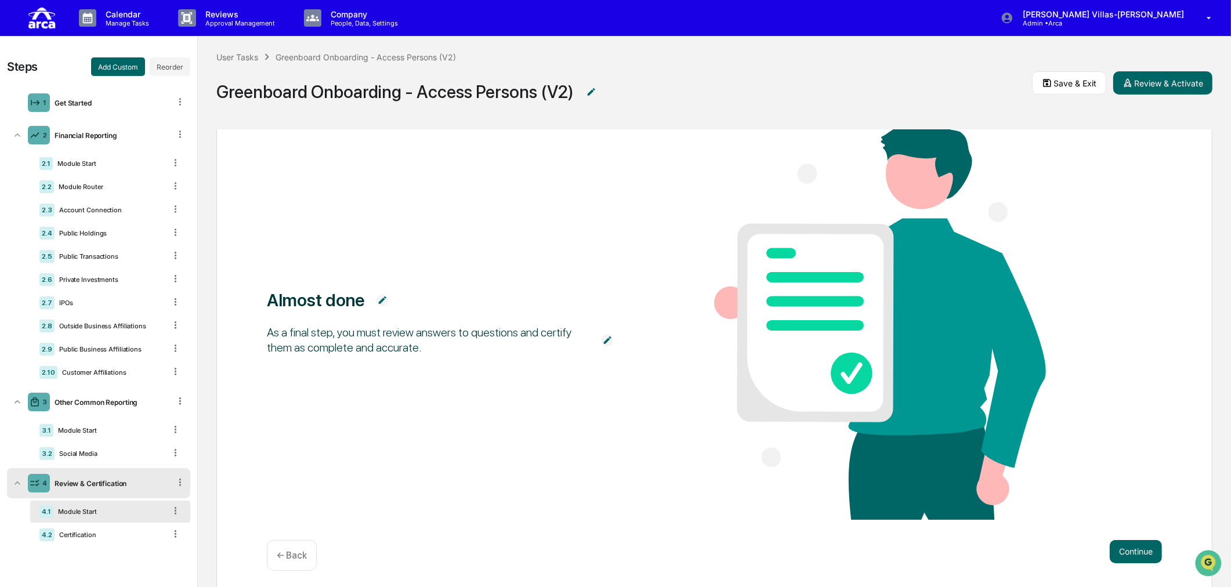
scroll to position [1, 0]
click at [182, 482] on icon at bounding box center [180, 481] width 11 height 11
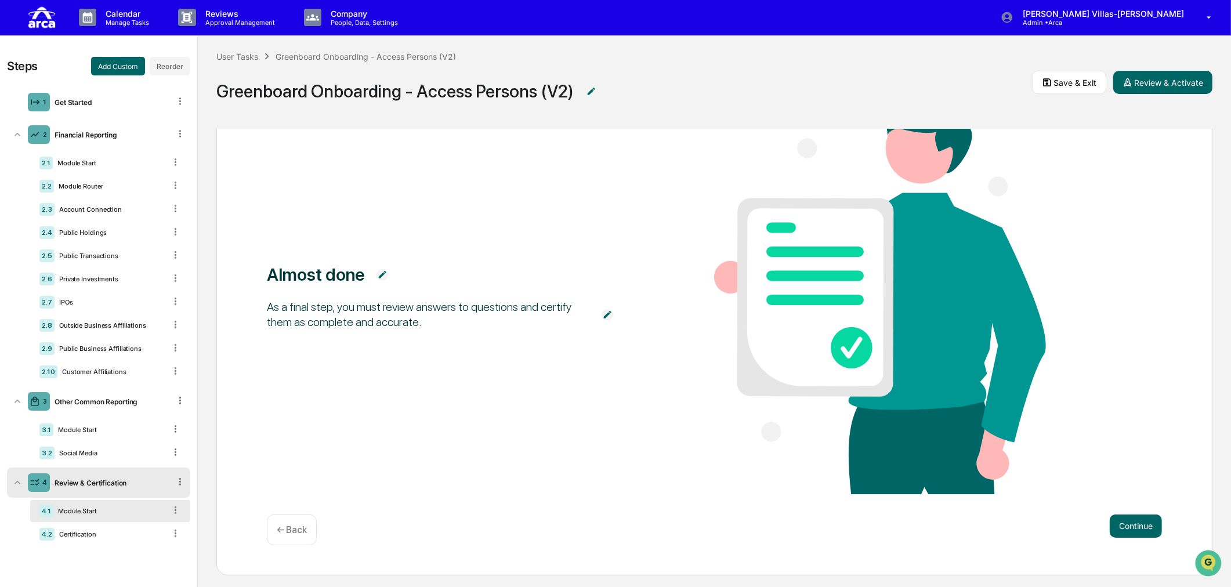
scroll to position [96, 0]
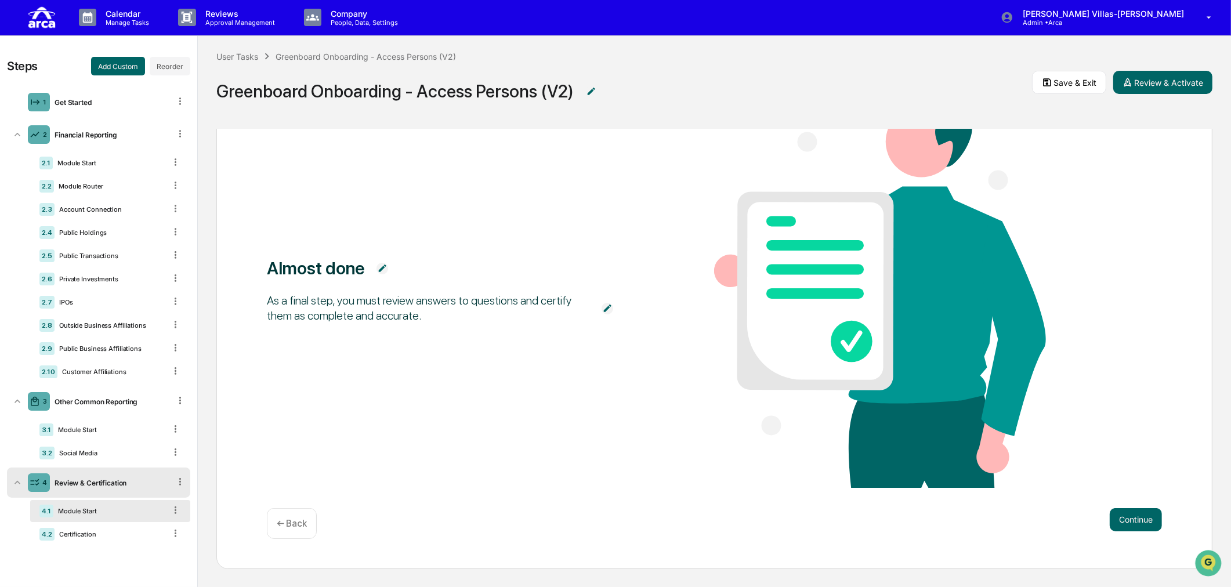
click at [65, 482] on div "Review & Certification" at bounding box center [110, 483] width 120 height 9
click at [108, 67] on button "Add Custom" at bounding box center [118, 66] width 54 height 19
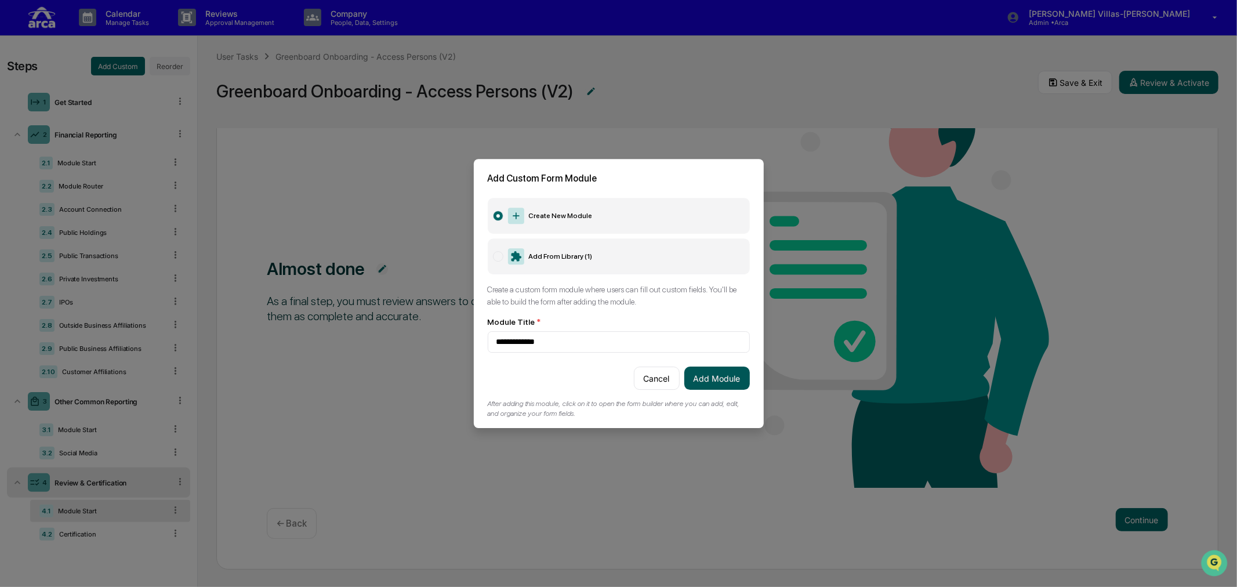
type input "**********"
click at [702, 379] on button "Add Module" at bounding box center [717, 378] width 66 height 23
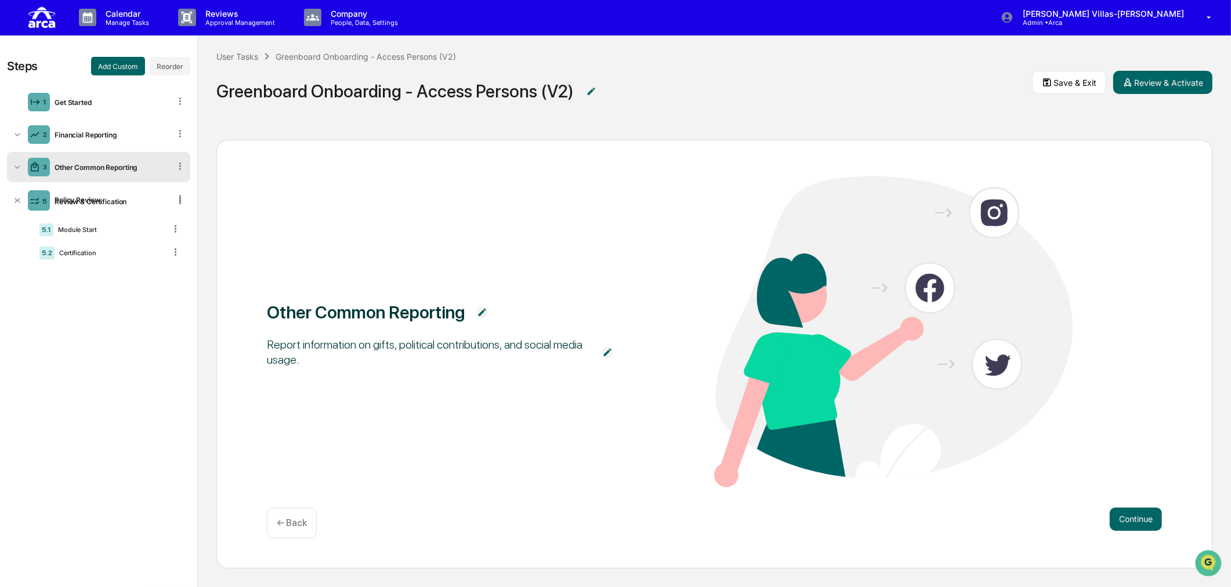
scroll to position [0, 0]
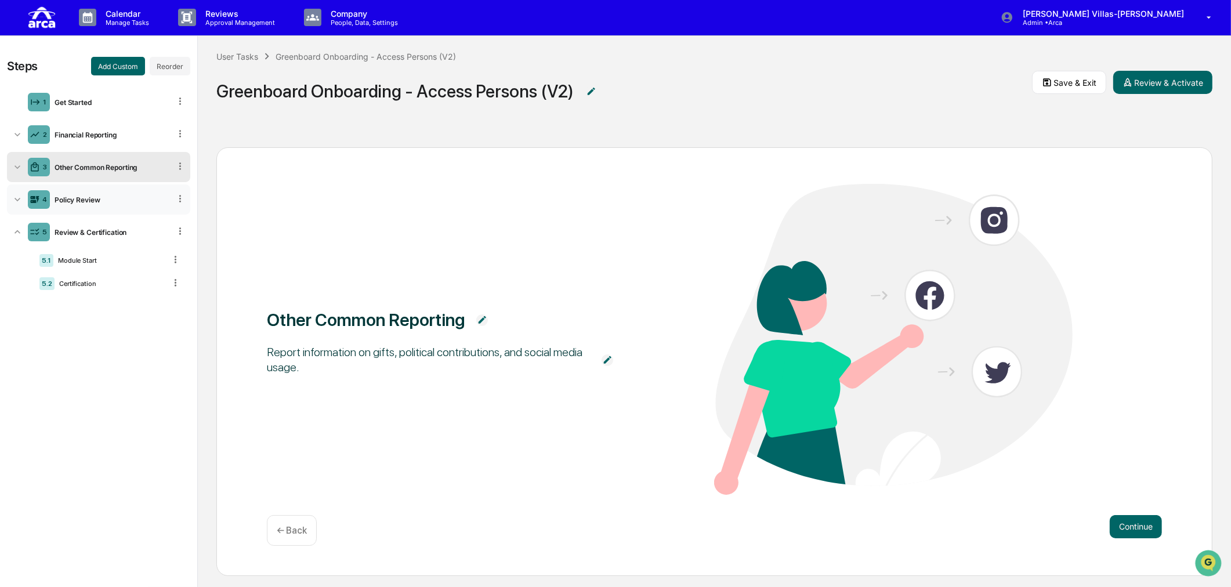
click at [20, 197] on icon at bounding box center [18, 200] width 12 height 12
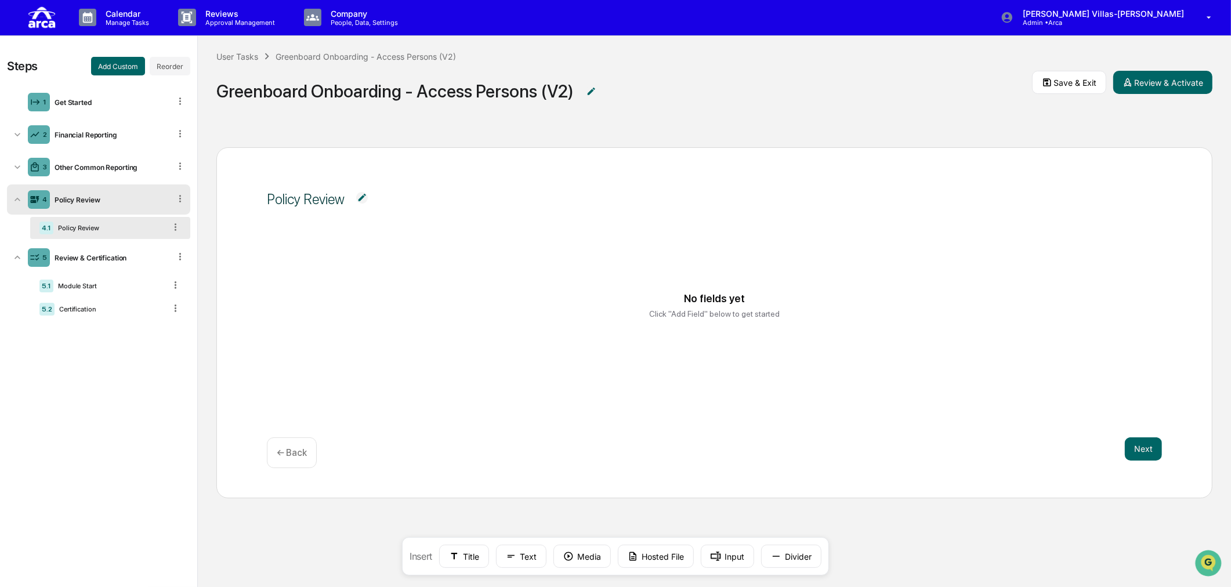
drag, startPoint x: 321, startPoint y: 277, endPoint x: 509, endPoint y: 490, distance: 284.0
click at [321, 278] on div "No fields yet Click "Add Field" below to get started" at bounding box center [714, 305] width 867 height 87
click at [665, 509] on button "Hosted File" at bounding box center [656, 556] width 76 height 23
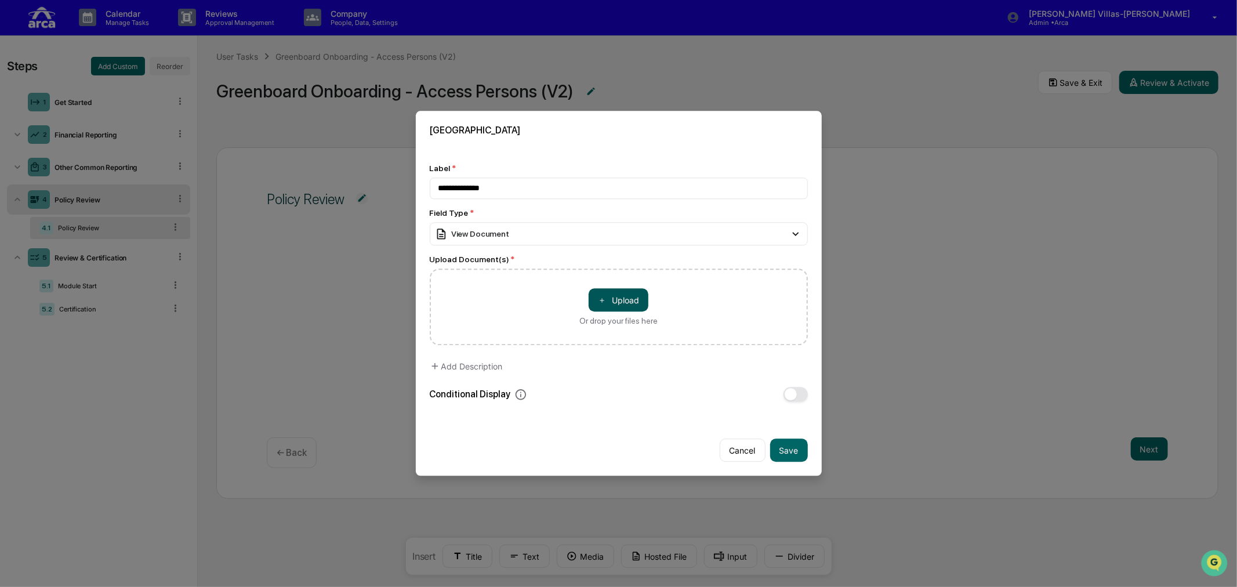
type input "**********"
click at [610, 299] on button "＋ Upload" at bounding box center [619, 300] width 60 height 23
click at [785, 448] on button "Save" at bounding box center [789, 450] width 38 height 23
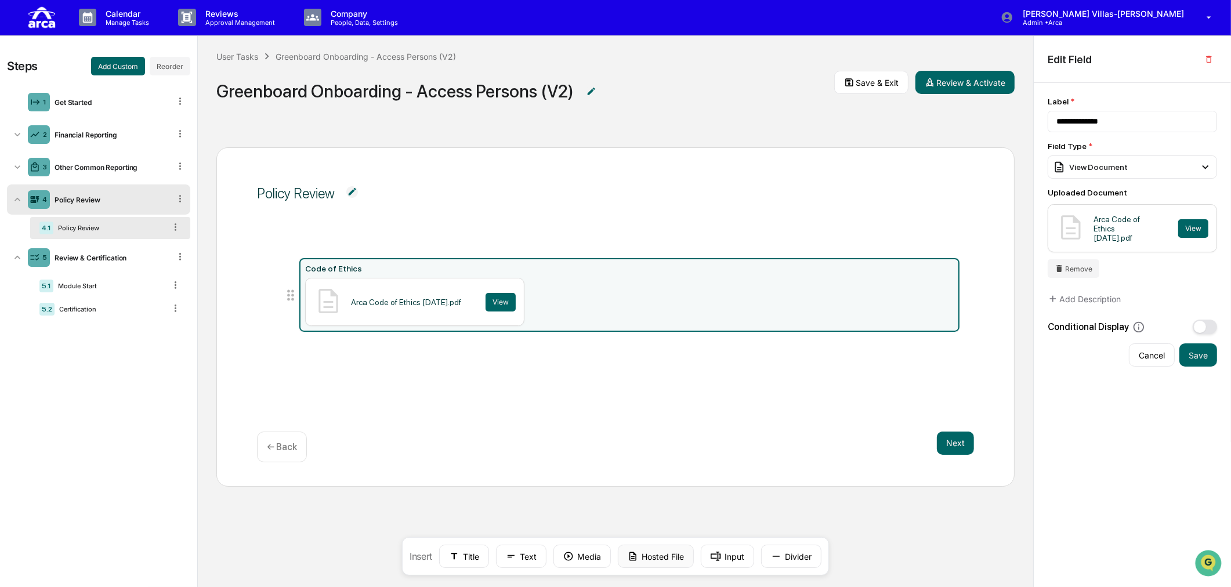
click at [654, 509] on button "Hosted File" at bounding box center [656, 556] width 76 height 23
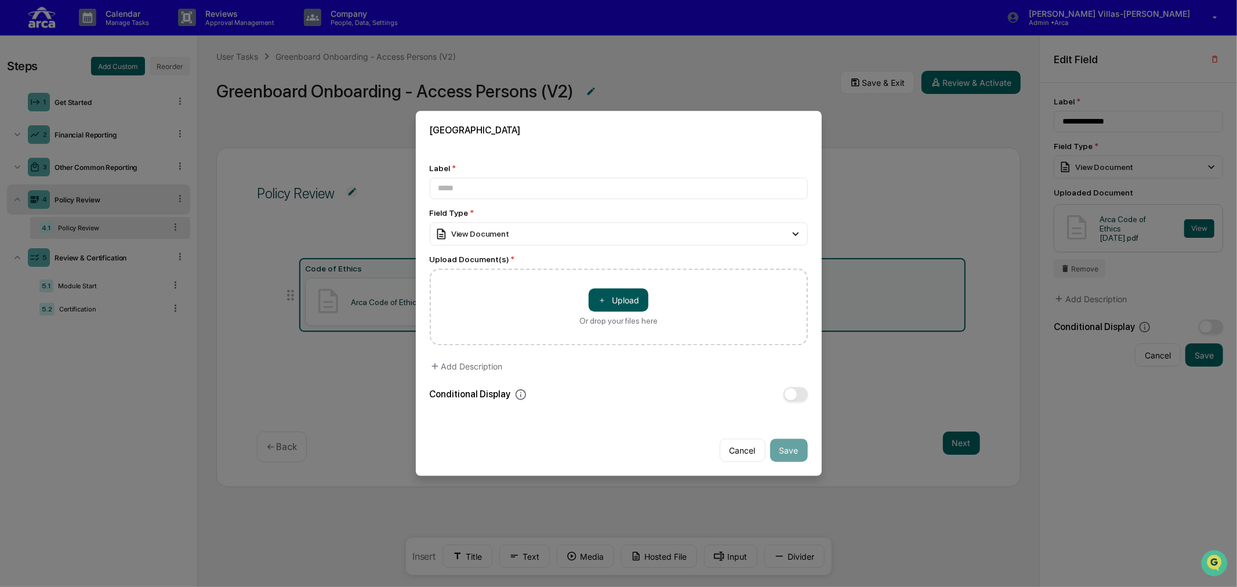
click at [607, 300] on button "＋ Upload" at bounding box center [619, 300] width 60 height 23
click at [560, 193] on input at bounding box center [619, 188] width 378 height 21
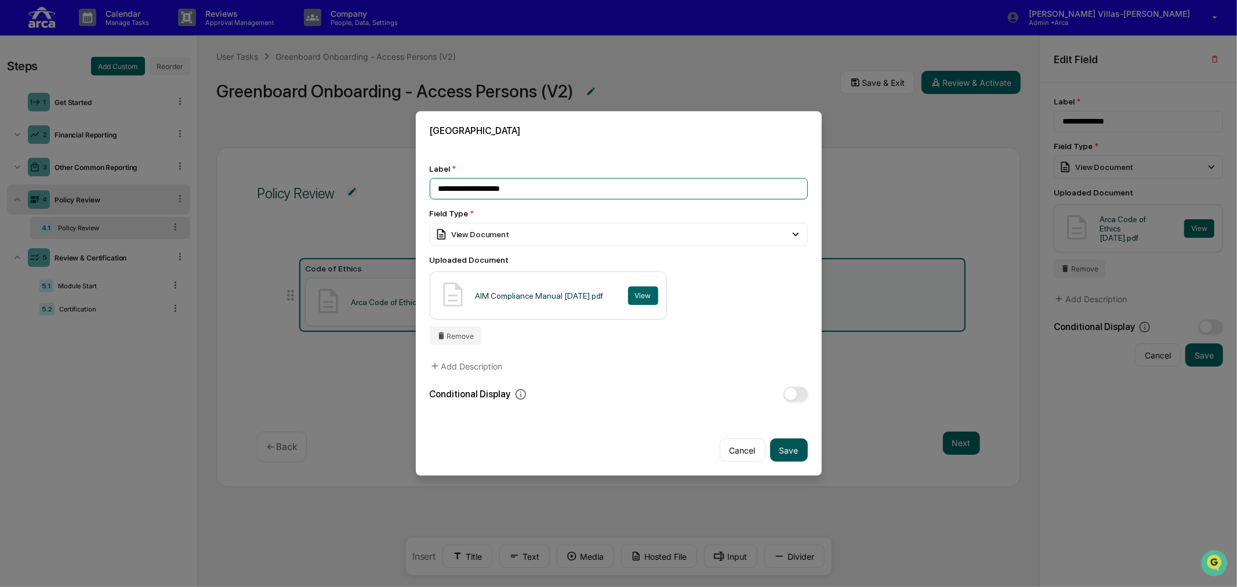
type input "**********"
click at [785, 450] on button "Save" at bounding box center [789, 450] width 38 height 23
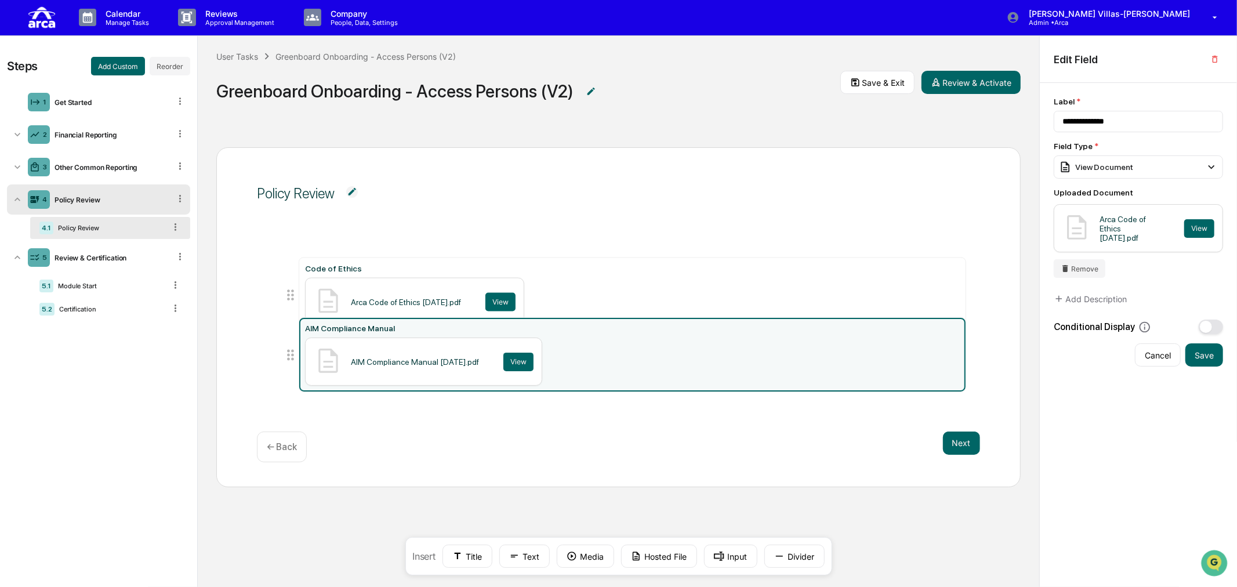
type input "**********"
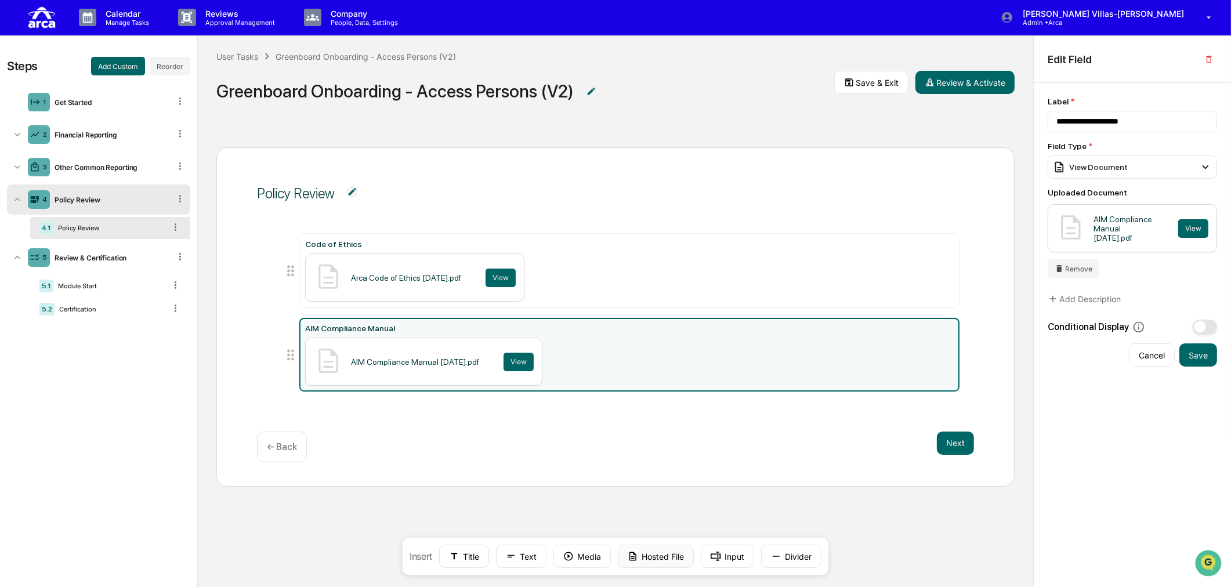
click at [659, 509] on button "Hosted File" at bounding box center [656, 556] width 76 height 23
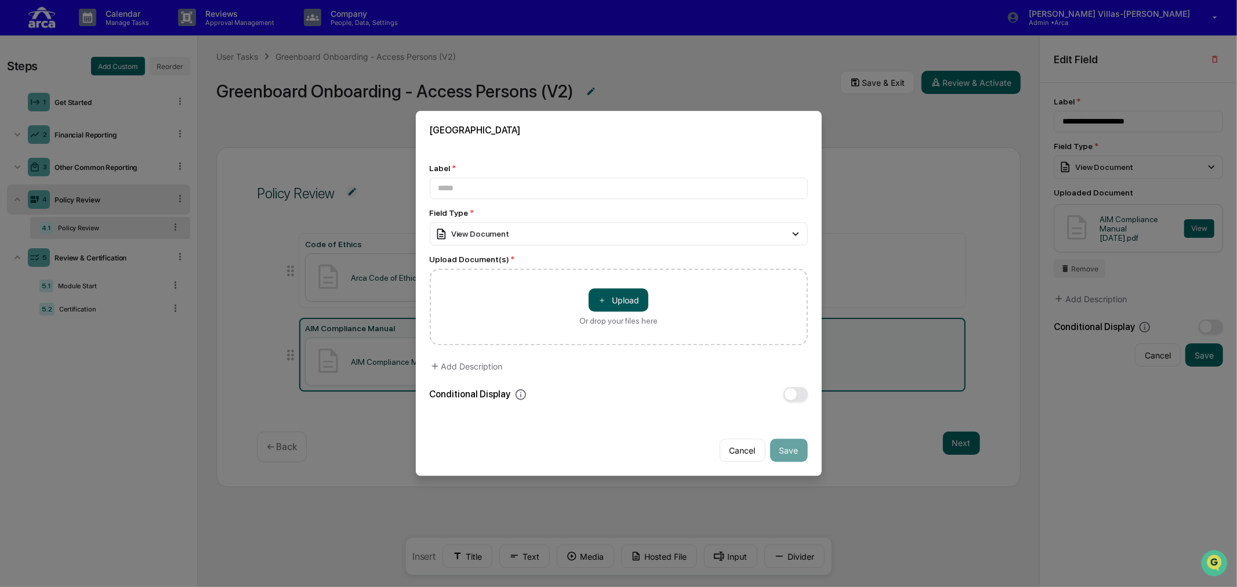
click at [606, 298] on button "＋ Upload" at bounding box center [619, 300] width 60 height 23
click at [476, 178] on input at bounding box center [619, 188] width 378 height 21
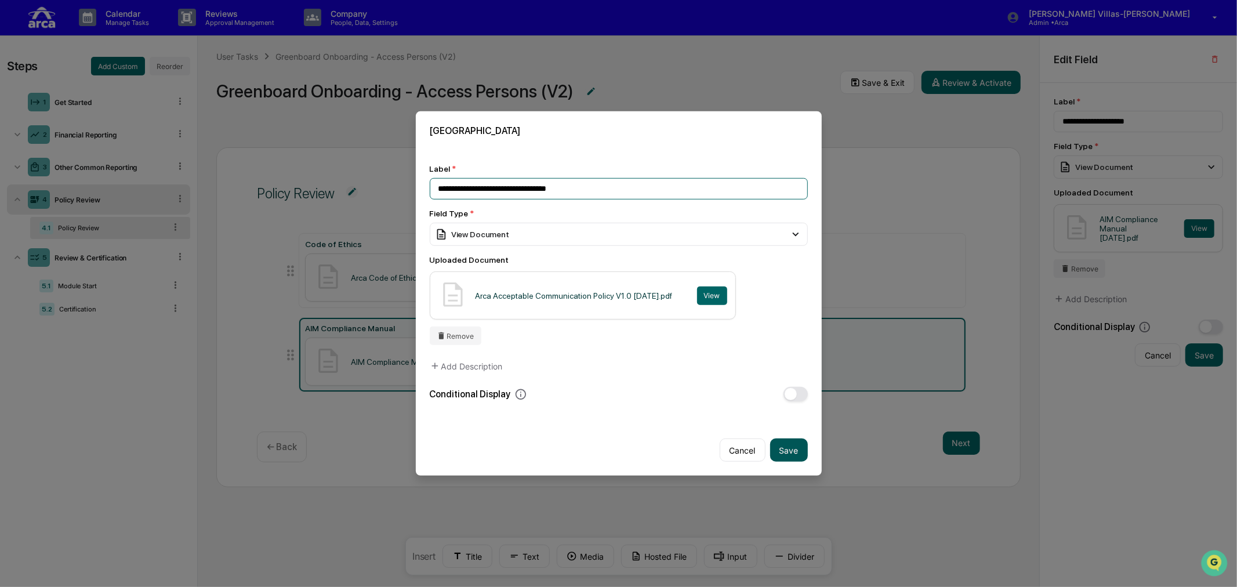
type input "**********"
click at [777, 448] on button "Save" at bounding box center [789, 450] width 38 height 23
type input "**********"
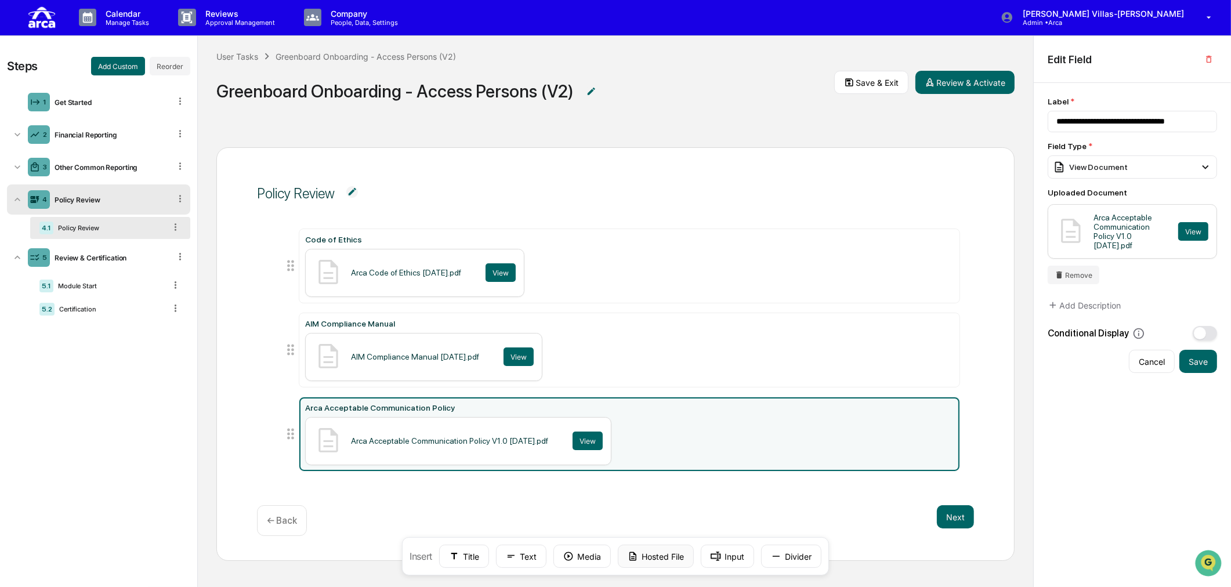
click at [639, 509] on button "Hosted File" at bounding box center [656, 556] width 76 height 23
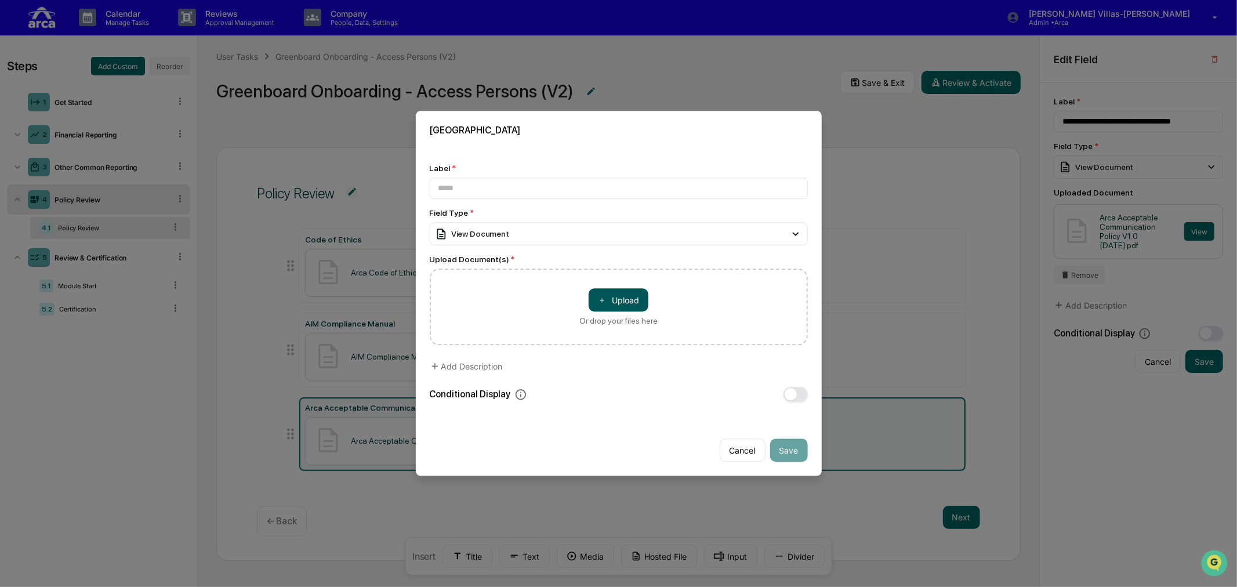
click at [599, 298] on span "＋" at bounding box center [602, 300] width 8 height 11
click at [470, 182] on input at bounding box center [619, 188] width 378 height 21
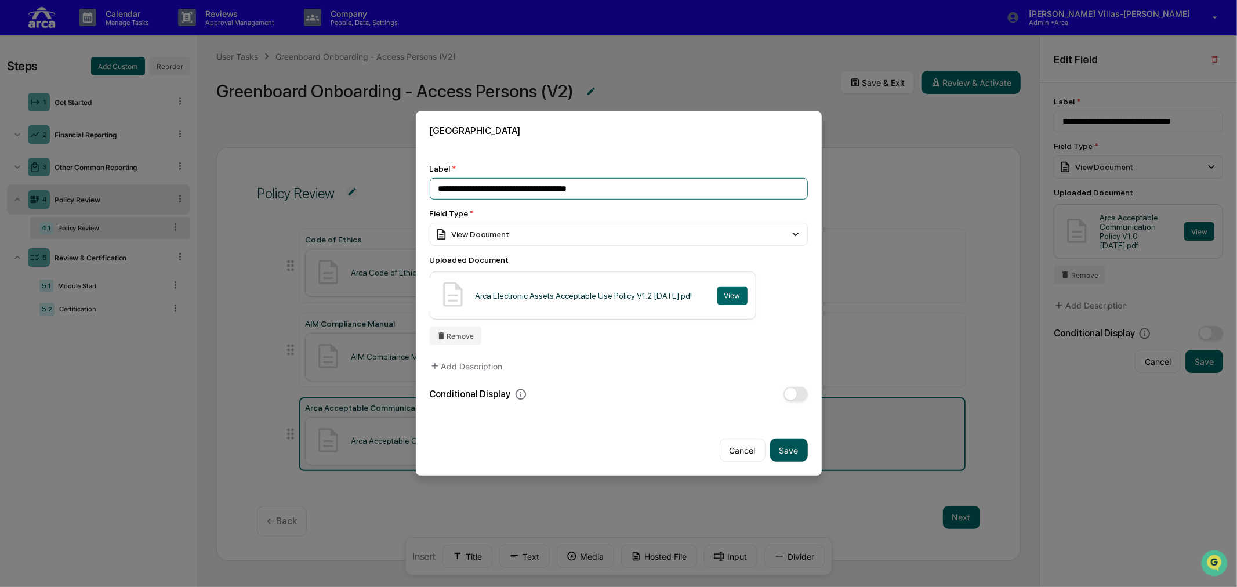
type input "**********"
click at [781, 444] on button "Save" at bounding box center [789, 450] width 38 height 23
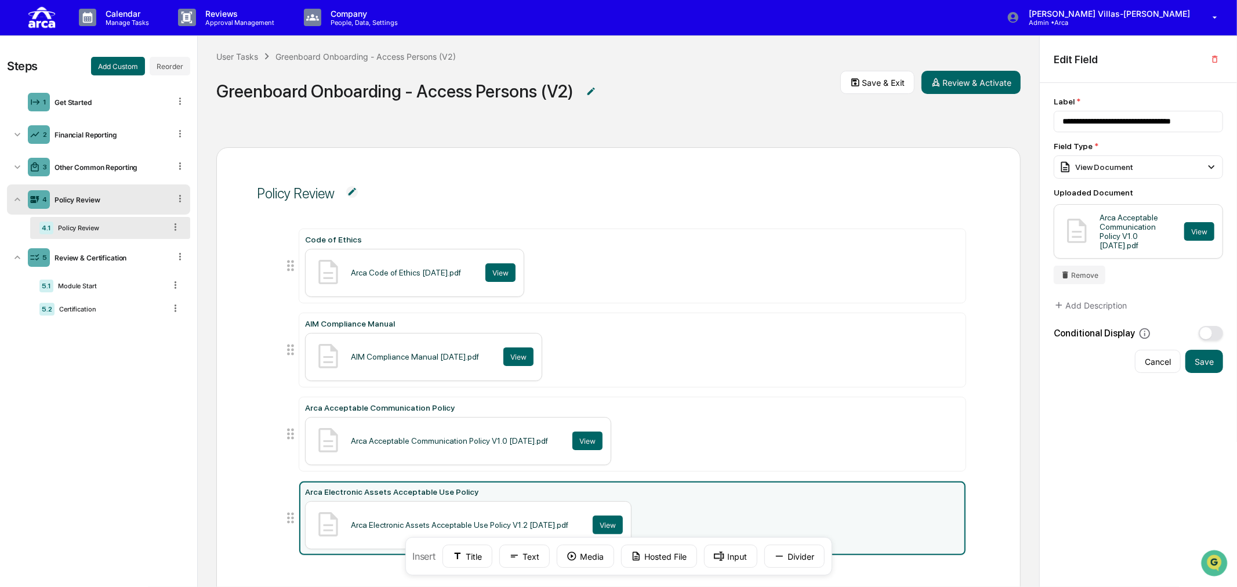
type input "**********"
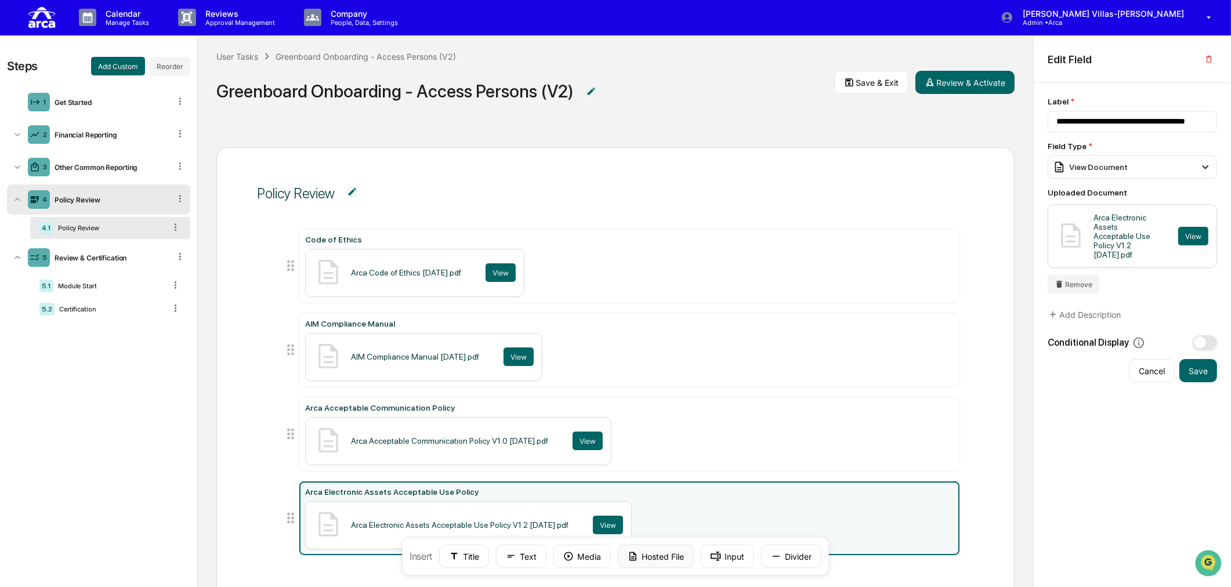
click at [658, 509] on button "Hosted File" at bounding box center [656, 556] width 76 height 23
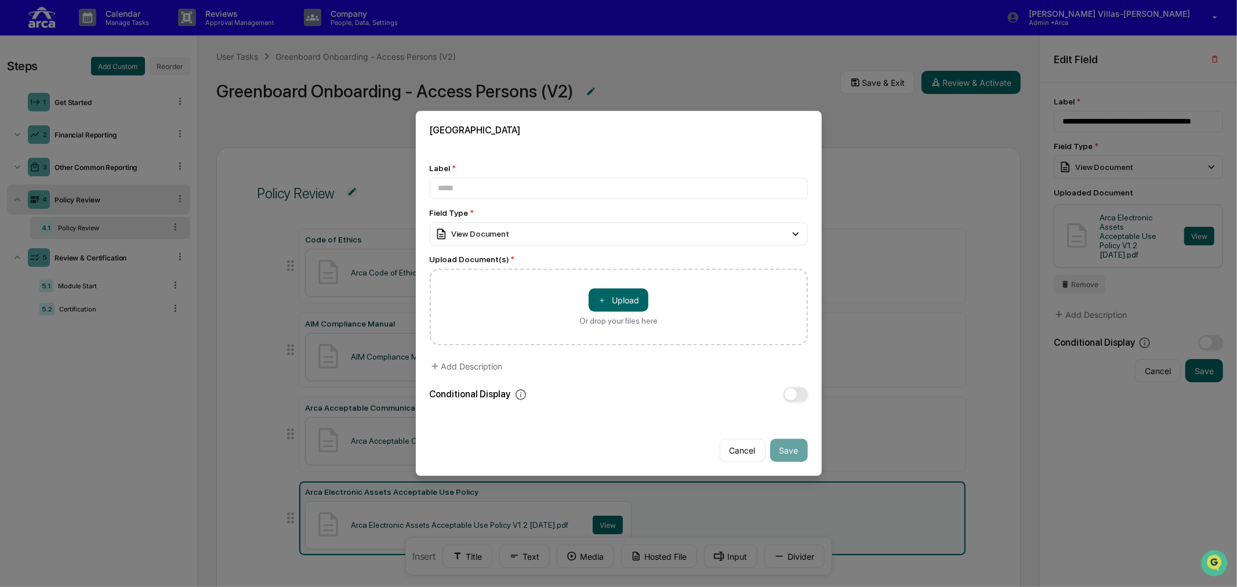
click at [604, 309] on div "＋ Upload Or drop your files here" at bounding box center [618, 307] width 78 height 37
click at [0, 0] on input "＋ Upload Or drop your files here" at bounding box center [0, 0] width 0 height 0
click at [505, 194] on input at bounding box center [619, 188] width 378 height 21
type input "**********"
click at [777, 450] on button "Save" at bounding box center [789, 450] width 38 height 23
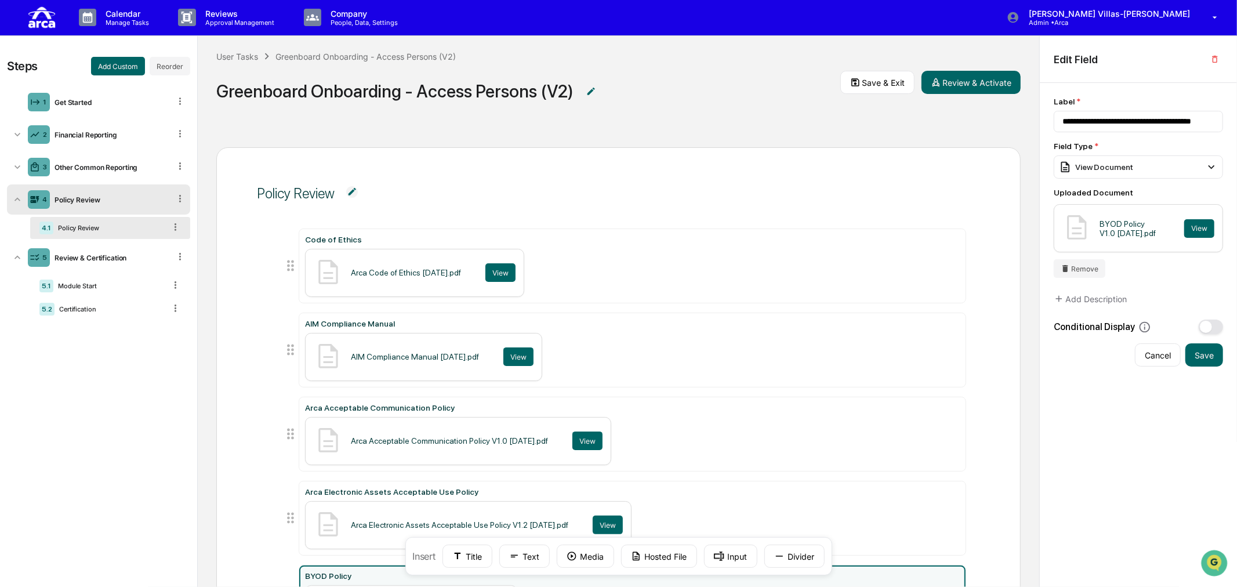
type input "**********"
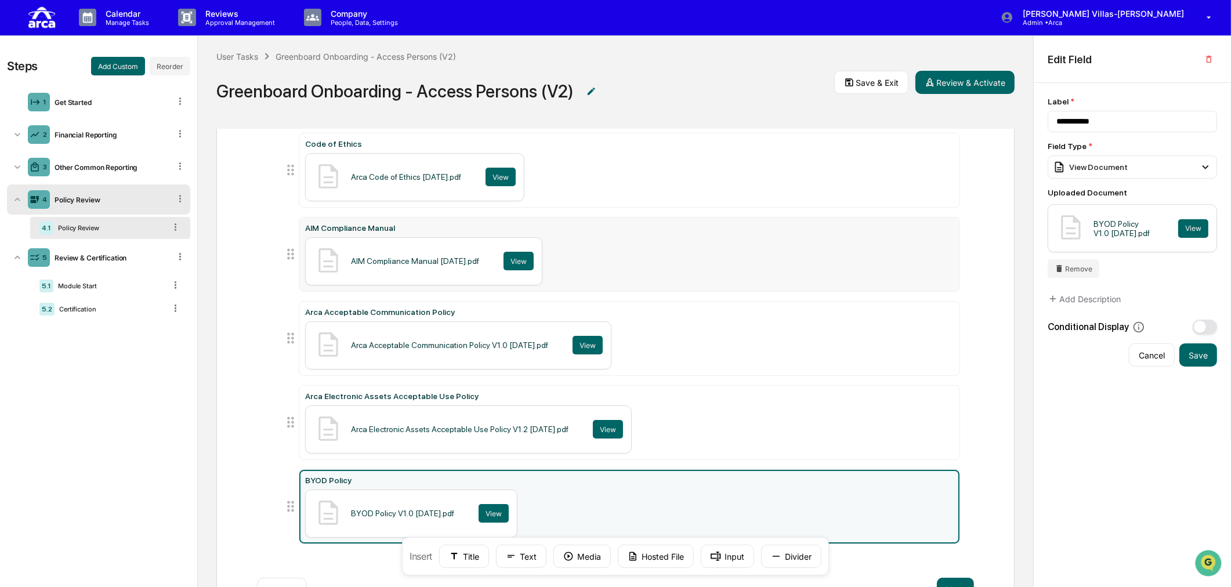
scroll to position [30, 0]
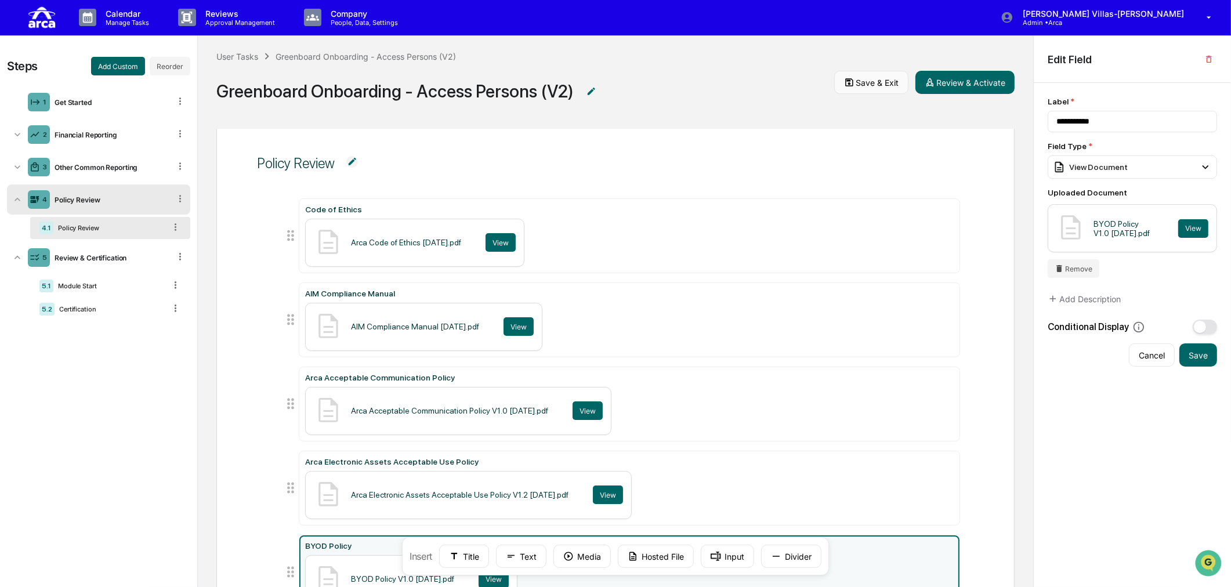
click at [860, 78] on button "Save & Exit" at bounding box center [871, 82] width 74 height 23
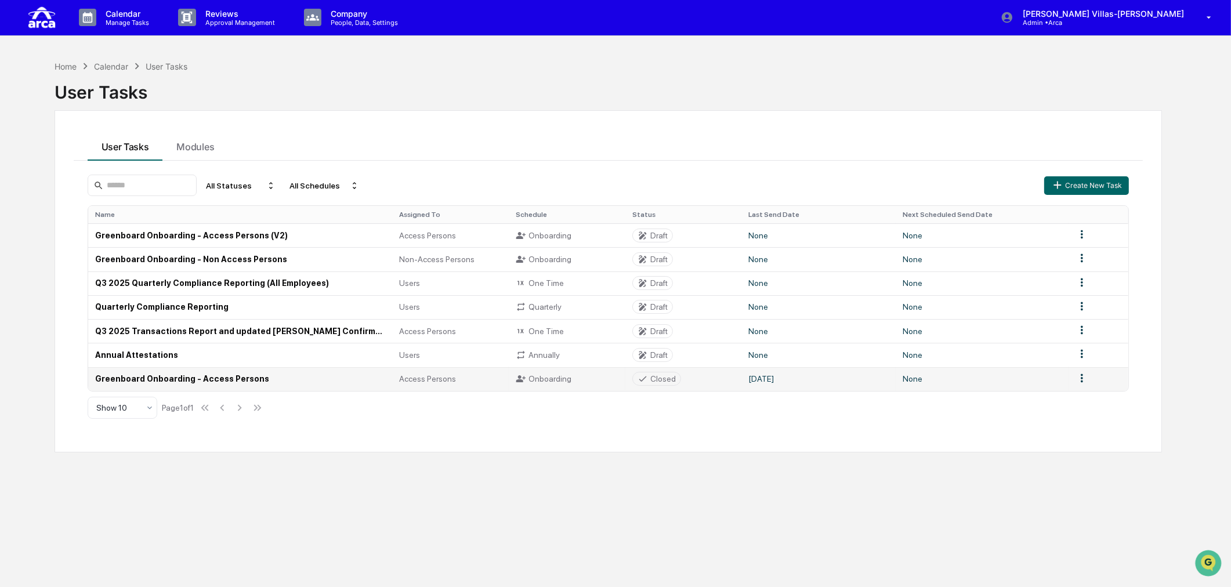
click at [198, 379] on td "Greenboard Onboarding - Access Persons" at bounding box center [240, 379] width 305 height 24
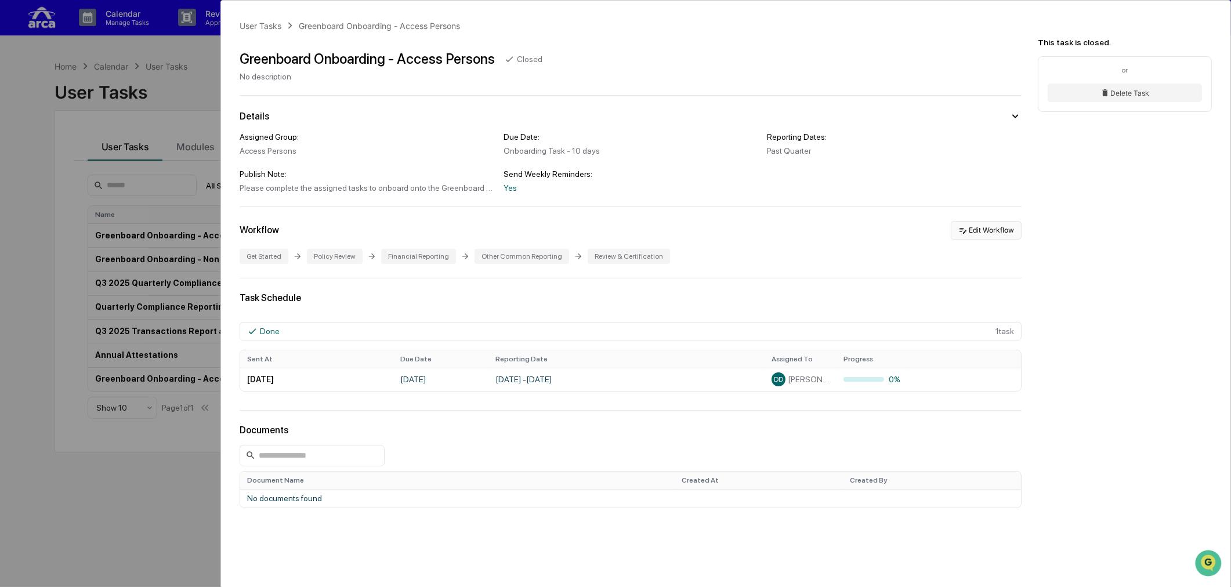
click at [983, 229] on button "Edit Workflow" at bounding box center [986, 230] width 71 height 19
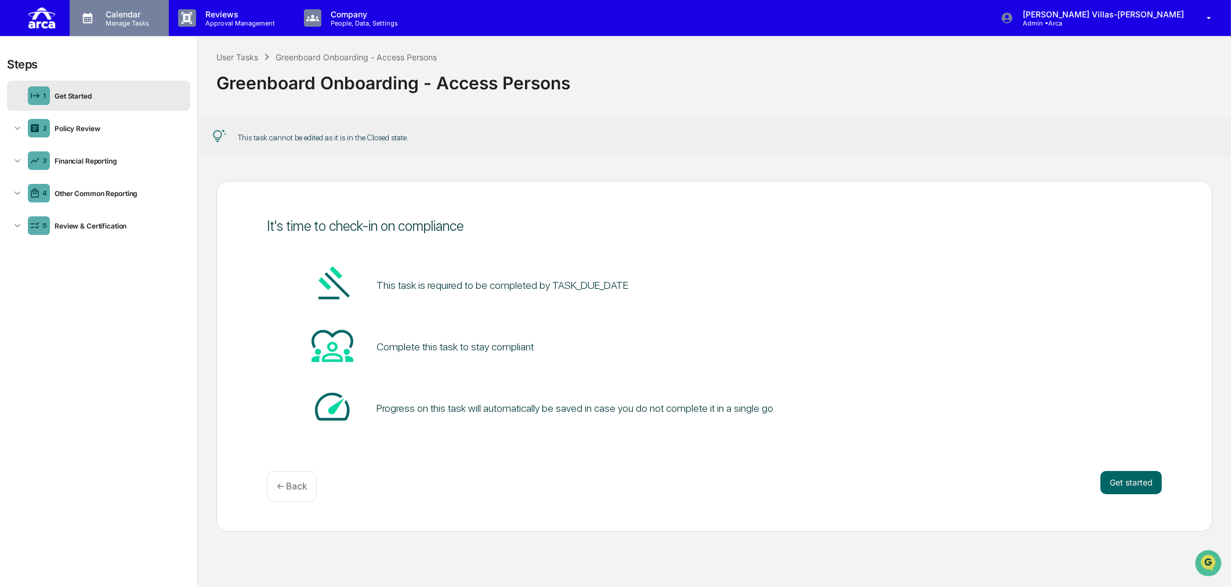
click at [119, 21] on p "Manage Tasks" at bounding box center [125, 23] width 59 height 8
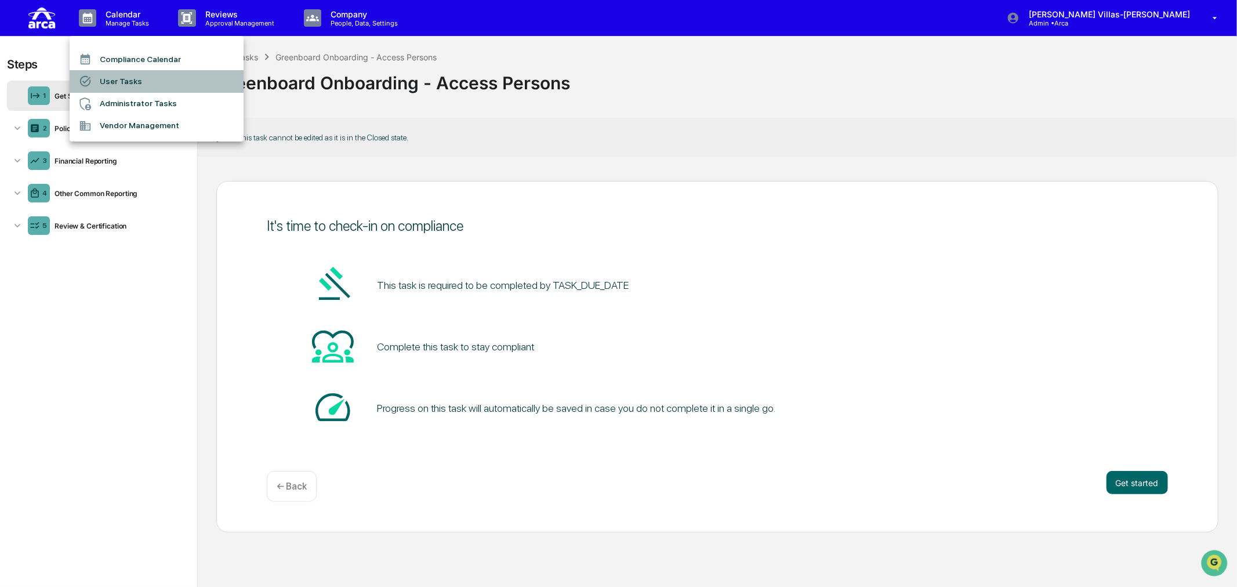
click at [123, 80] on li "User Tasks" at bounding box center [157, 81] width 174 height 22
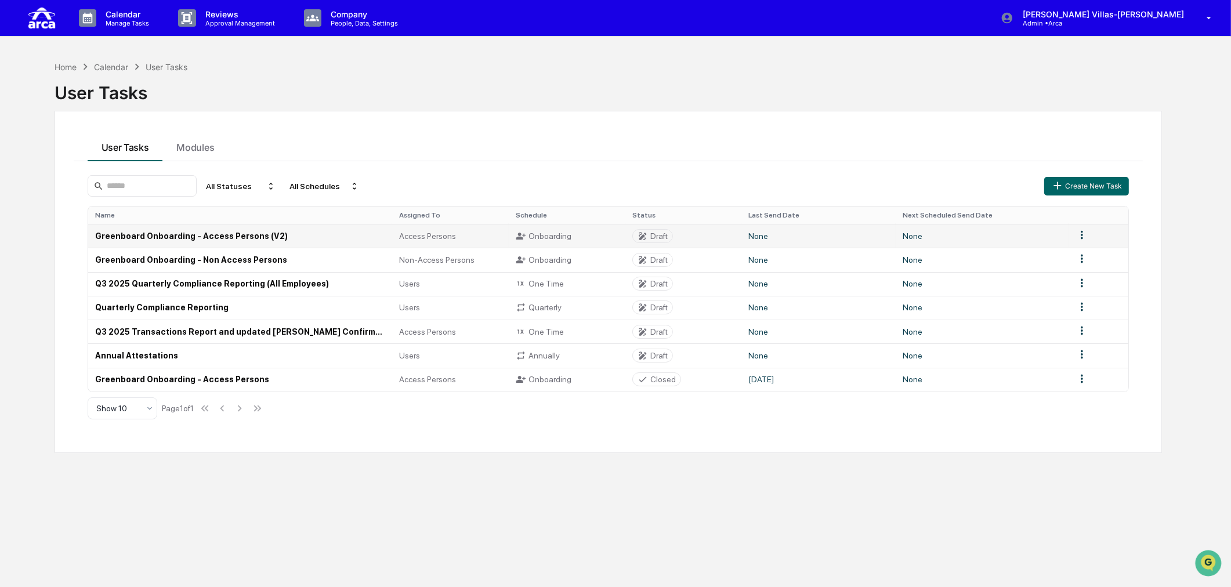
click at [225, 231] on td "Greenboard Onboarding - Access Persons (V2)" at bounding box center [240, 236] width 305 height 24
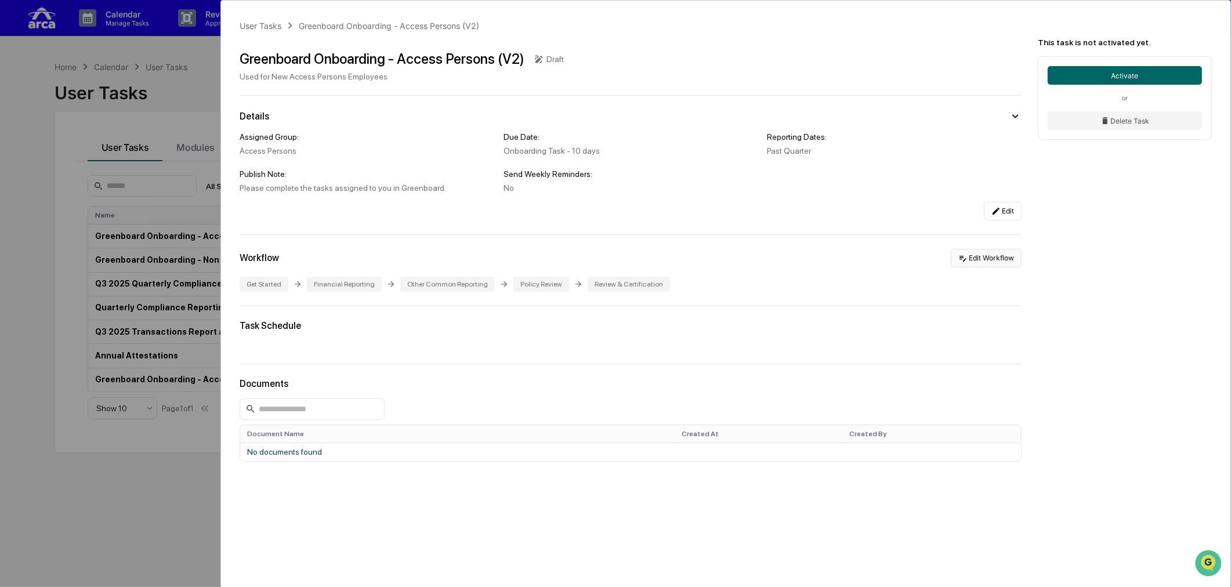
click at [983, 262] on button "Edit Workflow" at bounding box center [986, 258] width 71 height 19
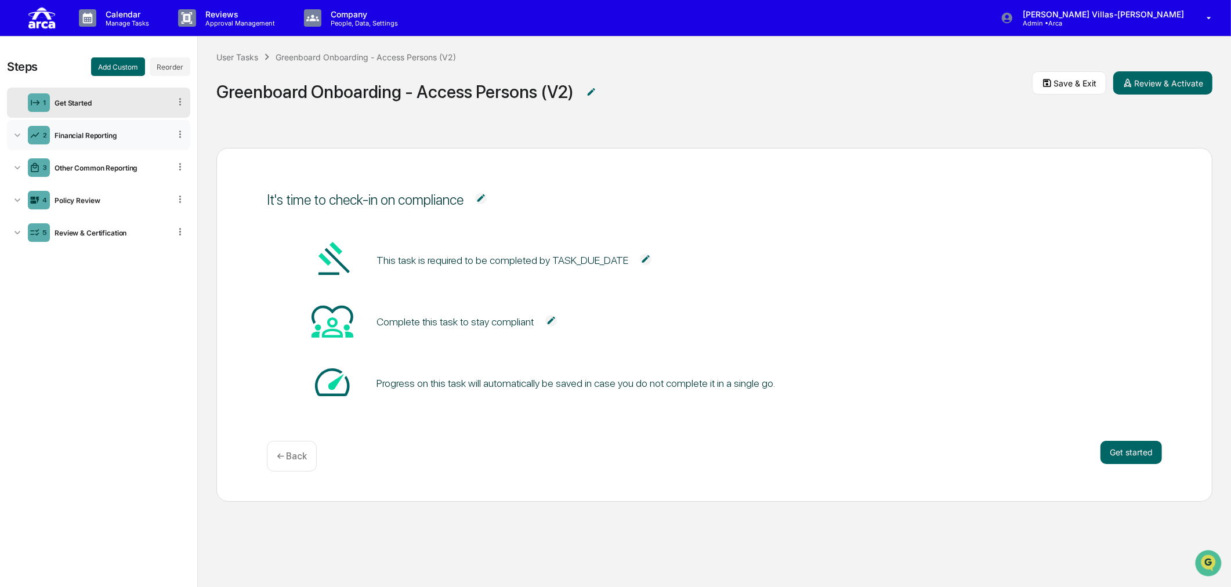
click at [16, 136] on icon at bounding box center [18, 134] width 6 height 3
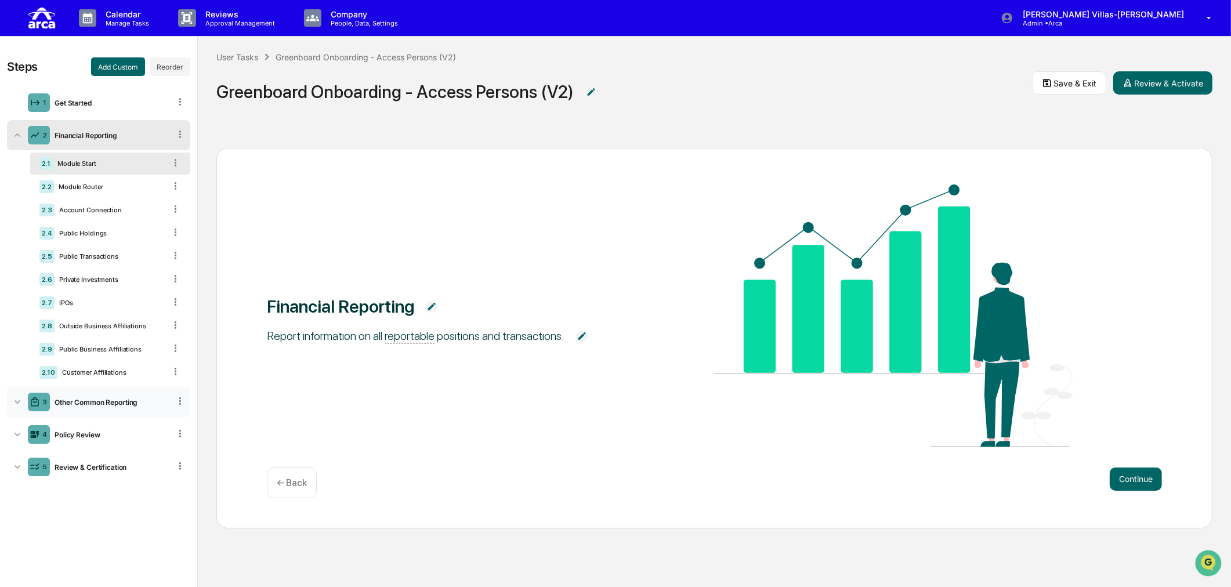
click at [17, 403] on icon at bounding box center [18, 402] width 12 height 12
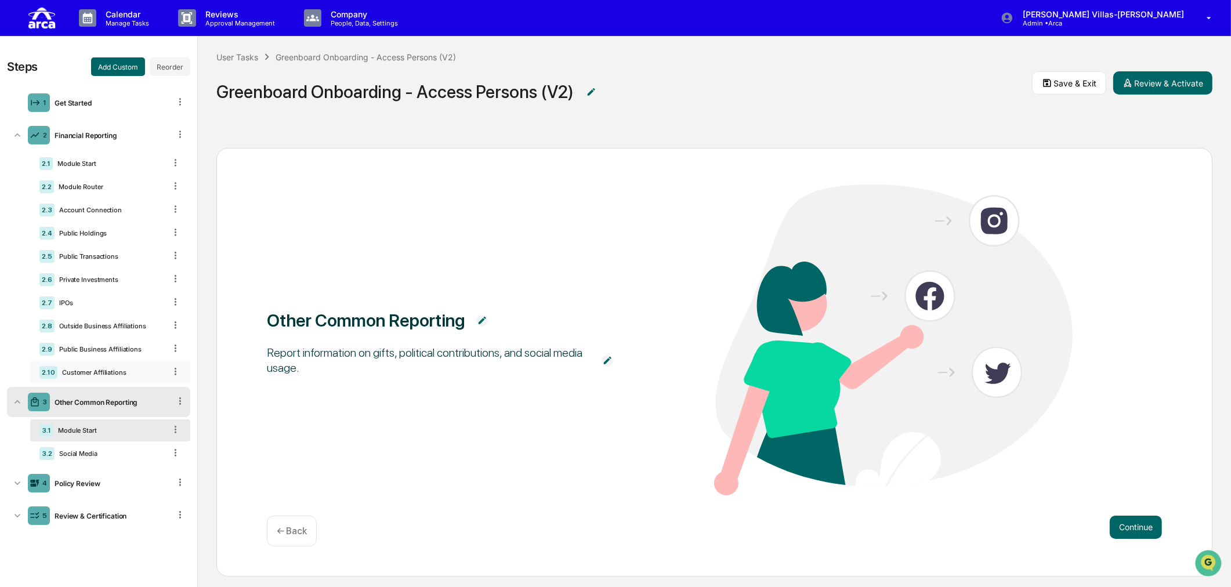
scroll to position [1, 0]
click at [18, 482] on icon at bounding box center [18, 483] width 12 height 12
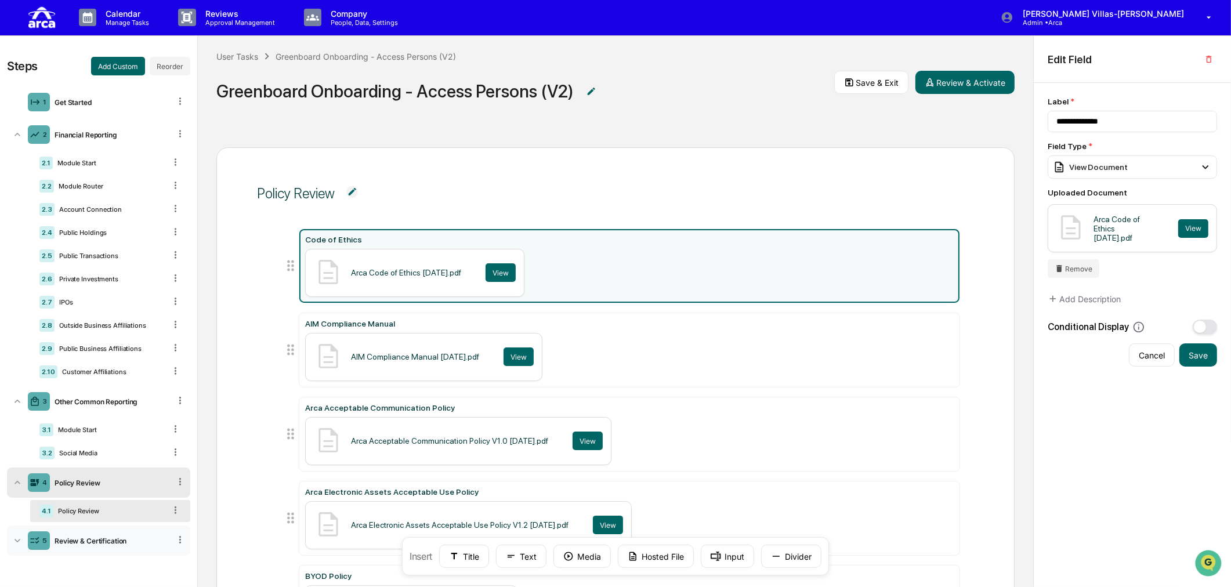
click at [15, 509] on icon at bounding box center [18, 541] width 12 height 12
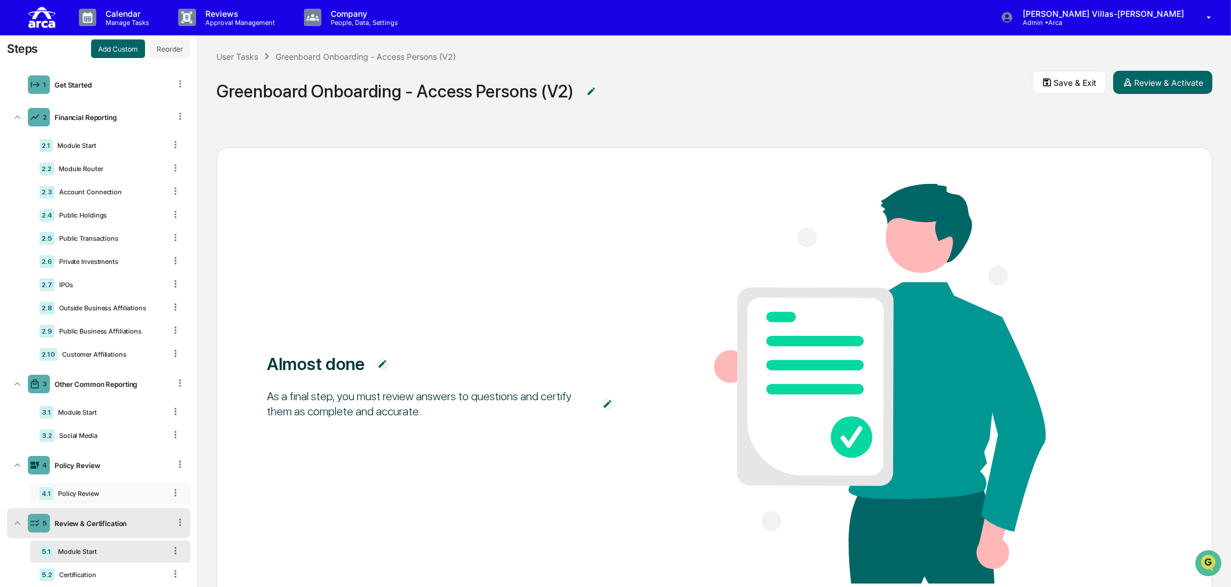
scroll to position [44, 0]
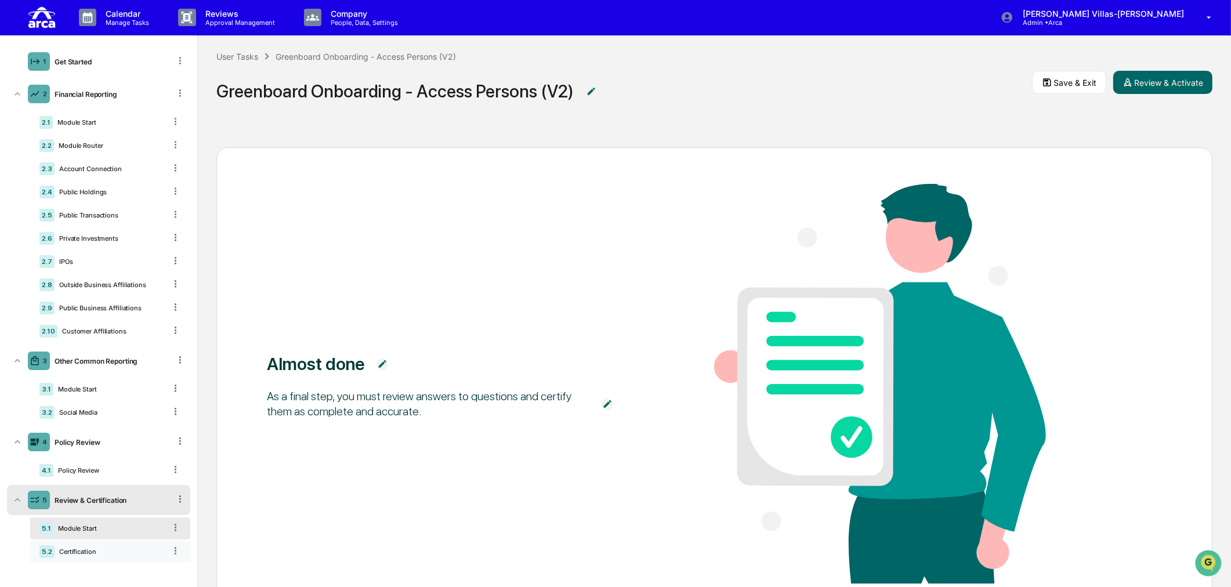
click at [92, 509] on div "5.2 Certification" at bounding box center [110, 552] width 160 height 22
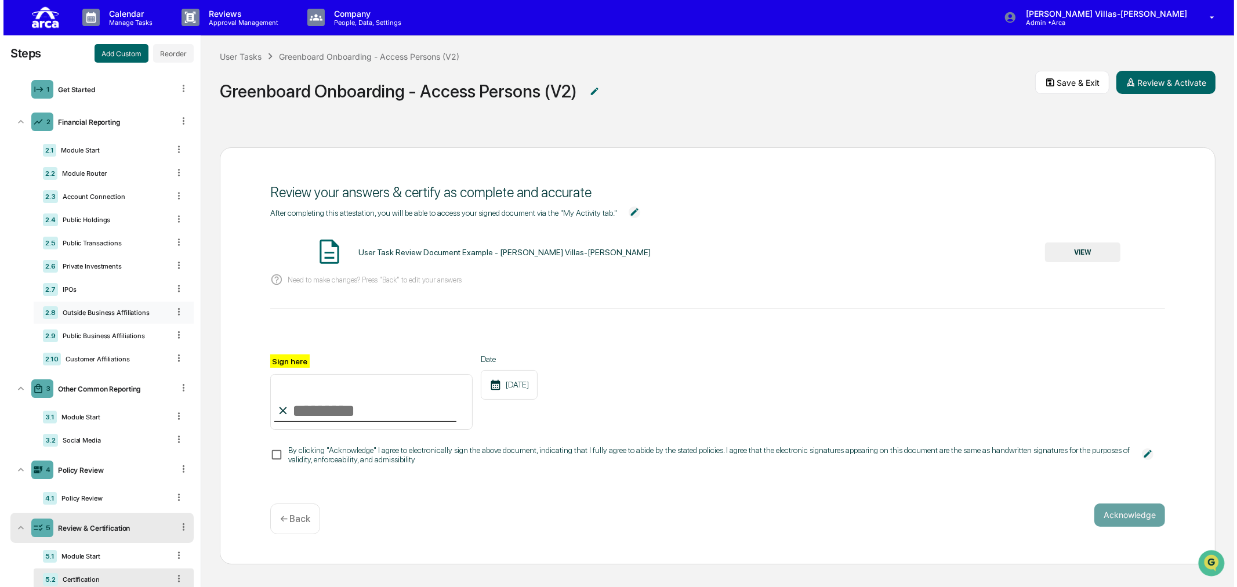
scroll to position [0, 0]
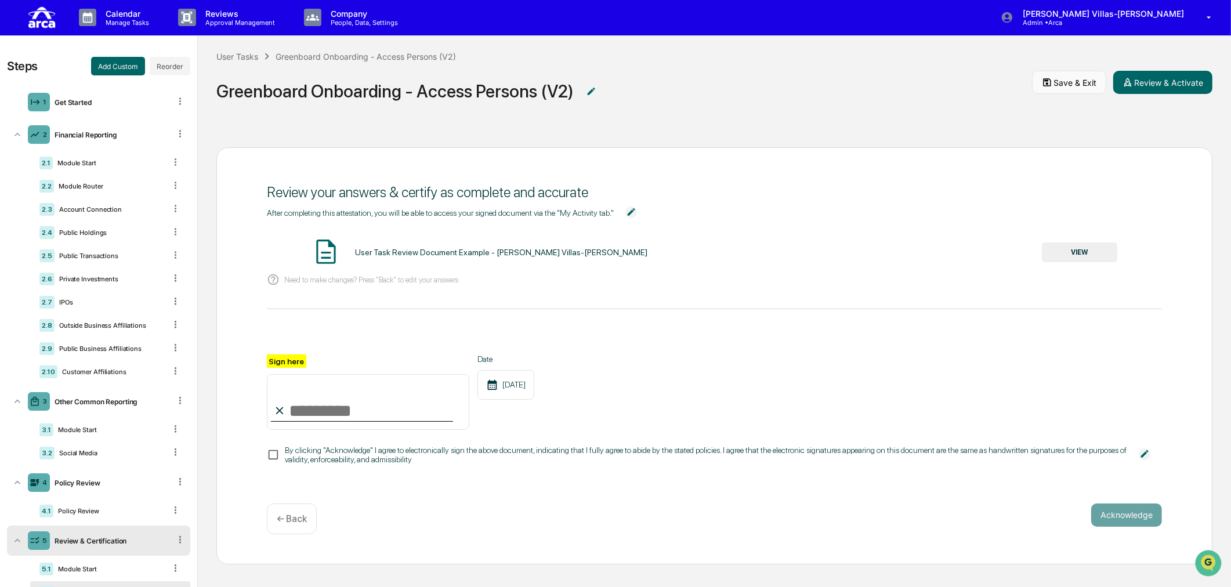
click at [983, 81] on button "Save & Exit" at bounding box center [1069, 82] width 74 height 23
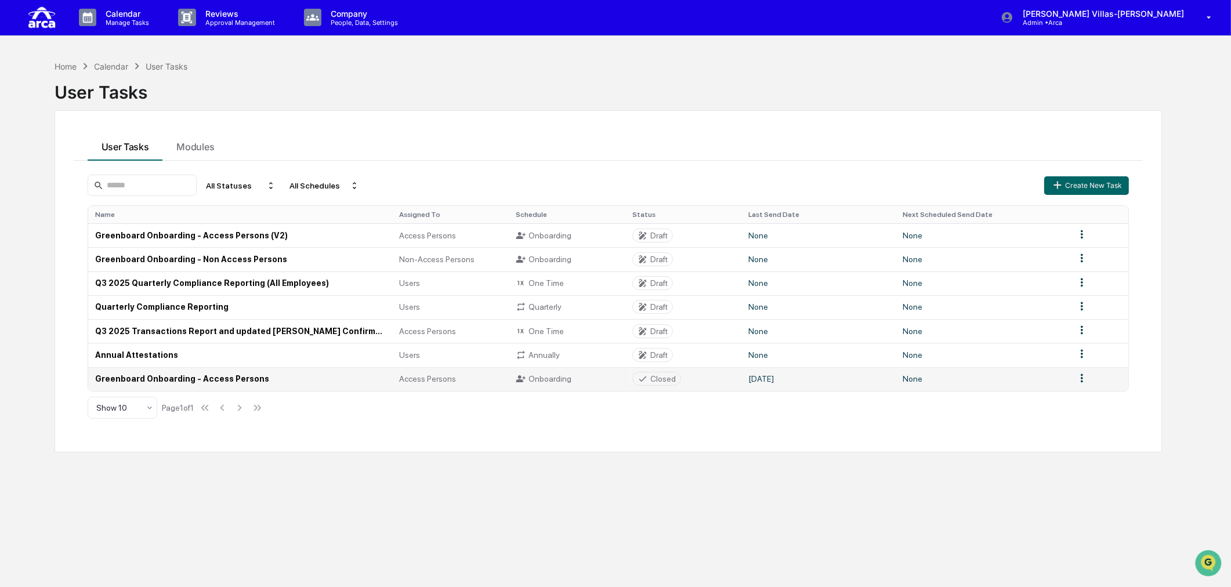
click at [983, 386] on td at bounding box center [1098, 379] width 60 height 24
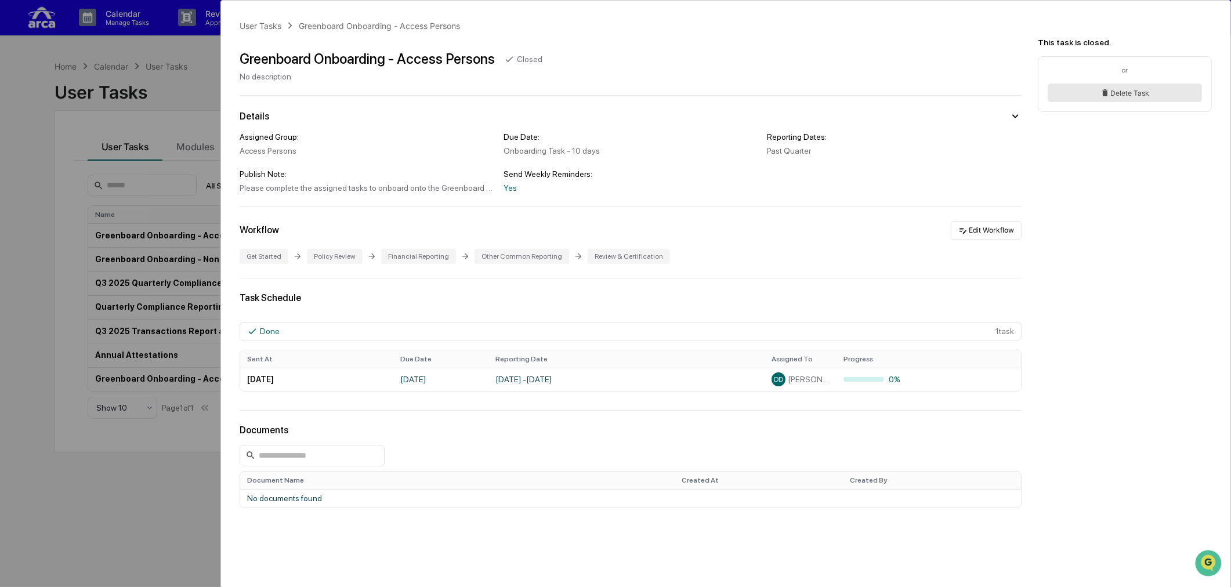
click at [983, 95] on button "Delete Task" at bounding box center [1125, 93] width 154 height 19
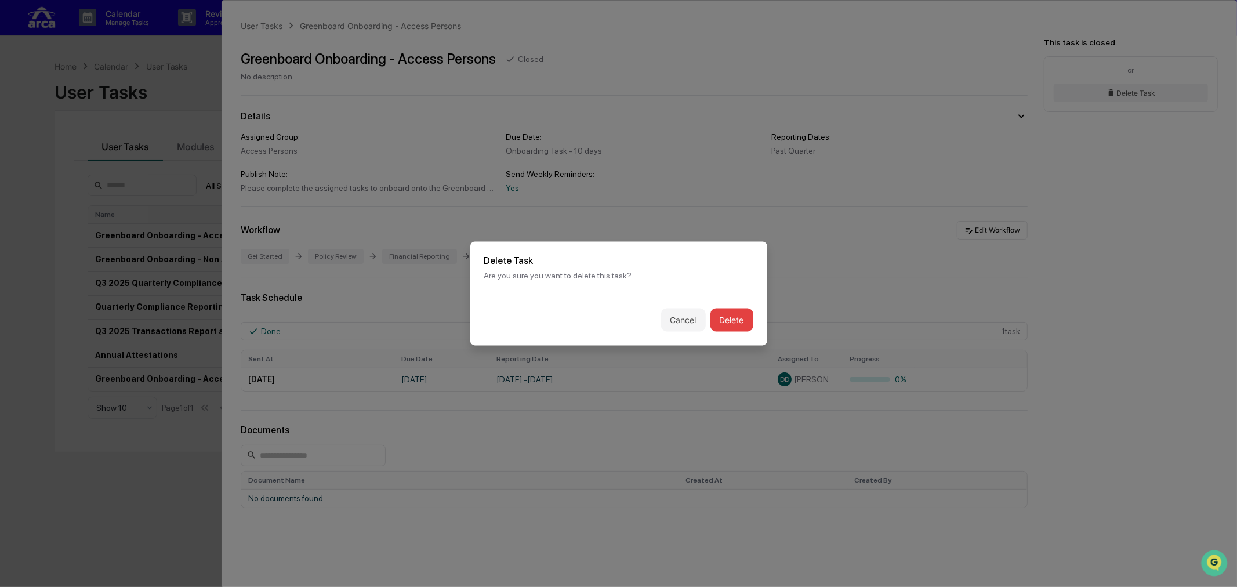
click at [723, 318] on button "Delete" at bounding box center [732, 320] width 43 height 23
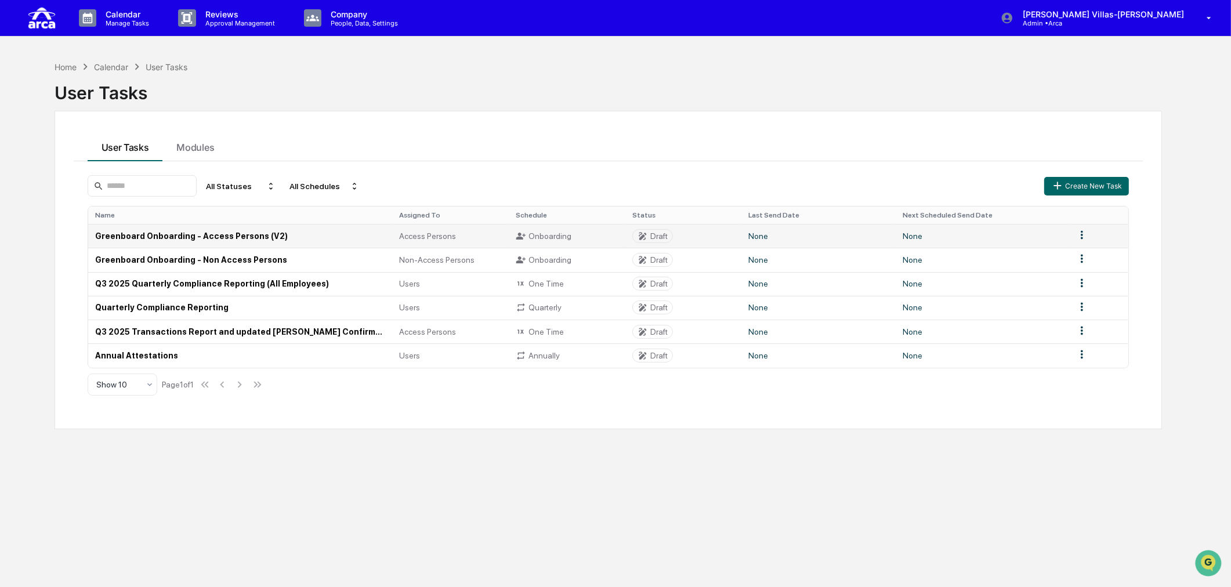
click at [299, 234] on td "Greenboard Onboarding - Access Persons (V2)" at bounding box center [240, 236] width 305 height 24
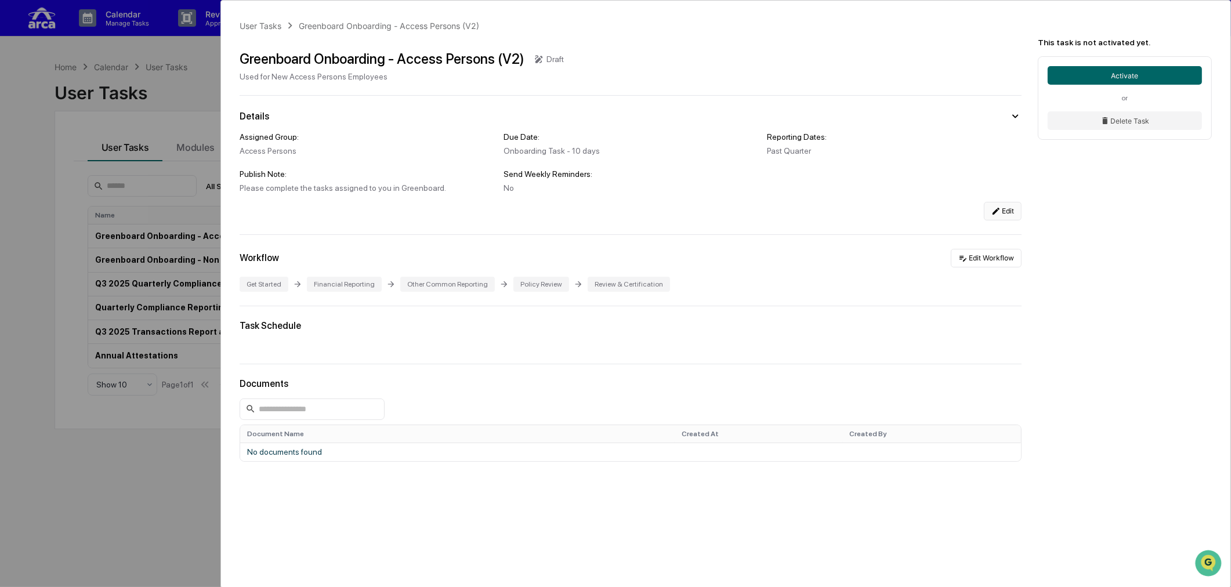
click at [983, 211] on button "Edit" at bounding box center [1003, 211] width 38 height 19
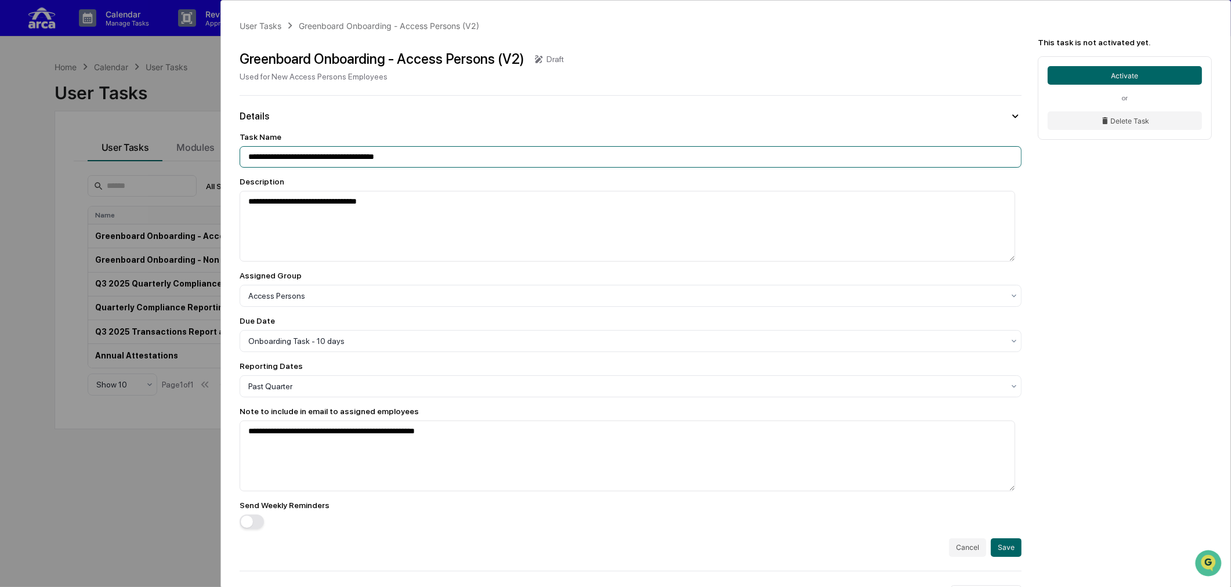
click at [439, 157] on input "**********" at bounding box center [631, 156] width 782 height 21
type input "**********"
click at [983, 509] on button "Save" at bounding box center [1006, 547] width 31 height 19
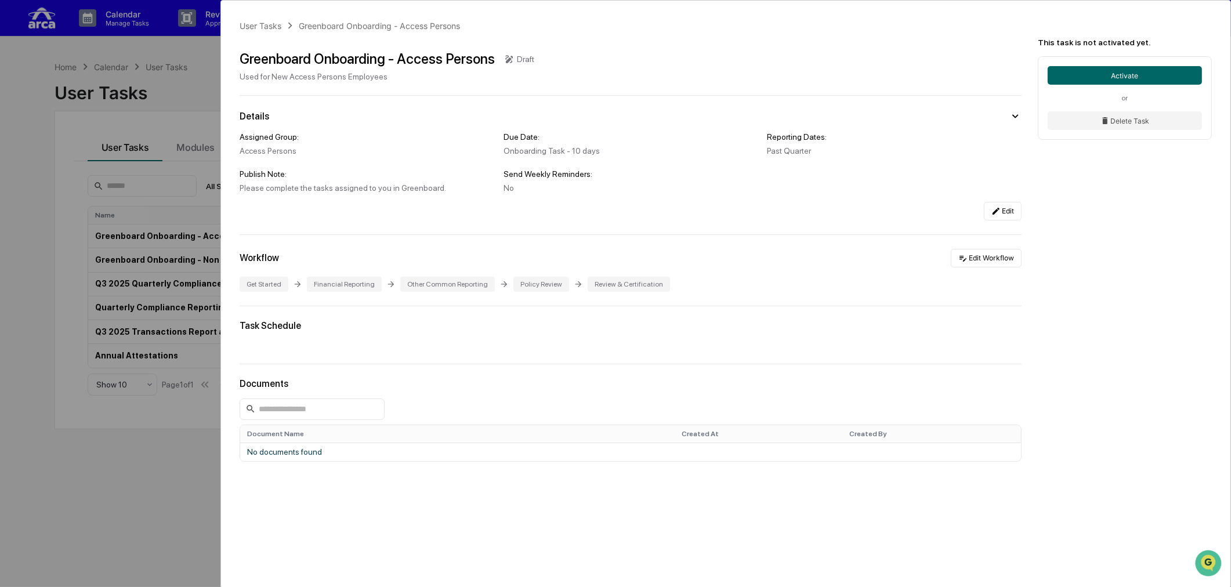
click at [132, 509] on div "User Tasks Greenboard Onboarding - Access Persons Greenboard Onboarding - Acces…" at bounding box center [615, 293] width 1231 height 587
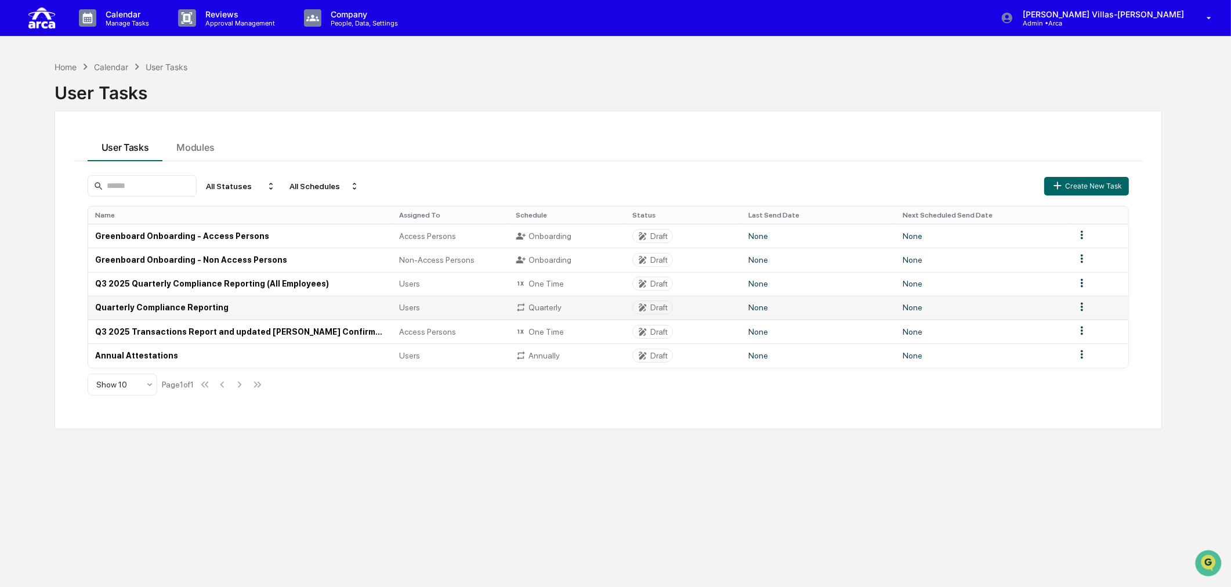
click at [147, 307] on td "Quarterly Compliance Reporting" at bounding box center [240, 308] width 305 height 24
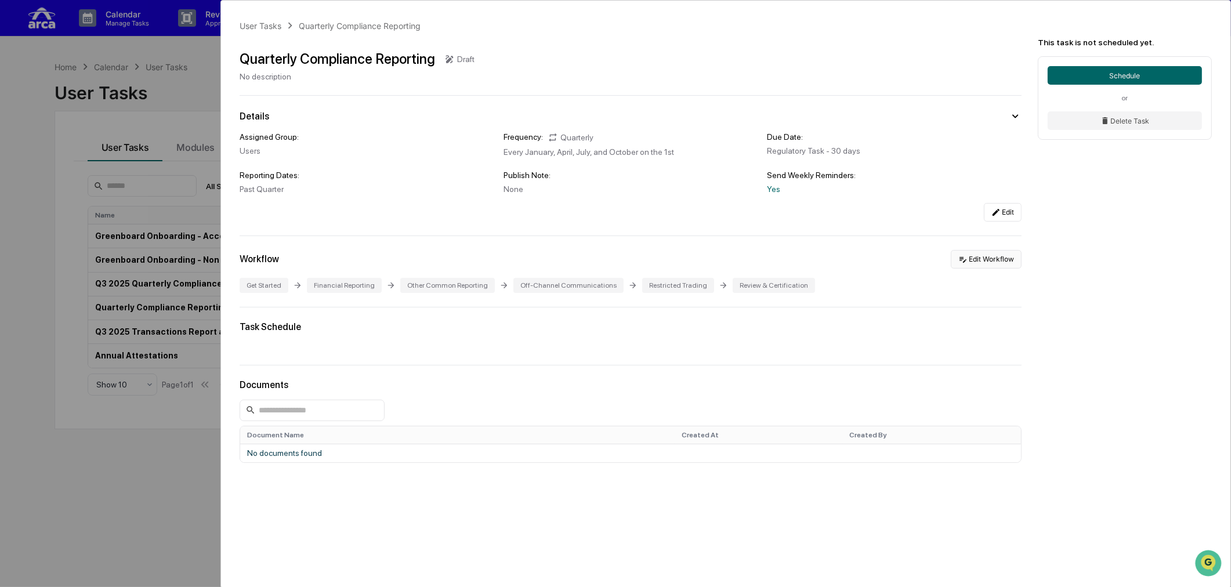
click at [959, 259] on icon at bounding box center [962, 259] width 9 height 9
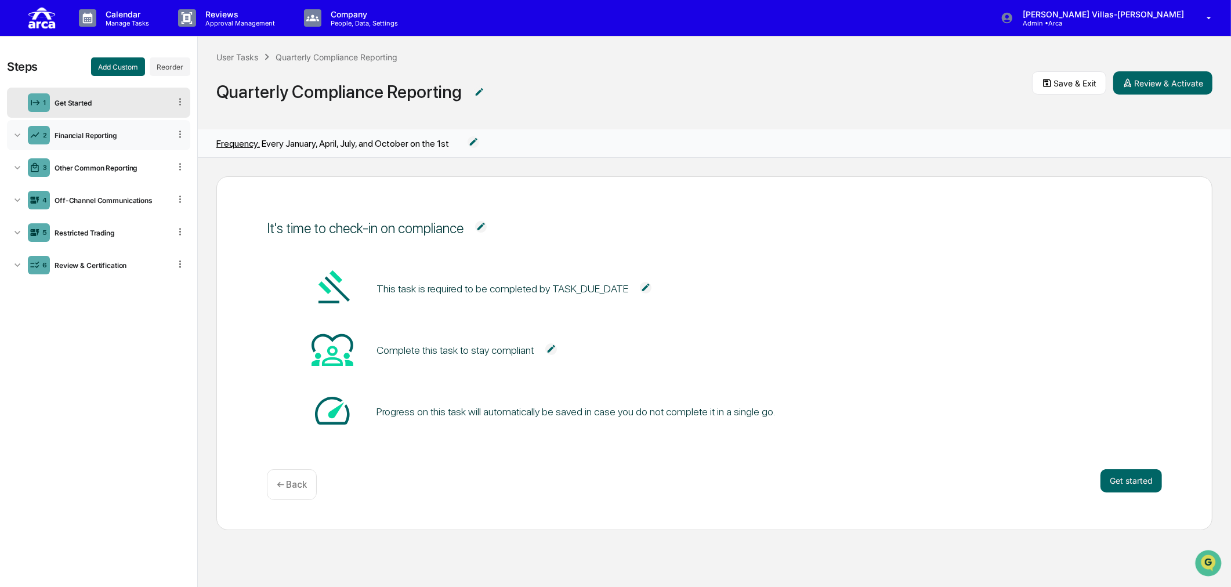
click at [12, 135] on icon at bounding box center [18, 135] width 12 height 12
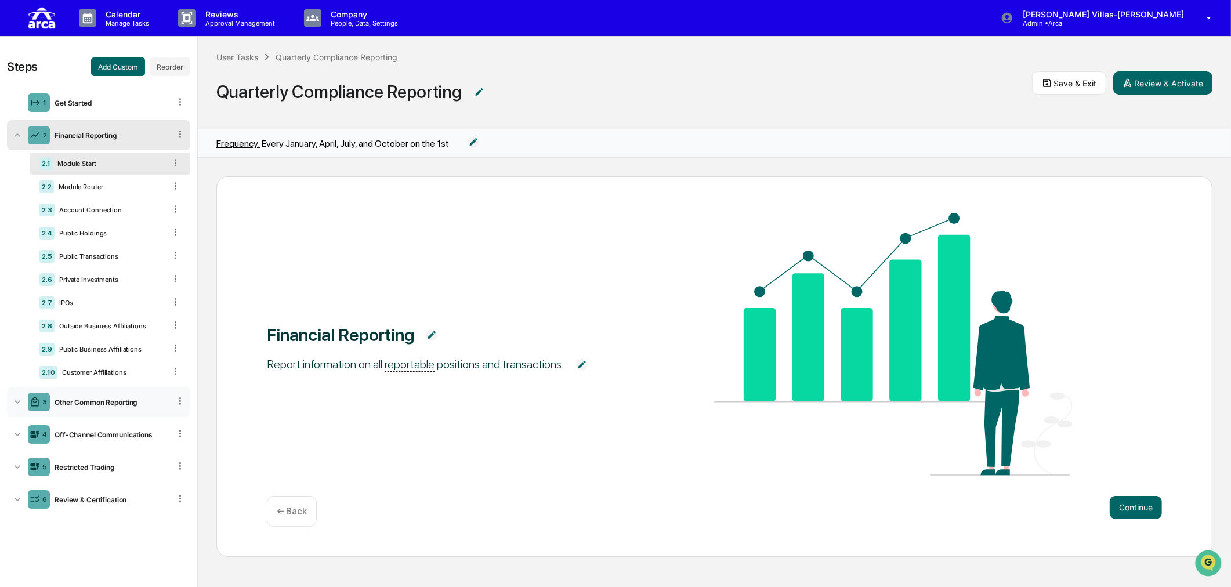
click at [15, 405] on icon at bounding box center [18, 402] width 12 height 12
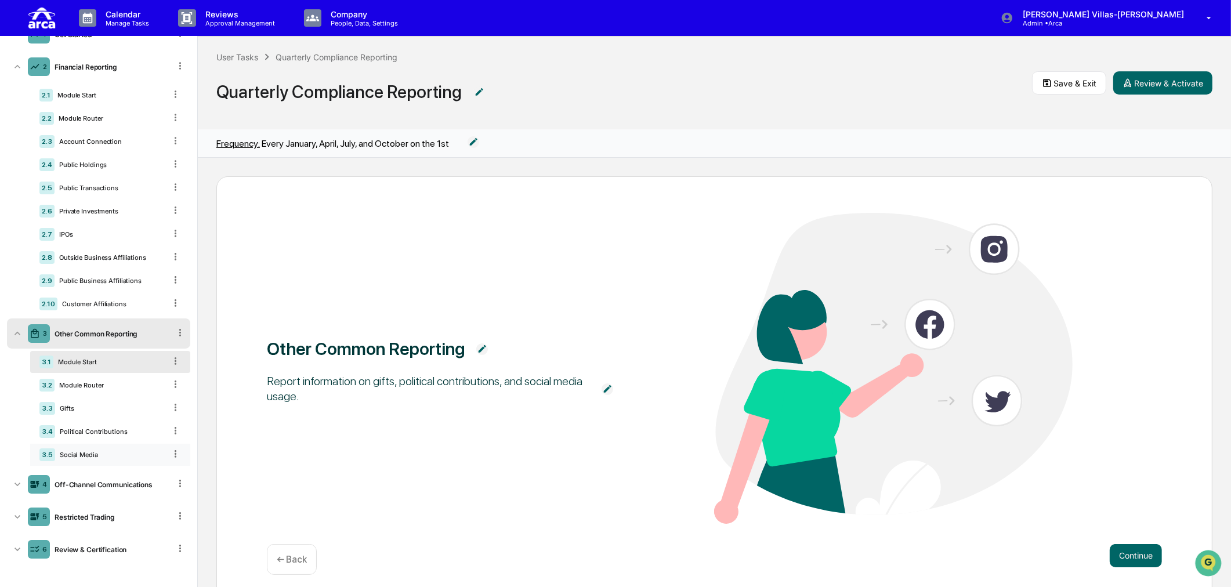
scroll to position [1, 0]
click at [18, 481] on icon at bounding box center [18, 484] width 12 height 12
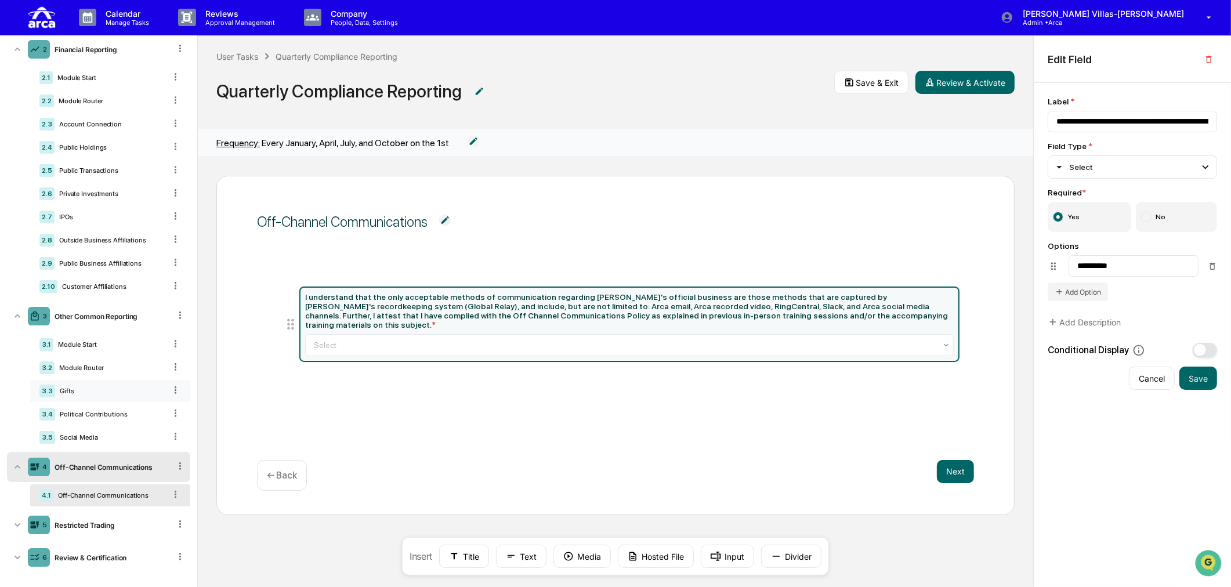
scroll to position [97, 0]
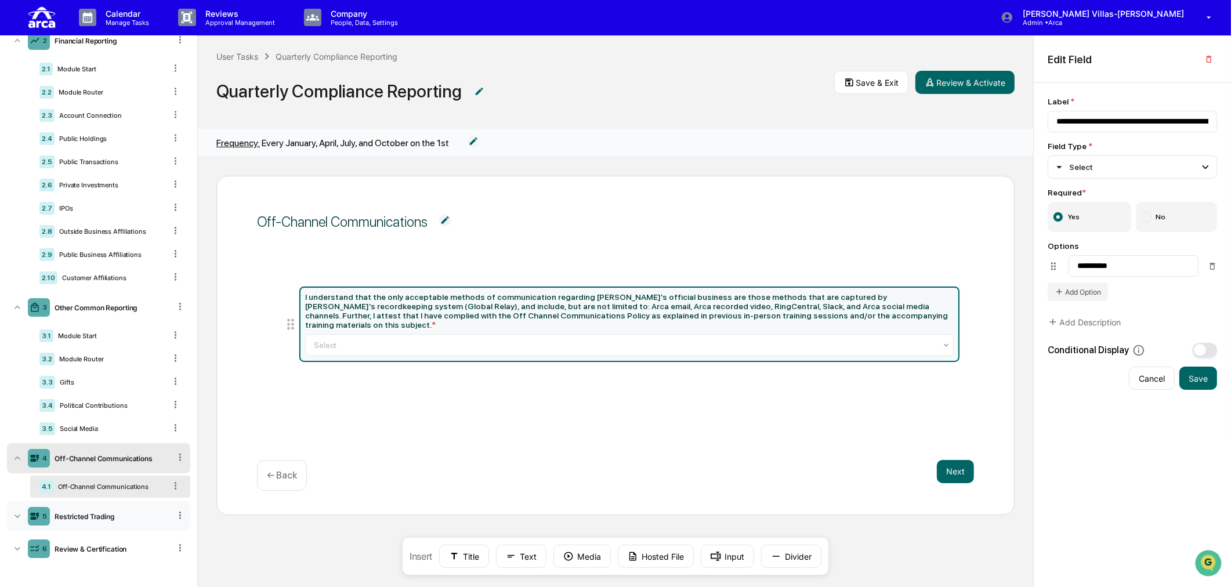
click at [16, 509] on icon at bounding box center [18, 516] width 12 height 12
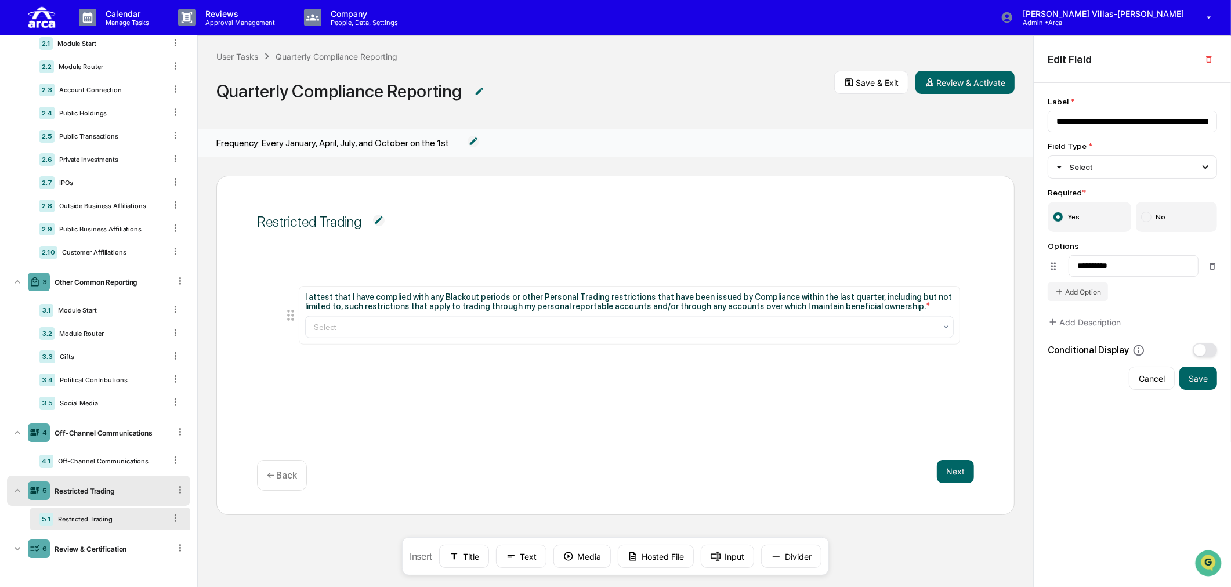
scroll to position [123, 0]
click at [14, 509] on icon at bounding box center [18, 549] width 12 height 12
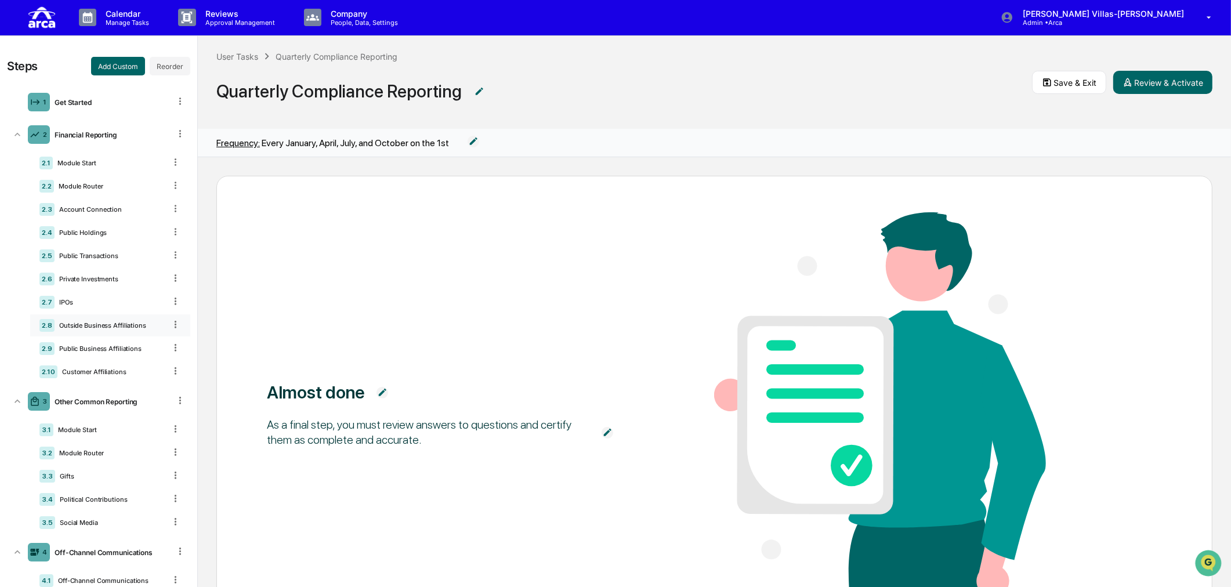
scroll to position [0, 0]
click at [983, 82] on icon at bounding box center [1047, 83] width 10 height 10
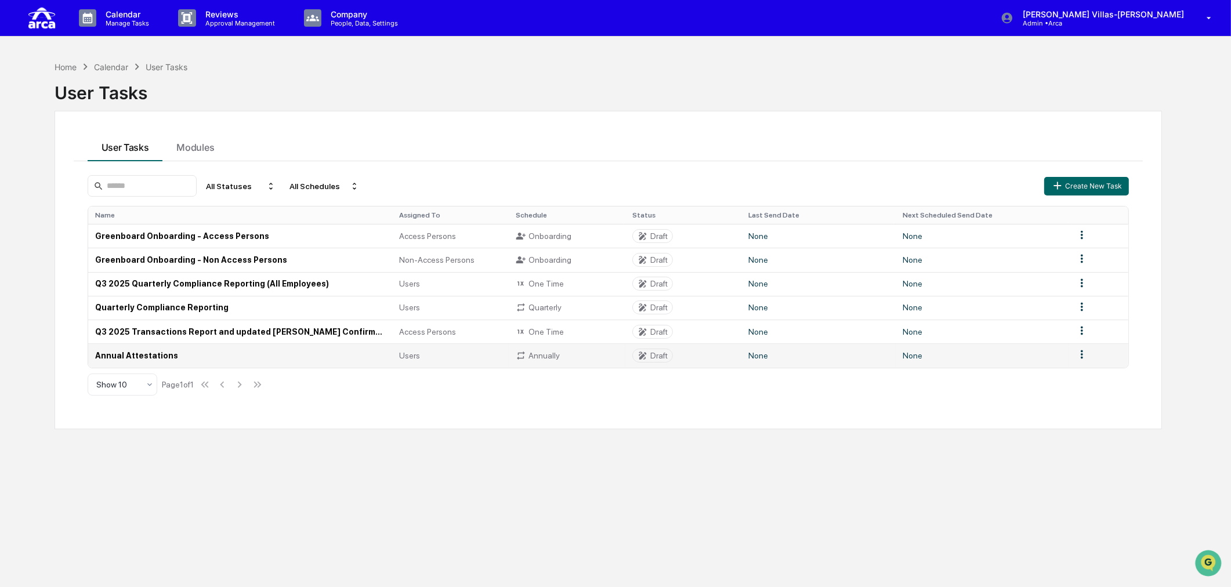
click at [109, 357] on td "Annual Attestations" at bounding box center [240, 355] width 305 height 24
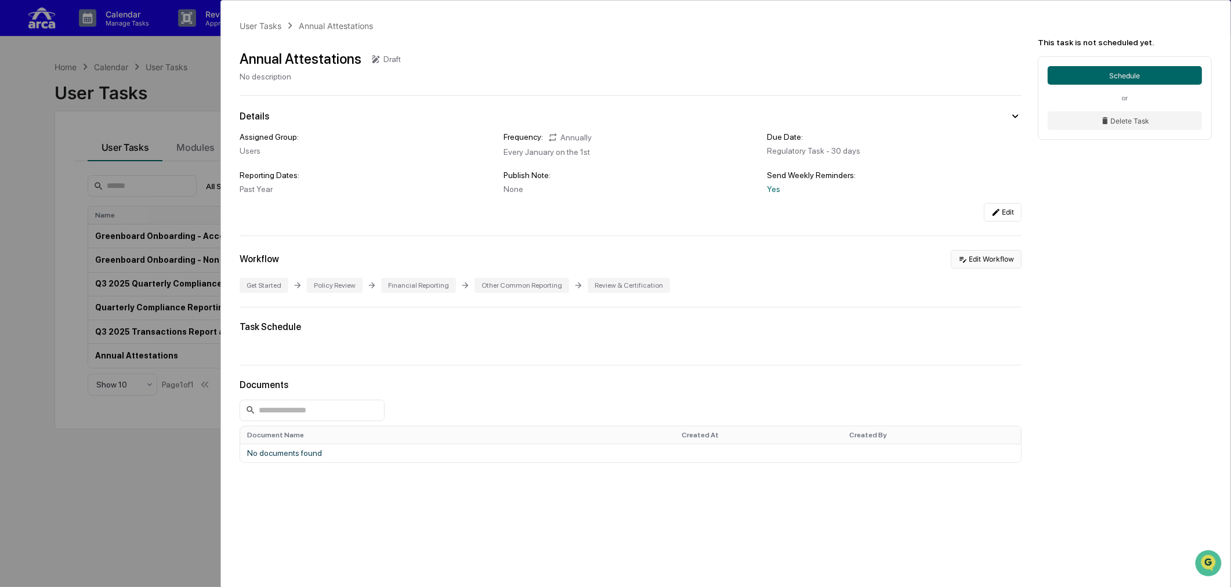
click at [963, 258] on icon at bounding box center [962, 259] width 9 height 9
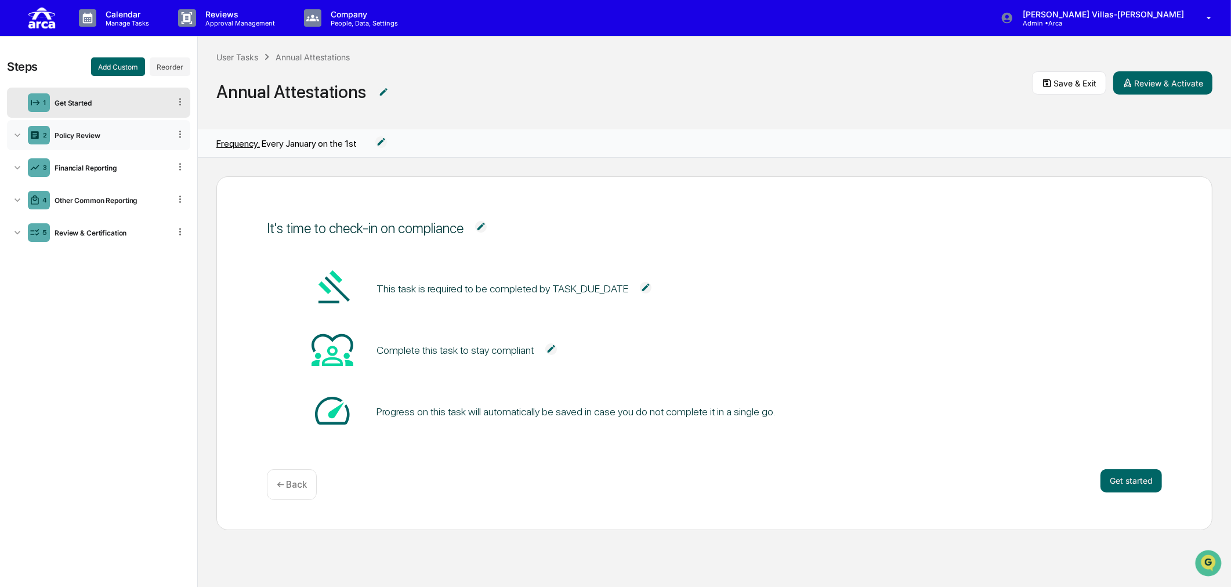
click at [18, 135] on icon at bounding box center [18, 135] width 12 height 12
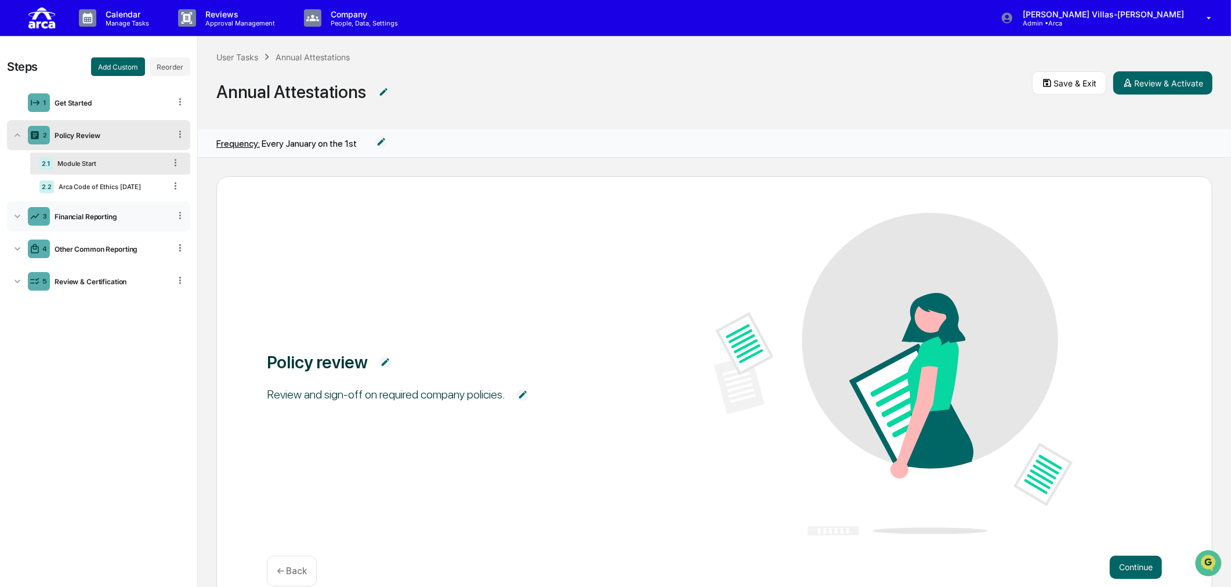
click at [13, 215] on icon at bounding box center [18, 217] width 12 height 12
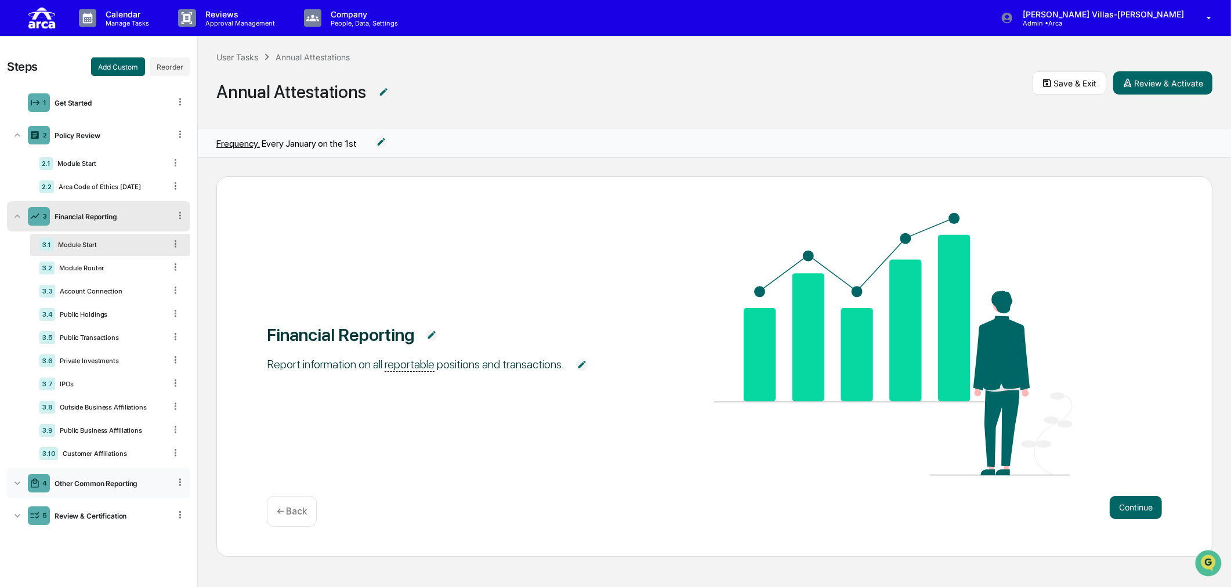
click at [72, 482] on div "Other Common Reporting" at bounding box center [110, 483] width 120 height 9
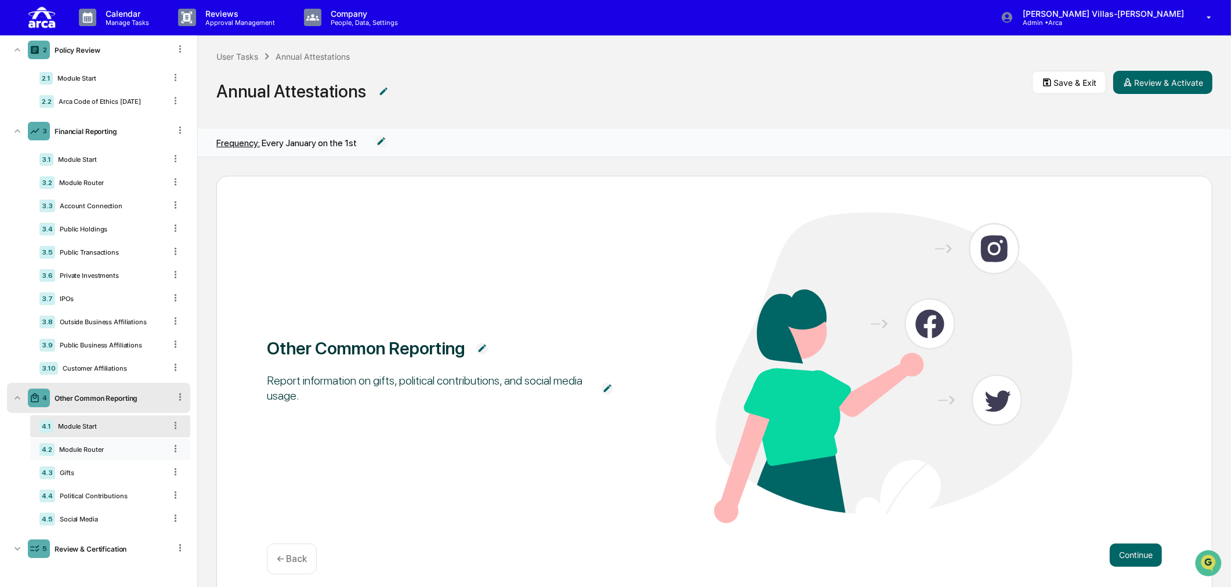
scroll to position [24, 0]
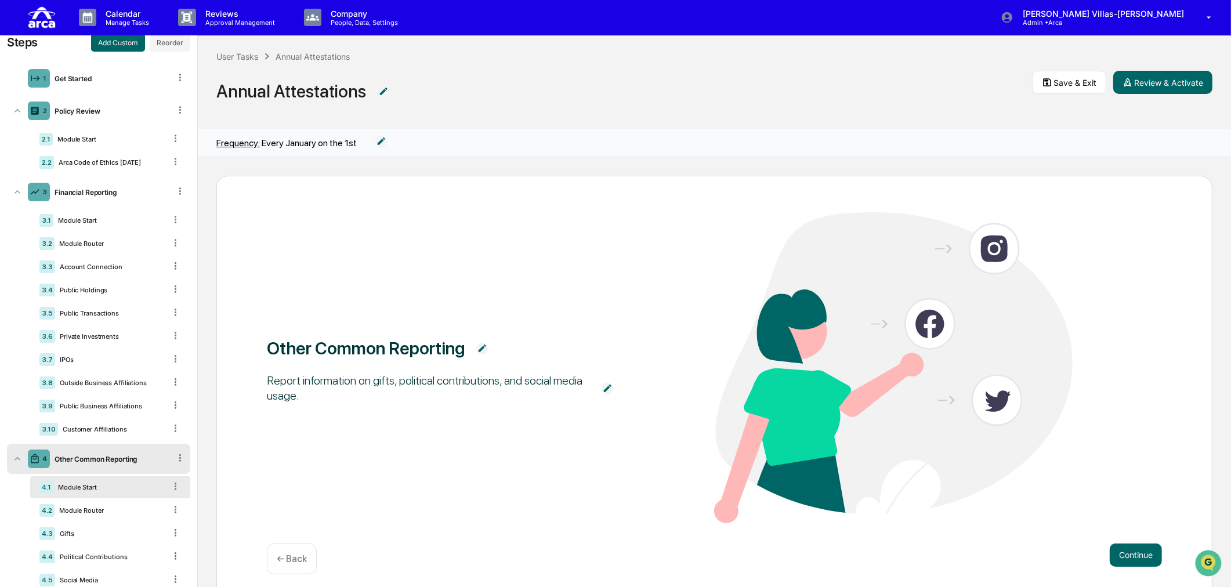
click at [383, 140] on img at bounding box center [381, 142] width 12 height 12
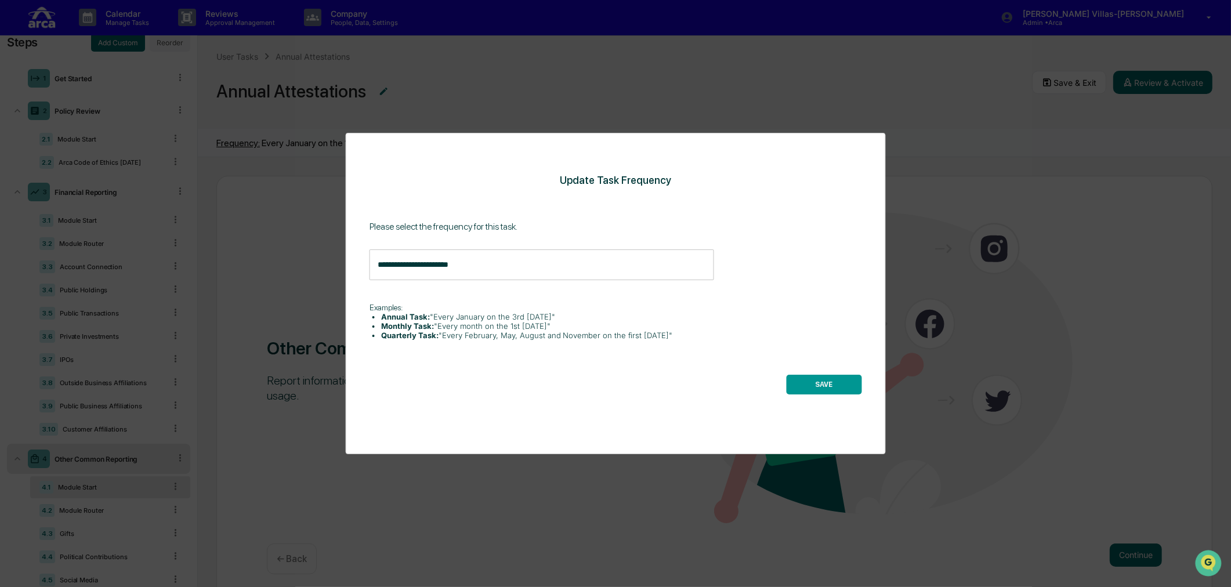
click at [271, 248] on div "**********" at bounding box center [615, 293] width 1231 height 587
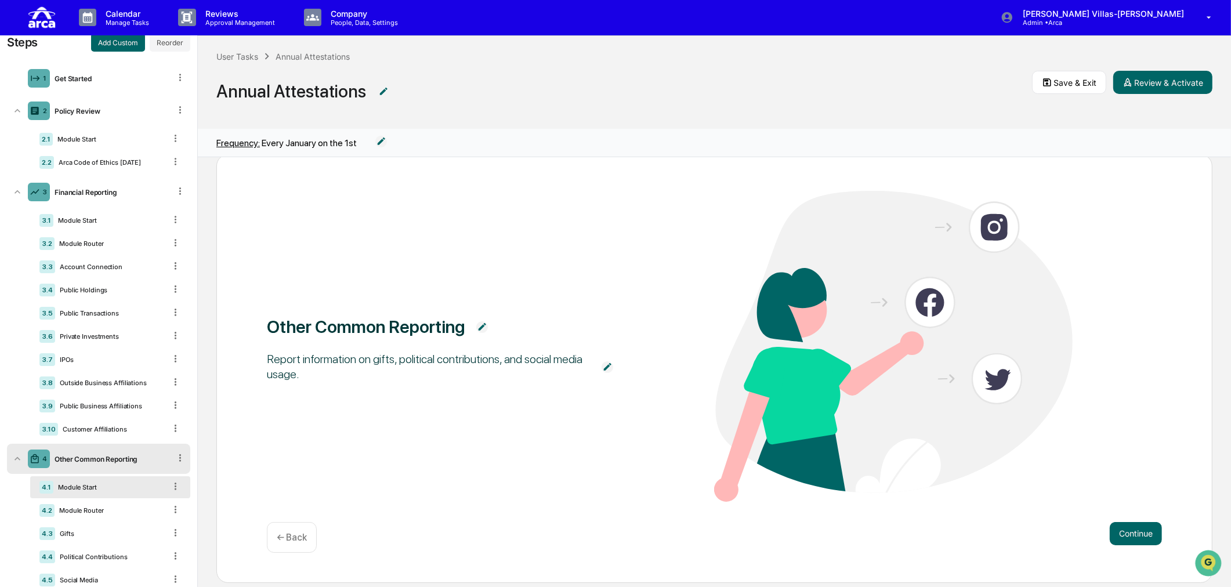
scroll to position [32, 0]
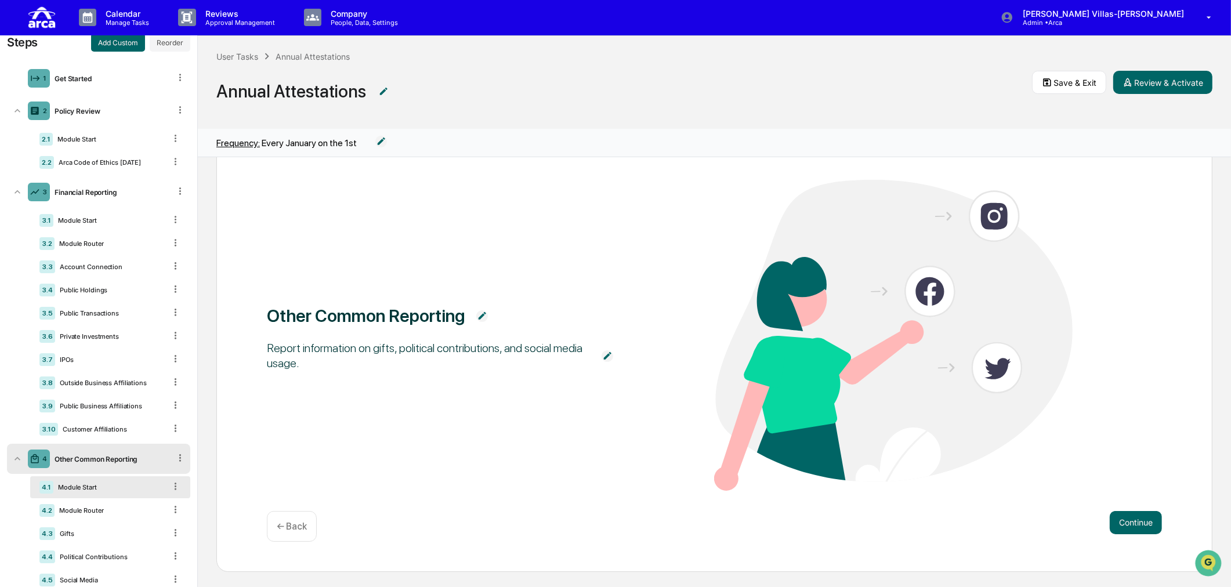
click at [375, 141] on img at bounding box center [381, 142] width 12 height 12
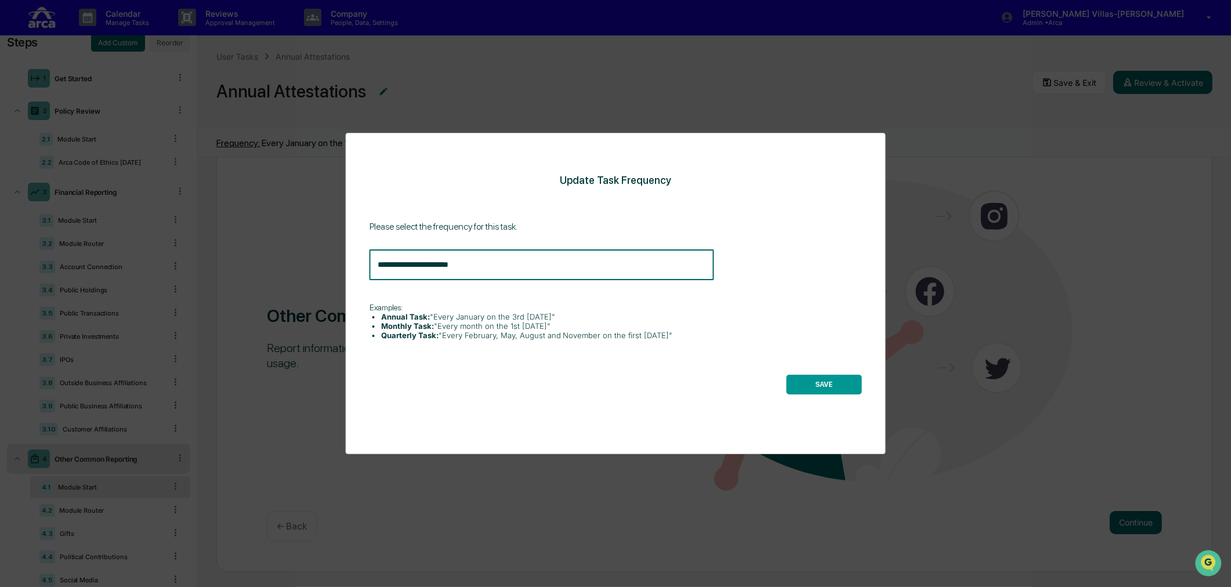
click at [490, 265] on input "**********" at bounding box center [542, 264] width 345 height 31
drag, startPoint x: 381, startPoint y: 309, endPoint x: 455, endPoint y: 280, distance: 79.7
click at [448, 307] on div "Examples: Annual Task: "Every January on the 3rd [DATE]" Monthly Task: "Every m…" at bounding box center [616, 324] width 492 height 43
click at [466, 261] on input "**********" at bounding box center [542, 264] width 345 height 31
click at [281, 205] on div "**********" at bounding box center [615, 293] width 1231 height 587
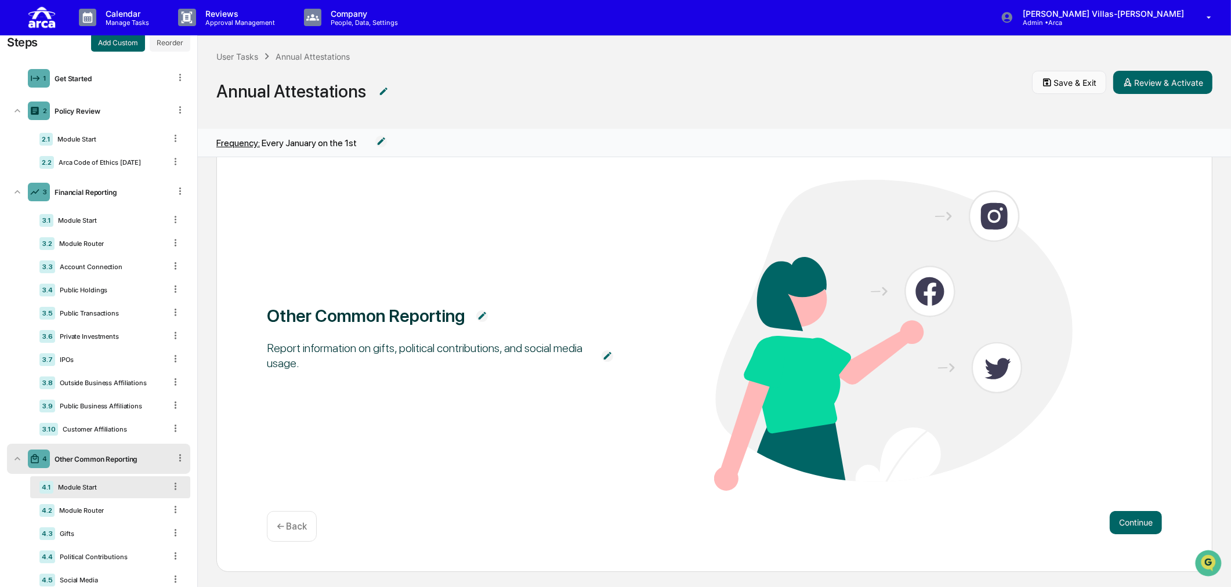
click at [983, 84] on icon at bounding box center [1047, 82] width 10 height 10
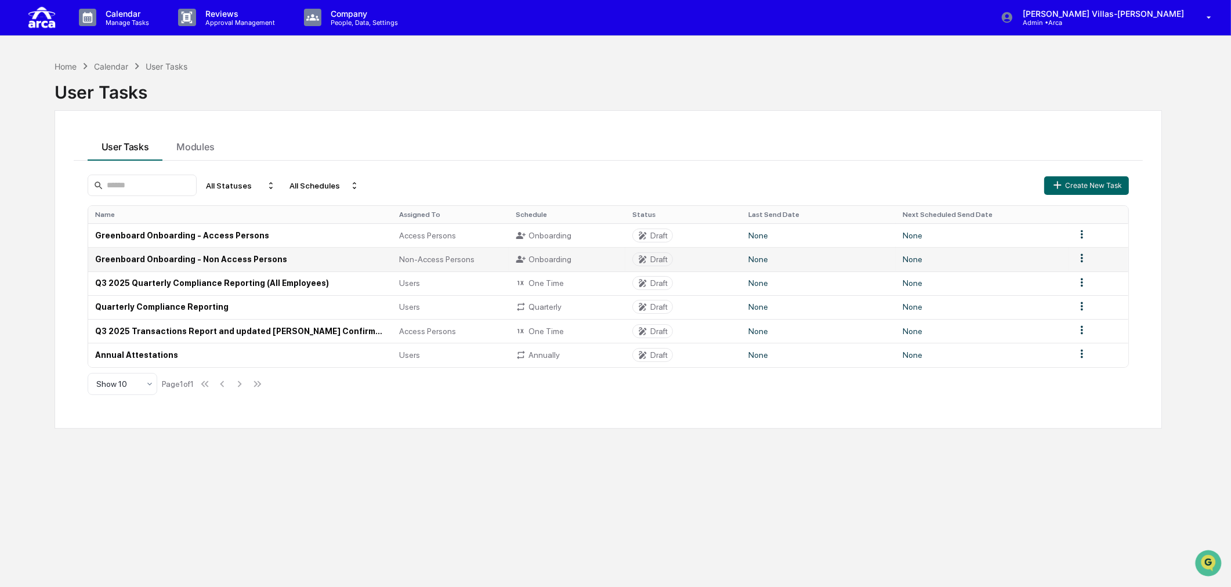
click at [124, 256] on td "Greenboard Onboarding - Non Access Persons" at bounding box center [240, 259] width 305 height 24
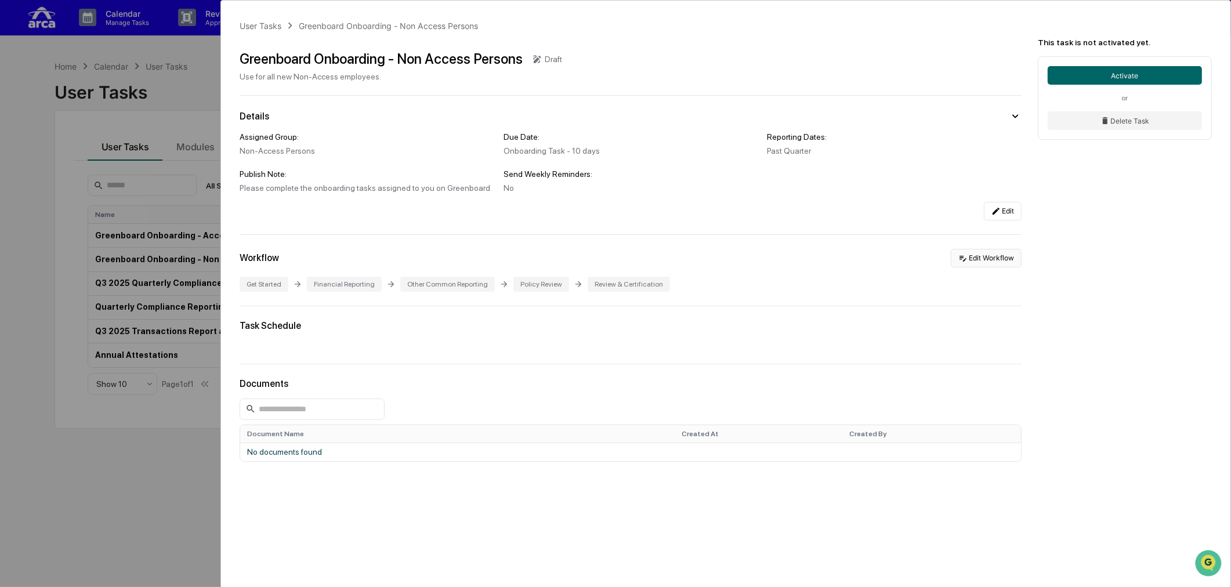
click at [963, 262] on icon at bounding box center [962, 259] width 7 height 6
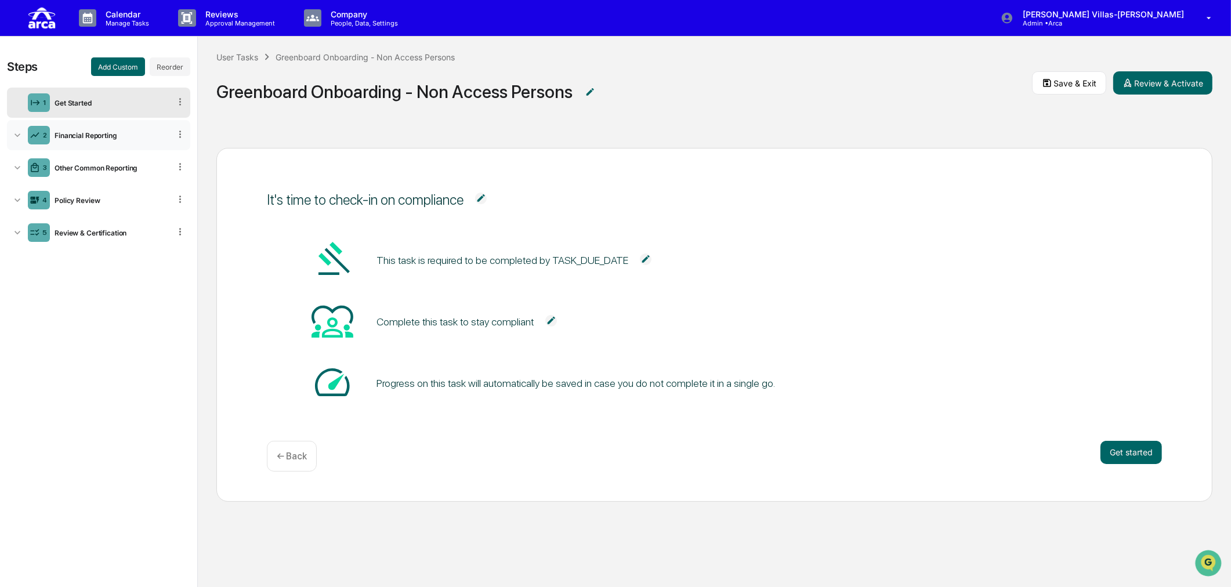
click at [13, 136] on icon at bounding box center [18, 135] width 12 height 12
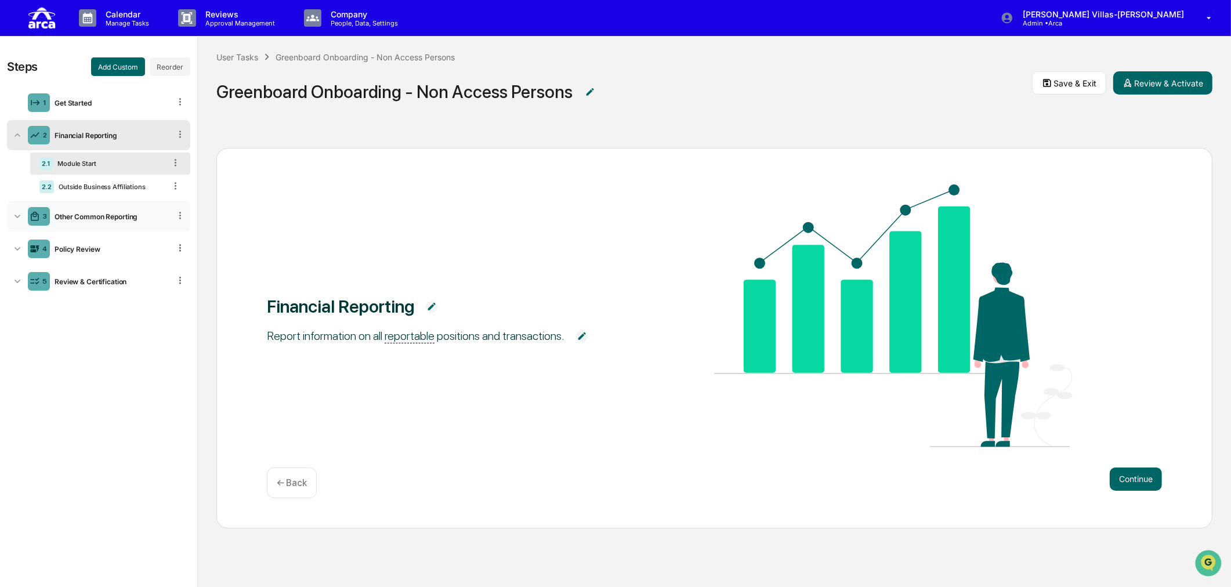
click at [12, 217] on icon at bounding box center [18, 217] width 12 height 12
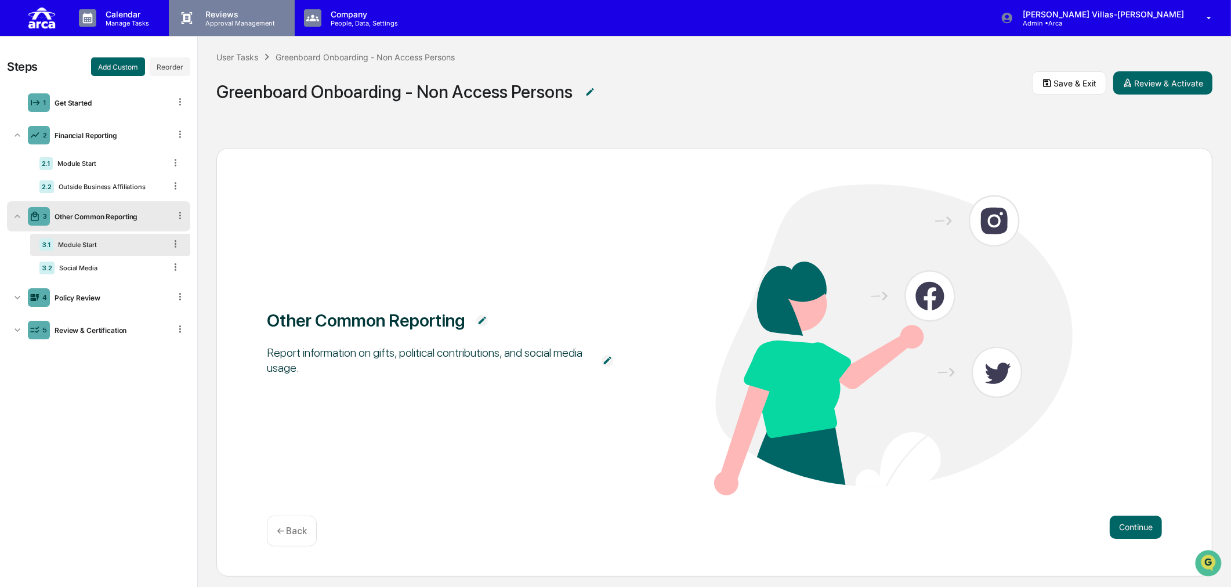
click at [221, 8] on div "Reviews Approval Management" at bounding box center [231, 18] width 125 height 36
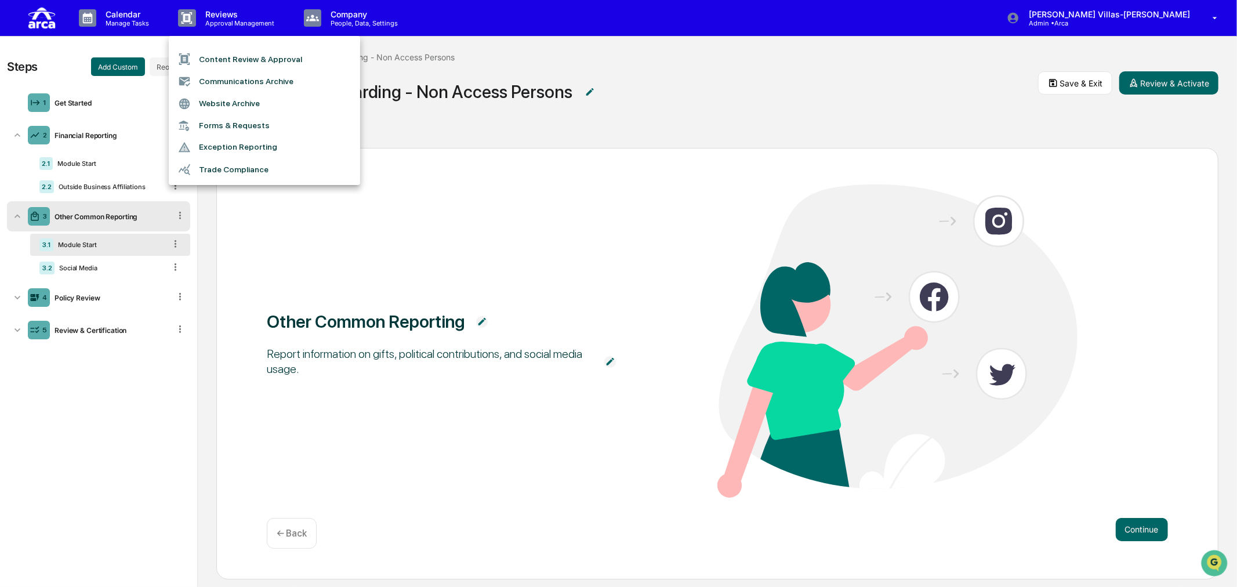
click at [142, 19] on div at bounding box center [618, 293] width 1237 height 587
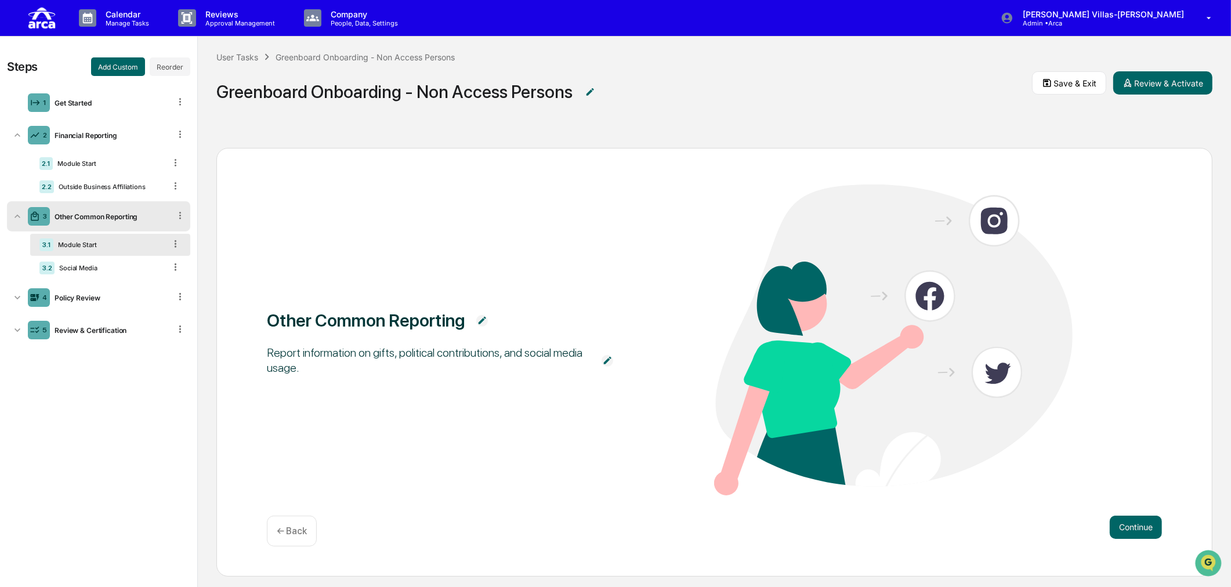
click at [129, 18] on p "Calendar" at bounding box center [125, 14] width 59 height 10
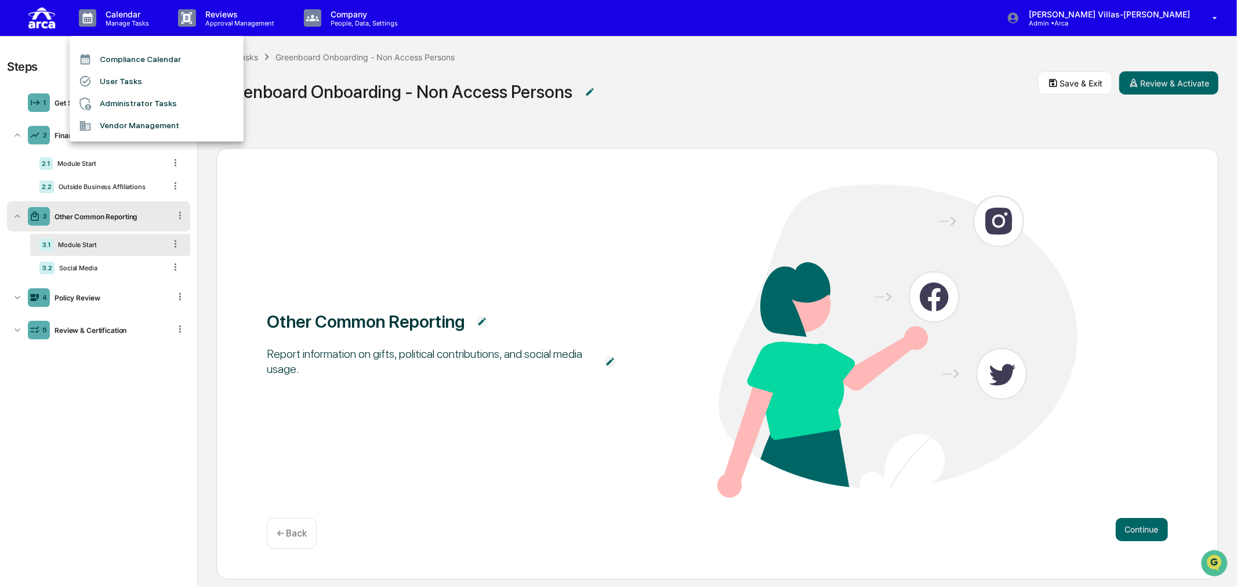
click at [122, 76] on li "User Tasks" at bounding box center [157, 81] width 174 height 22
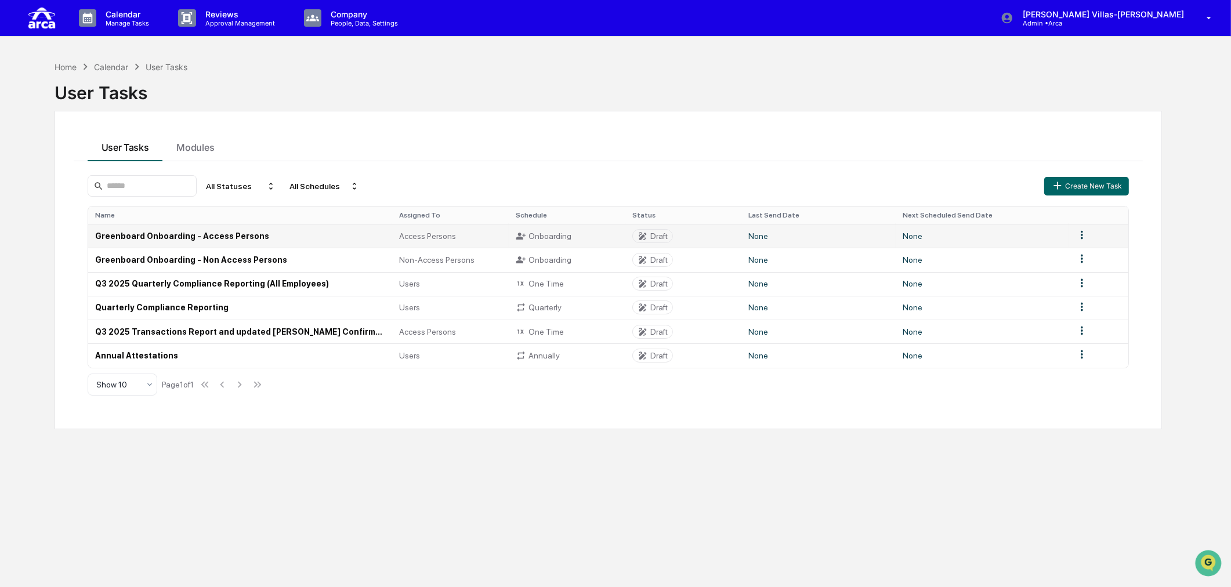
click at [176, 236] on td "Greenboard Onboarding - Access Persons" at bounding box center [240, 236] width 305 height 24
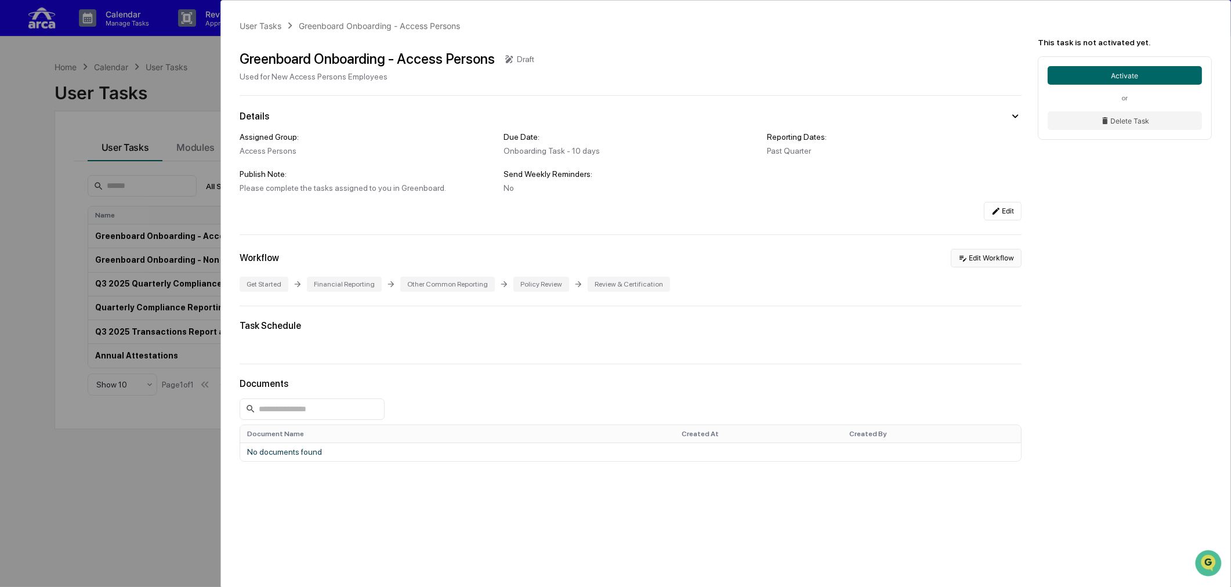
click at [983, 257] on button "Edit Workflow" at bounding box center [986, 258] width 71 height 19
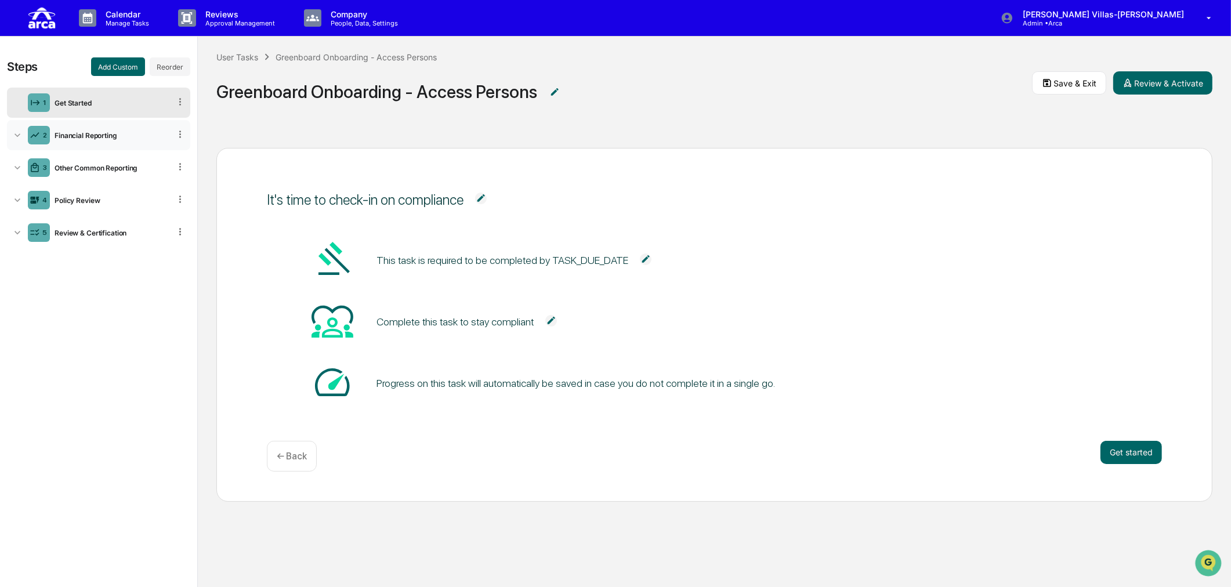
click at [16, 132] on icon at bounding box center [18, 135] width 12 height 12
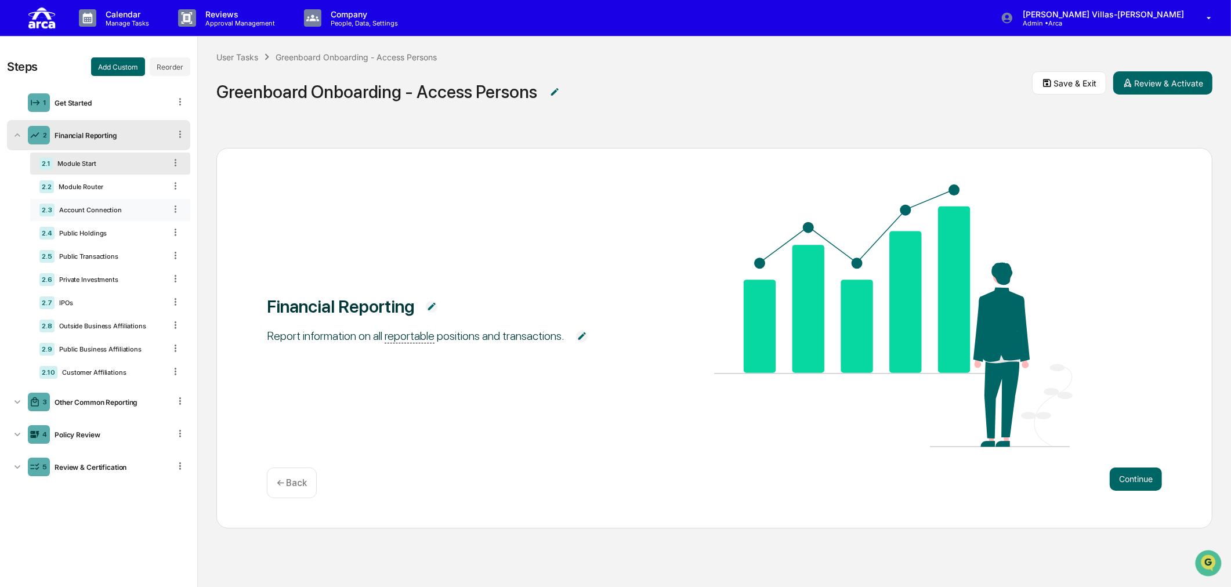
click at [75, 212] on div "Account Connection" at bounding box center [110, 210] width 111 height 8
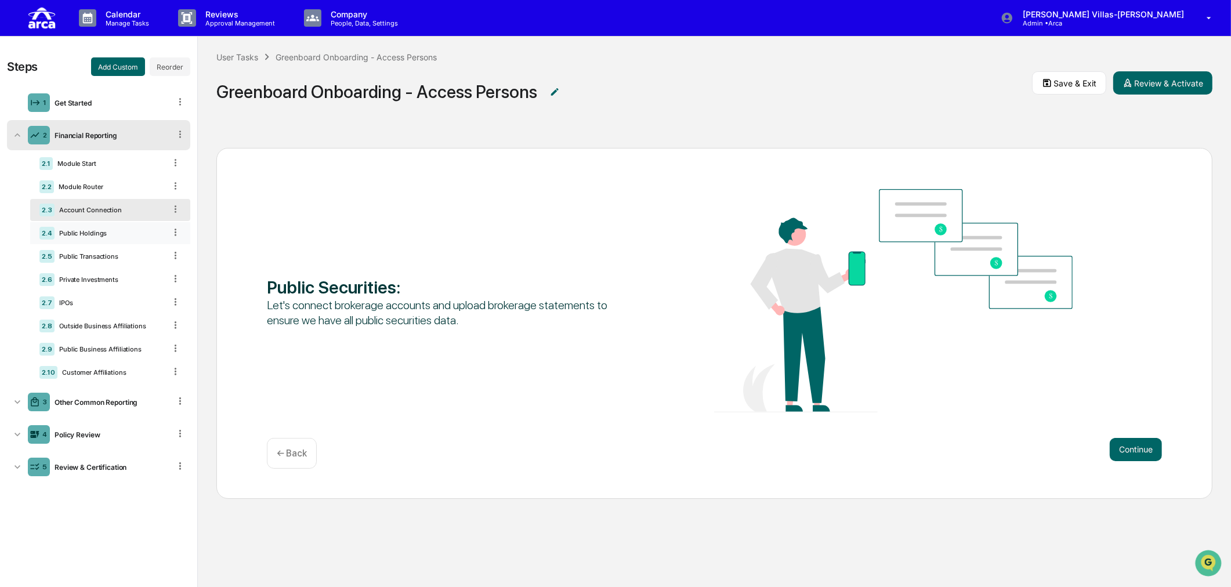
click at [73, 229] on div "2.4 Public Holdings" at bounding box center [110, 233] width 160 height 22
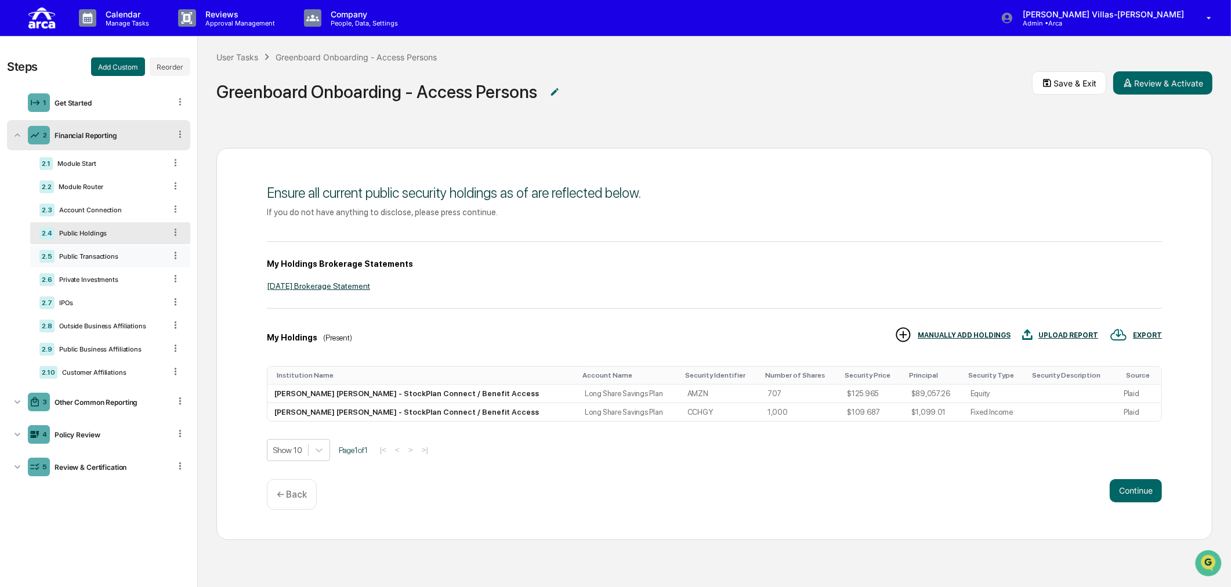
click at [80, 259] on div "Public Transactions" at bounding box center [110, 256] width 111 height 8
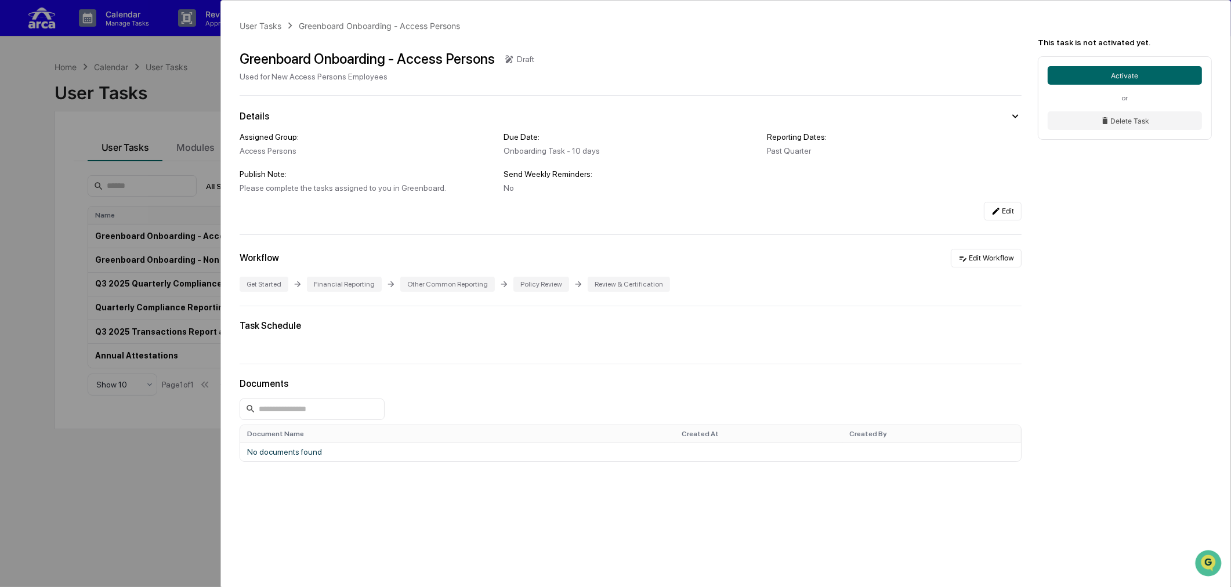
click at [983, 115] on icon at bounding box center [1015, 116] width 13 height 13
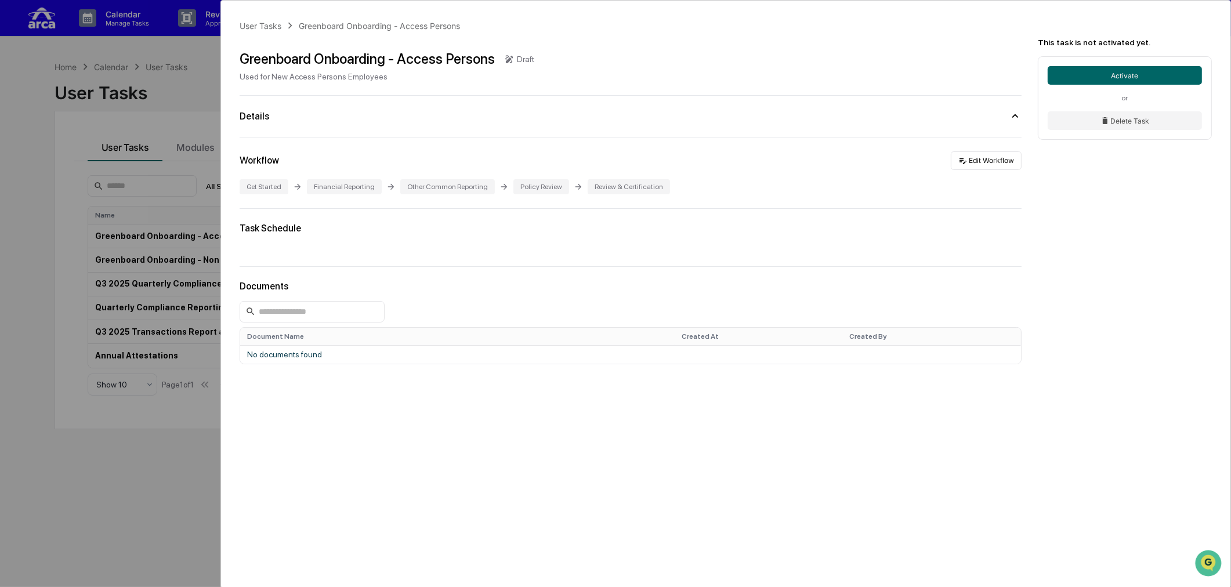
click at [983, 115] on icon at bounding box center [1015, 116] width 13 height 13
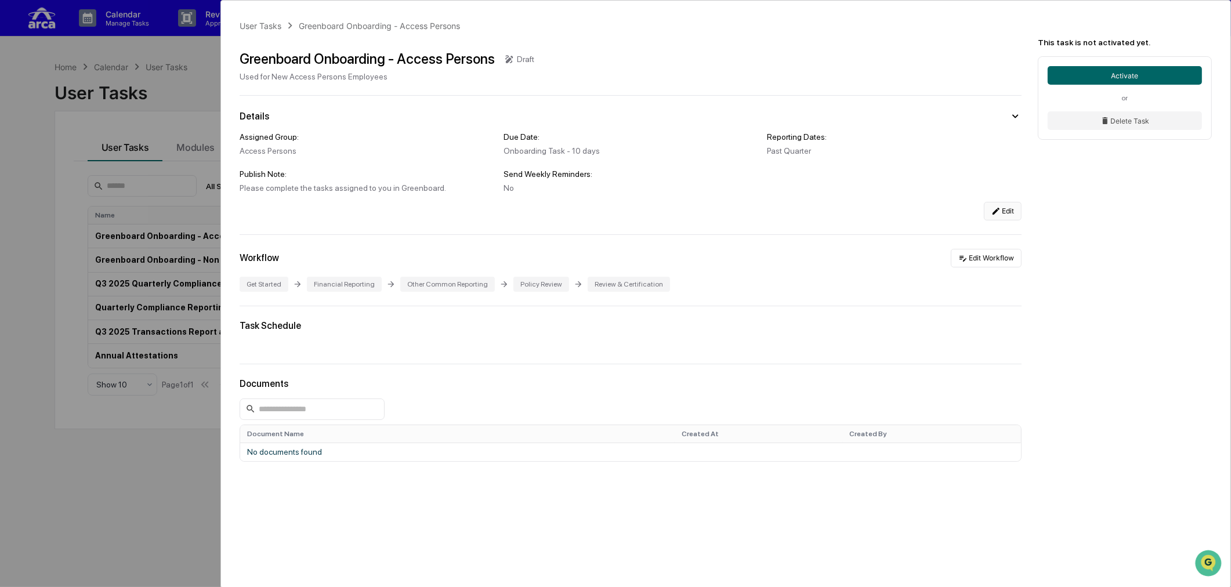
click at [983, 207] on button "Edit" at bounding box center [1003, 211] width 38 height 19
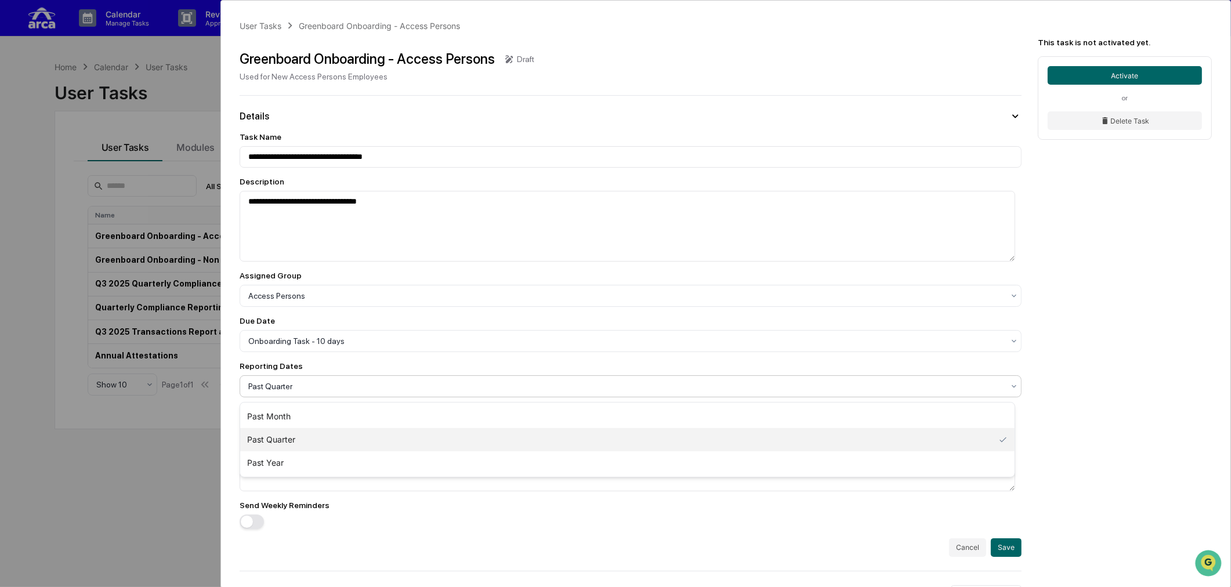
click at [355, 389] on div at bounding box center [625, 387] width 755 height 12
click at [327, 410] on div "Past Month" at bounding box center [627, 416] width 774 height 23
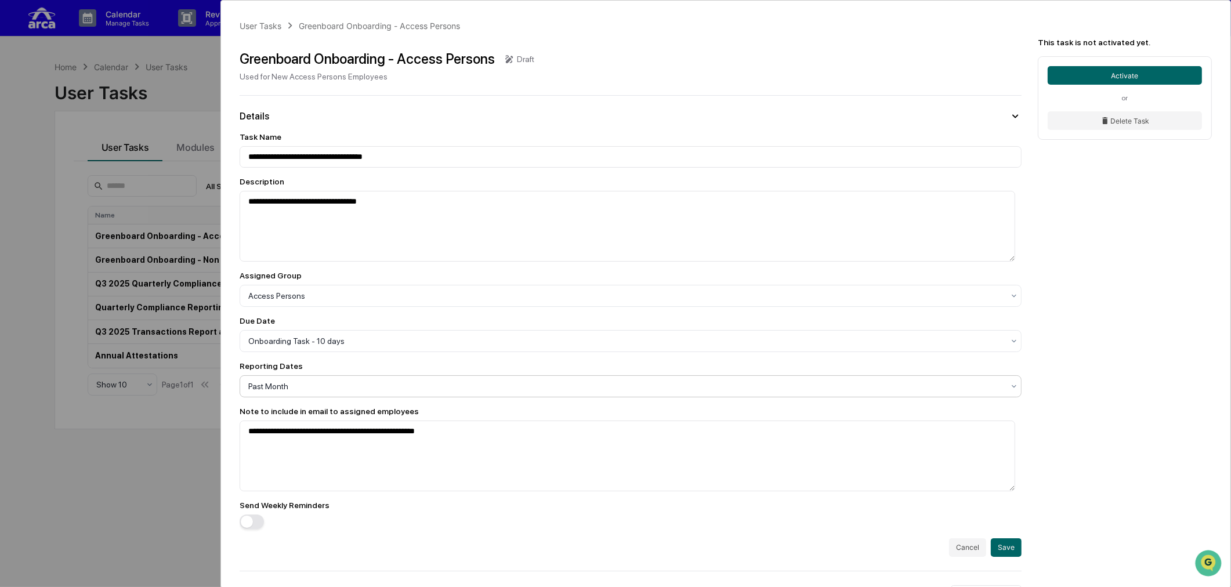
click at [253, 509] on div "**********" at bounding box center [631, 344] width 782 height 425
click at [256, 509] on button "button" at bounding box center [252, 522] width 24 height 15
click at [983, 509] on button "Save" at bounding box center [1006, 547] width 31 height 19
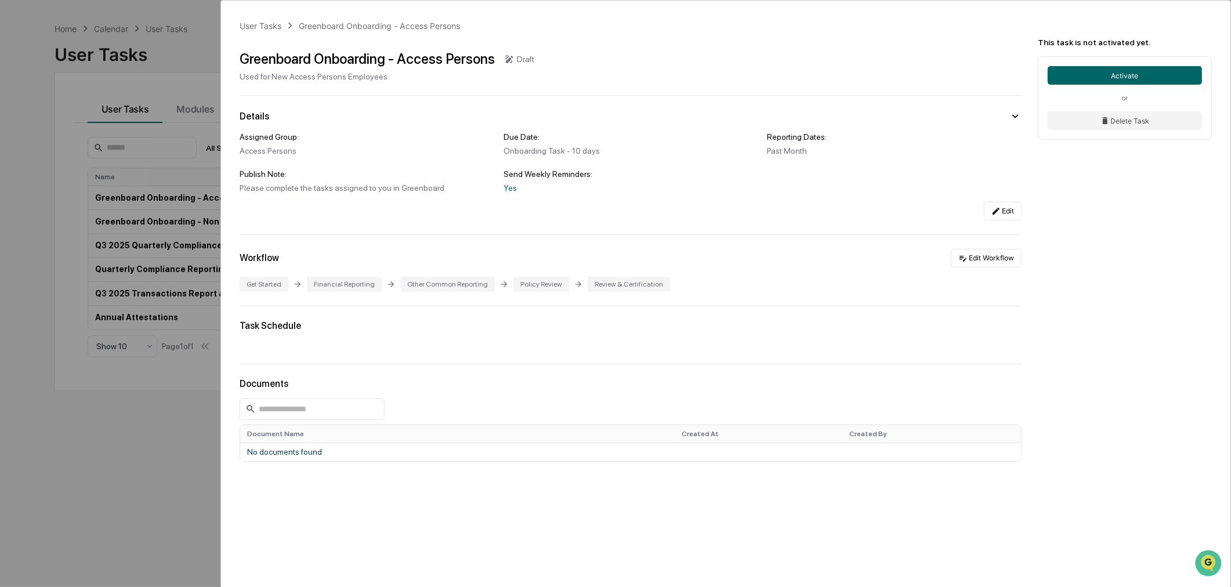
scroll to position [55, 0]
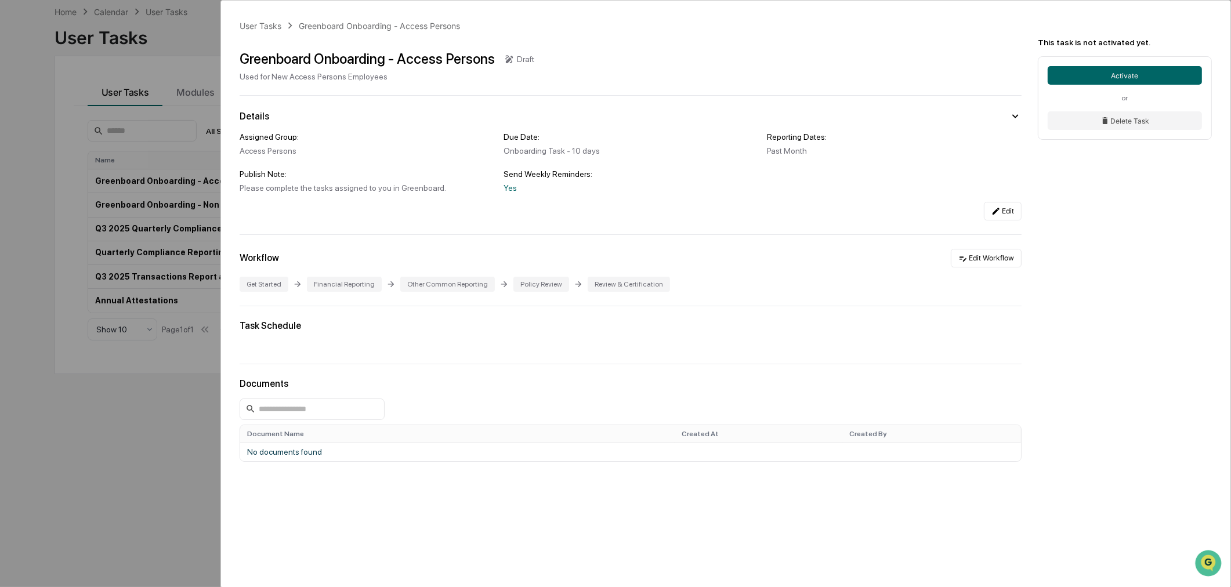
click at [129, 491] on div "User Tasks Greenboard Onboarding - Access Persons Greenboard Onboarding - Acces…" at bounding box center [615, 293] width 1231 height 587
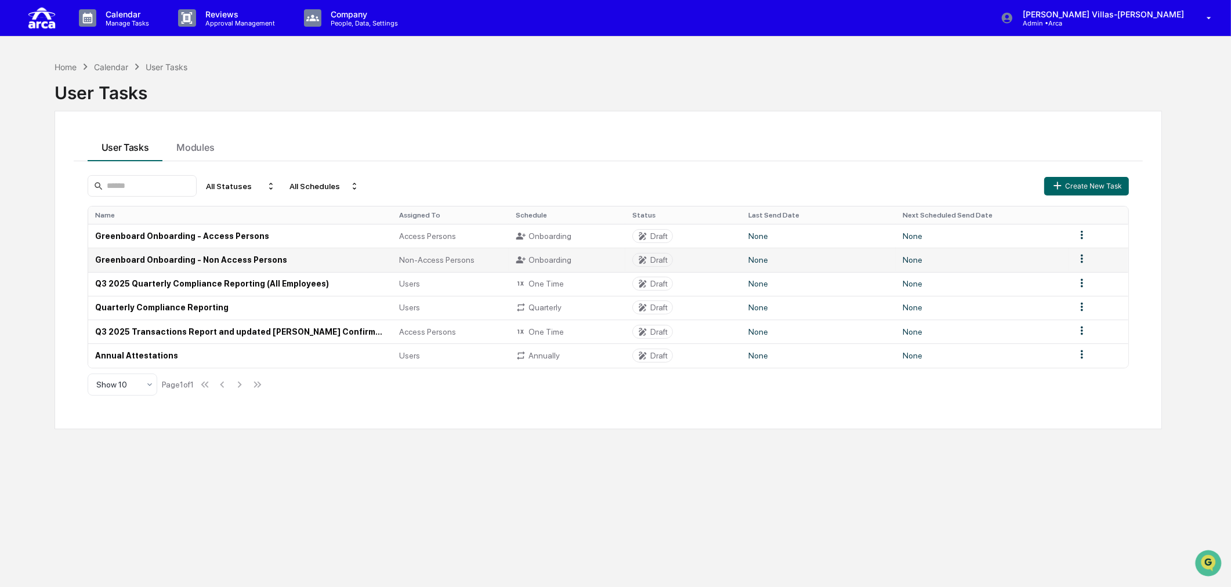
click at [189, 262] on td "Greenboard Onboarding - Non Access Persons" at bounding box center [240, 260] width 305 height 24
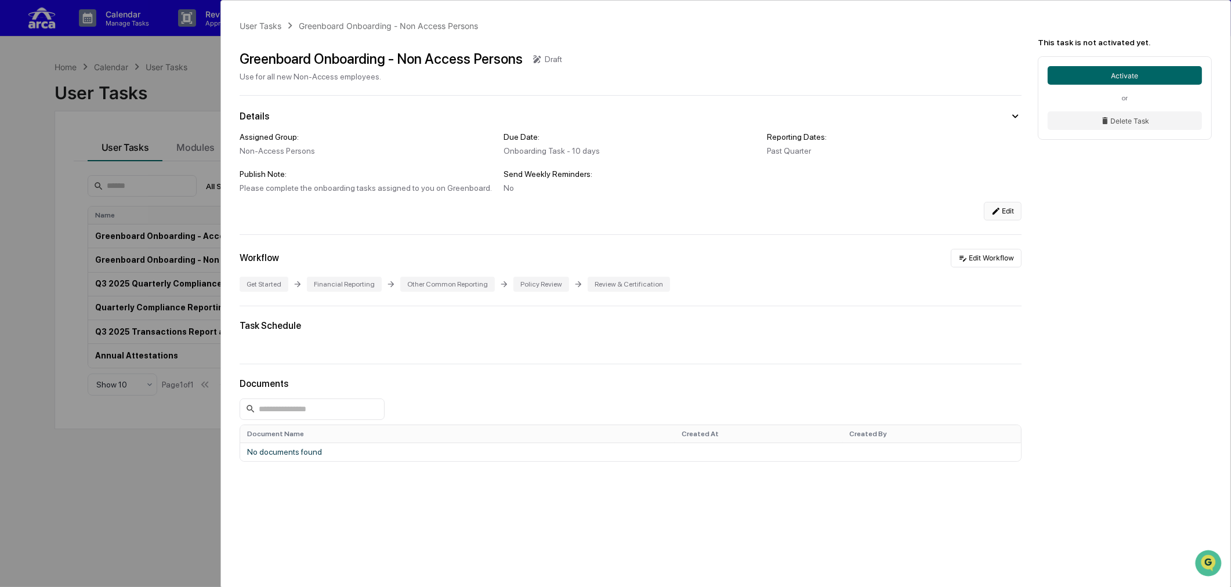
click at [983, 212] on button "Edit" at bounding box center [1003, 211] width 38 height 19
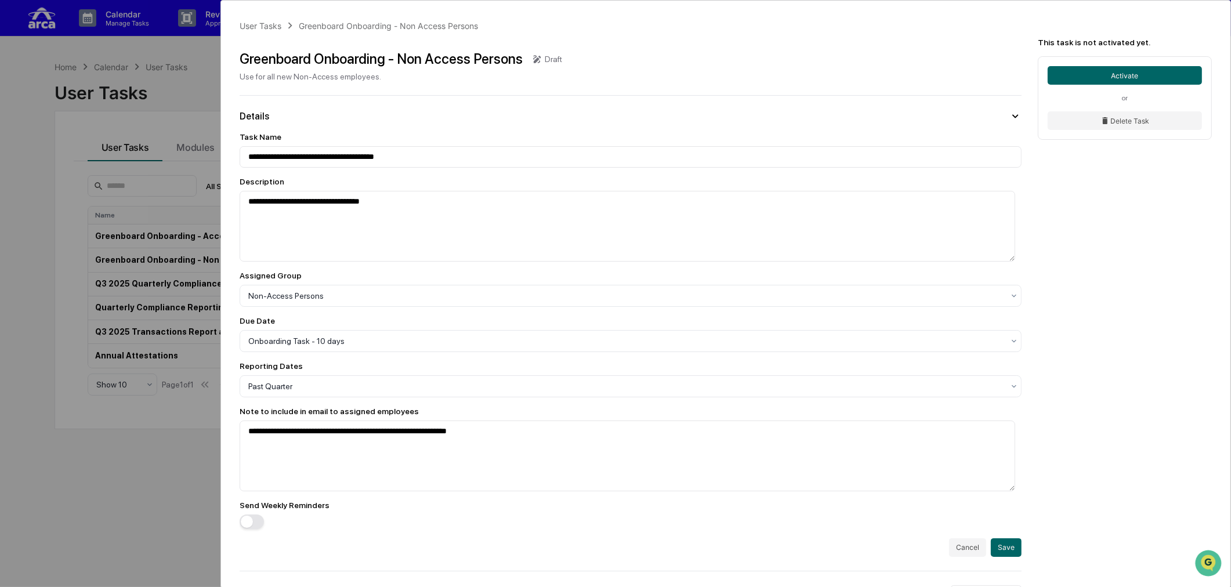
click at [254, 509] on button "button" at bounding box center [252, 522] width 24 height 15
click at [296, 387] on div at bounding box center [625, 387] width 755 height 12
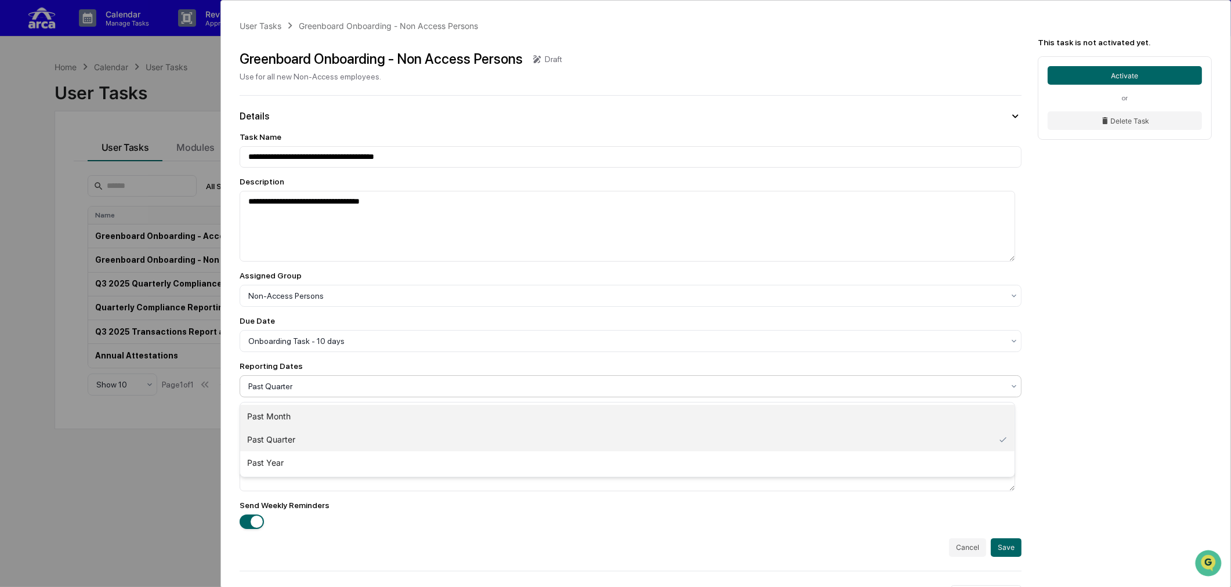
click at [289, 415] on div "Past Month" at bounding box center [627, 416] width 774 height 23
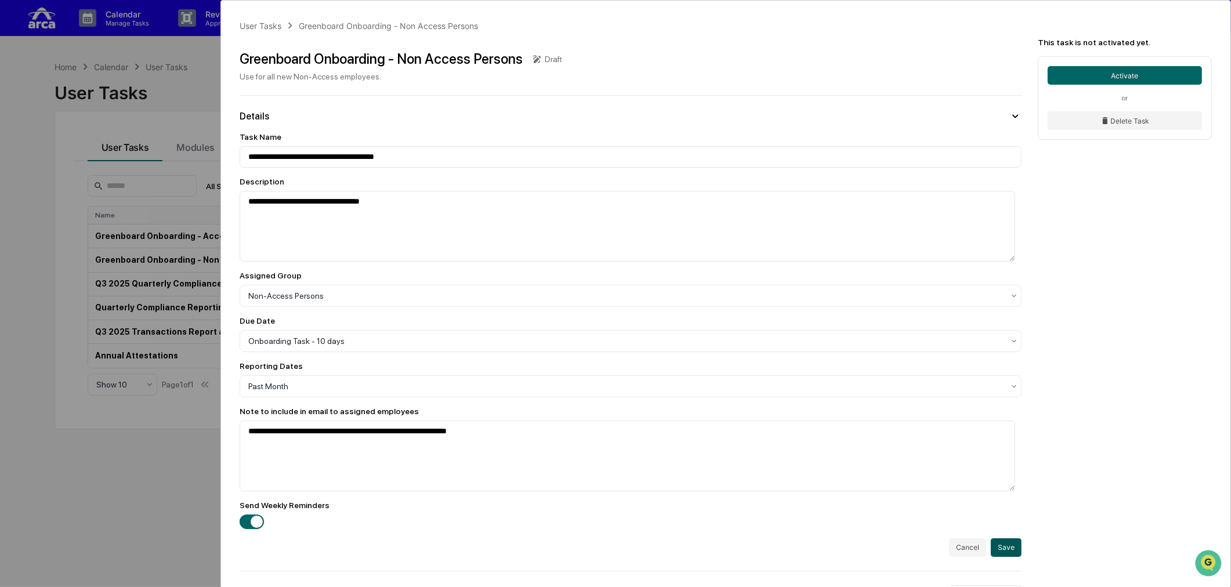
click at [983, 509] on button "Save" at bounding box center [1006, 547] width 31 height 19
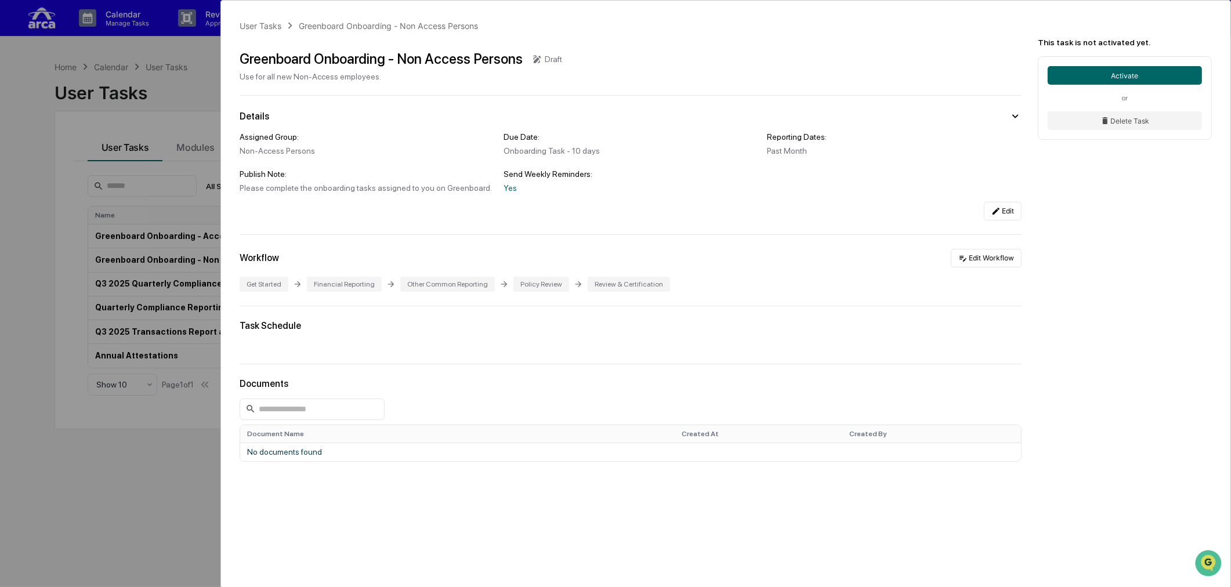
click at [79, 509] on div "User Tasks Greenboard Onboarding - Non Access Persons Greenboard Onboarding - N…" at bounding box center [615, 293] width 1231 height 587
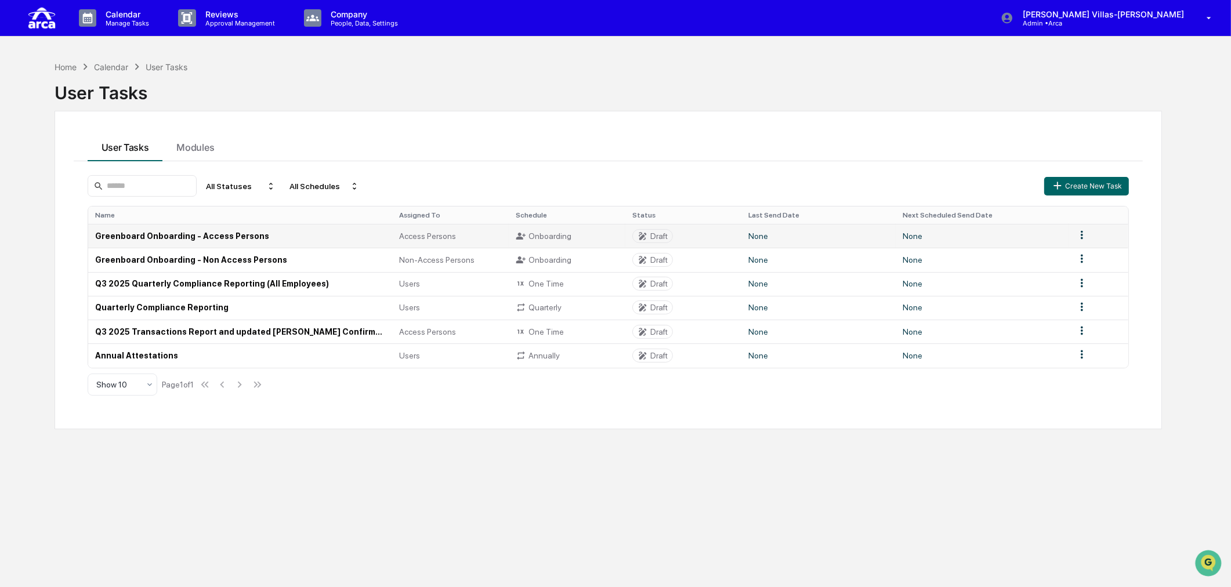
click at [222, 231] on td "Greenboard Onboarding - Access Persons" at bounding box center [240, 236] width 305 height 24
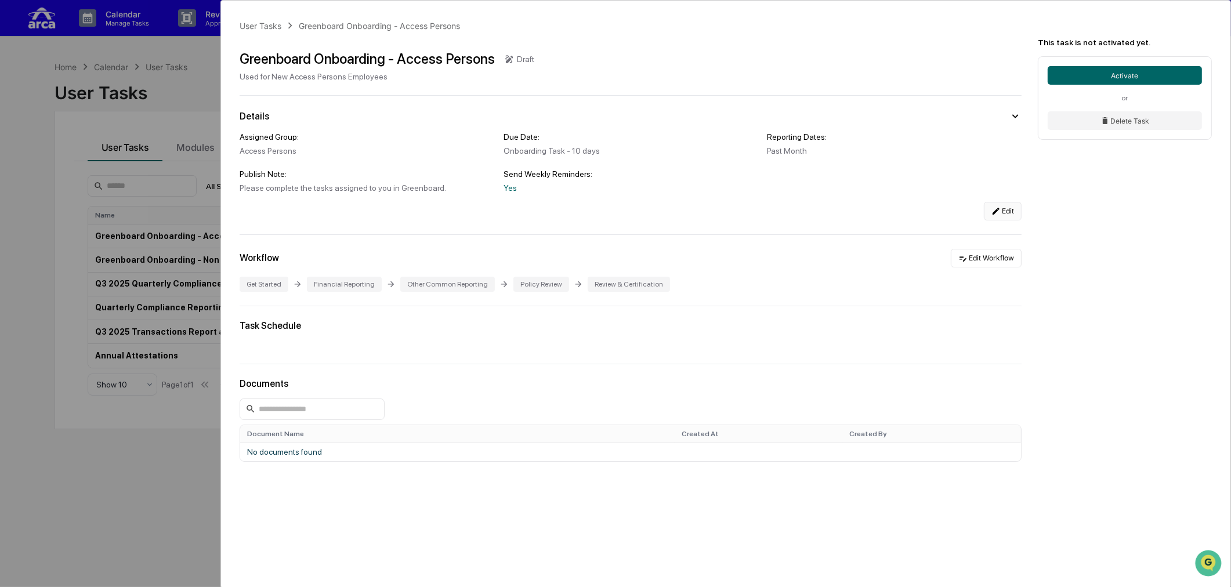
click at [983, 213] on button "Edit" at bounding box center [1003, 211] width 38 height 19
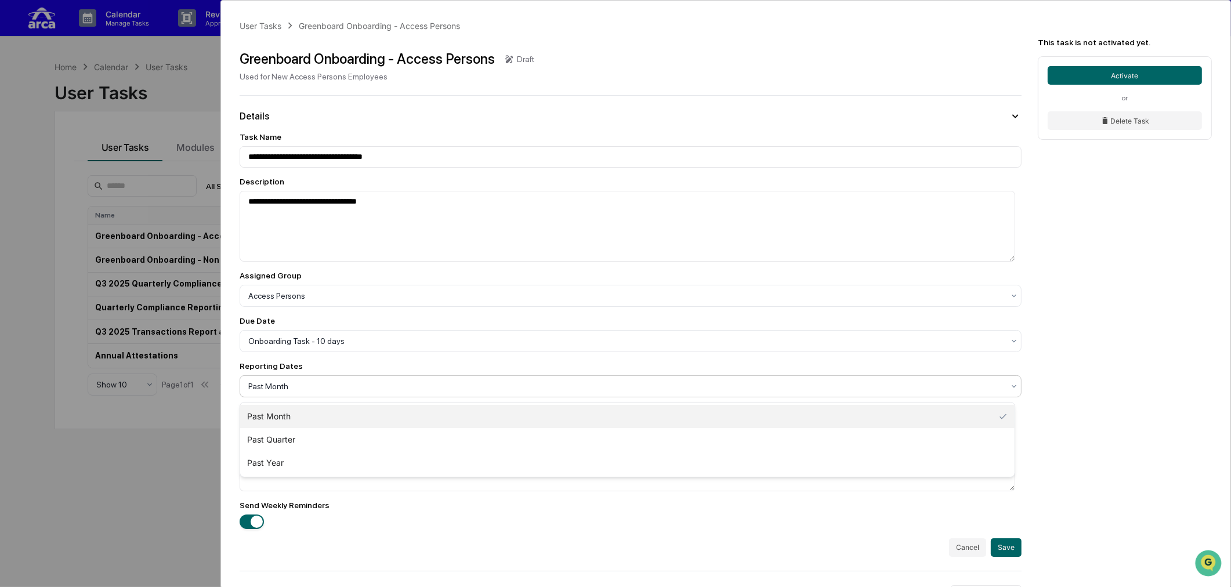
click at [279, 392] on div at bounding box center [625, 387] width 755 height 12
click at [273, 448] on div "Past Quarter" at bounding box center [627, 439] width 774 height 23
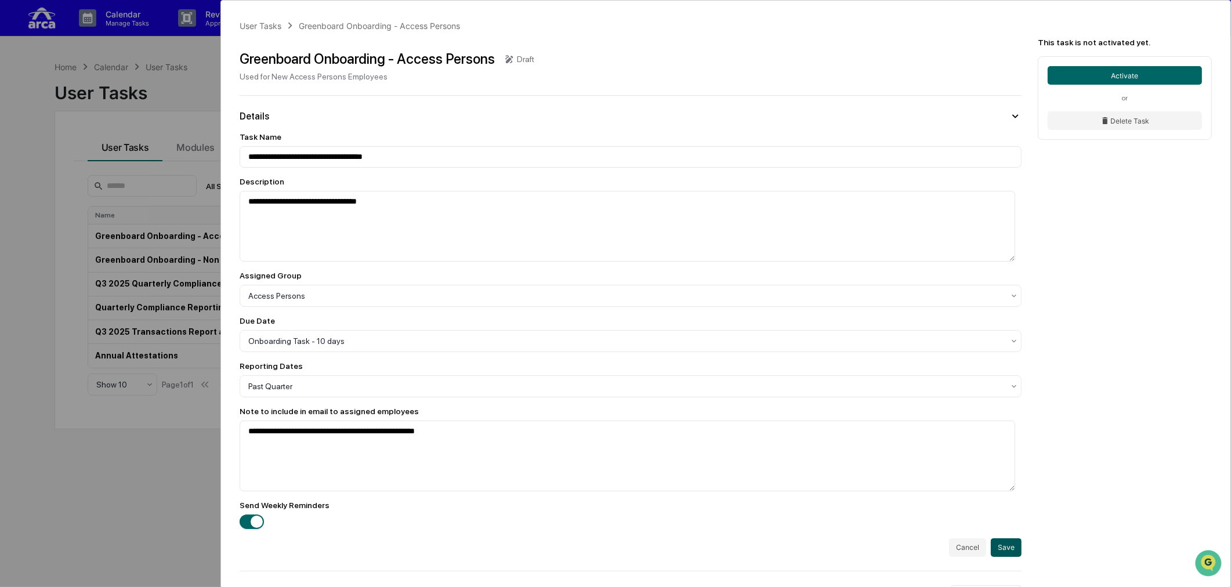
click at [983, 509] on button "Save" at bounding box center [1006, 547] width 31 height 19
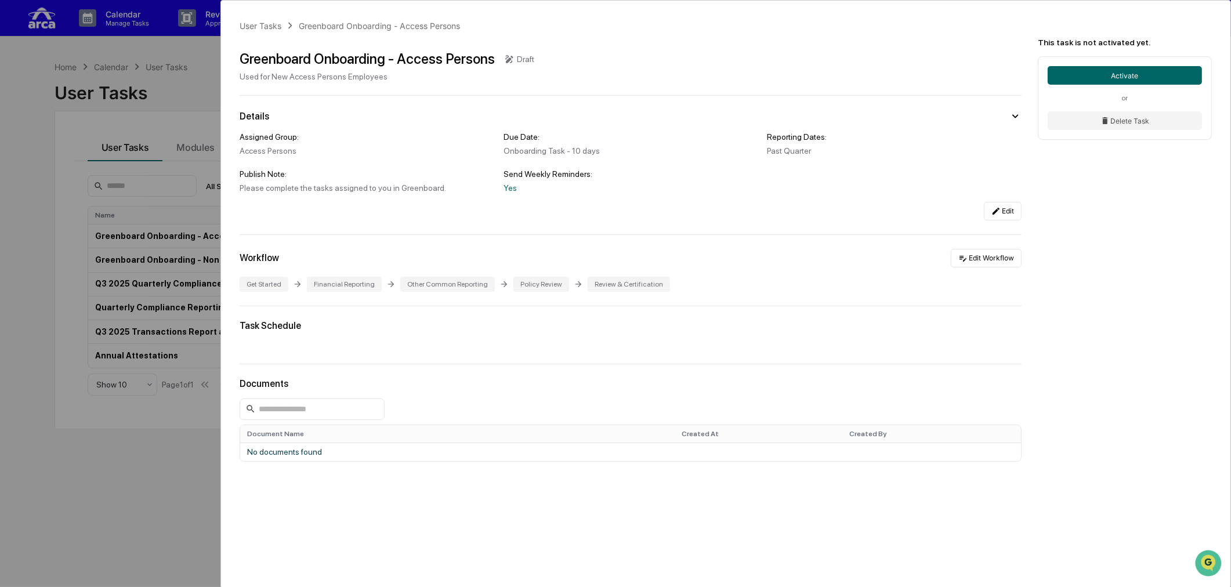
click at [103, 447] on div "User Tasks Greenboard Onboarding - Access Persons Greenboard Onboarding - Acces…" at bounding box center [615, 293] width 1231 height 587
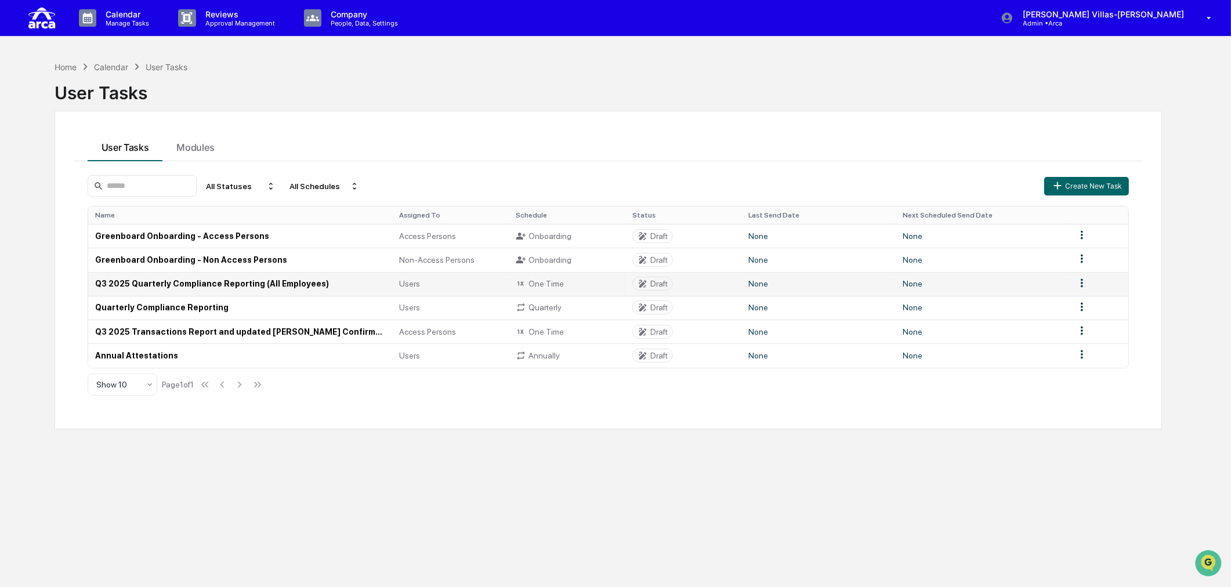
click at [147, 284] on td "Q3 2025 Quarterly Compliance Reporting (All Employees)" at bounding box center [240, 284] width 305 height 24
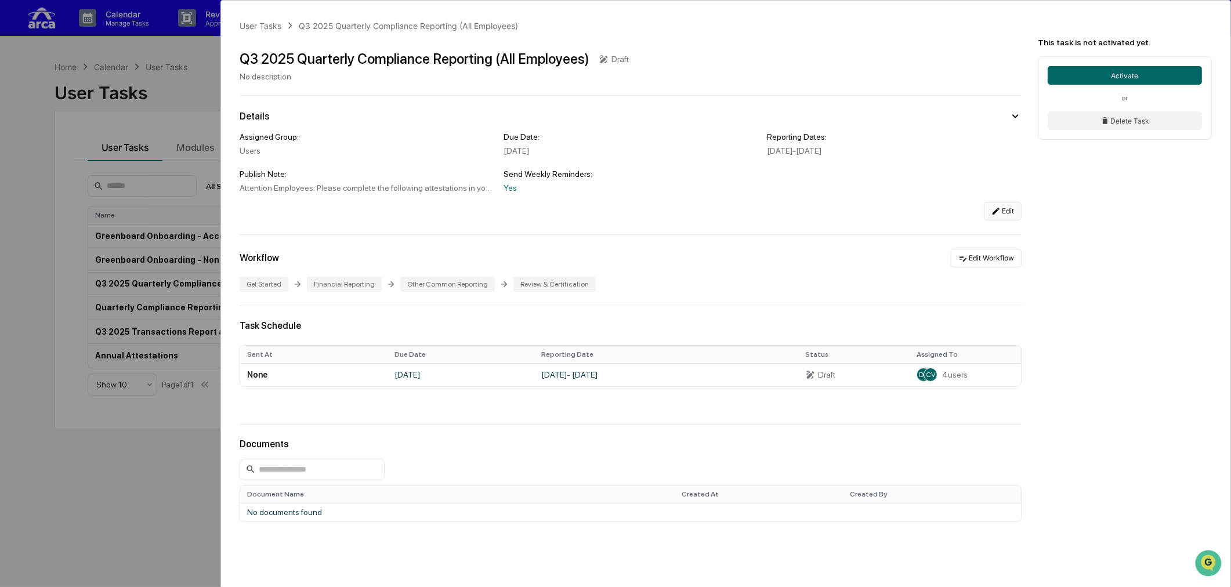
click at [983, 215] on button "Edit" at bounding box center [1003, 211] width 38 height 19
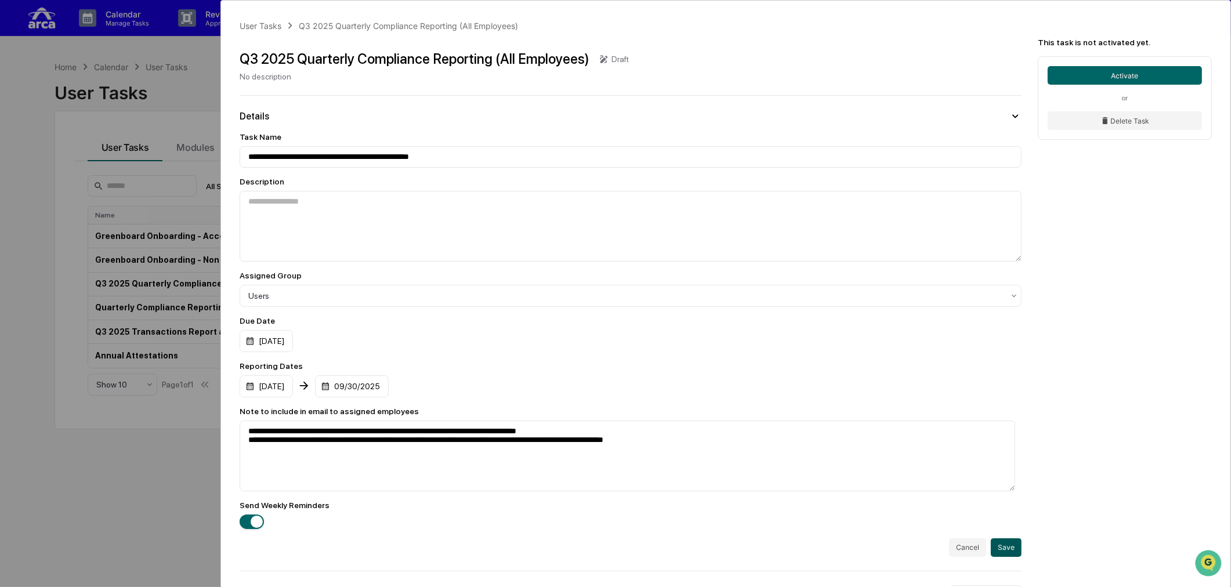
click at [983, 509] on button "Save" at bounding box center [1006, 547] width 31 height 19
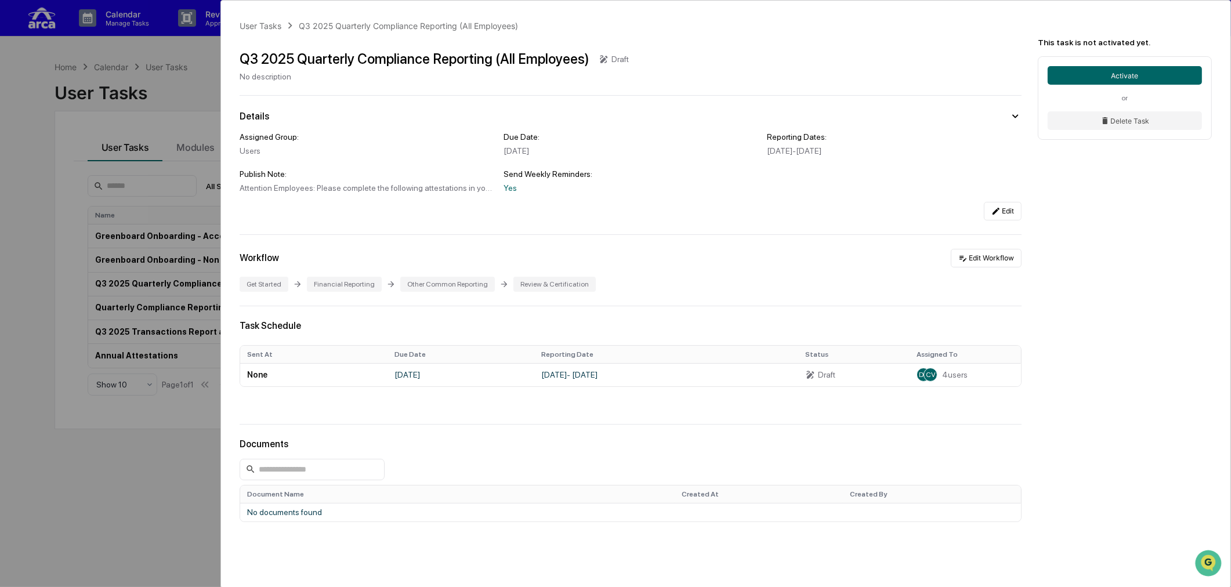
click at [140, 502] on div "User Tasks Q3 2025 Quarterly Compliance Reporting (All Employees) Q3 2025 Quart…" at bounding box center [615, 293] width 1231 height 587
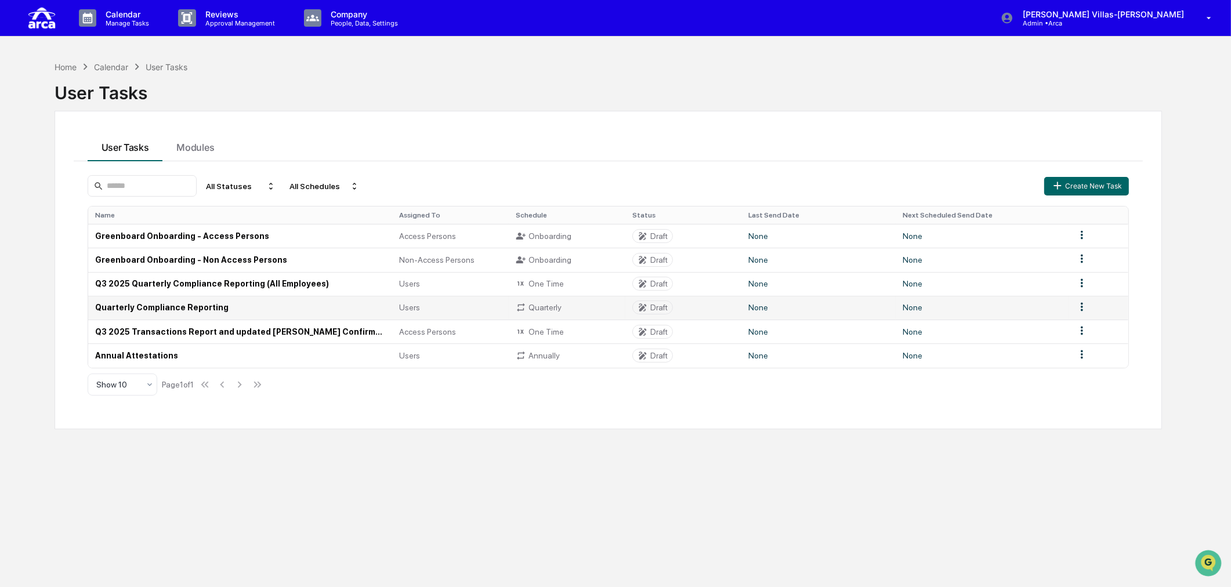
click at [128, 308] on td "Quarterly Compliance Reporting" at bounding box center [240, 308] width 305 height 24
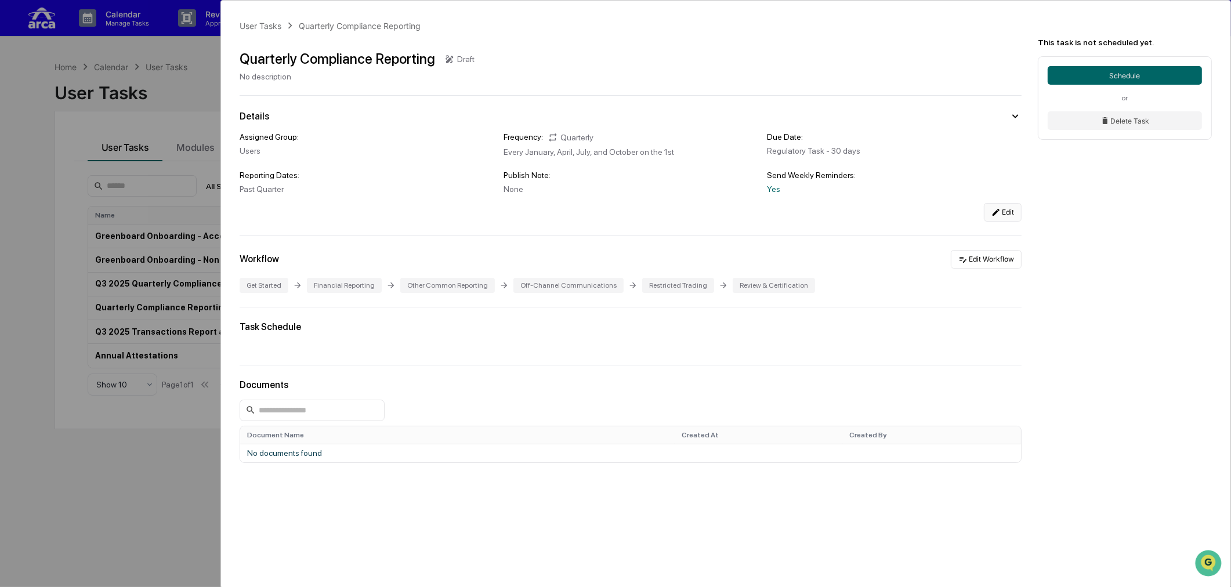
click at [983, 216] on button "Edit" at bounding box center [1003, 212] width 38 height 19
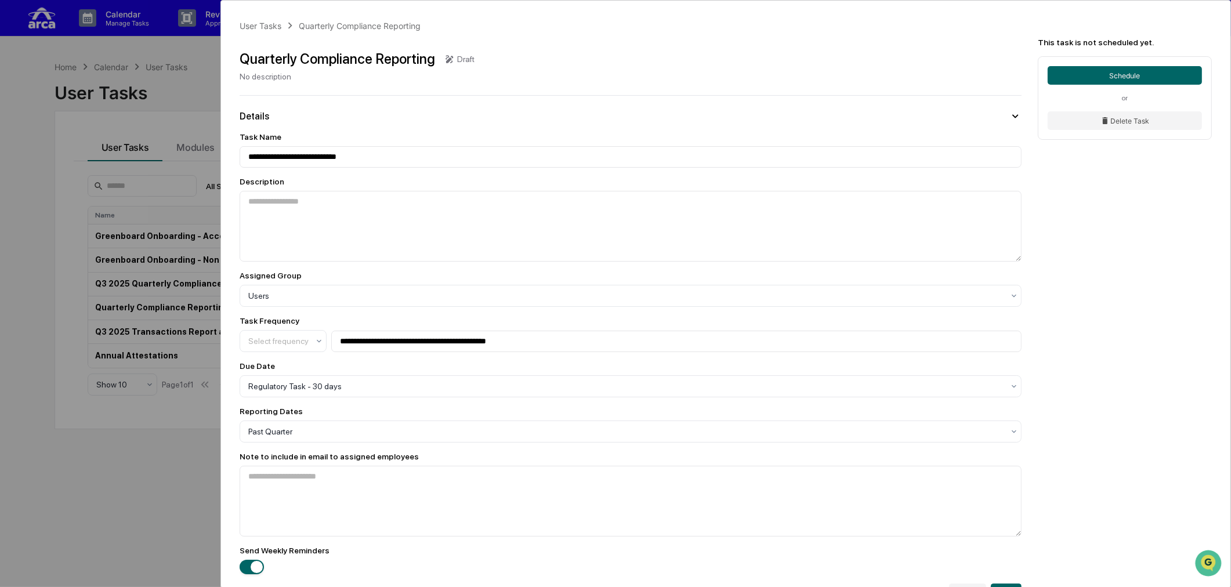
click at [134, 473] on div "**********" at bounding box center [615, 293] width 1231 height 587
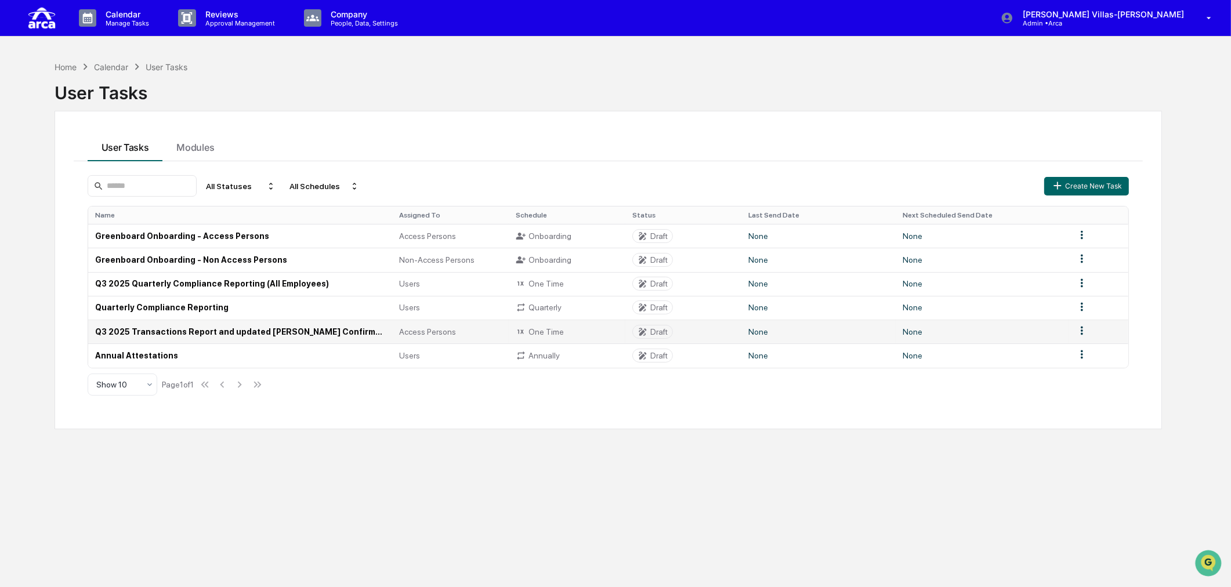
click at [160, 331] on td "Q3 2025 Transactions Report and updated [PERSON_NAME] Confirmation (Access Pers…" at bounding box center [240, 332] width 305 height 24
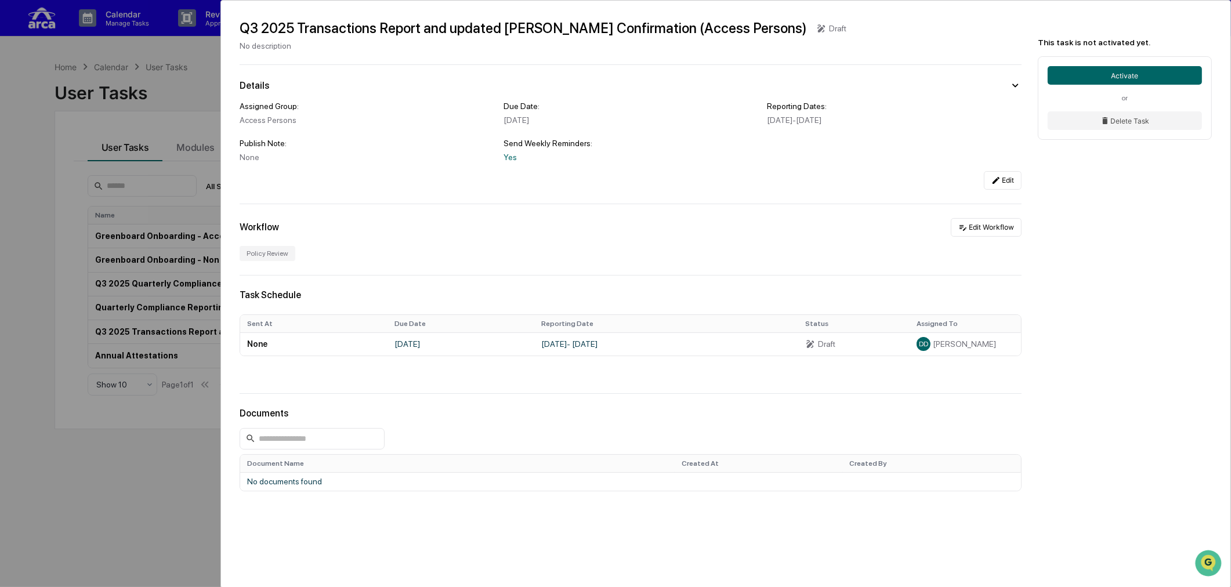
scroll to position [58, 0]
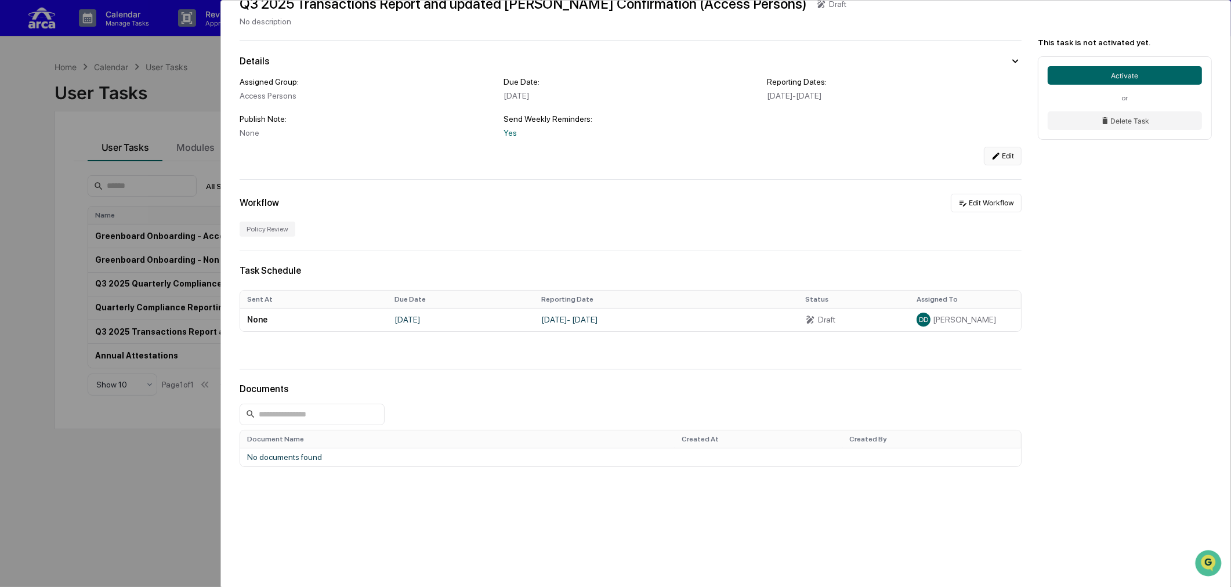
click at [983, 158] on button "Edit" at bounding box center [1003, 156] width 38 height 19
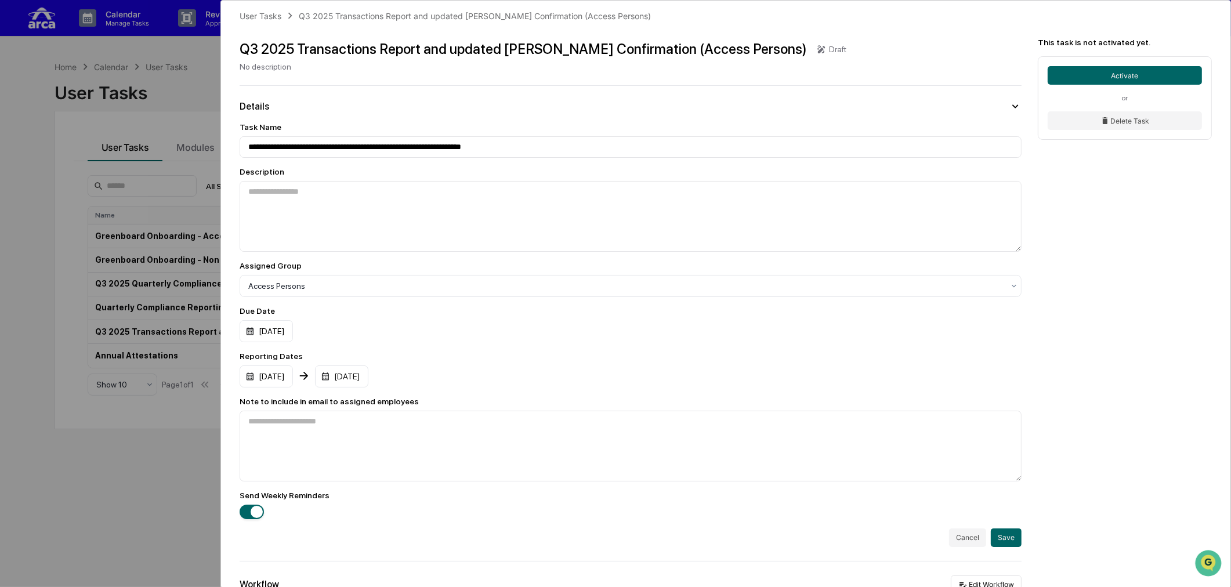
scroll to position [0, 0]
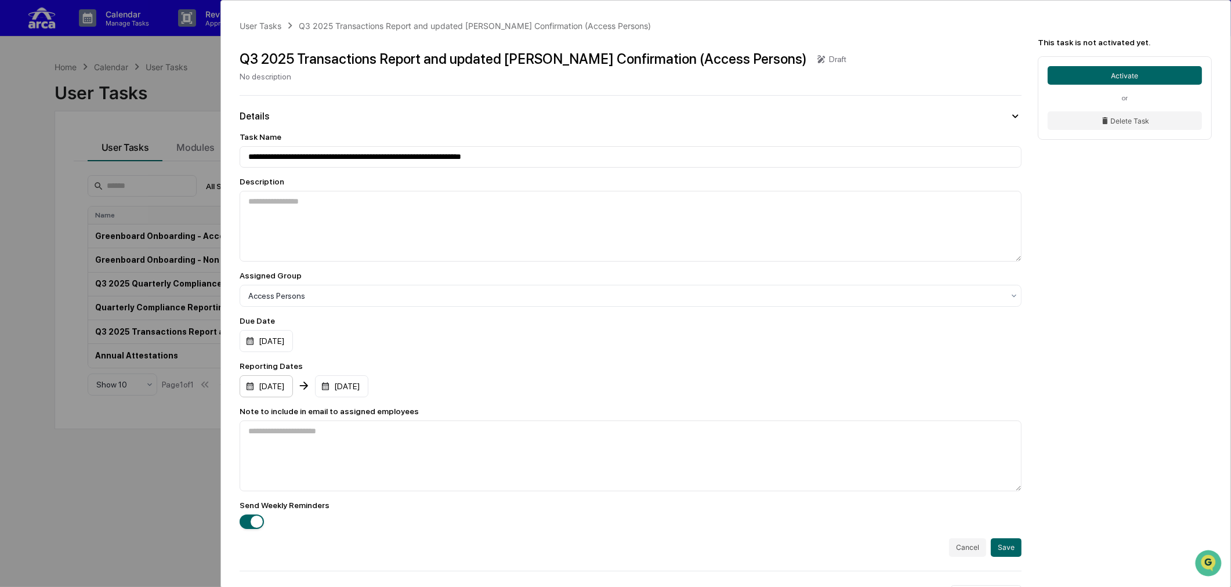
click at [280, 391] on div "[DATE]" at bounding box center [266, 386] width 53 height 22
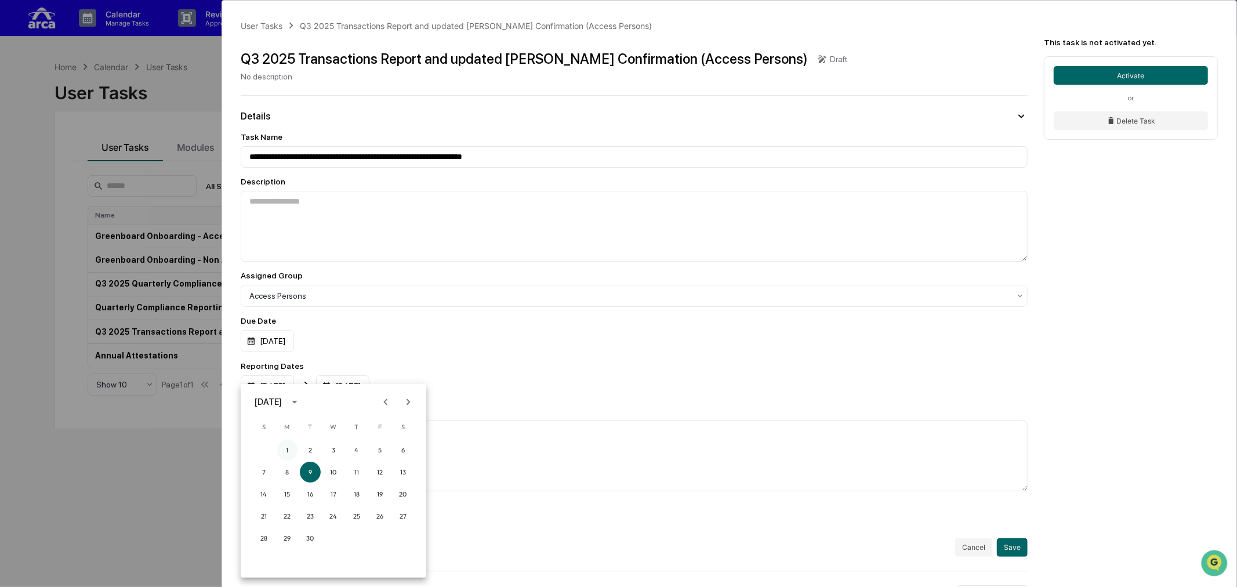
click at [286, 450] on button "1" at bounding box center [287, 450] width 21 height 21
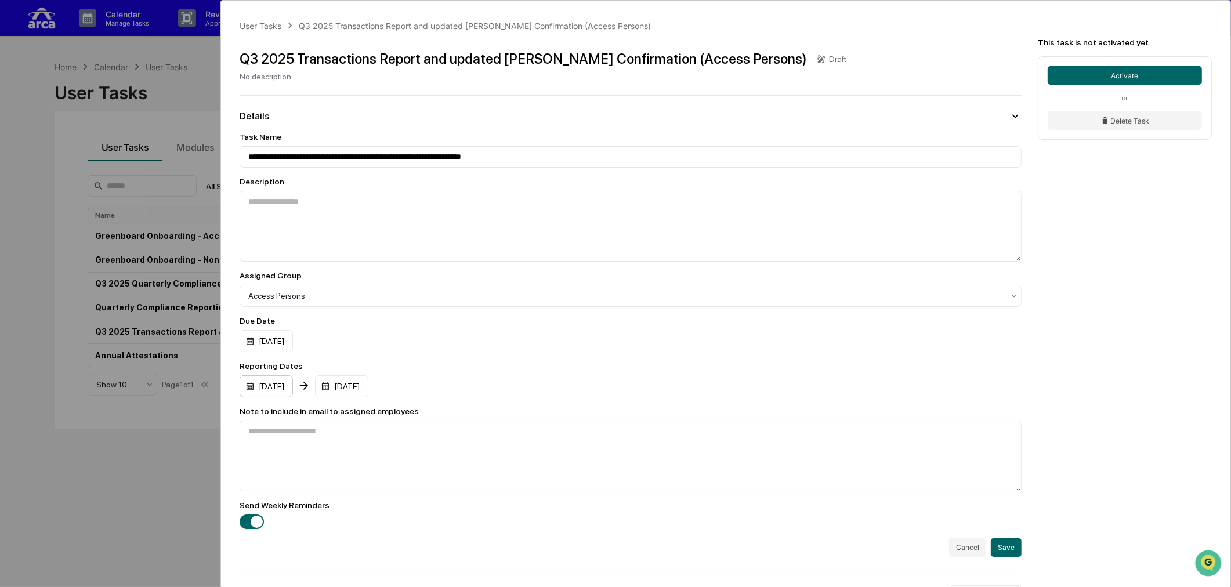
click at [287, 386] on div "[DATE]" at bounding box center [266, 386] width 53 height 22
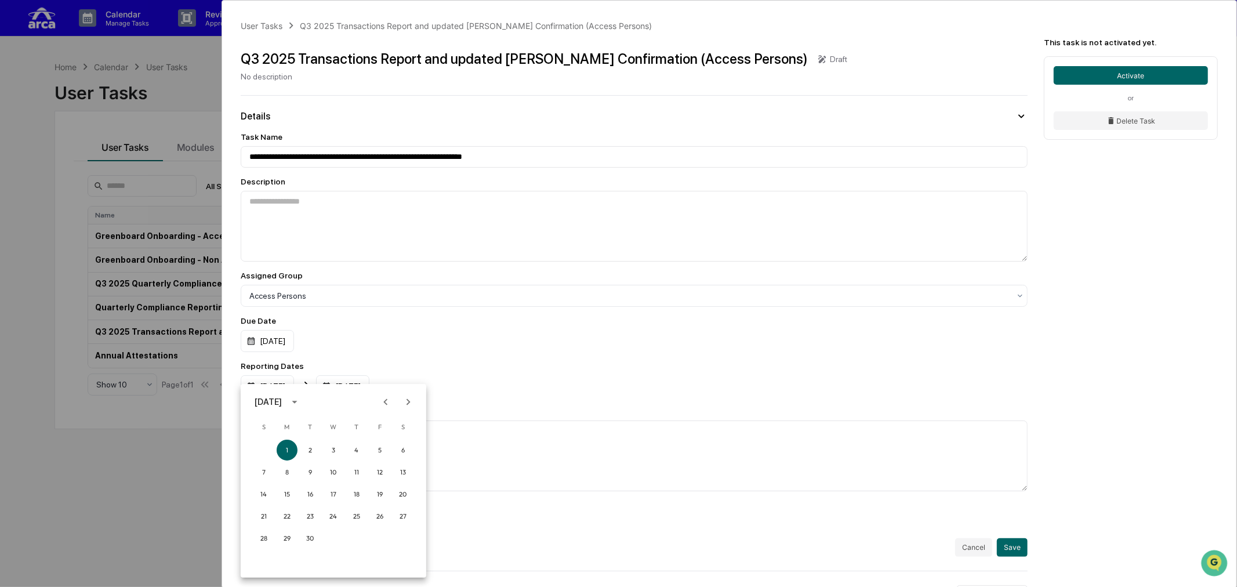
click at [383, 404] on icon "Previous month" at bounding box center [385, 402] width 13 height 13
click at [414, 332] on div at bounding box center [618, 293] width 1237 height 587
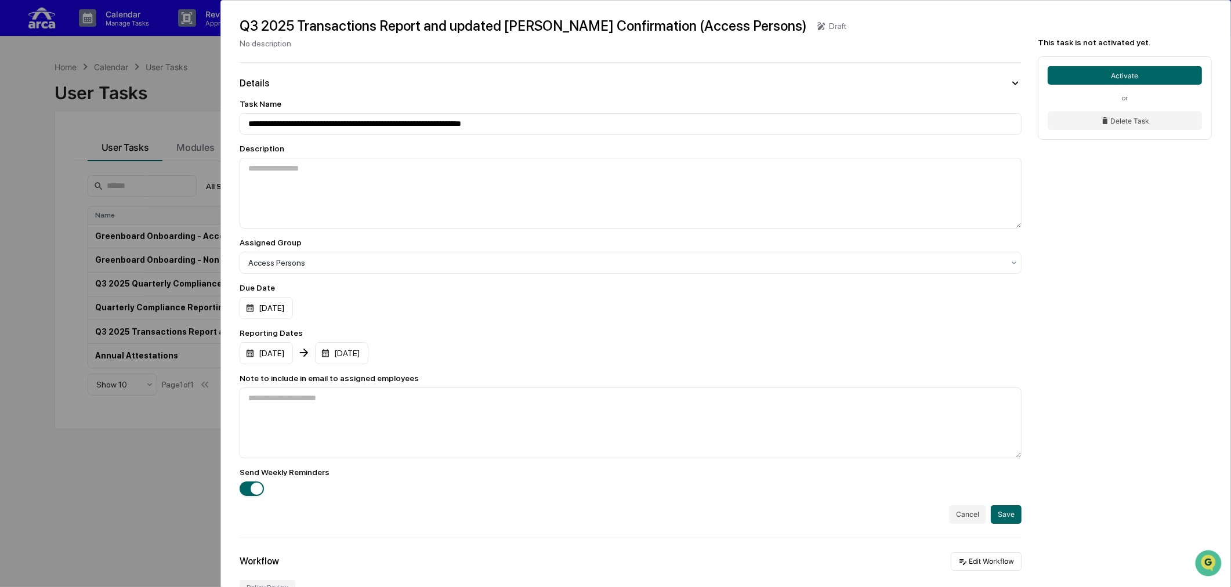
scroll to position [64, 0]
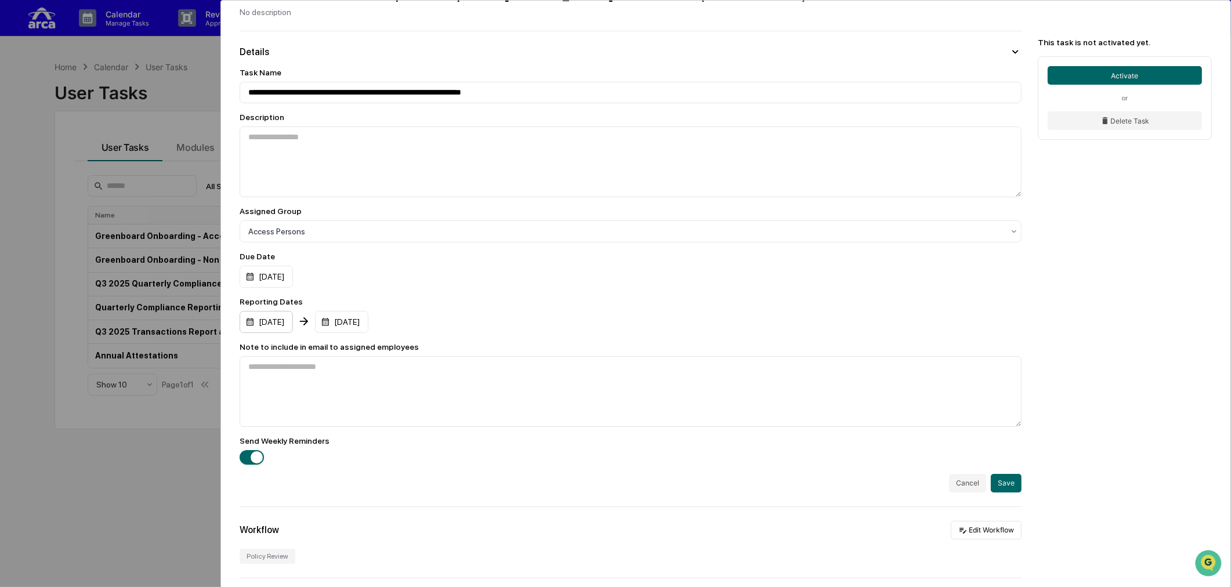
click at [282, 324] on div "[DATE]" at bounding box center [266, 322] width 53 height 22
click at [383, 353] on icon "Previous month" at bounding box center [385, 354] width 13 height 13
click at [306, 401] on button "1" at bounding box center [310, 402] width 21 height 21
click at [368, 329] on div "[DATE]" at bounding box center [341, 322] width 53 height 22
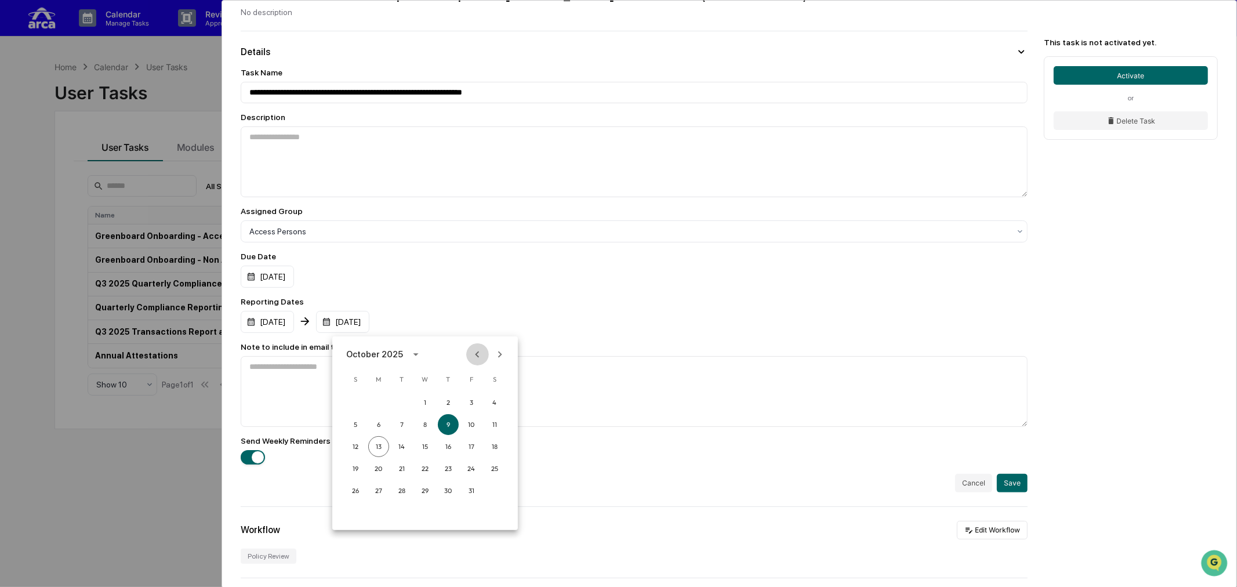
click at [477, 356] on icon "Previous month" at bounding box center [478, 354] width 4 height 6
click at [399, 488] on button "30" at bounding box center [402, 490] width 21 height 21
click at [511, 306] on div "Reporting Dates" at bounding box center [631, 301] width 782 height 9
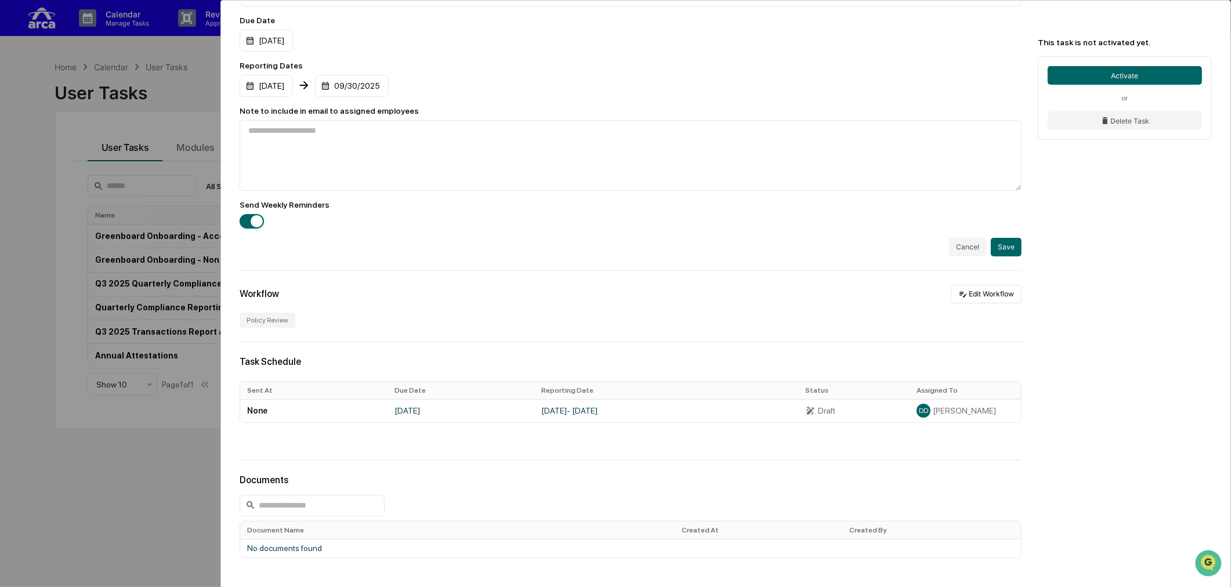
scroll to position [322, 0]
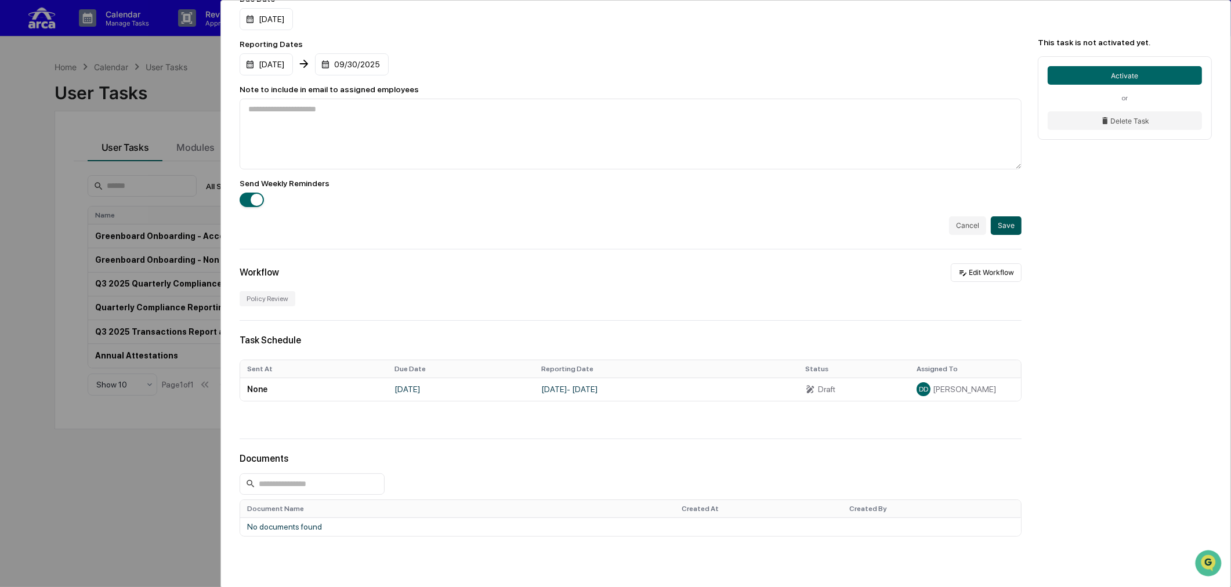
click at [983, 233] on button "Save" at bounding box center [1006, 225] width 31 height 19
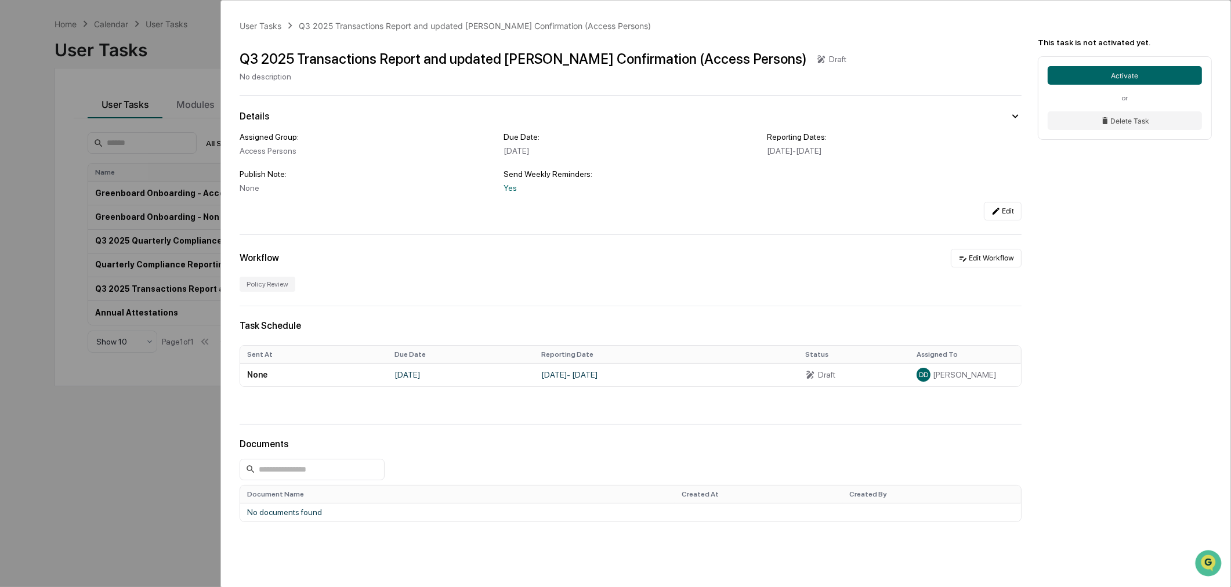
scroll to position [55, 0]
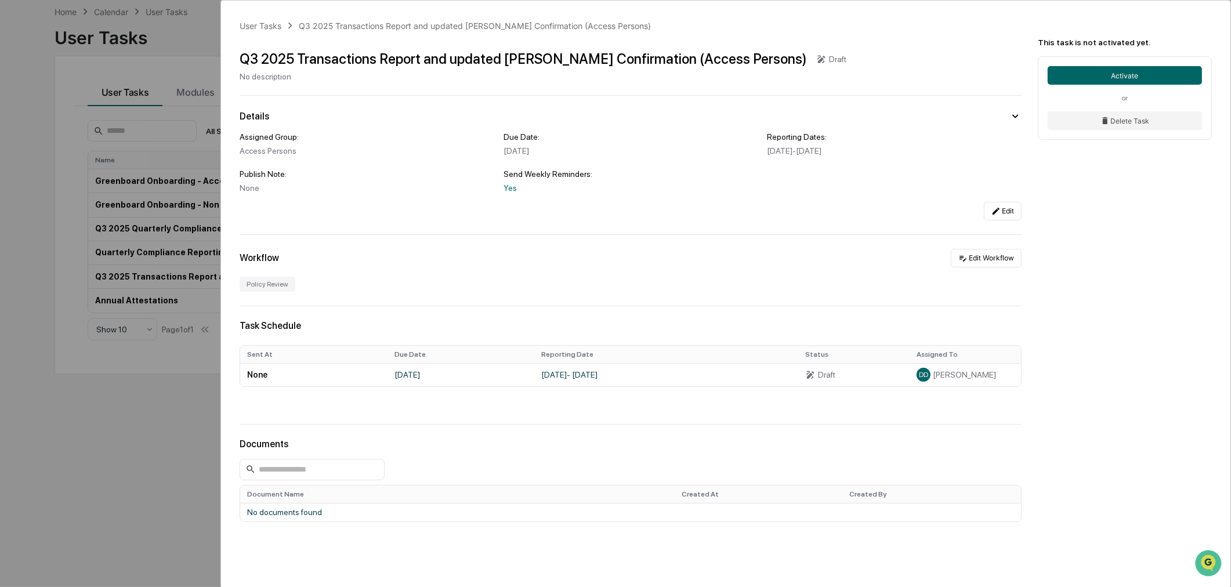
click at [153, 493] on div "User Tasks Q3 2025 Transactions Report and updated [PERSON_NAME] Confirmation (…" at bounding box center [615, 293] width 1231 height 587
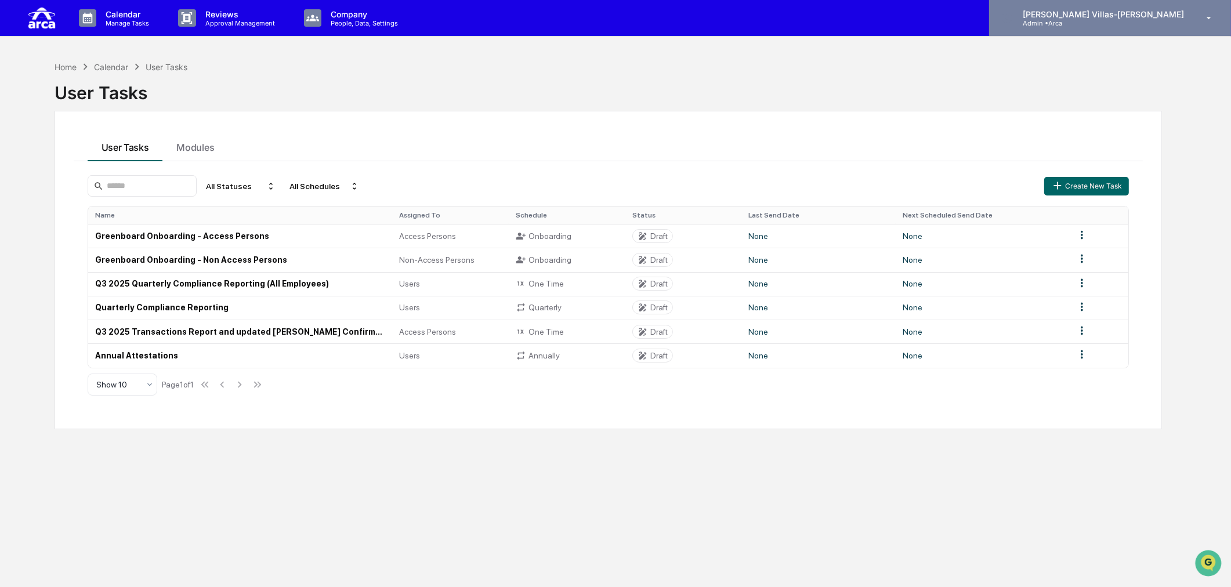
click at [983, 24] on p "Admin • Arca" at bounding box center [1067, 23] width 108 height 8
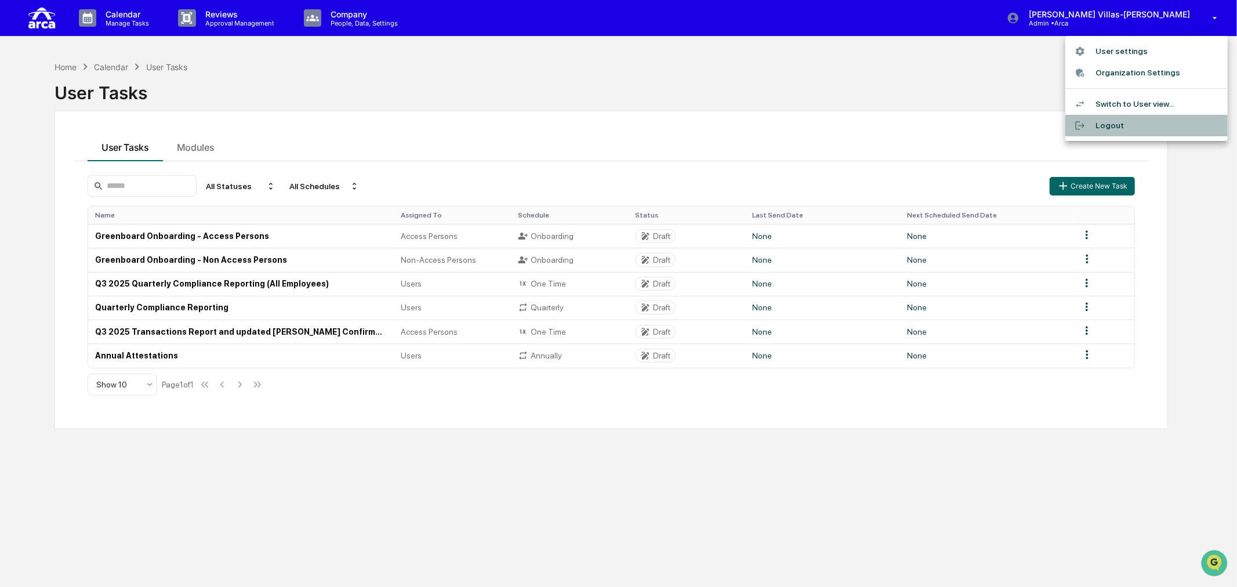
click at [983, 125] on li "Logout" at bounding box center [1147, 125] width 162 height 21
